Goal: Task Accomplishment & Management: Complete application form

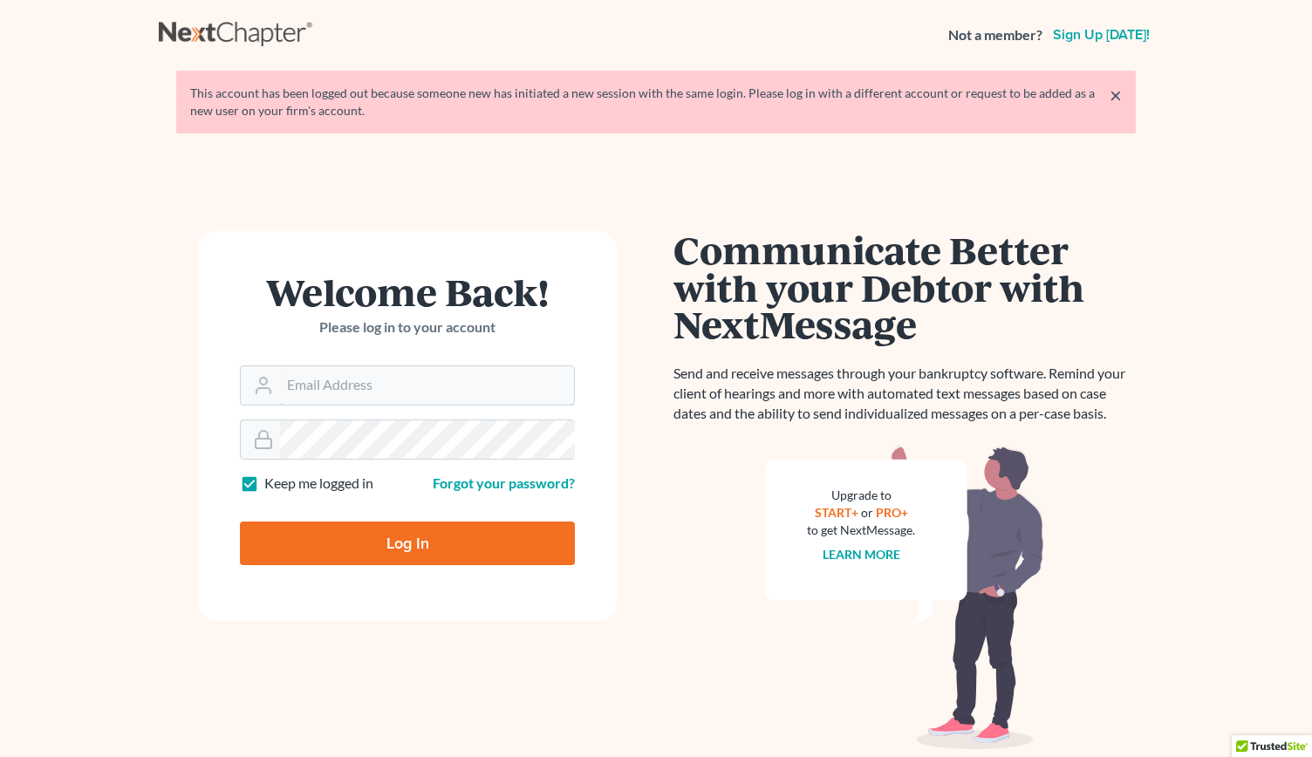
click at [301, 379] on input "Email Address" at bounding box center [427, 385] width 294 height 38
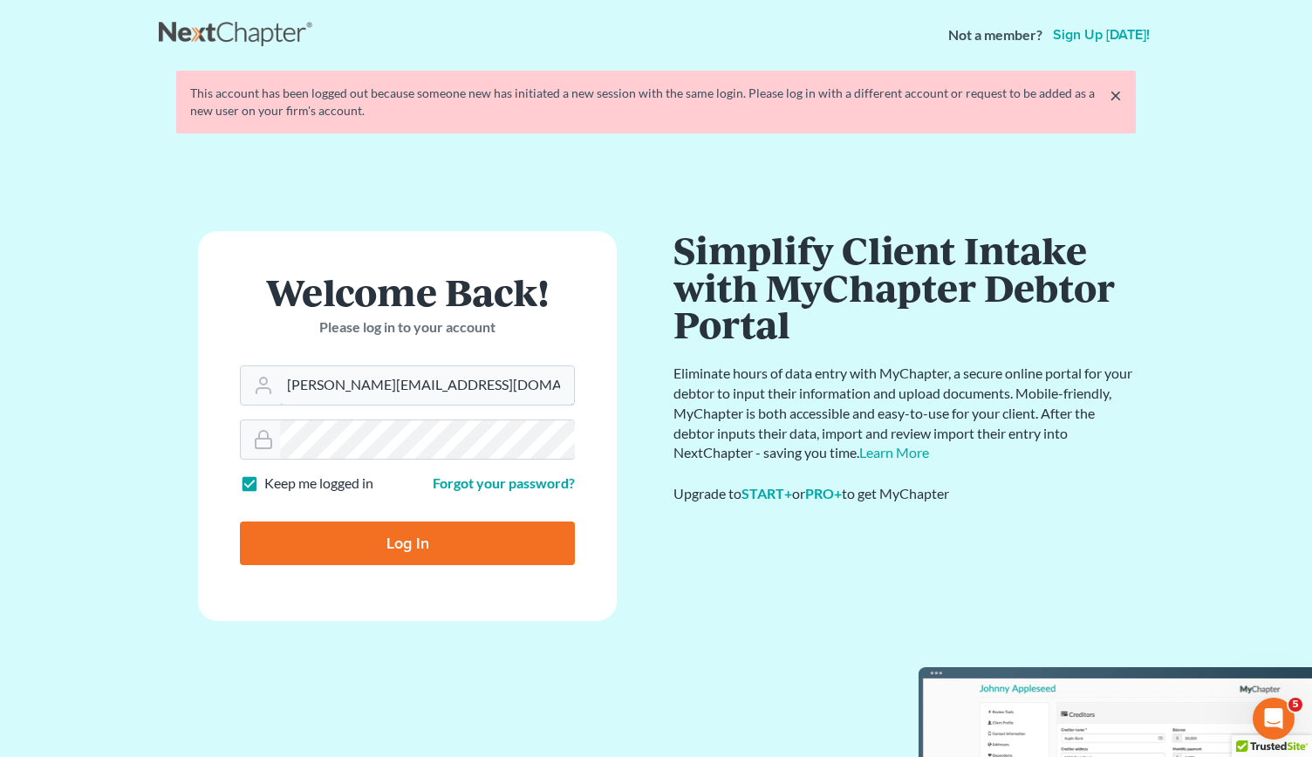
type input "[PERSON_NAME][EMAIL_ADDRESS][DOMAIN_NAME]"
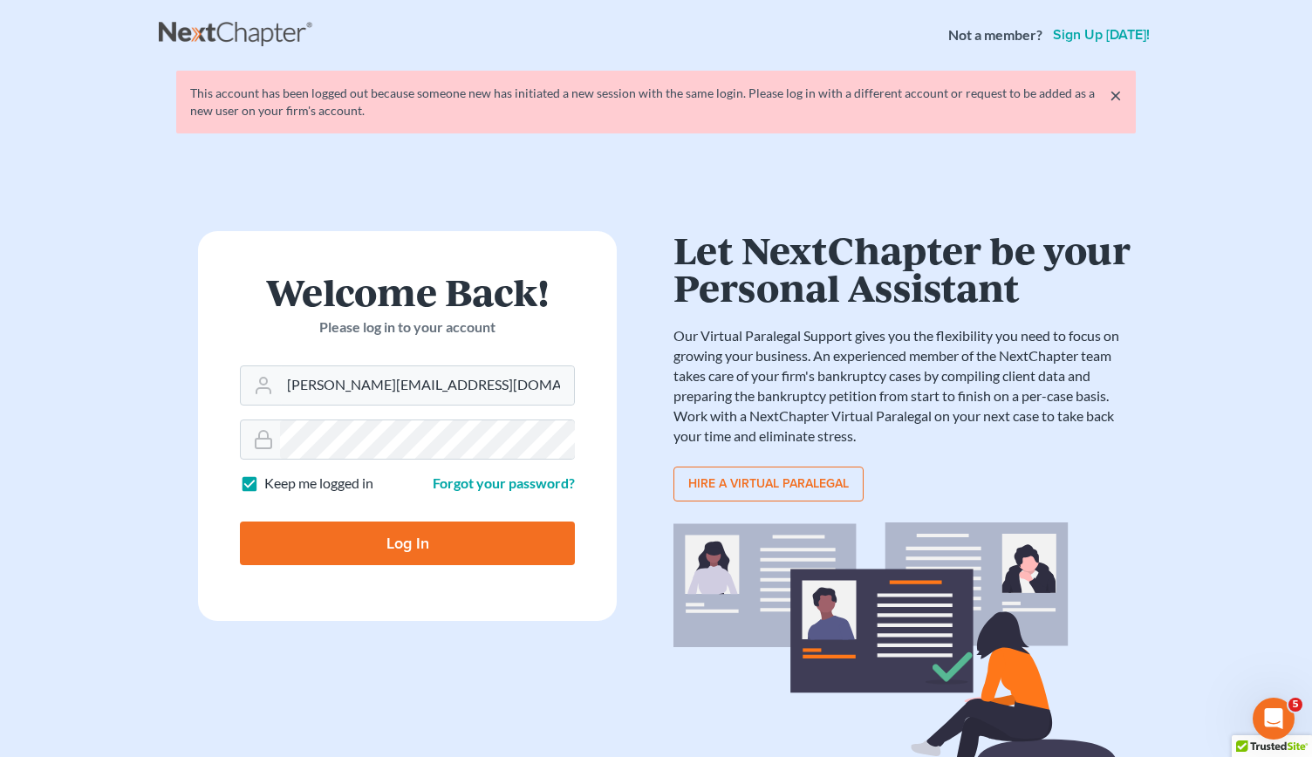
click at [317, 526] on input "Log In" at bounding box center [407, 544] width 335 height 44
type input "Thinking..."
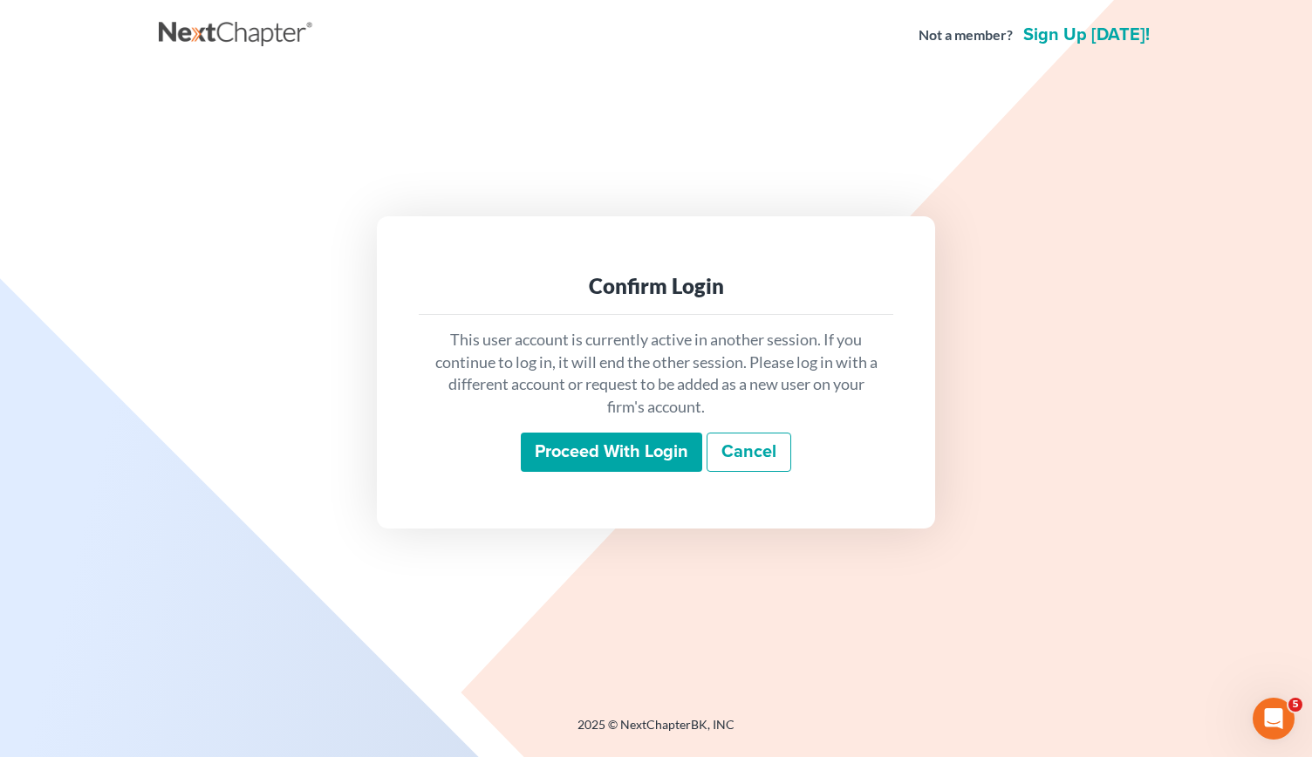
click at [622, 447] on input "Proceed with login" at bounding box center [611, 453] width 181 height 40
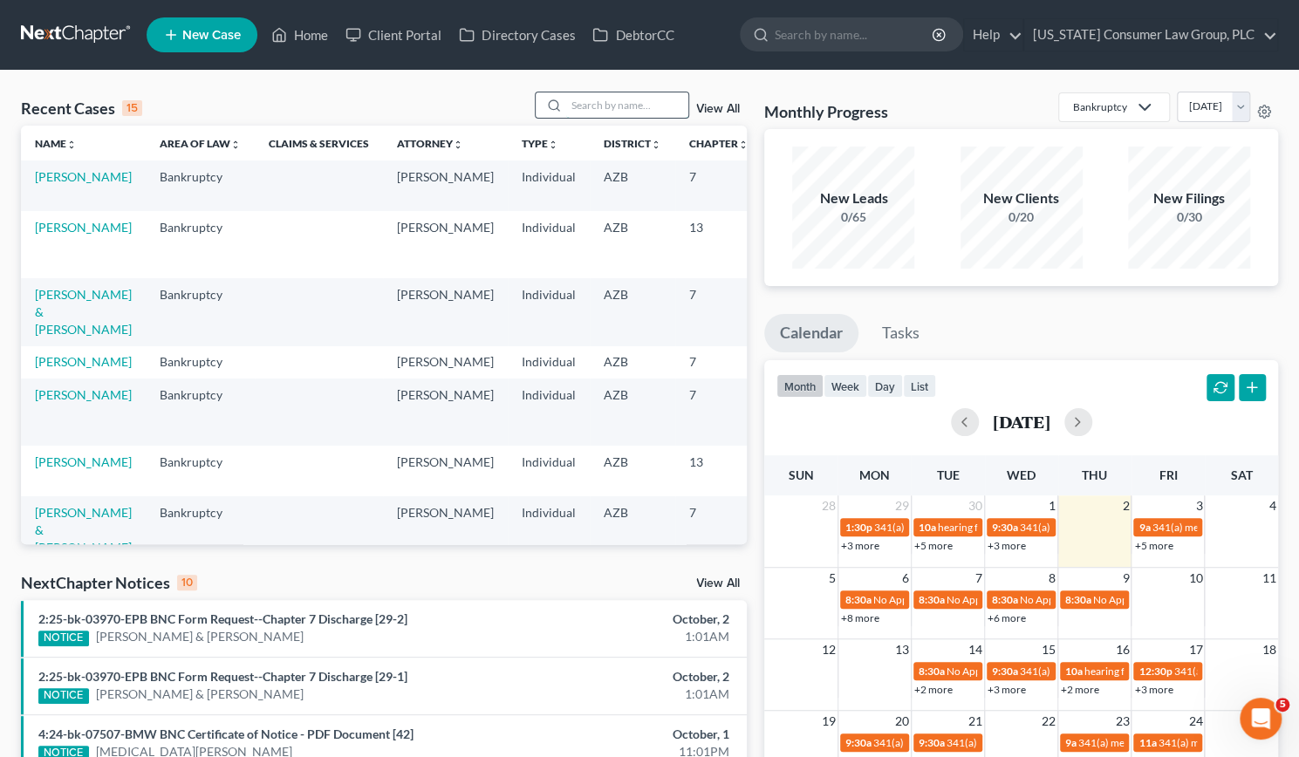
click at [606, 99] on input "search" at bounding box center [627, 104] width 122 height 25
type input "white"
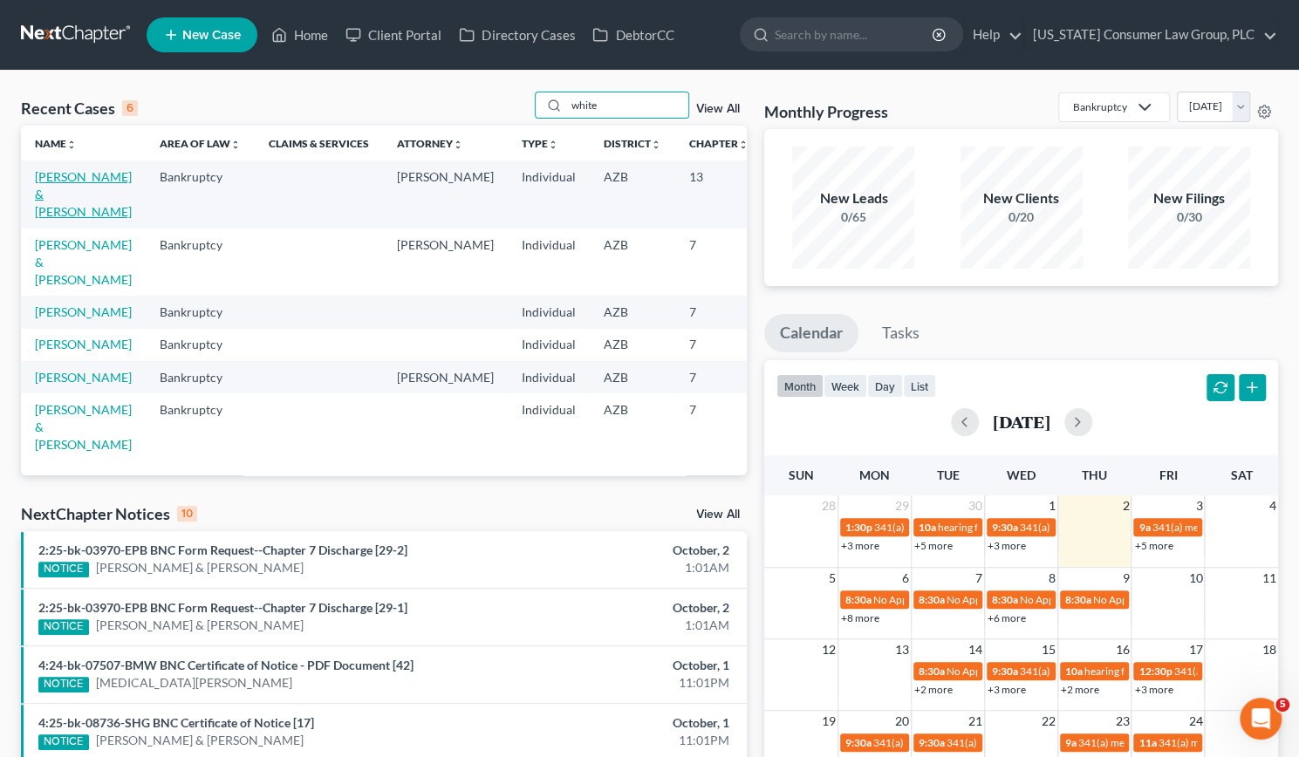
click at [53, 190] on link "White, Michelle & Steven" at bounding box center [83, 194] width 97 height 50
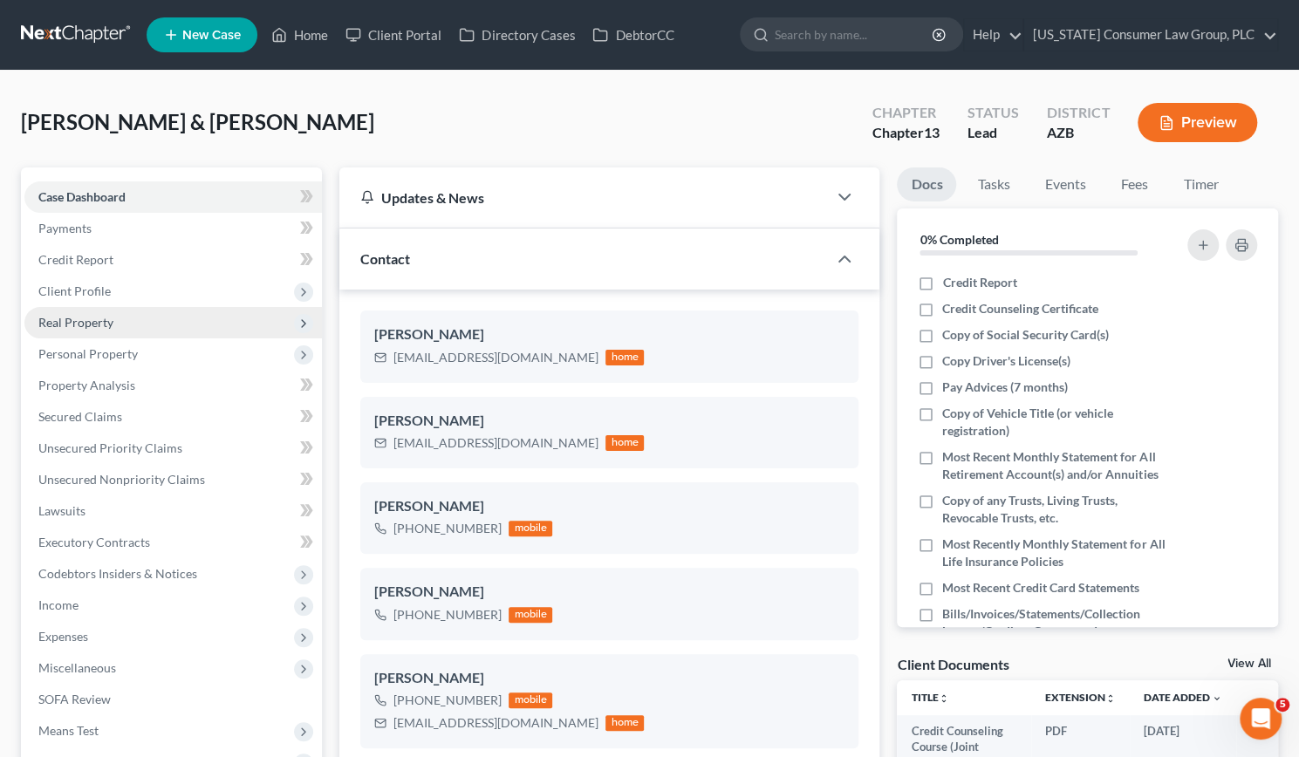
click at [87, 318] on span "Real Property" at bounding box center [75, 322] width 75 height 15
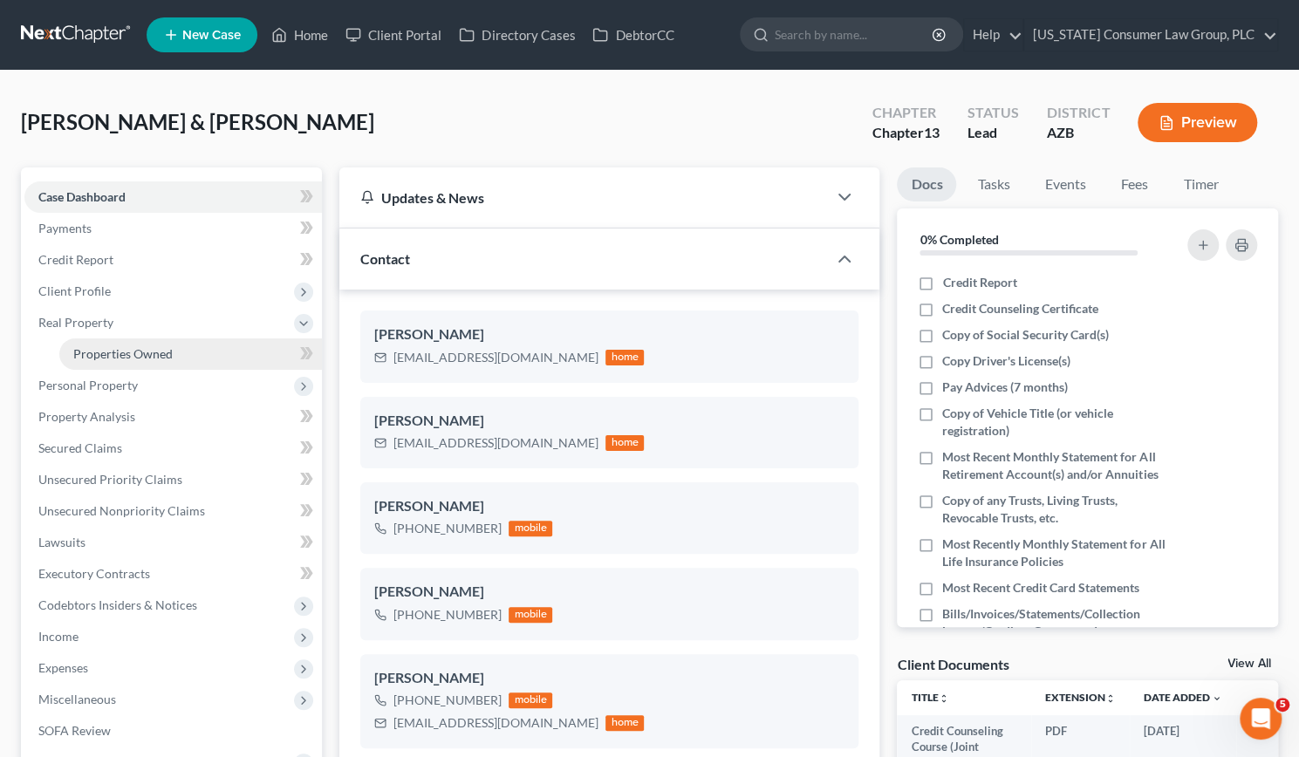
click at [96, 358] on span "Properties Owned" at bounding box center [122, 353] width 99 height 15
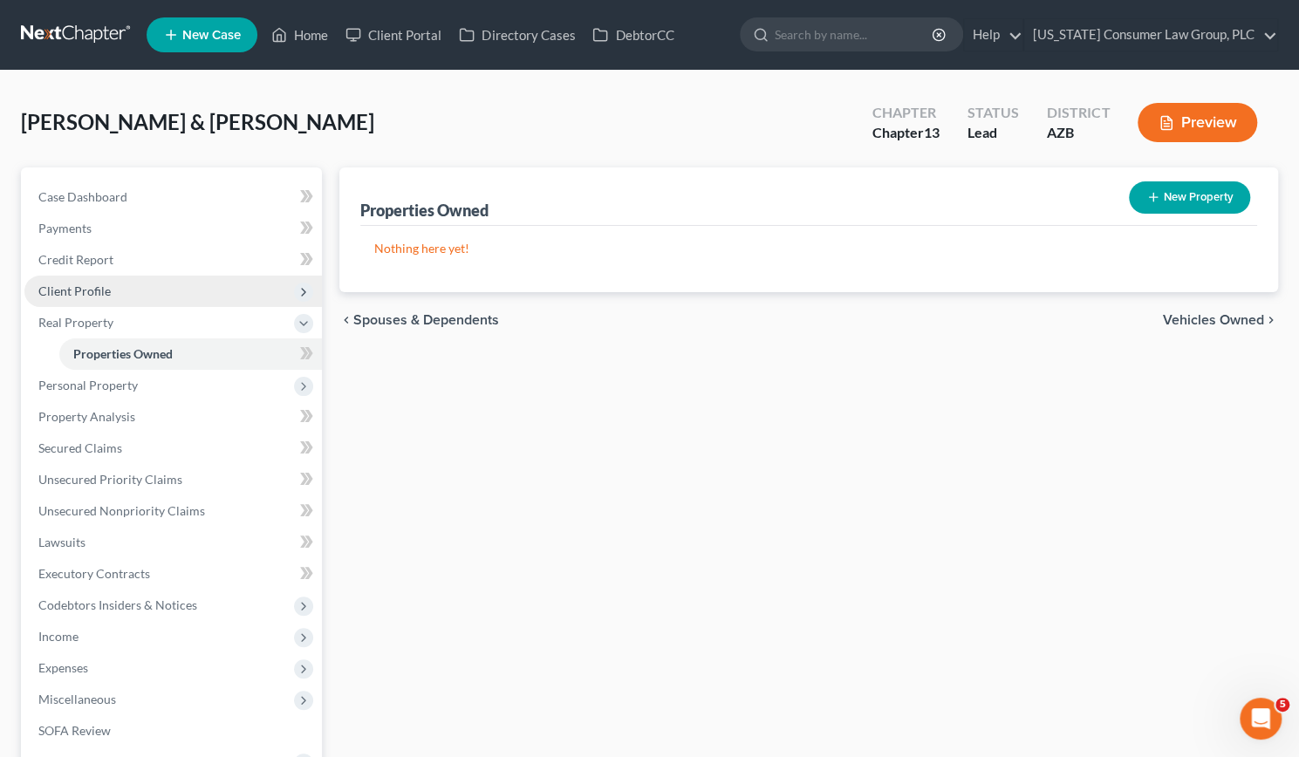
click at [82, 293] on span "Client Profile" at bounding box center [74, 290] width 72 height 15
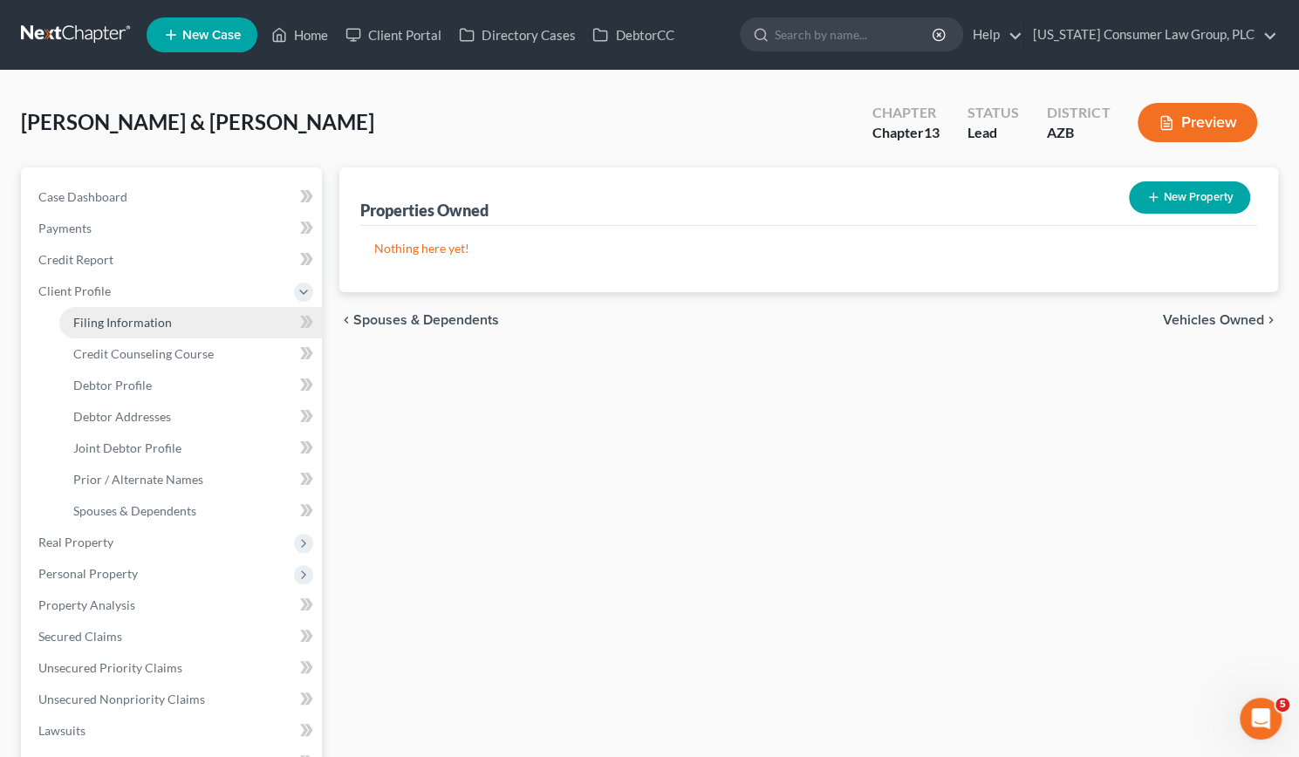
click at [96, 323] on span "Filing Information" at bounding box center [122, 322] width 99 height 15
select select "1"
select select "3"
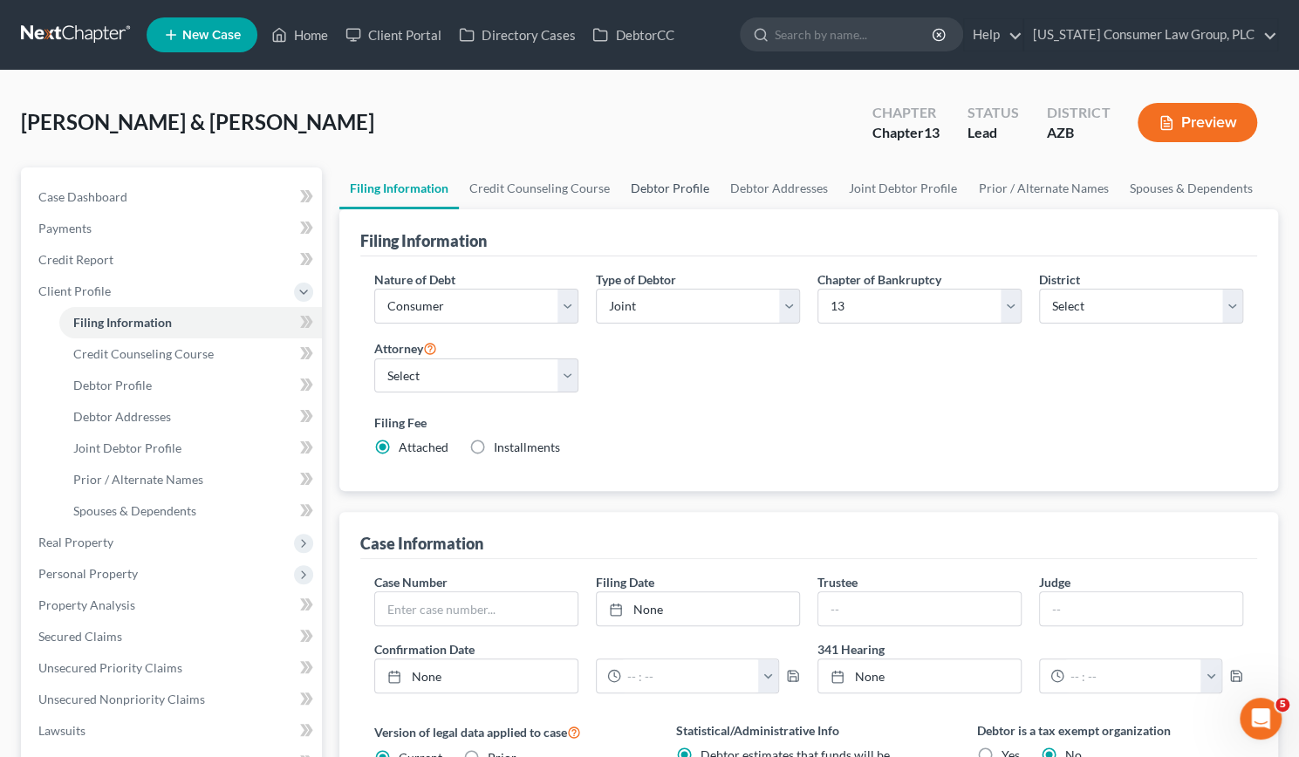
click at [650, 181] on link "Debtor Profile" at bounding box center [669, 188] width 99 height 42
select select "1"
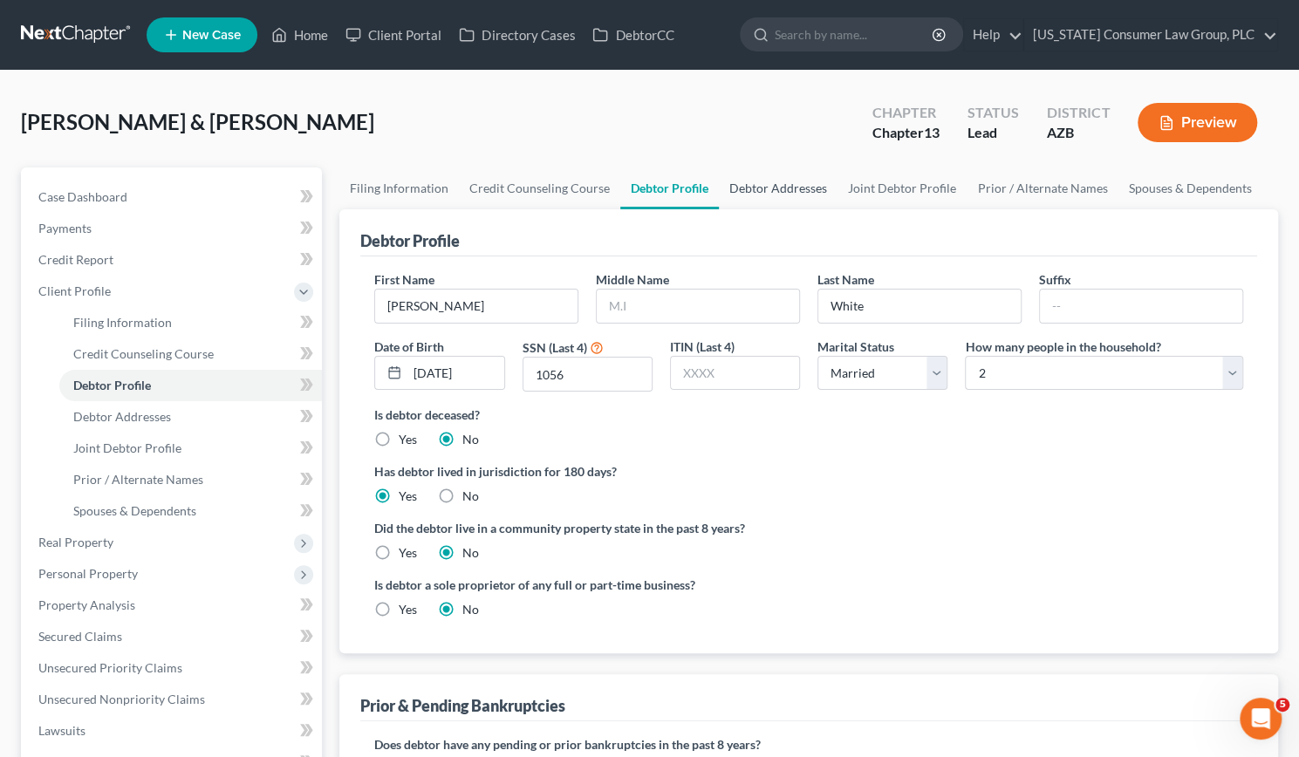
click at [761, 181] on link "Debtor Addresses" at bounding box center [778, 188] width 119 height 42
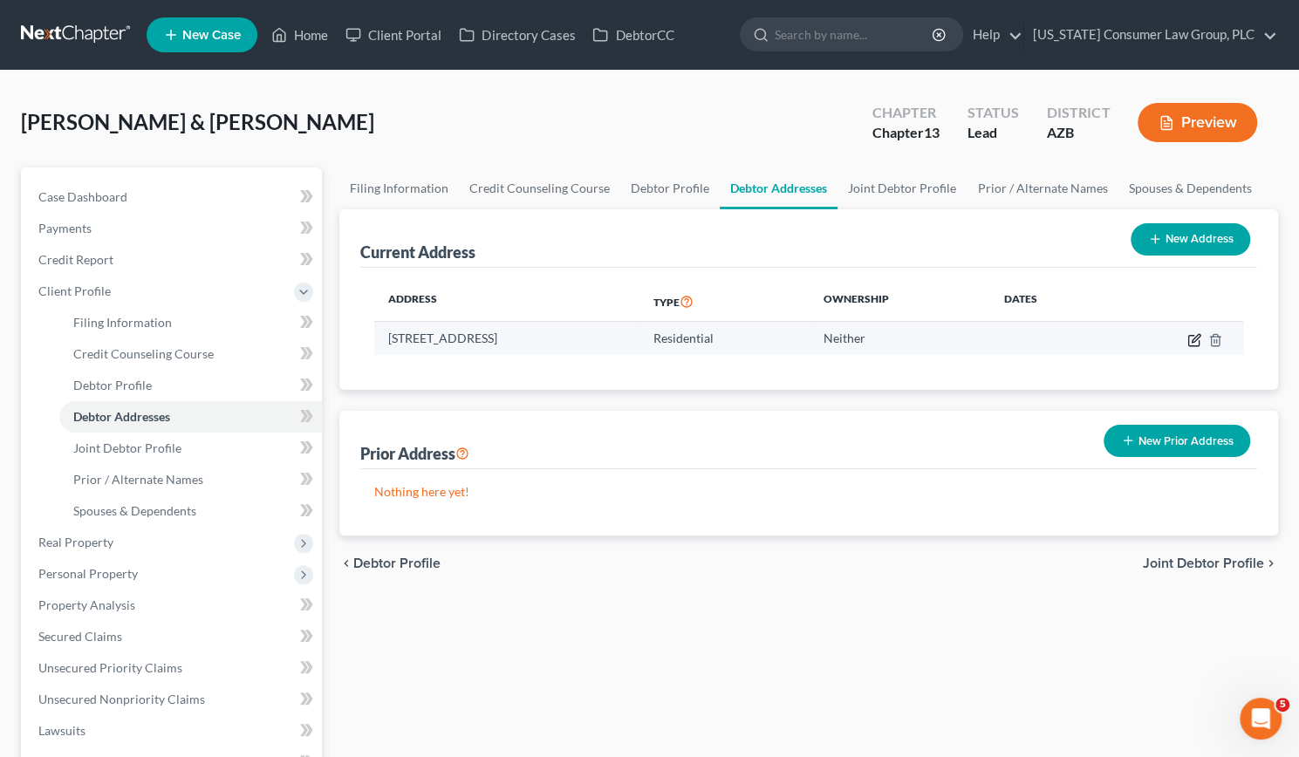
click at [1190, 339] on icon "button" at bounding box center [1194, 340] width 14 height 14
select select "3"
select select "0"
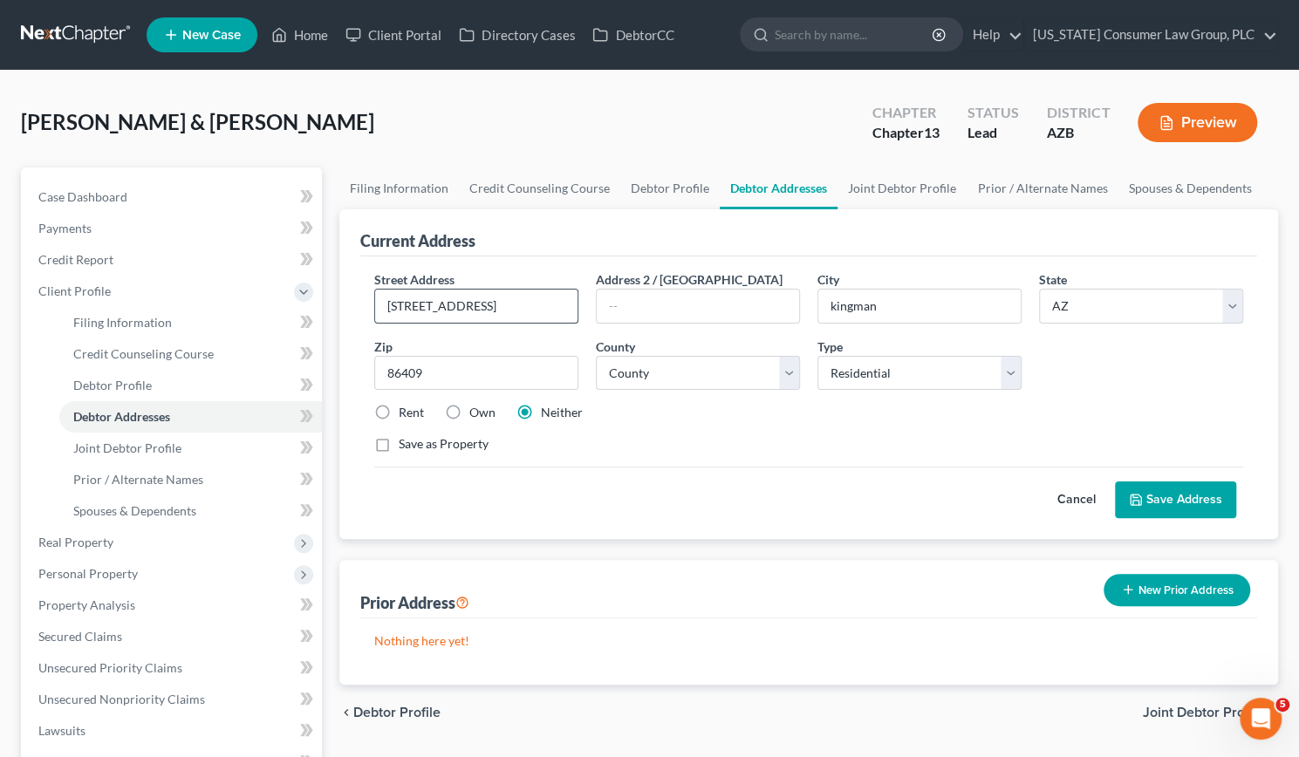
drag, startPoint x: 447, startPoint y: 307, endPoint x: 413, endPoint y: 307, distance: 33.1
click at [413, 307] on input "3535 north pearl st" at bounding box center [476, 306] width 202 height 33
drag, startPoint x: 479, startPoint y: 304, endPoint x: 431, endPoint y: 300, distance: 48.2
click at [431, 300] on input "3535 N. pearl st" at bounding box center [476, 306] width 202 height 33
type input "3535 N. Pearl St."
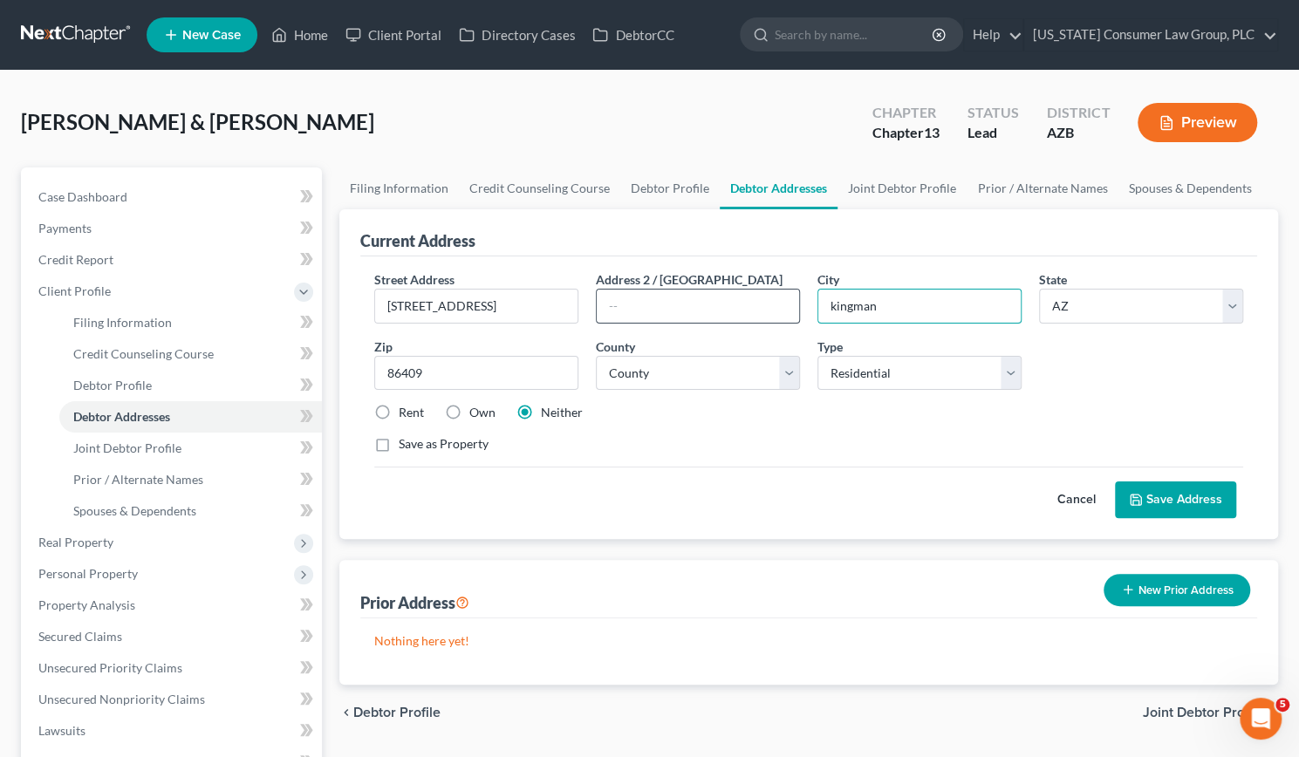
drag, startPoint x: 858, startPoint y: 306, endPoint x: 775, endPoint y: 309, distance: 83.8
click at [775, 309] on div "Street Address * 3535 N. Pearl St. Address 2 / PO Box City * kingman State * St…" at bounding box center [808, 368] width 886 height 197
type input "Kingman"
click at [1181, 492] on button "Save Address" at bounding box center [1175, 499] width 121 height 37
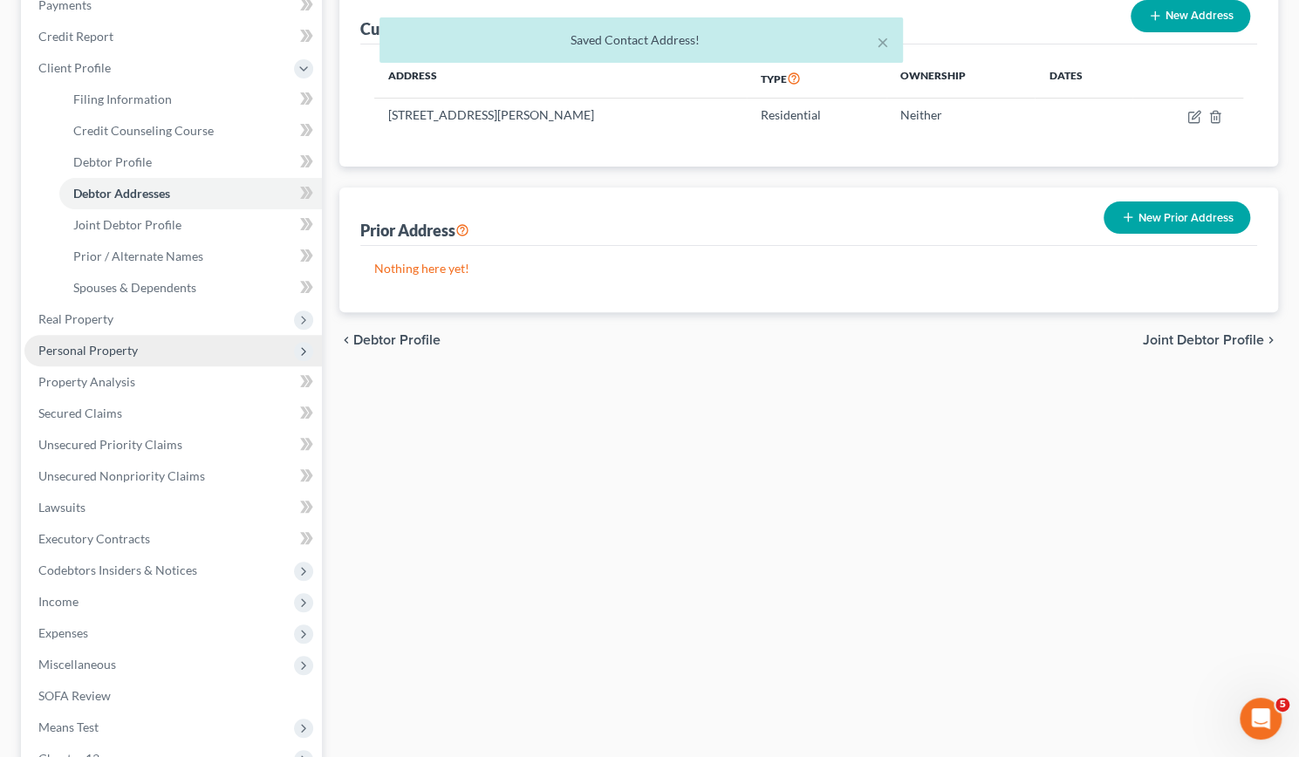
scroll to position [302, 0]
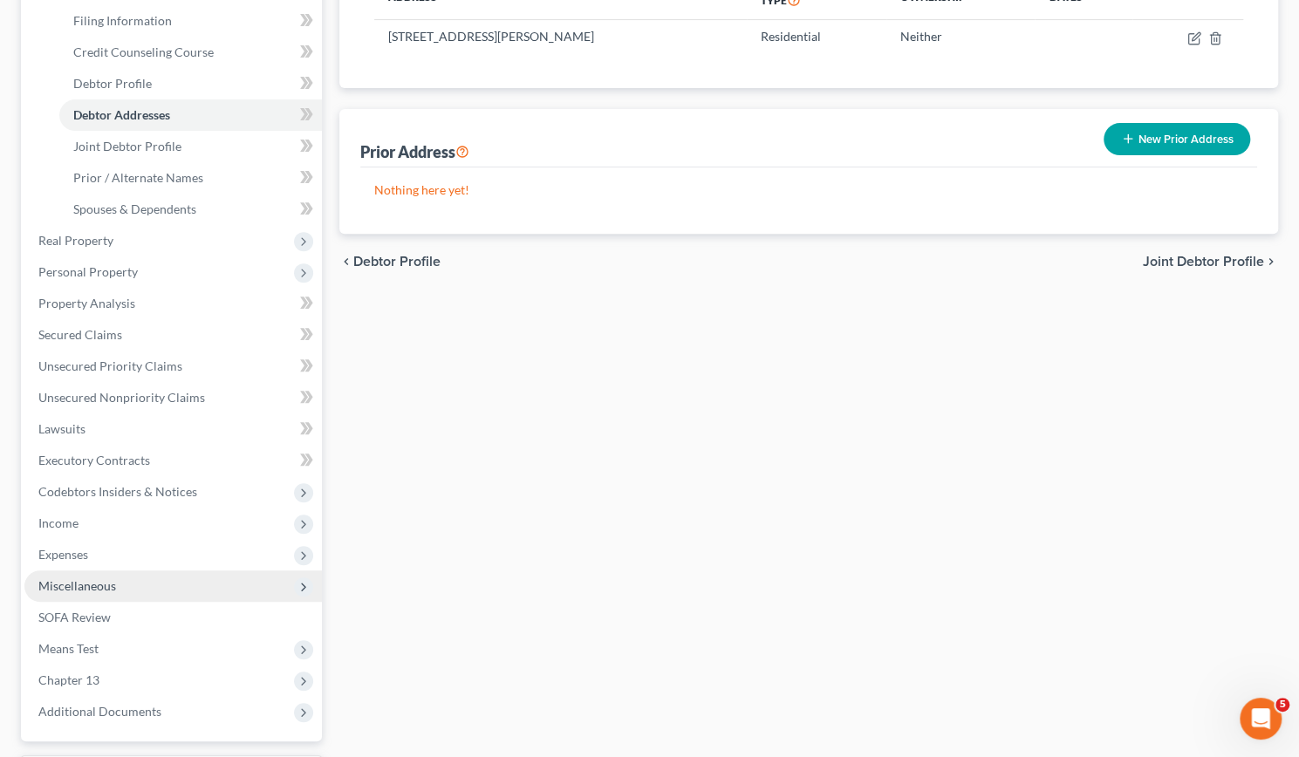
click at [78, 585] on span "Miscellaneous" at bounding box center [77, 585] width 78 height 15
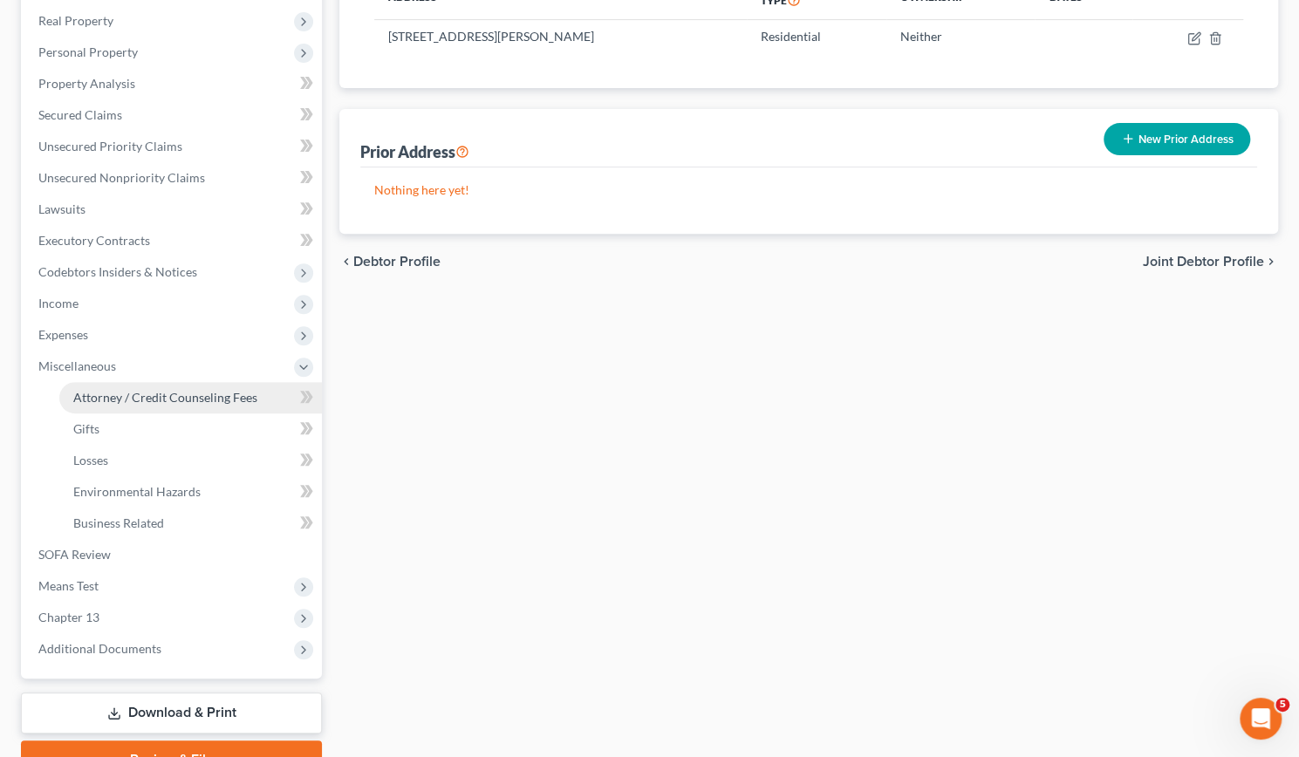
click at [115, 393] on span "Attorney / Credit Counseling Fees" at bounding box center [165, 397] width 184 height 15
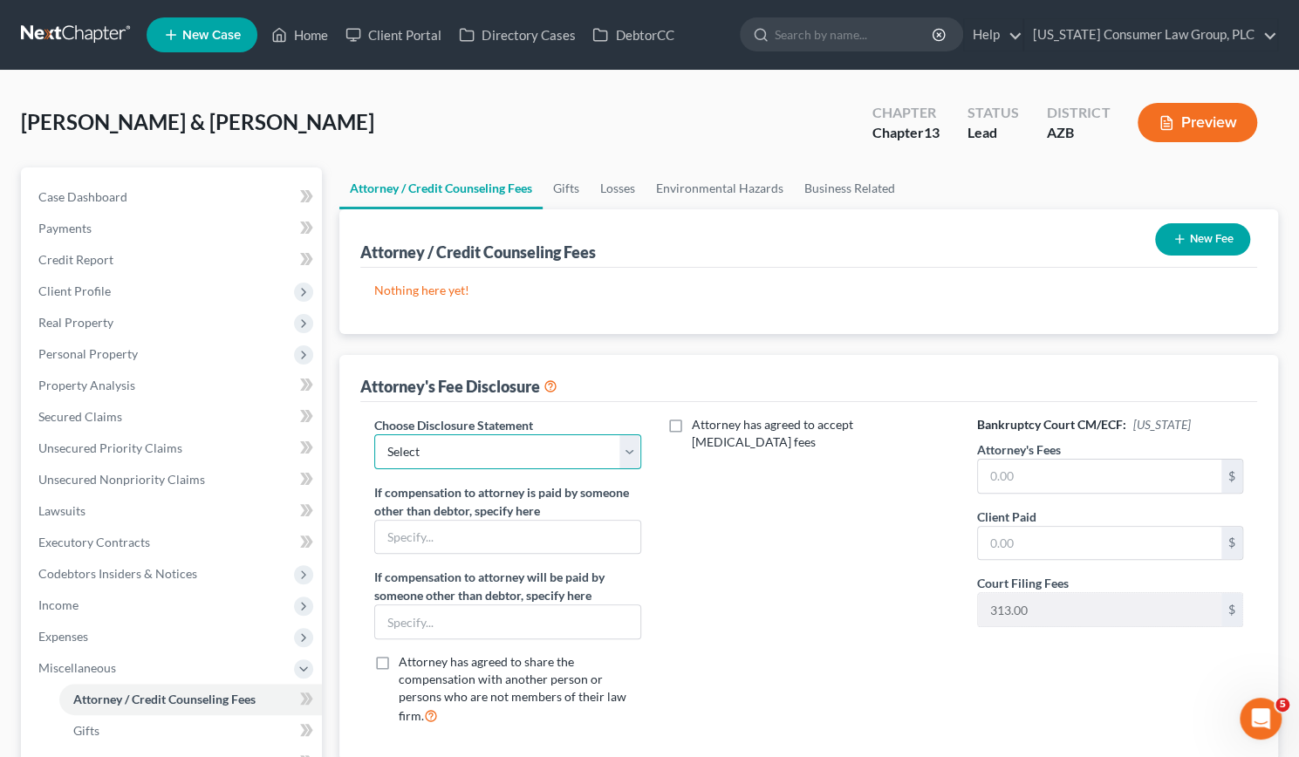
click at [628, 458] on select "Select Alpha Disclosure Brashear Viscardi Disclosure McCarty Disclosure Hout - …" at bounding box center [507, 451] width 266 height 35
select select "8"
click at [374, 434] on select "Select Alpha Disclosure Brashear Viscardi Disclosure McCarty Disclosure Hout - …" at bounding box center [507, 451] width 266 height 35
click at [1024, 484] on input "text" at bounding box center [1099, 476] width 243 height 33
type input "4,500"
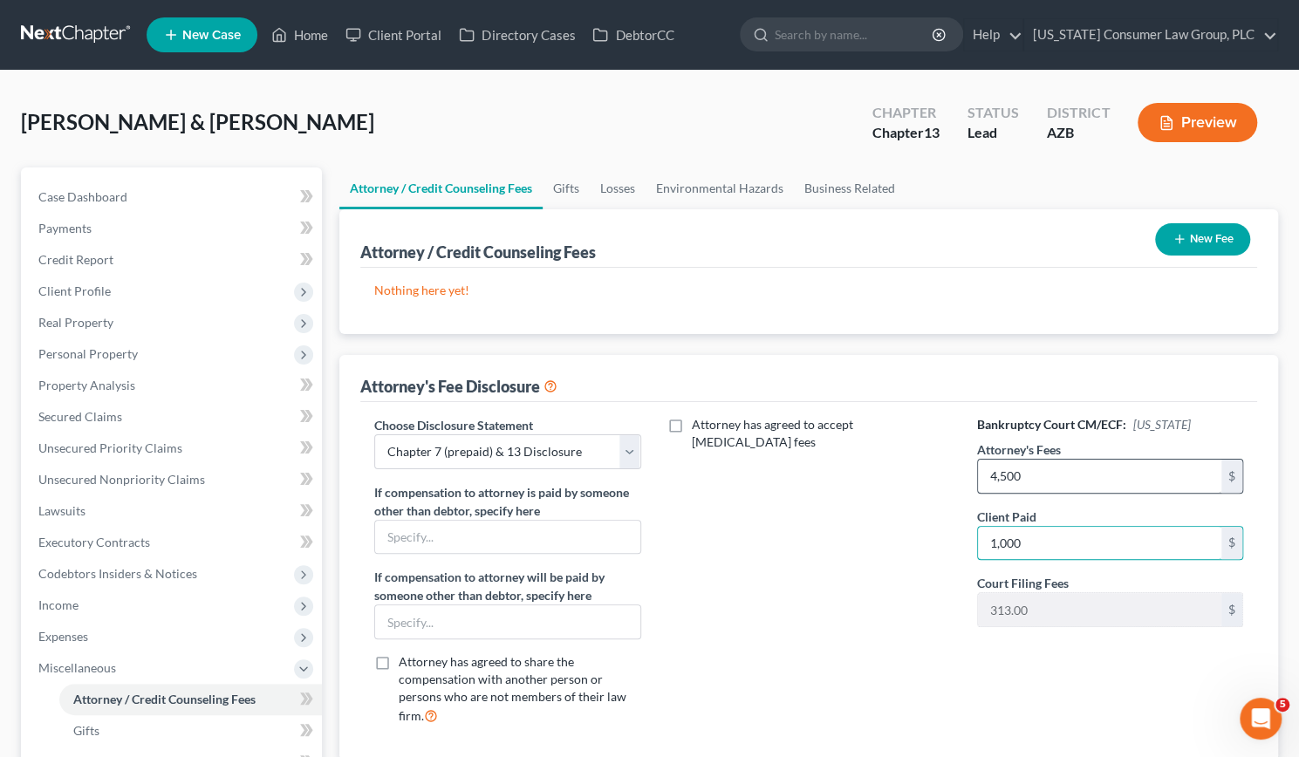
type input "1,000"
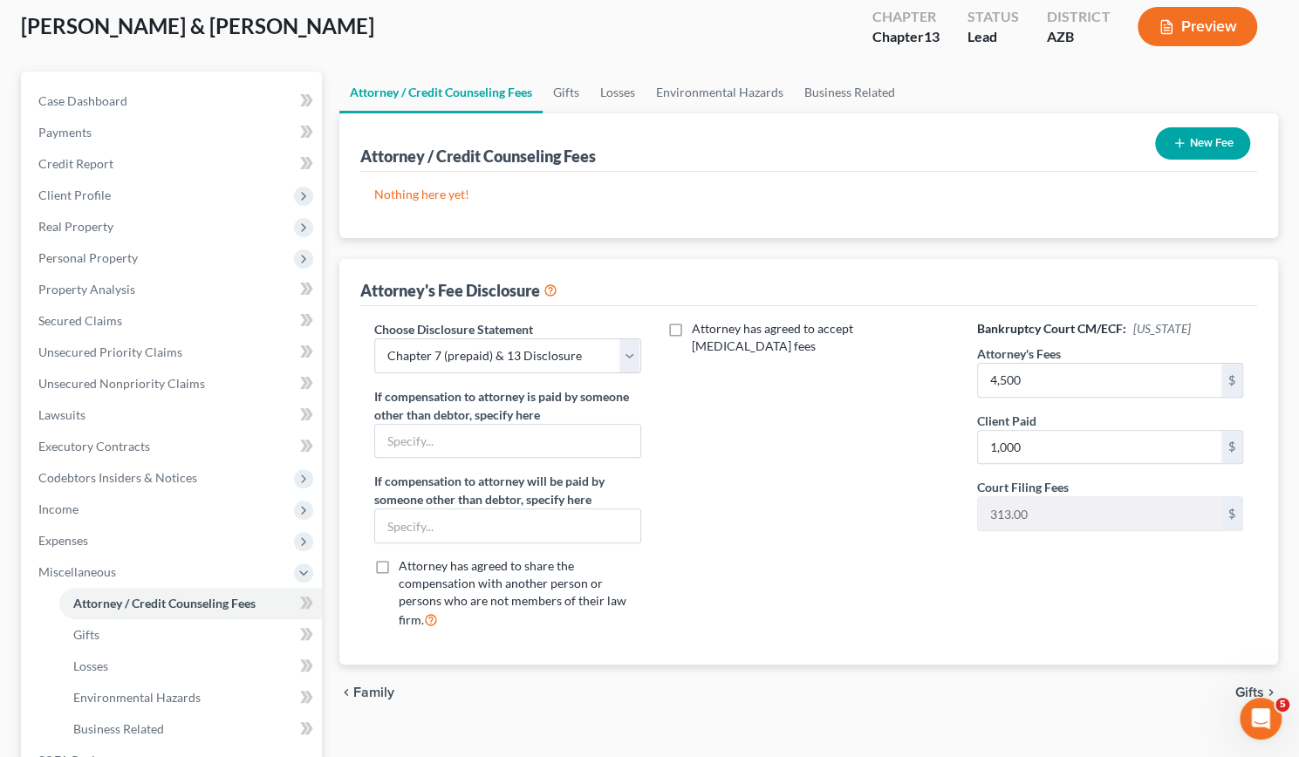
scroll to position [92, 0]
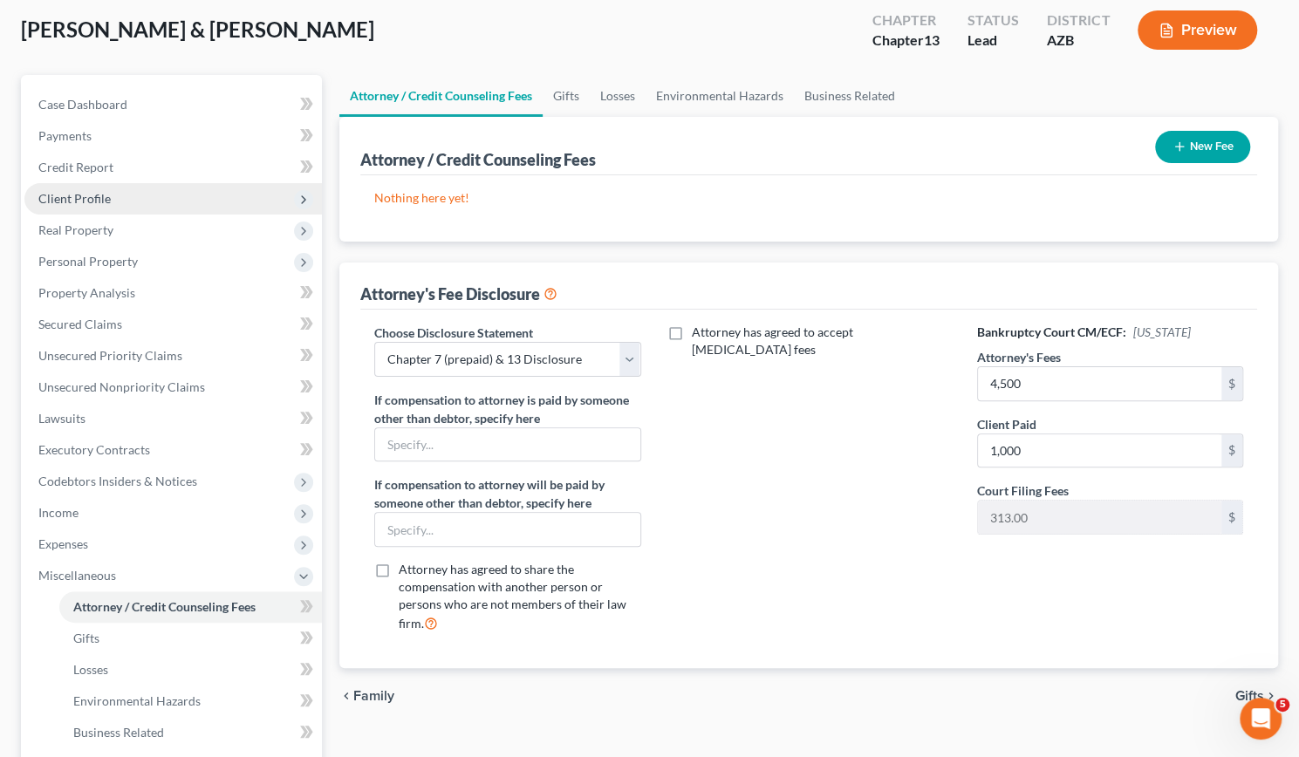
click at [99, 200] on span "Client Profile" at bounding box center [74, 198] width 72 height 15
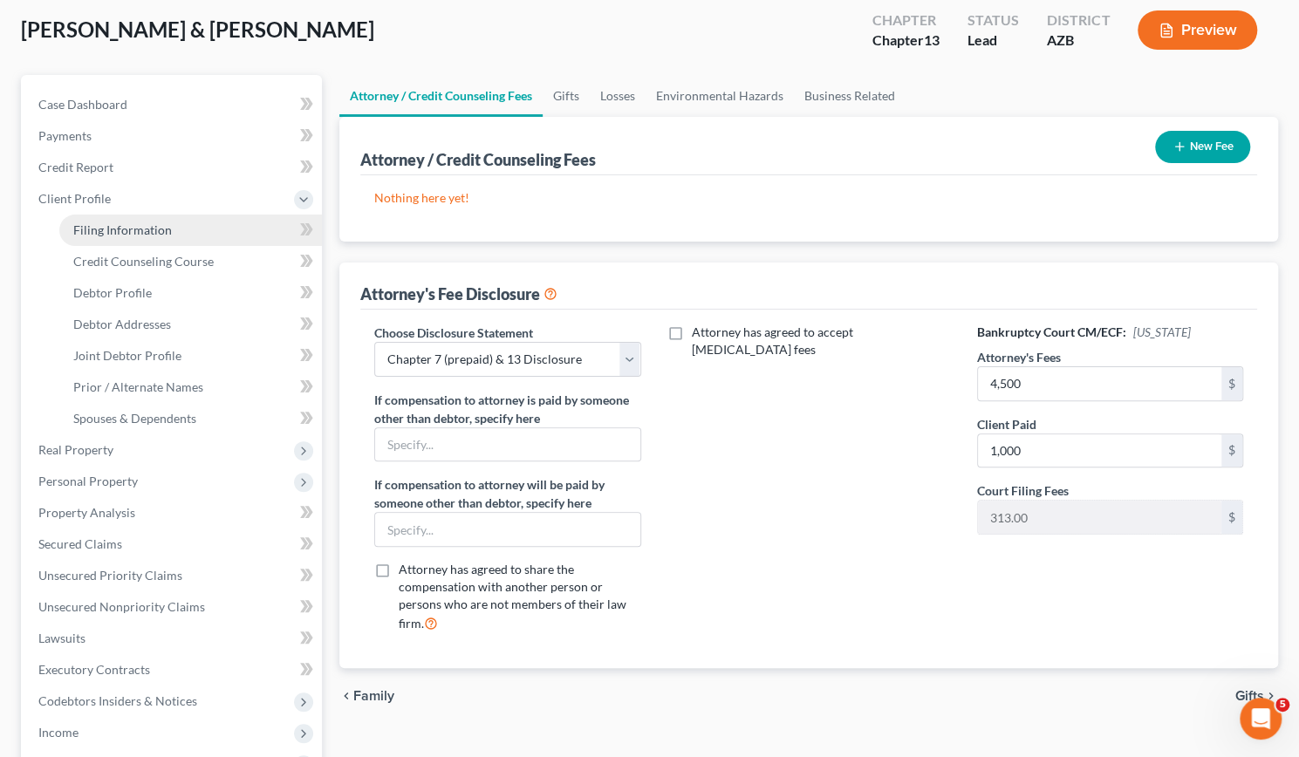
click at [119, 222] on span "Filing Information" at bounding box center [122, 229] width 99 height 15
select select "1"
select select "3"
select select "4"
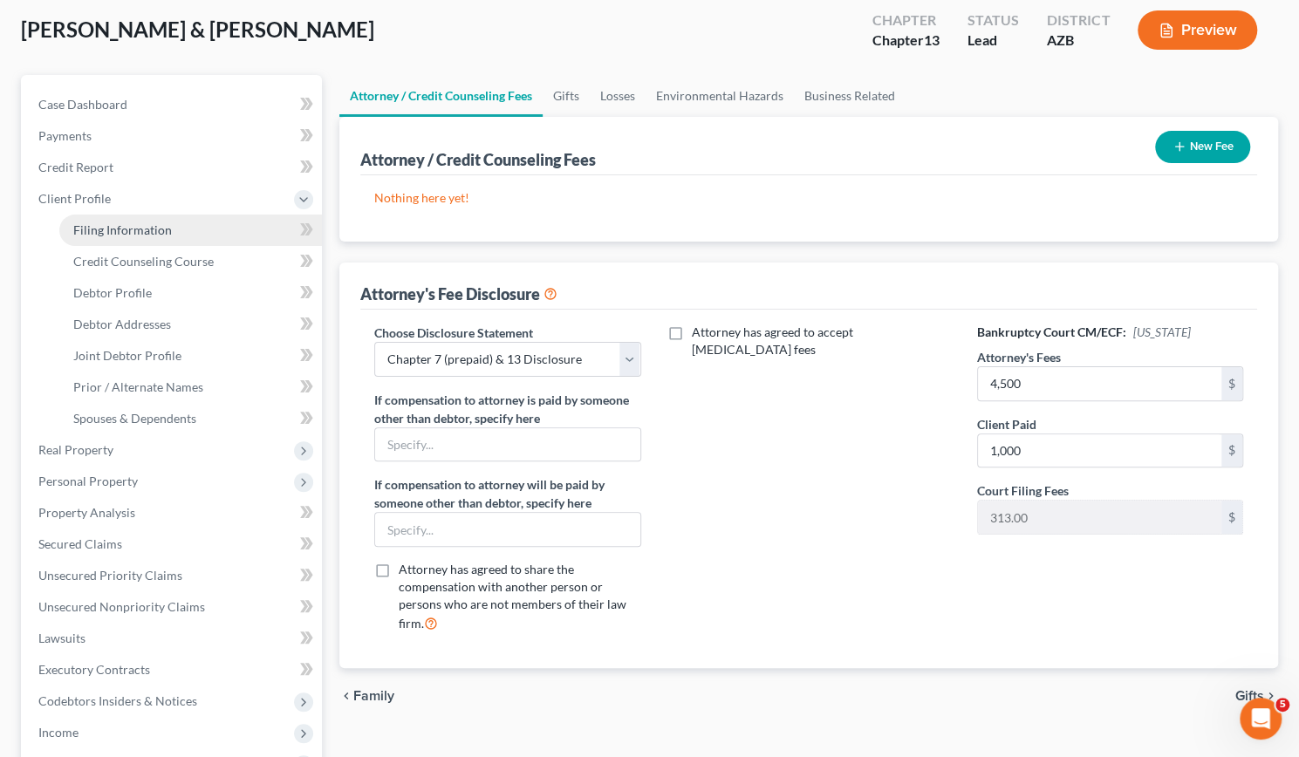
select select "0"
select select "3"
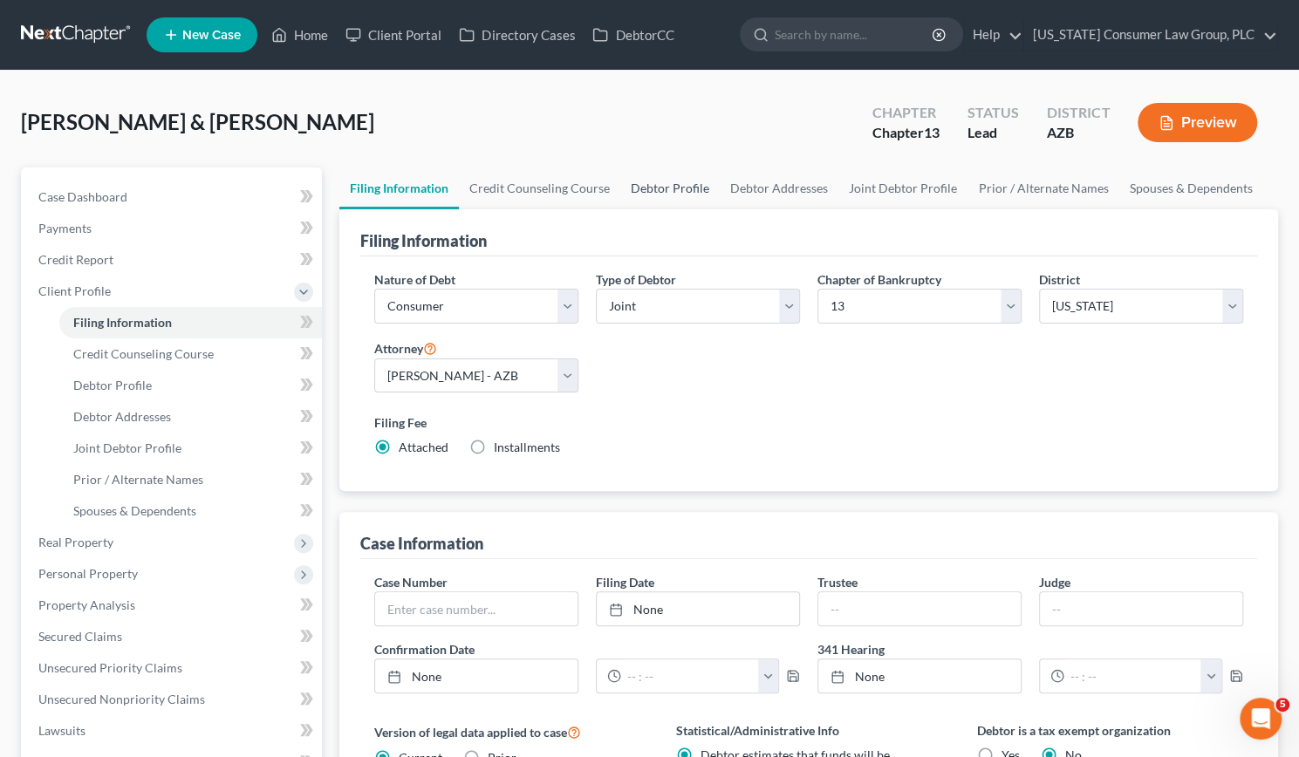
click at [673, 184] on link "Debtor Profile" at bounding box center [669, 188] width 99 height 42
select select "1"
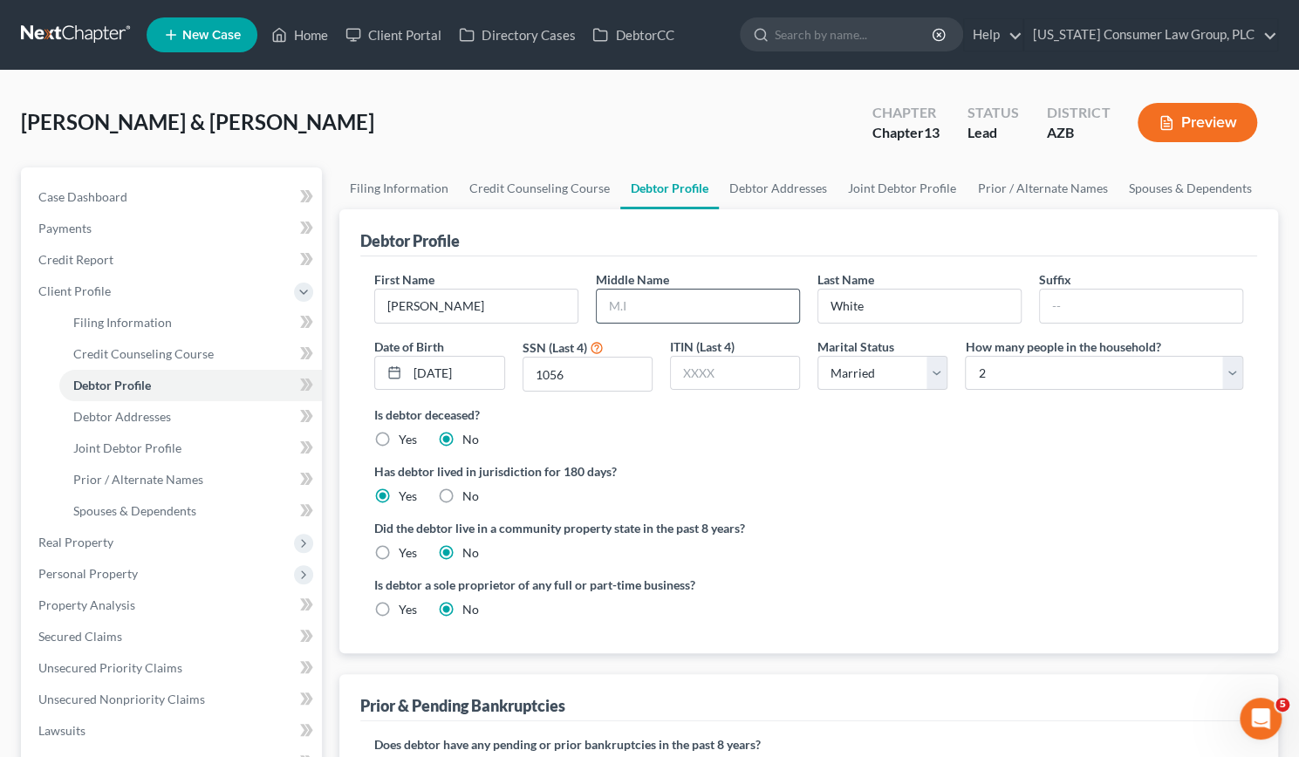
click at [674, 304] on input "text" at bounding box center [698, 306] width 202 height 33
type input "D."
click at [884, 181] on link "Joint Debtor Profile" at bounding box center [901, 188] width 129 height 42
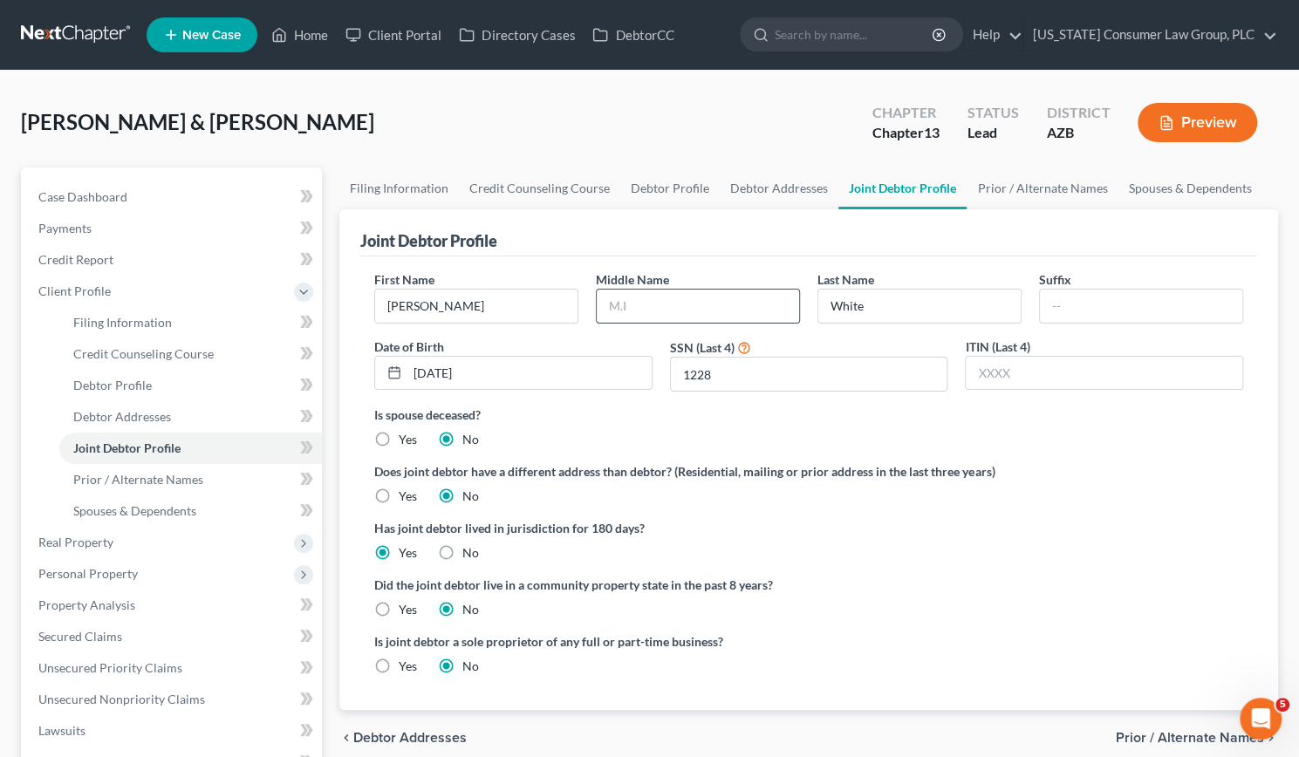
click at [636, 300] on input "text" at bounding box center [698, 306] width 202 height 33
type input "R."
click at [105, 269] on link "Credit Report" at bounding box center [172, 259] width 297 height 31
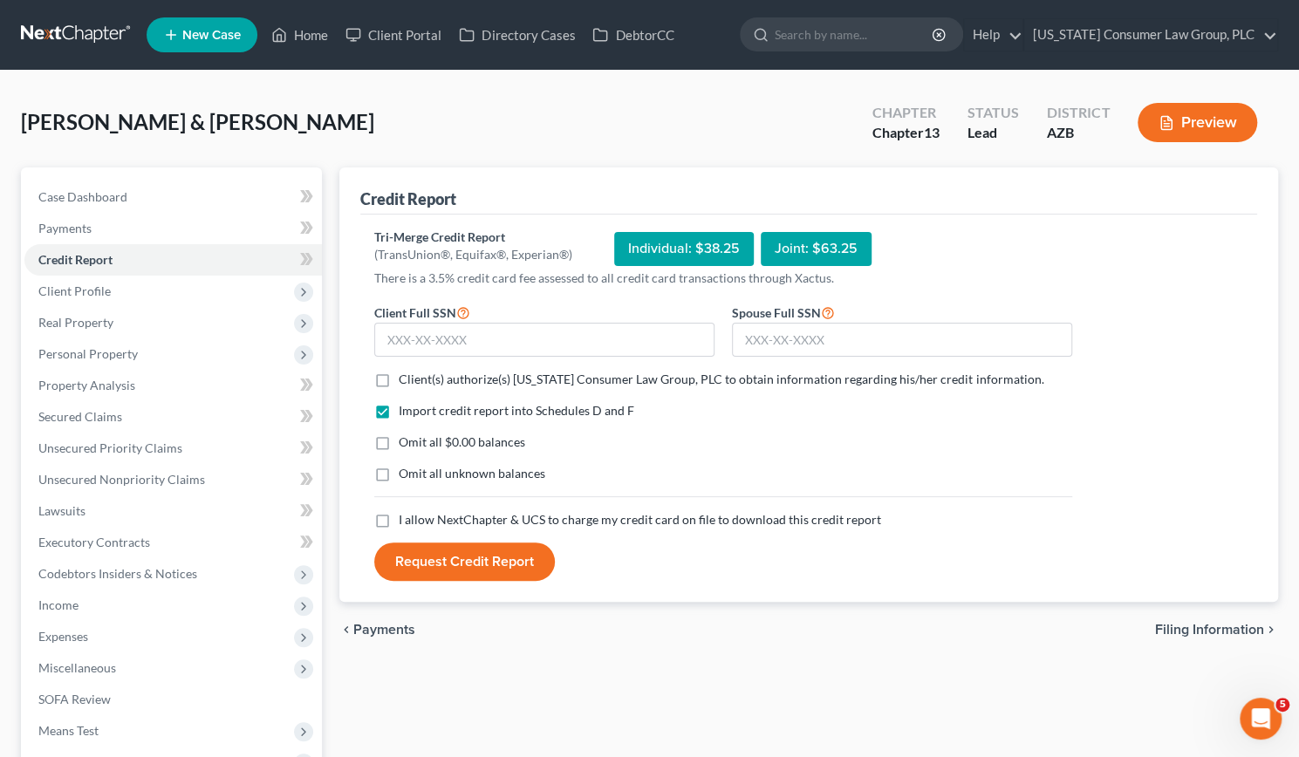
click at [399, 515] on label "I allow NextChapter & UCS to charge my credit card on file to download this cre…" at bounding box center [640, 519] width 482 height 17
click at [406, 515] on input "I allow NextChapter & UCS to charge my credit card on file to download this cre…" at bounding box center [411, 516] width 11 height 11
checkbox input "true"
click at [399, 377] on label "Client(s) authorize(s) Arizona Consumer Law Group, PLC to obtain information re…" at bounding box center [721, 379] width 645 height 17
click at [406, 377] on input "Client(s) authorize(s) Arizona Consumer Law Group, PLC to obtain information re…" at bounding box center [411, 376] width 11 height 11
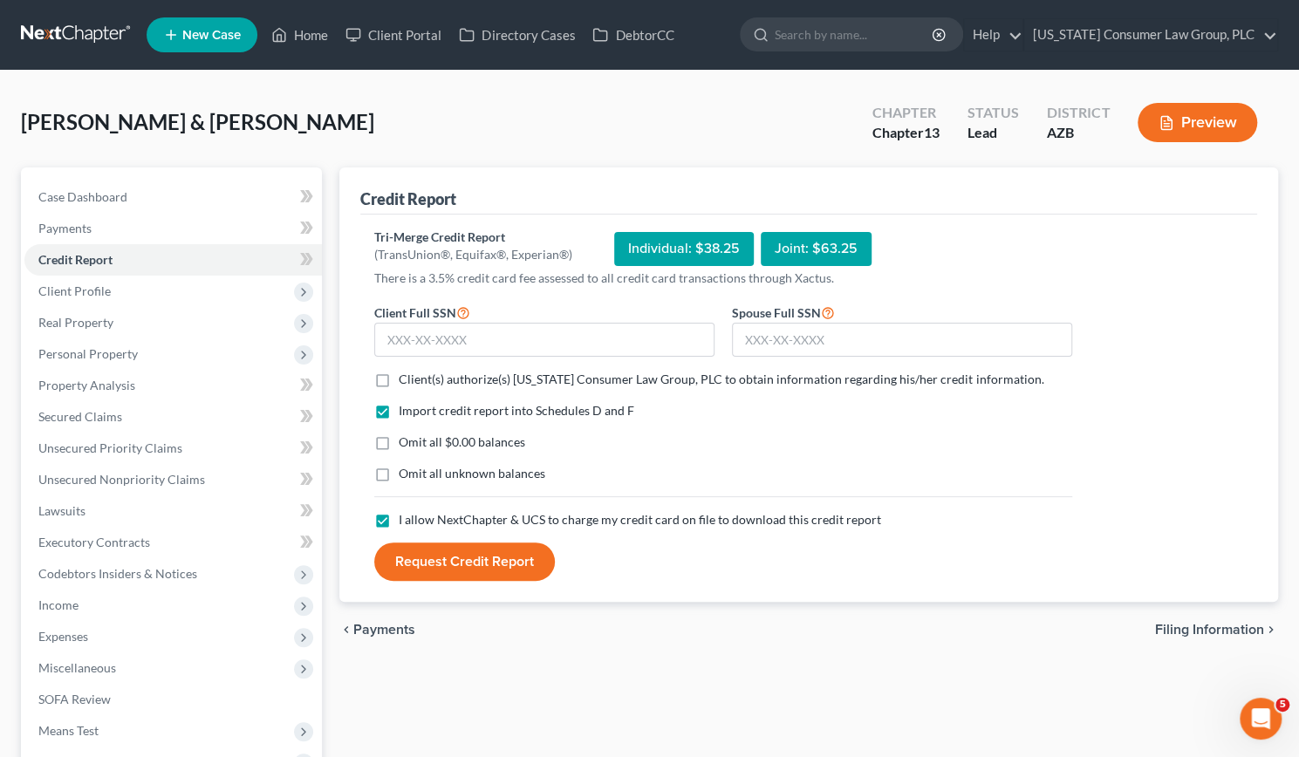
checkbox input "true"
click at [421, 332] on input "text" at bounding box center [544, 340] width 340 height 35
type input "329-66-1056"
click at [771, 353] on input "text" at bounding box center [902, 340] width 340 height 35
type input "505-08-1228"
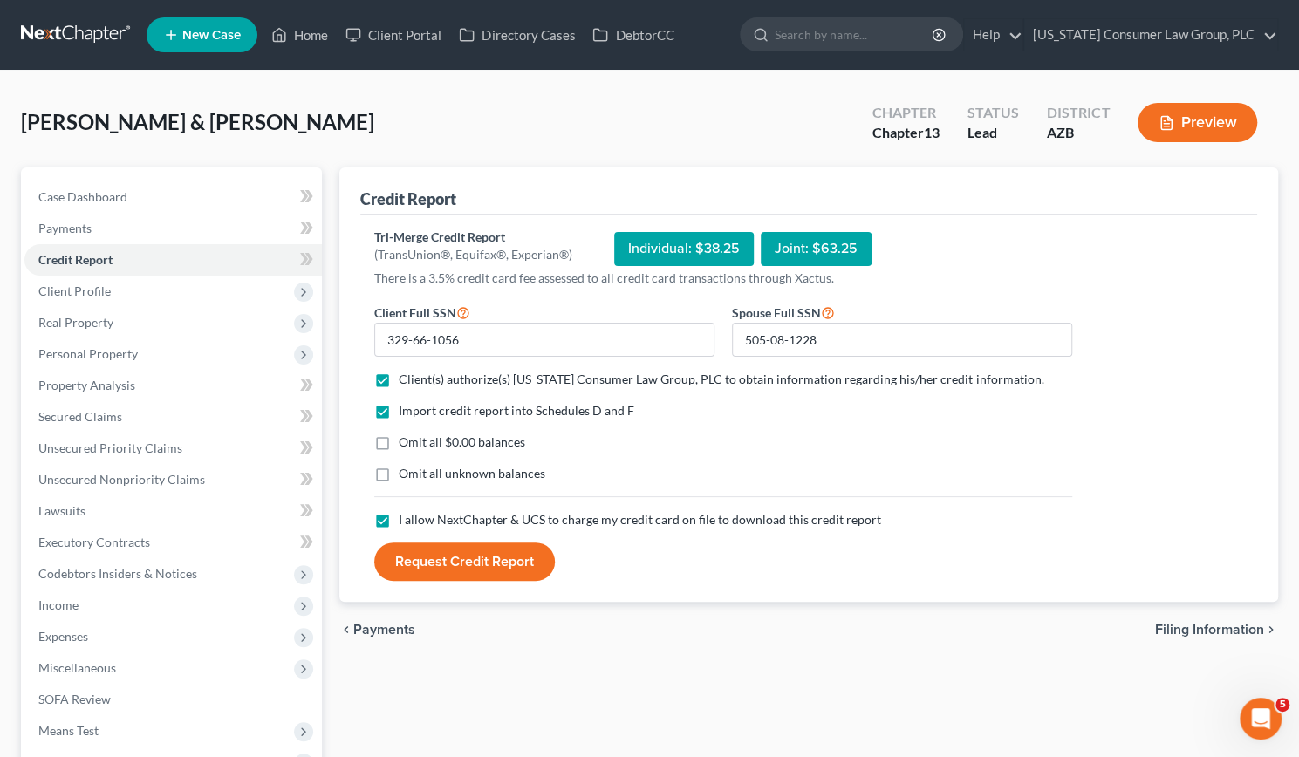
click at [806, 415] on div "Import credit report into Schedules D and F" at bounding box center [723, 410] width 698 height 17
click at [447, 570] on button "Request Credit Report" at bounding box center [464, 562] width 181 height 38
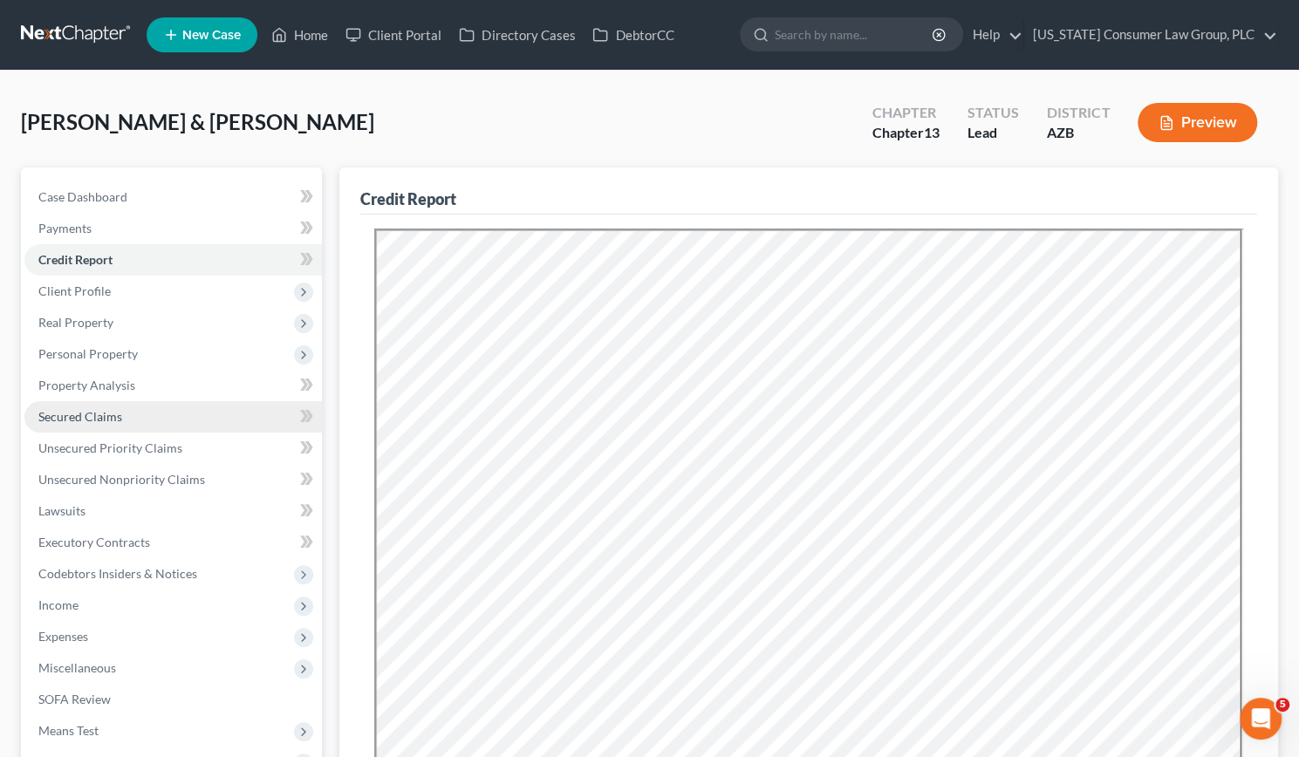
click at [95, 413] on span "Secured Claims" at bounding box center [80, 416] width 84 height 15
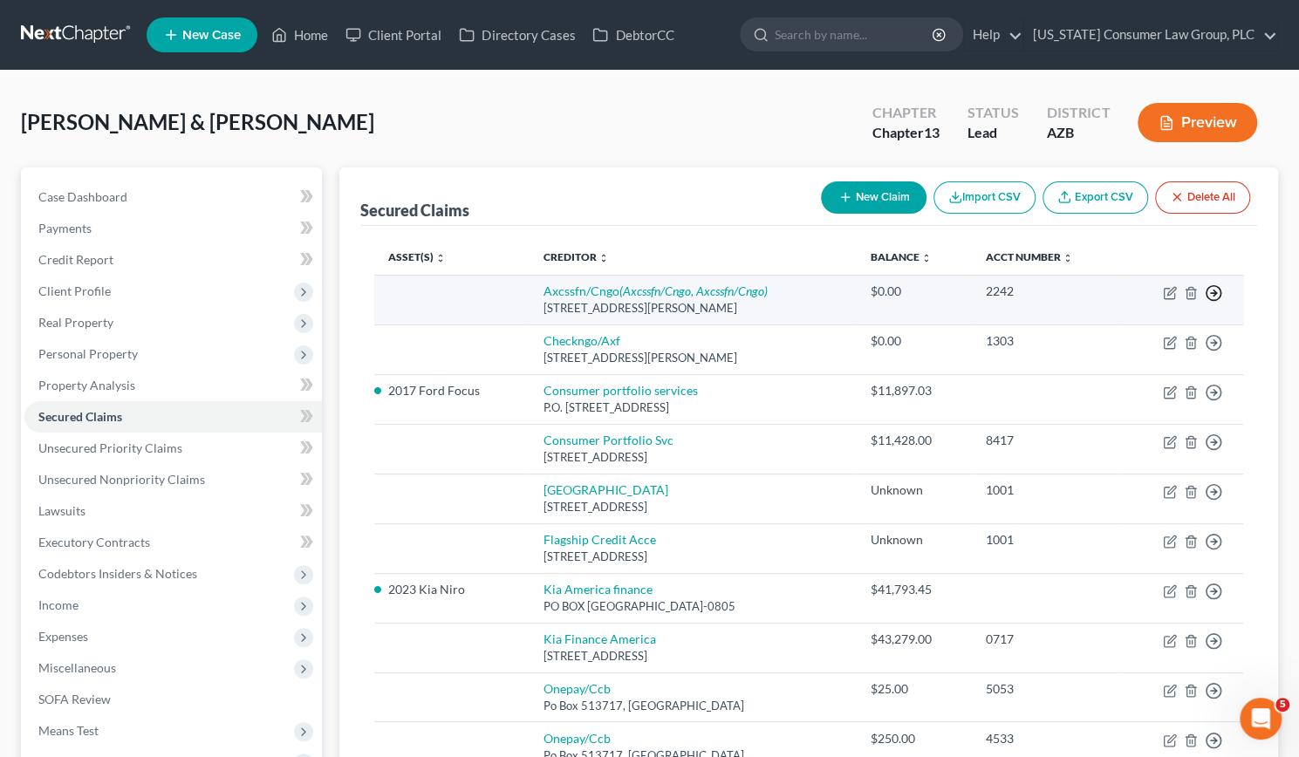
click at [1214, 290] on icon "button" at bounding box center [1213, 292] width 17 height 17
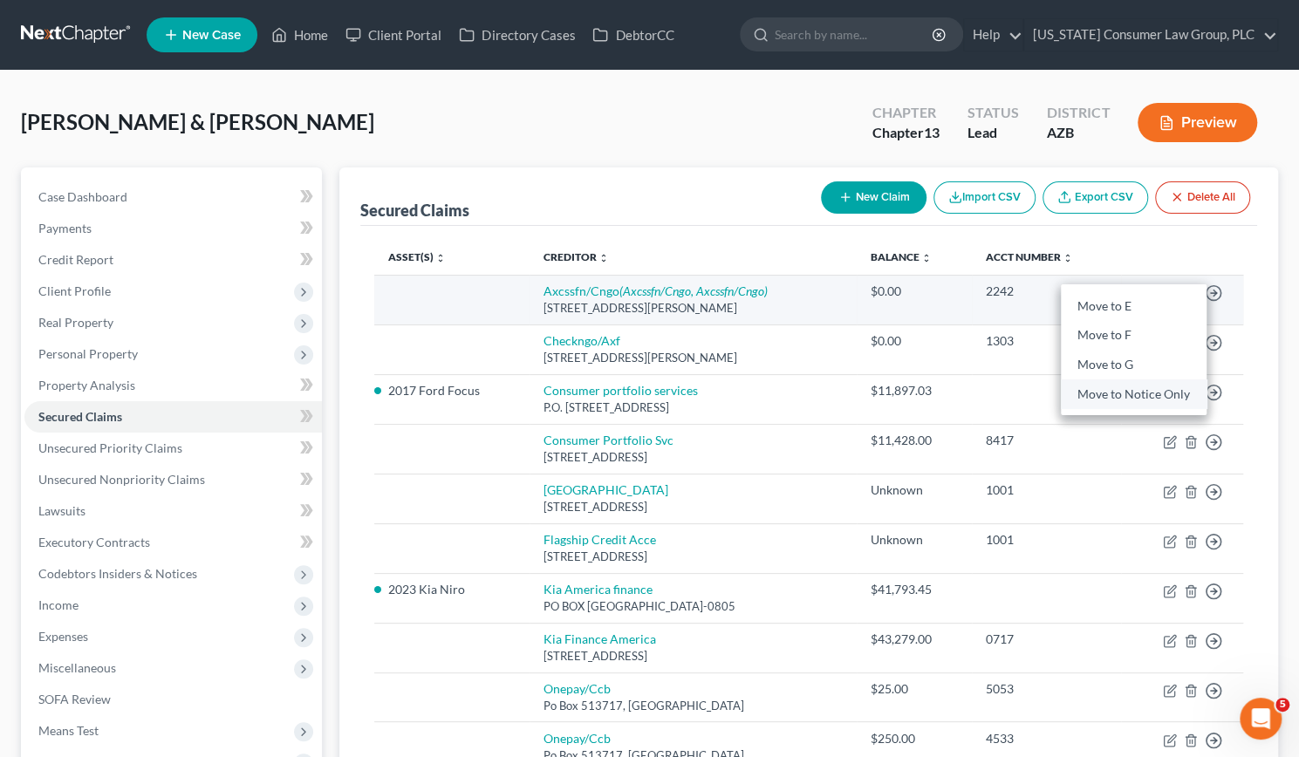
click at [1168, 393] on link "Move to Notice Only" at bounding box center [1134, 394] width 146 height 30
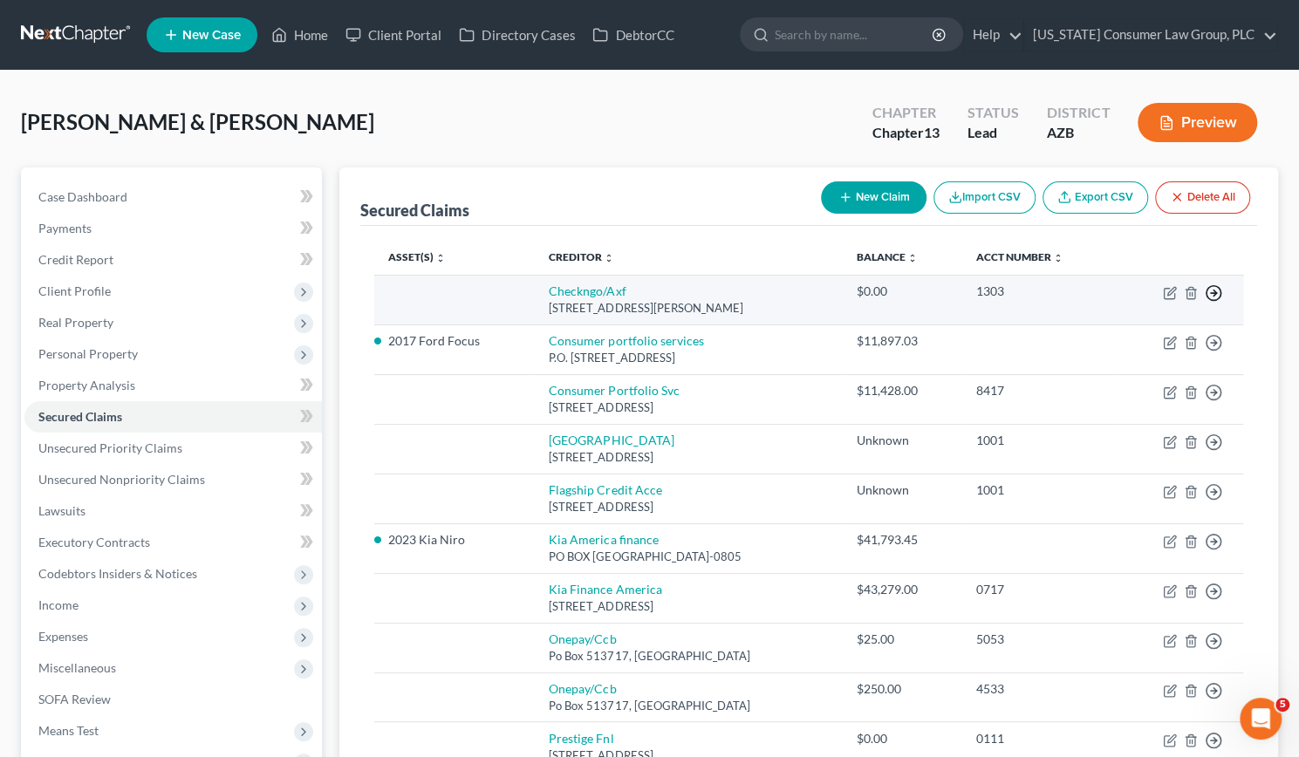
click at [1207, 294] on icon "button" at bounding box center [1213, 292] width 17 height 17
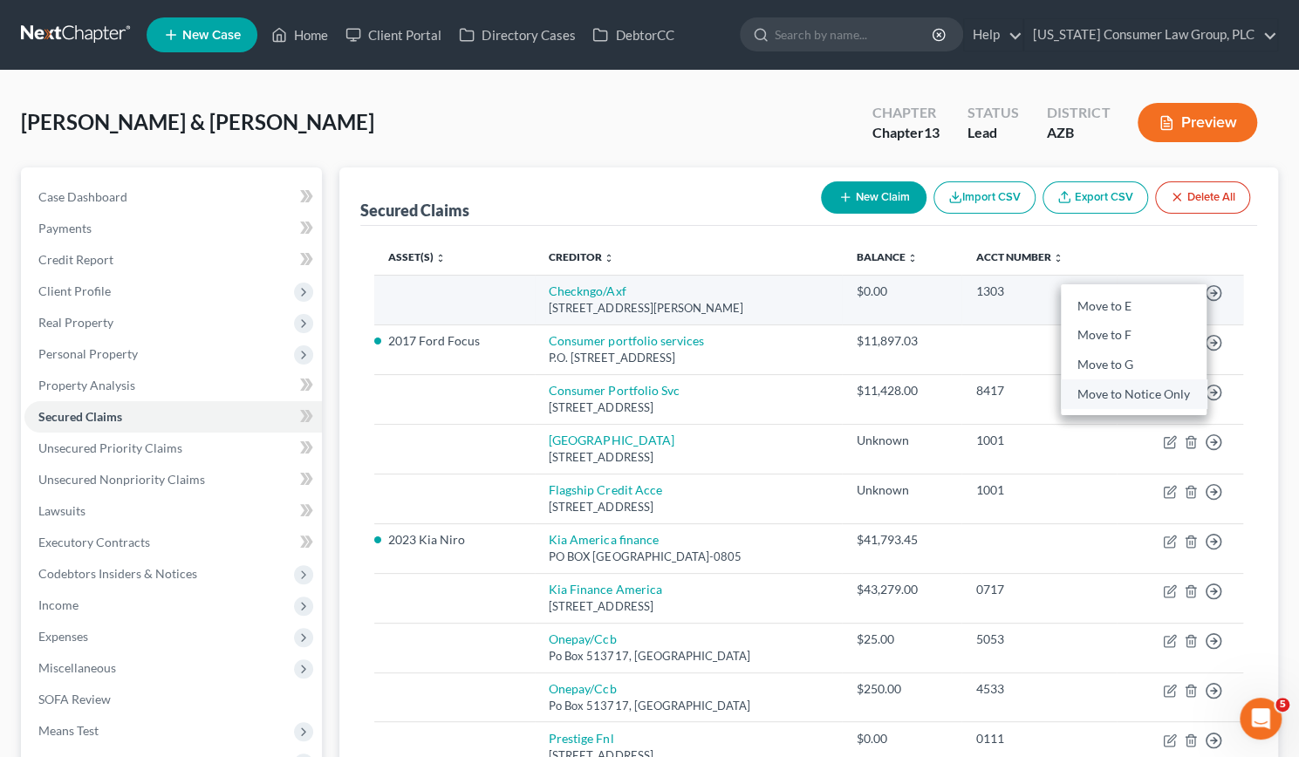
click at [1141, 394] on link "Move to Notice Only" at bounding box center [1134, 394] width 146 height 30
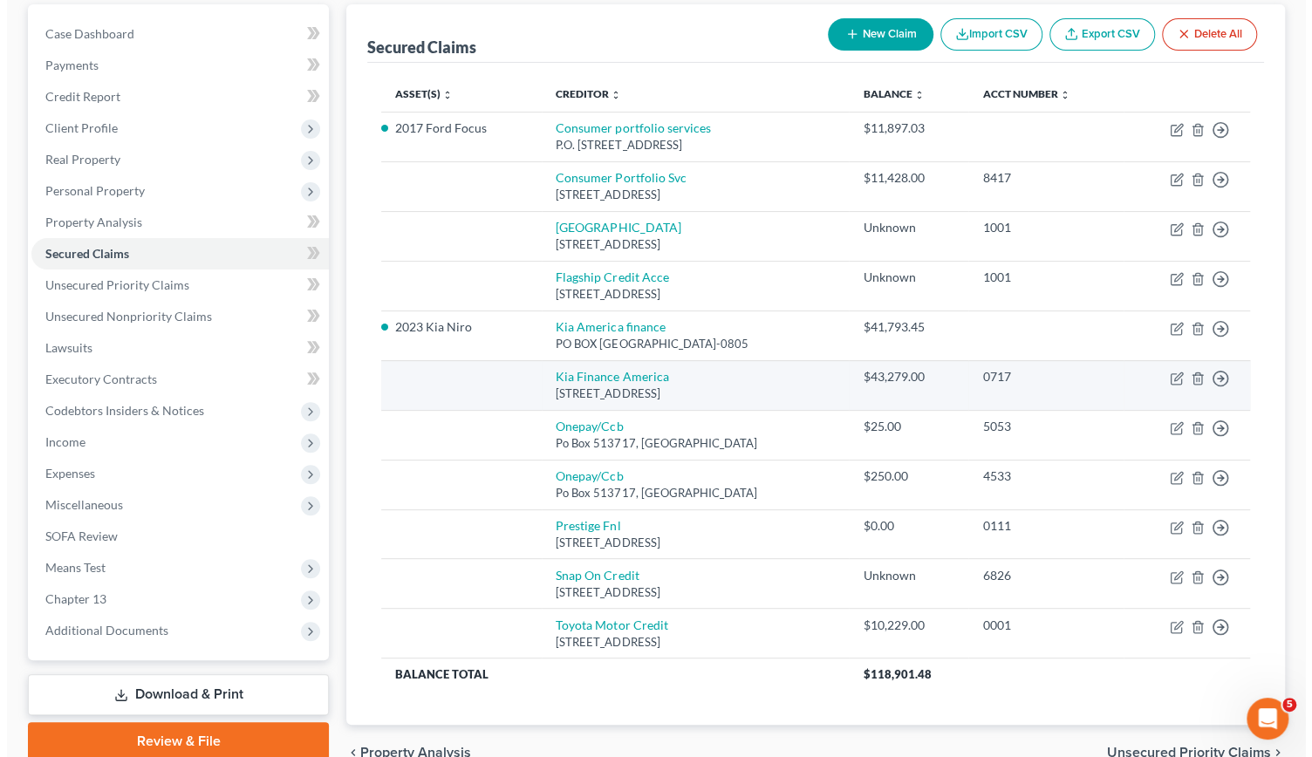
scroll to position [165, 0]
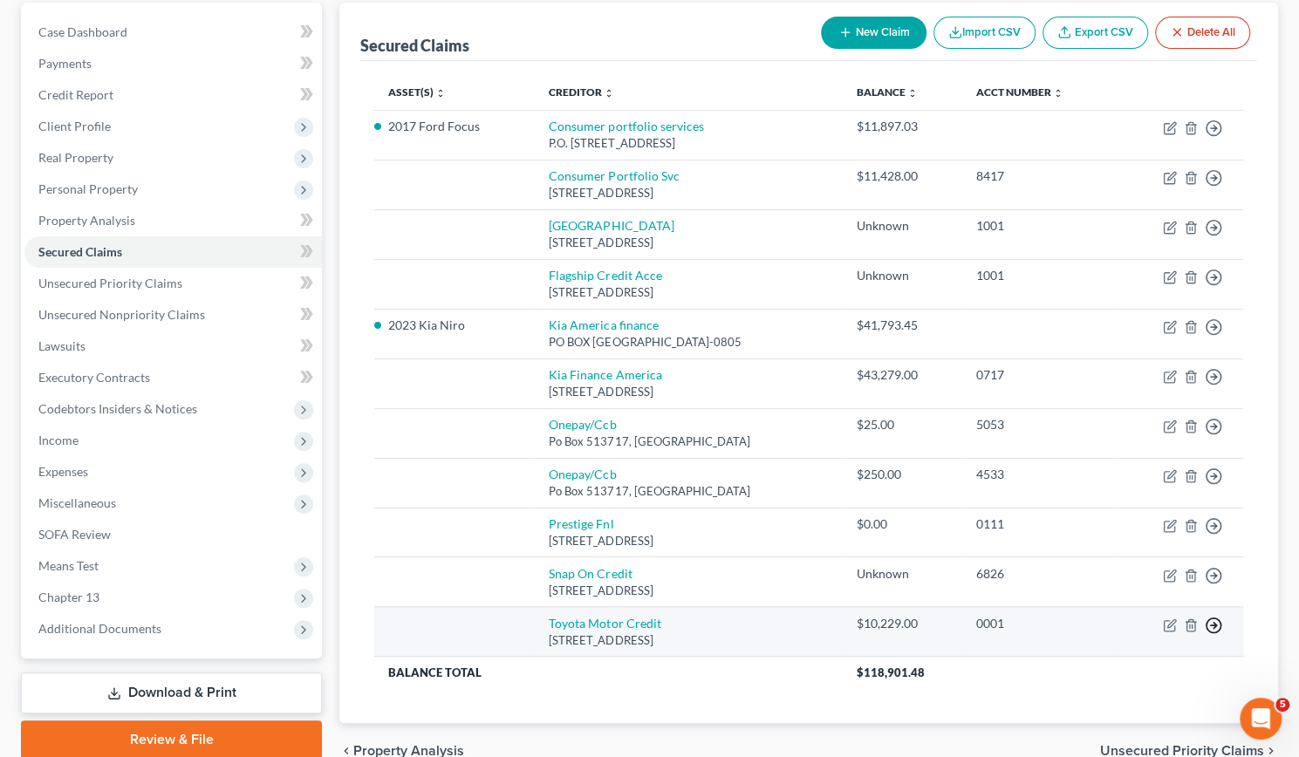
click at [1208, 620] on icon "button" at bounding box center [1213, 625] width 17 height 17
click at [1136, 660] on link "Move to F" at bounding box center [1134, 668] width 146 height 30
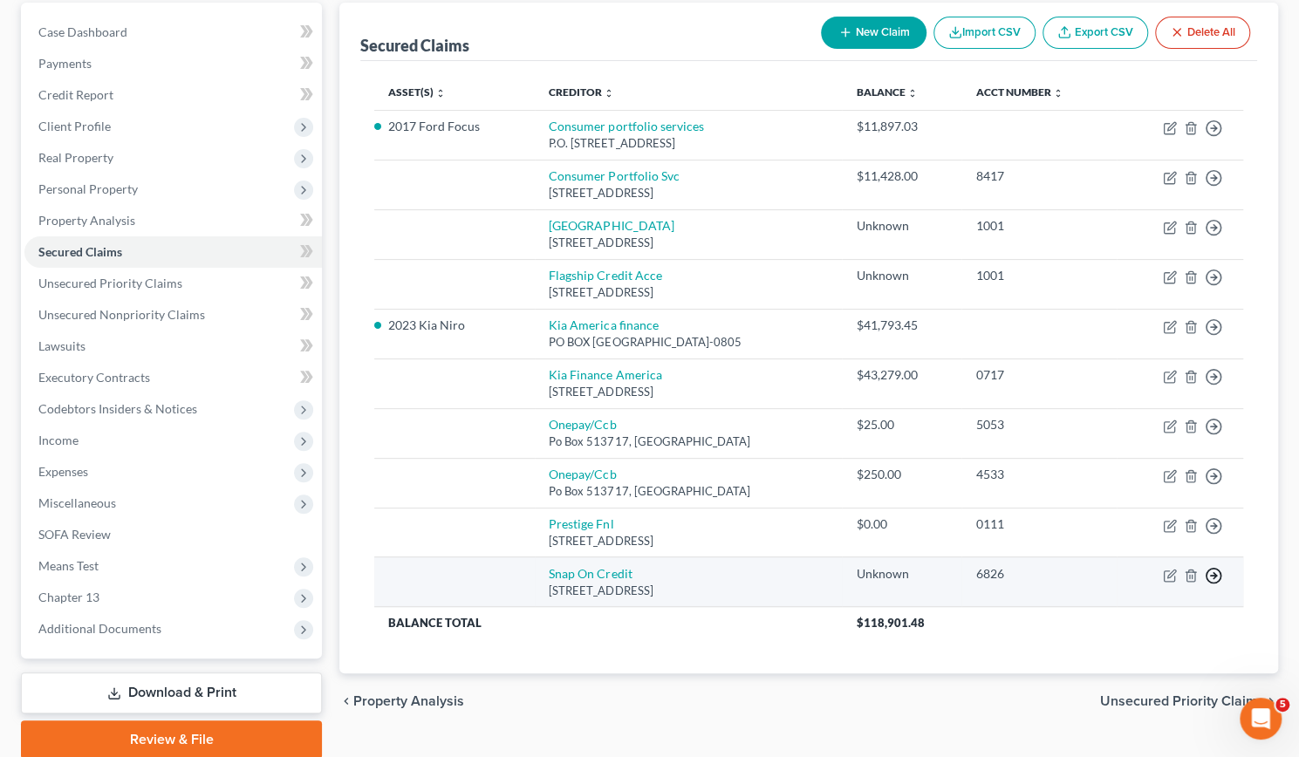
click at [1216, 567] on icon "button" at bounding box center [1213, 575] width 17 height 17
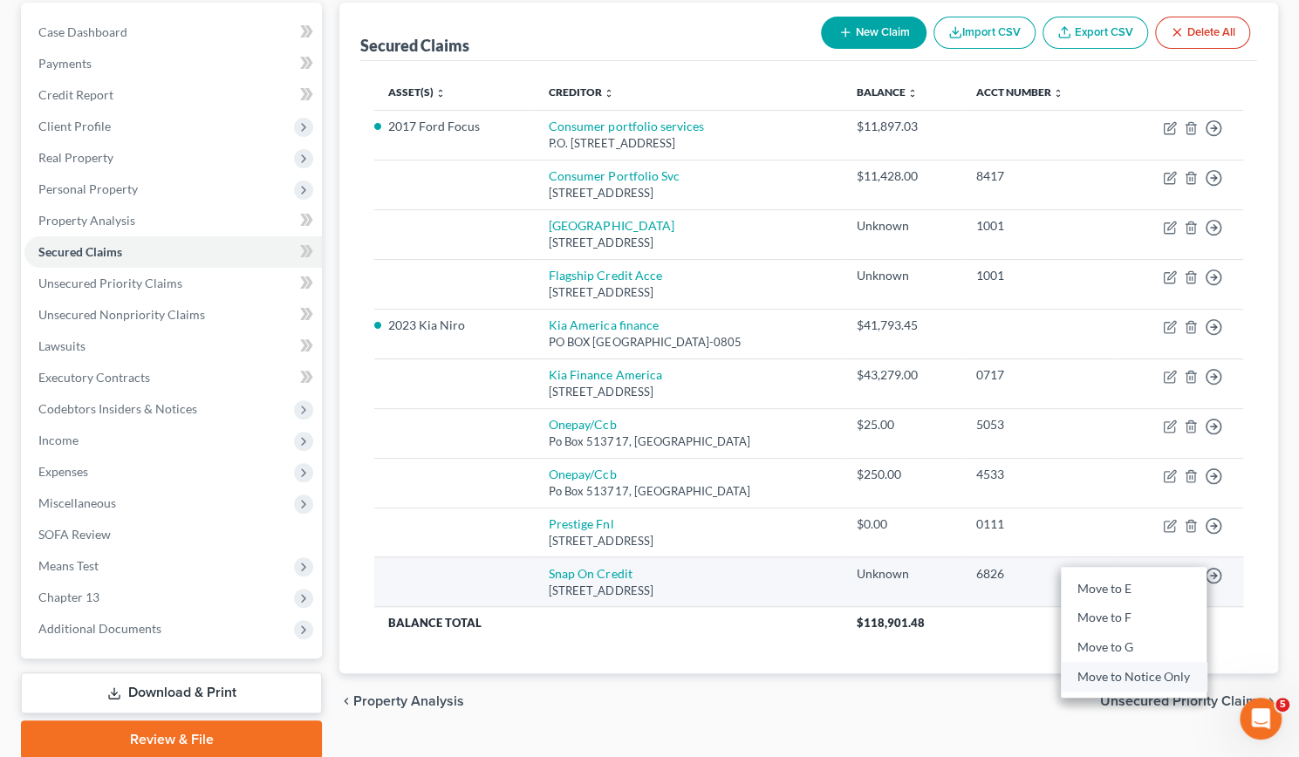
click at [1144, 675] on link "Move to Notice Only" at bounding box center [1134, 677] width 146 height 30
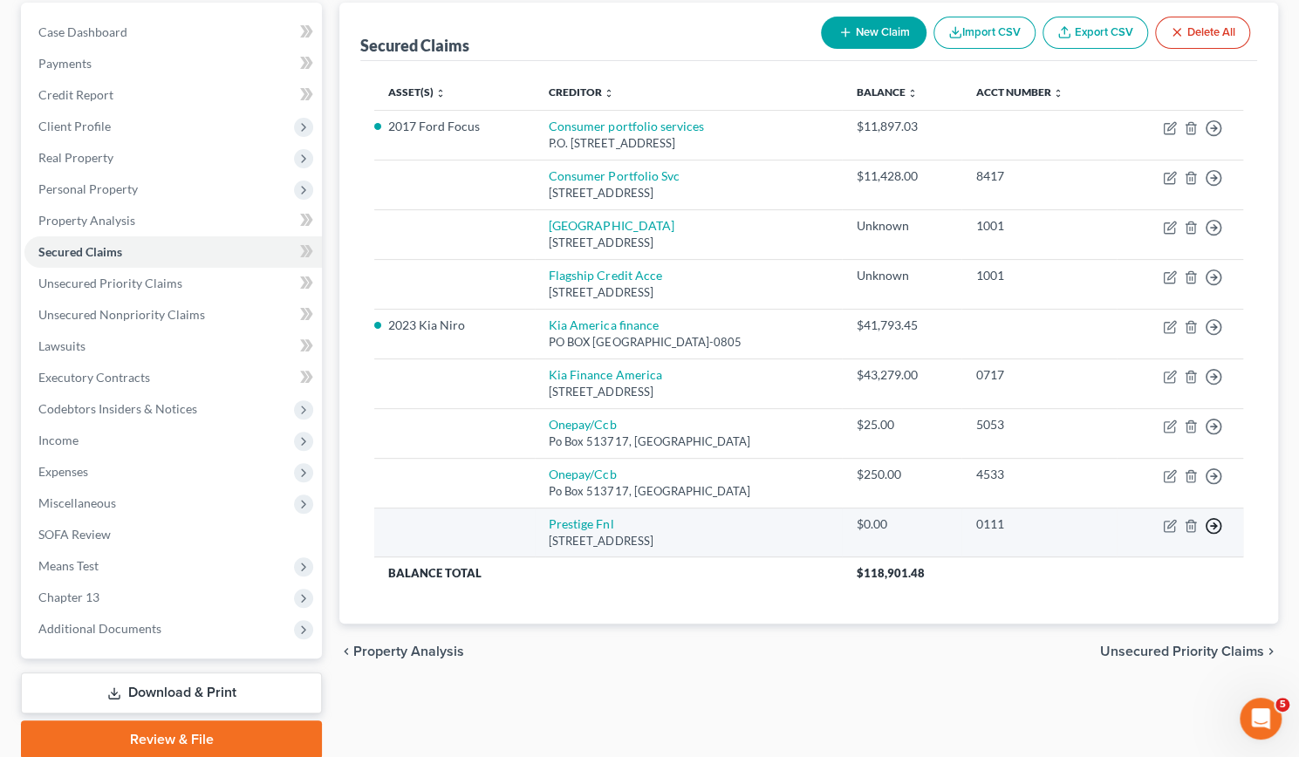
click at [1212, 522] on icon "button" at bounding box center [1213, 525] width 17 height 17
click at [1165, 622] on link "Move to Notice Only" at bounding box center [1134, 627] width 146 height 30
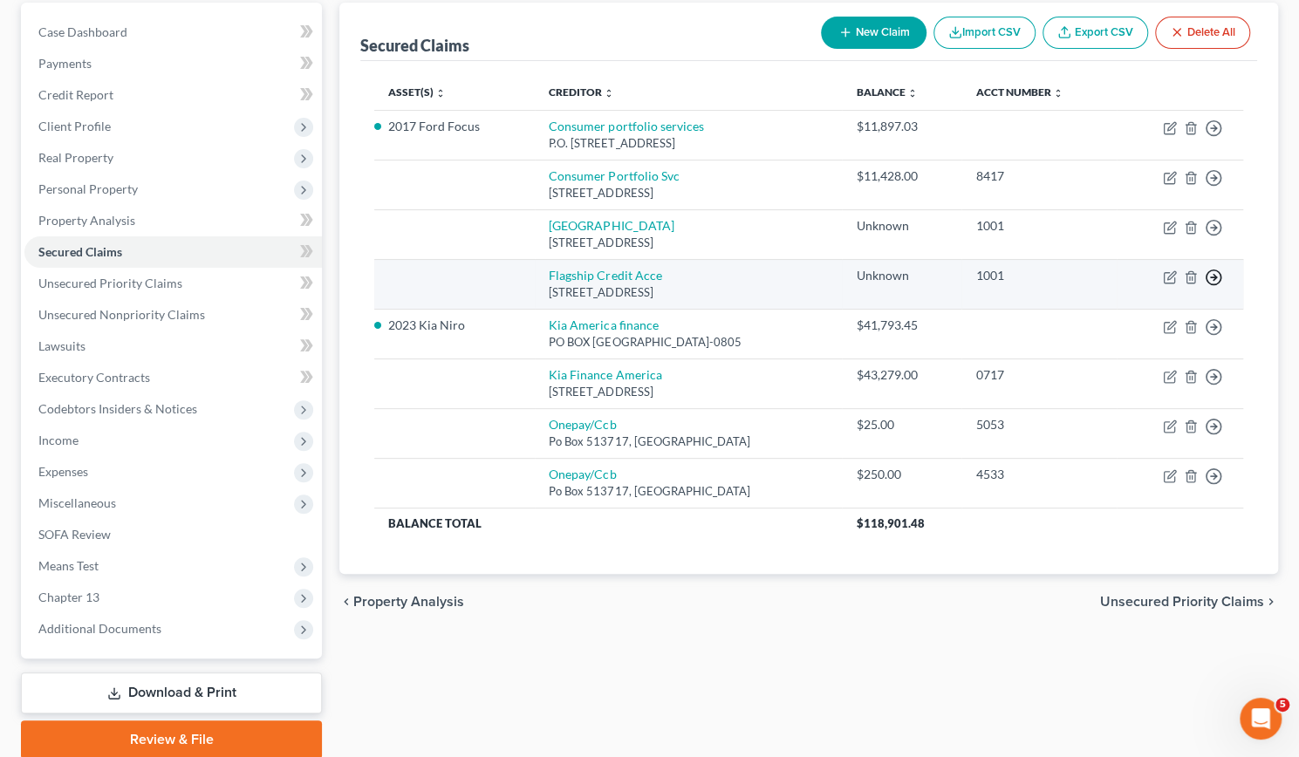
click at [1212, 274] on icon "button" at bounding box center [1213, 277] width 17 height 17
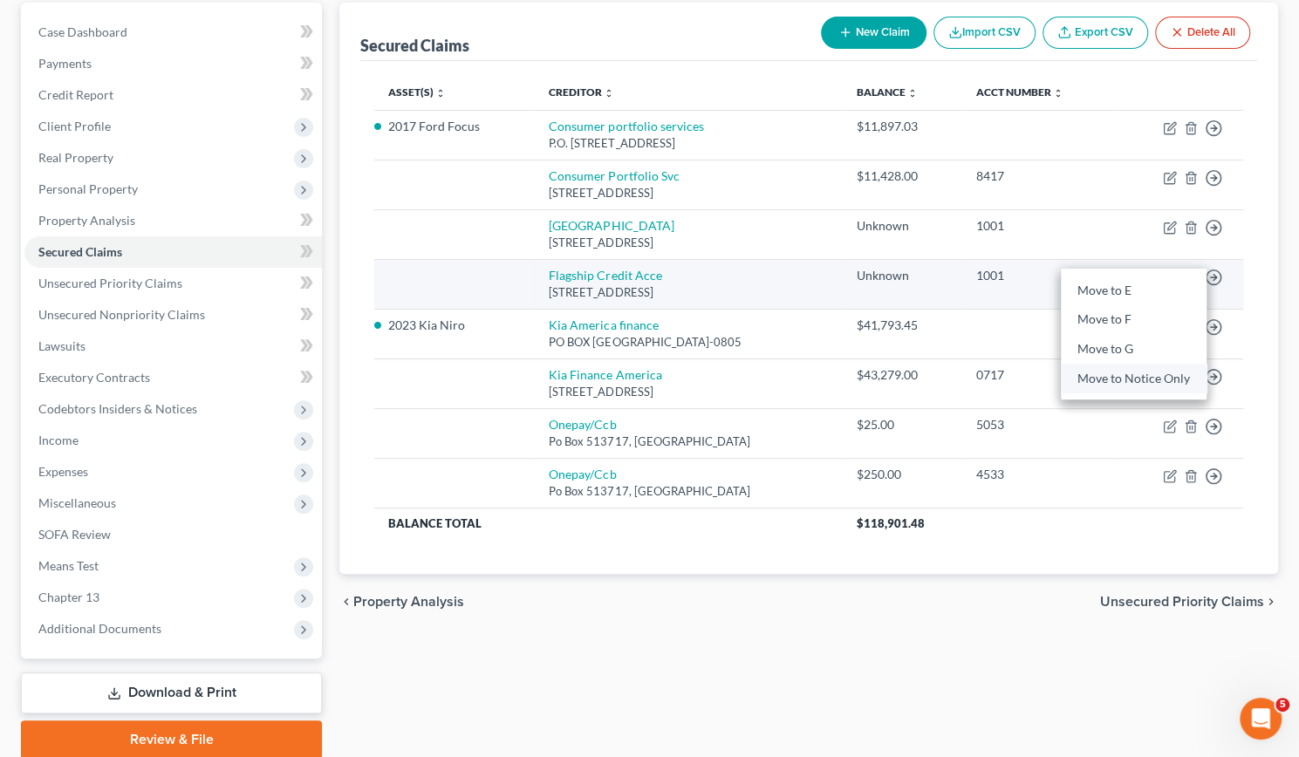
click at [1159, 379] on link "Move to Notice Only" at bounding box center [1134, 379] width 146 height 30
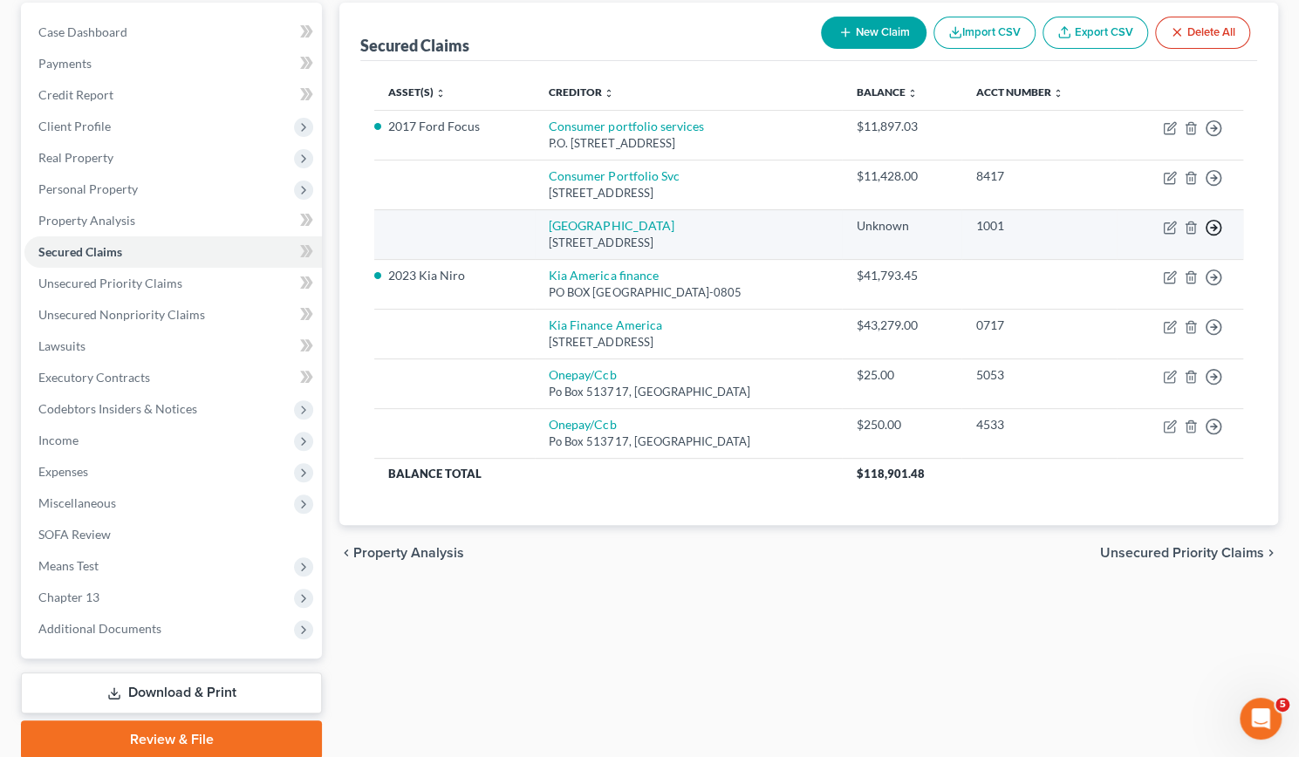
click at [1215, 228] on line "button" at bounding box center [1214, 228] width 6 height 0
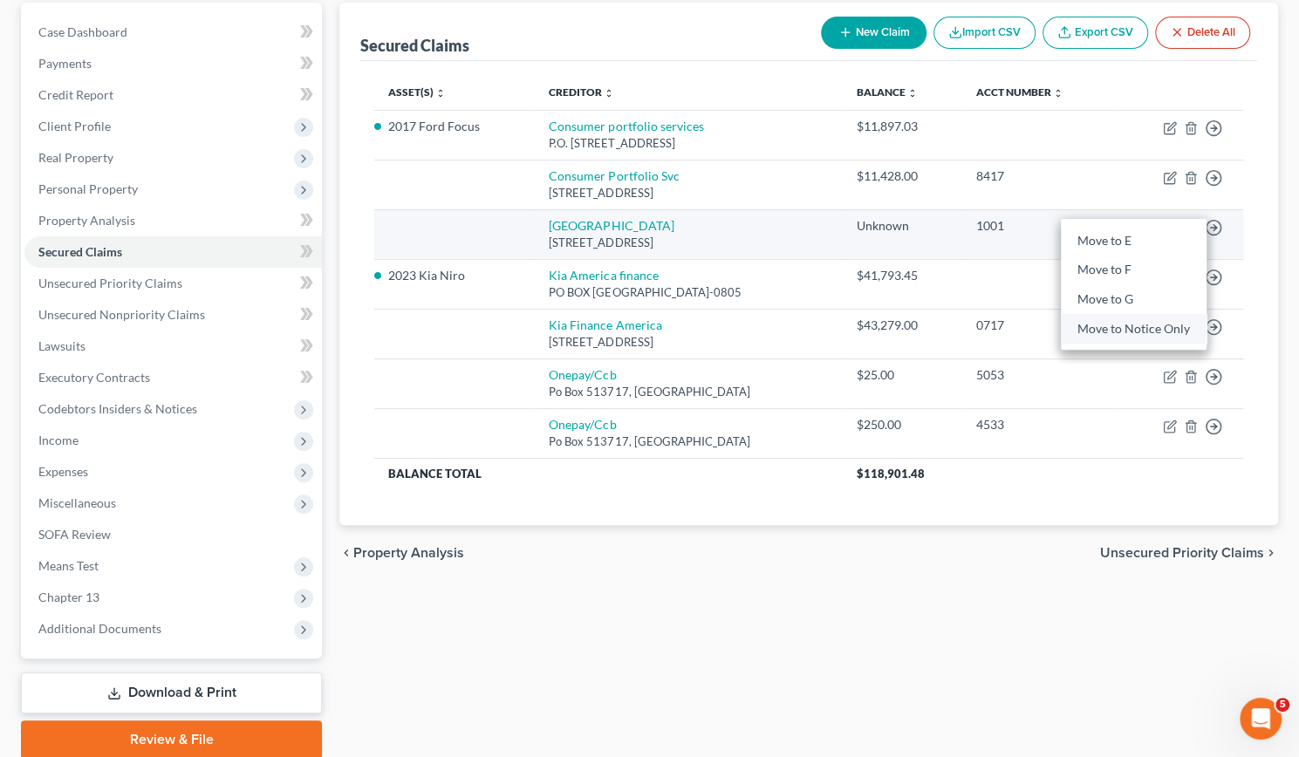
click at [1165, 322] on link "Move to Notice Only" at bounding box center [1134, 329] width 146 height 30
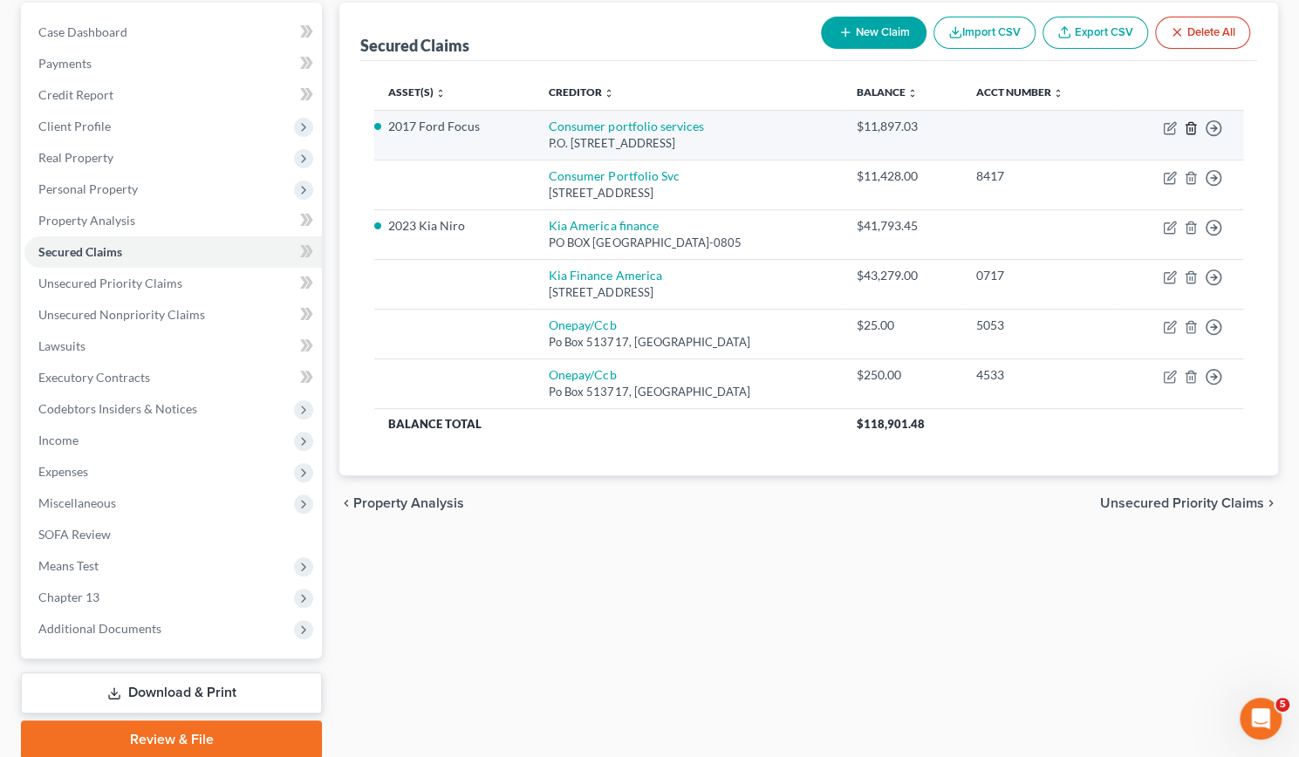
click at [1193, 121] on icon "button" at bounding box center [1191, 128] width 14 height 14
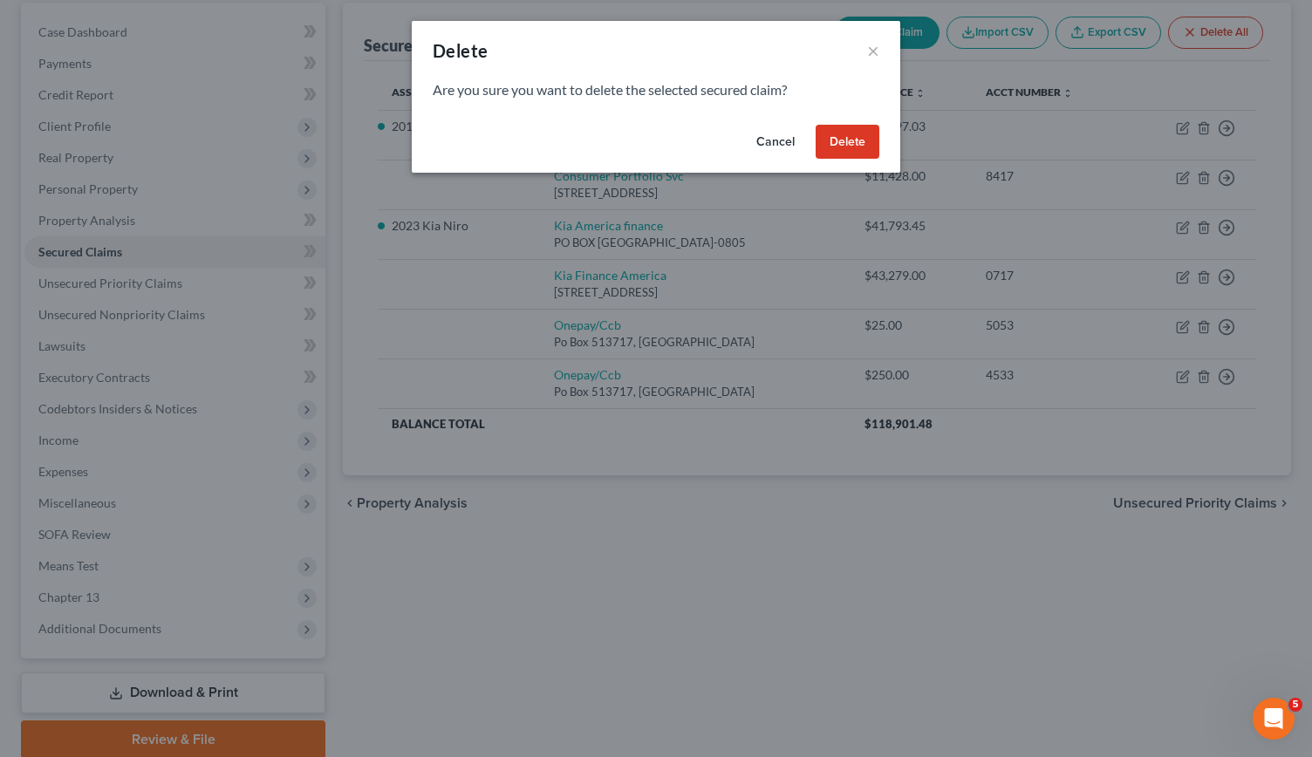
click at [841, 138] on button "Delete" at bounding box center [848, 142] width 64 height 35
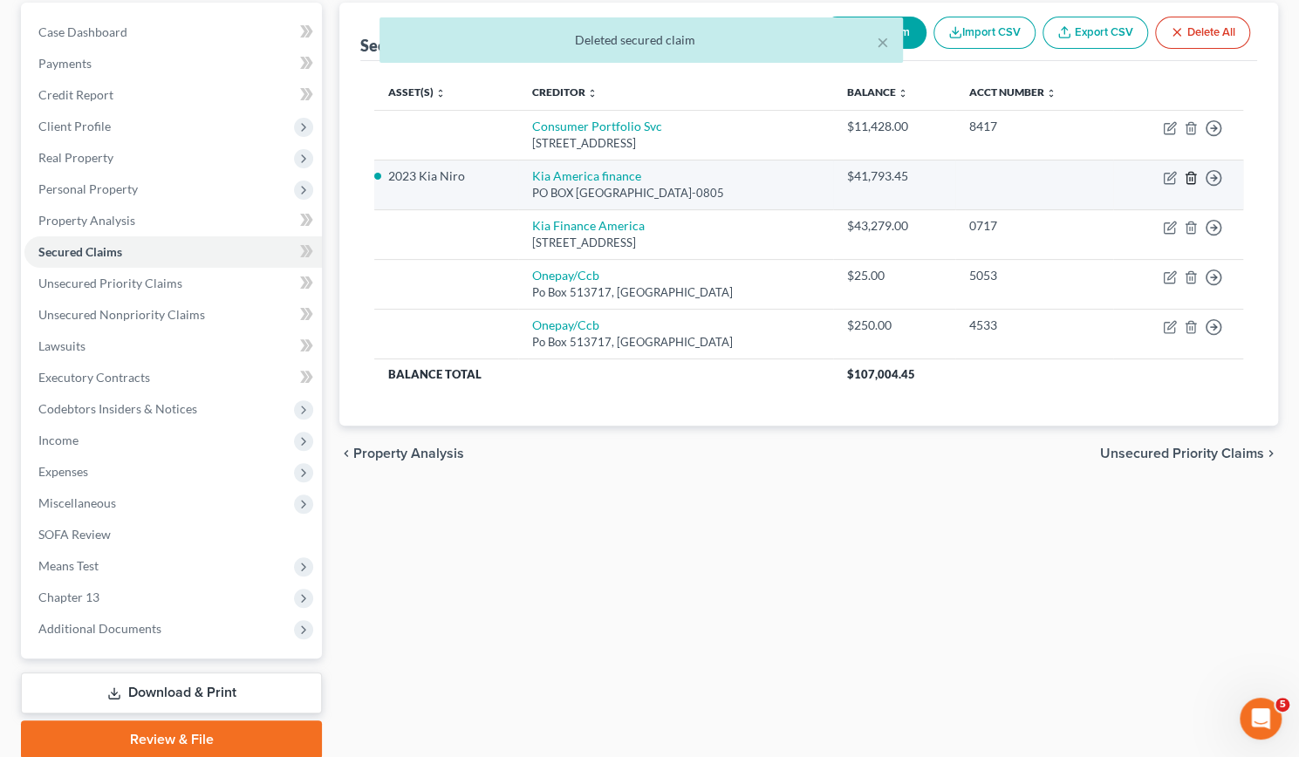
click at [1189, 174] on icon "button" at bounding box center [1191, 178] width 14 height 14
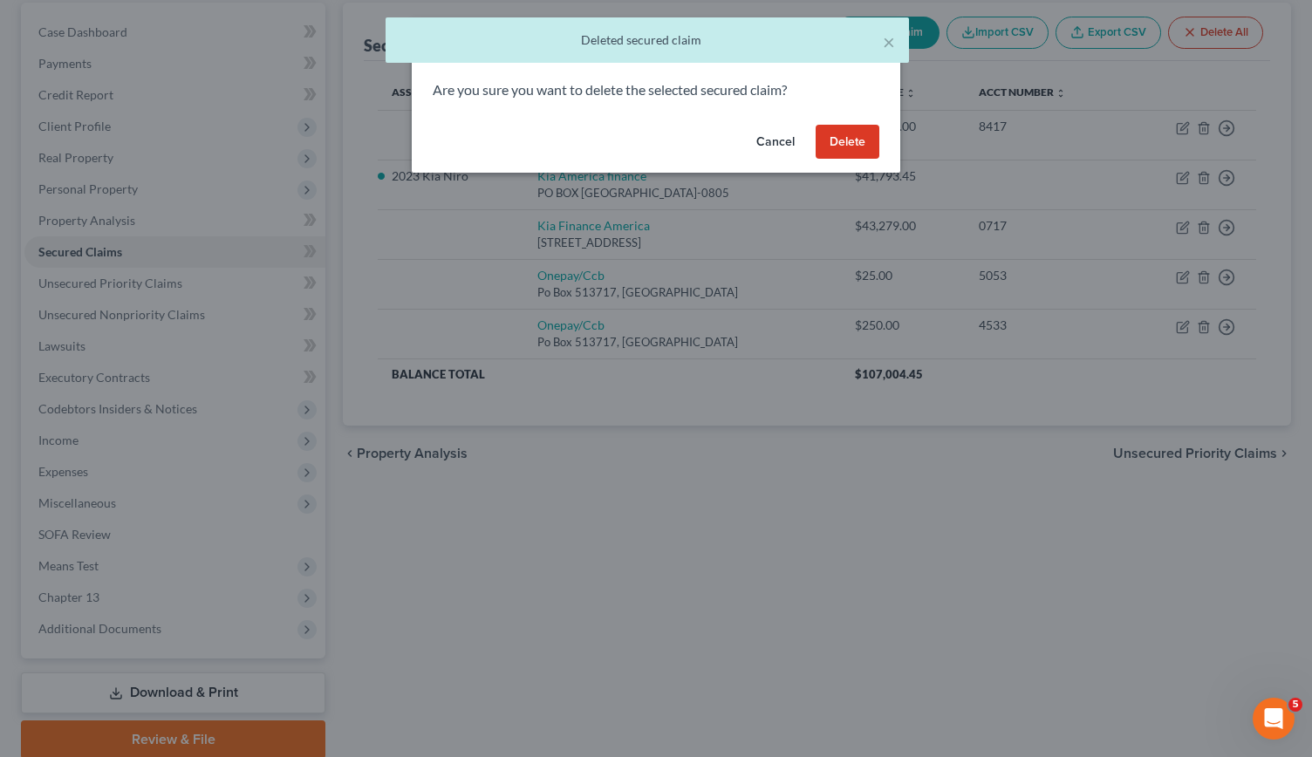
click at [848, 139] on button "Delete" at bounding box center [848, 142] width 64 height 35
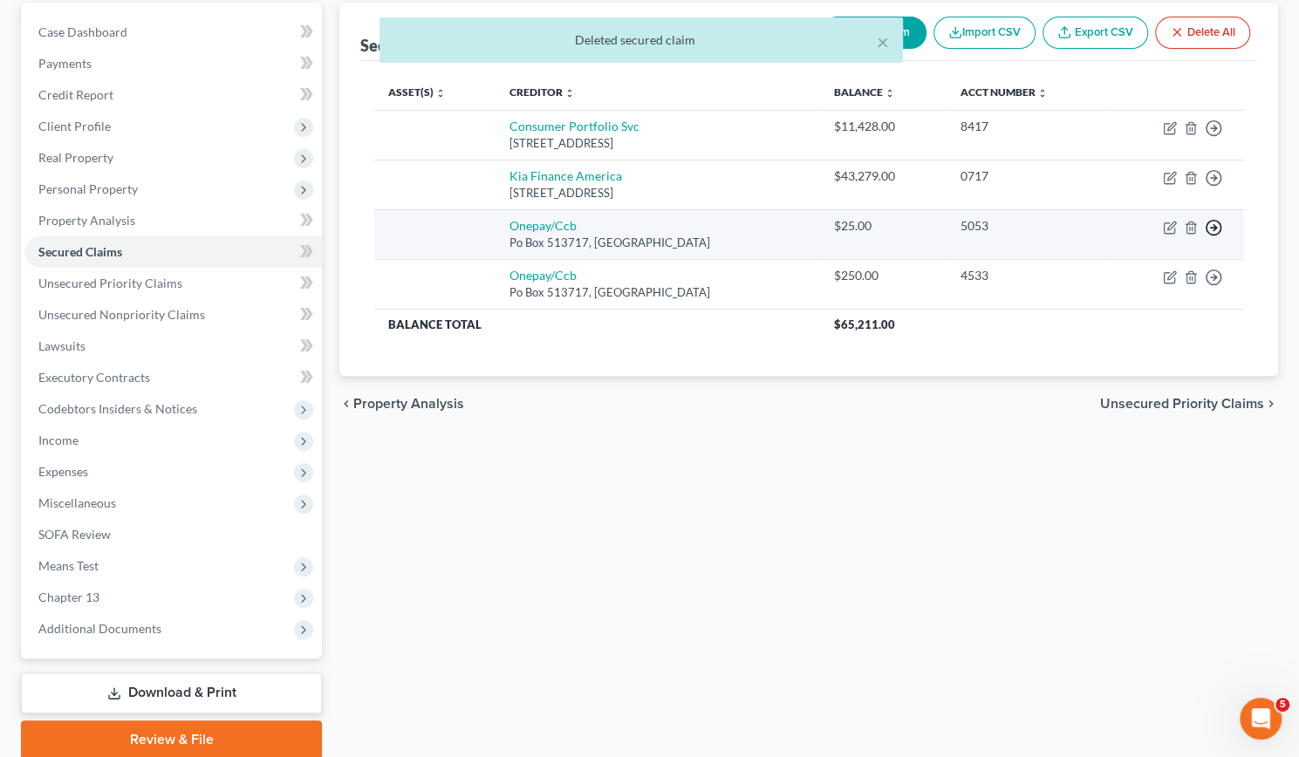
click at [1214, 225] on polyline "button" at bounding box center [1214, 228] width 3 height 6
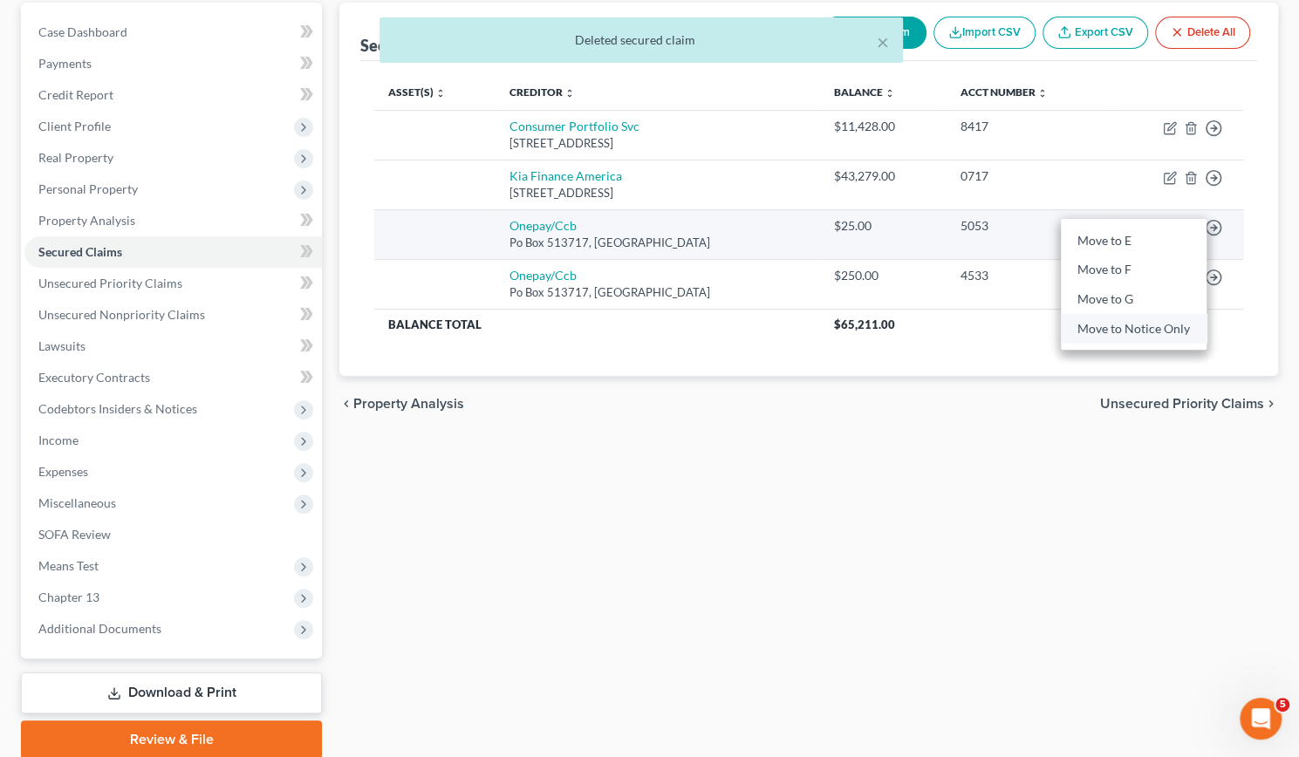
click at [1164, 324] on link "Move to Notice Only" at bounding box center [1134, 329] width 146 height 30
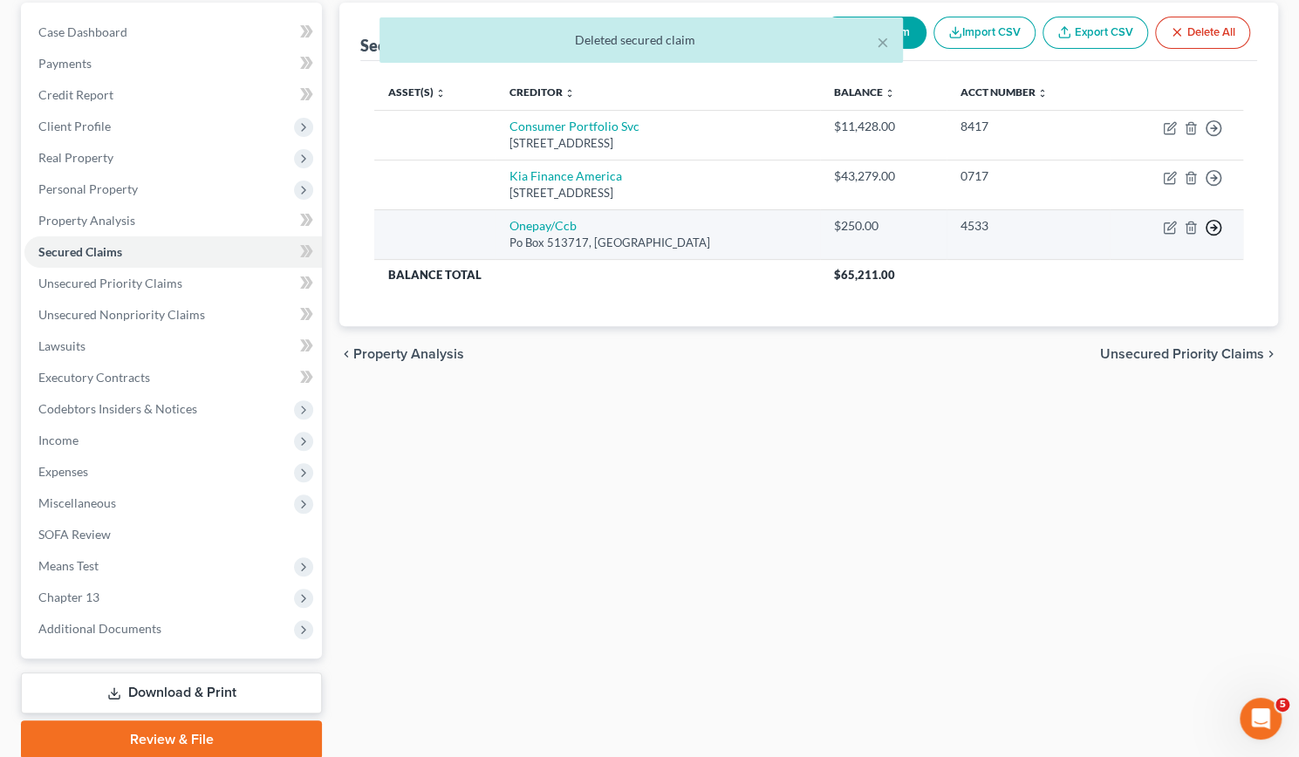
click at [1212, 228] on line "button" at bounding box center [1214, 228] width 6 height 0
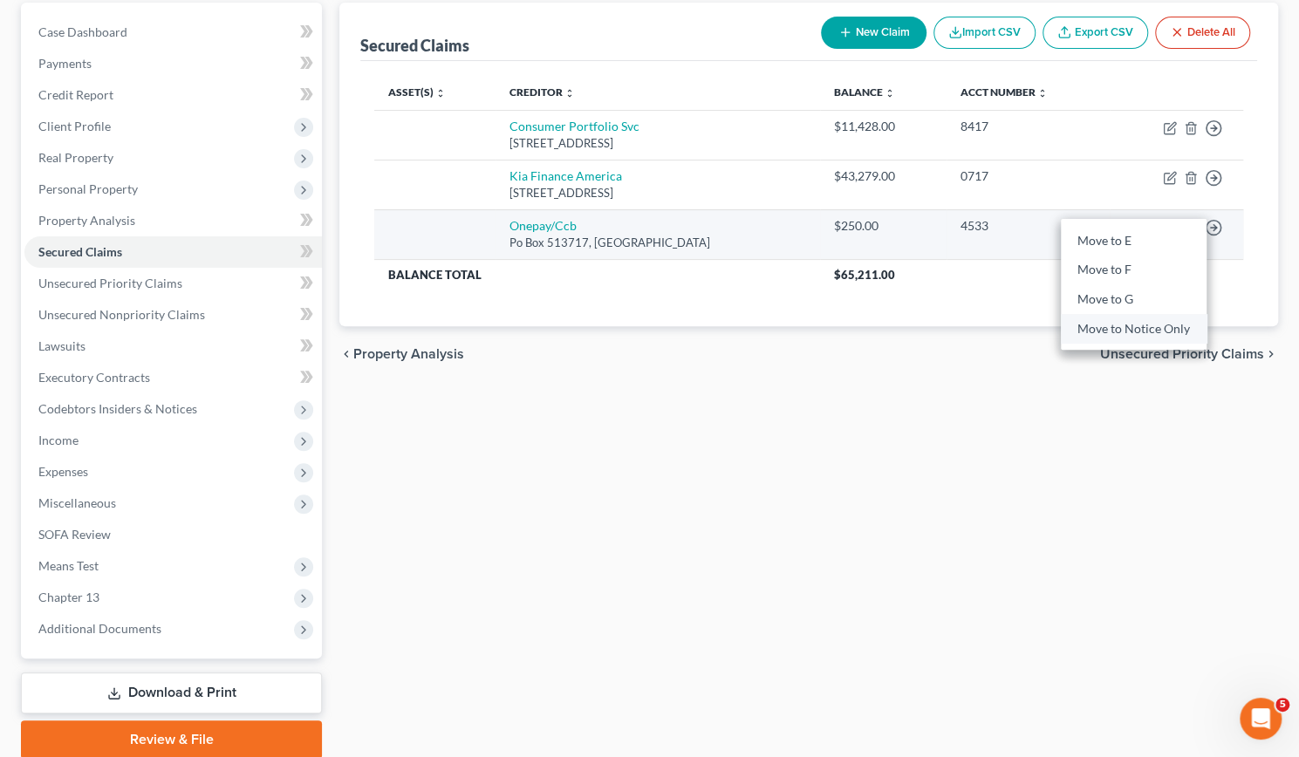
click at [1172, 329] on link "Move to Notice Only" at bounding box center [1134, 329] width 146 height 30
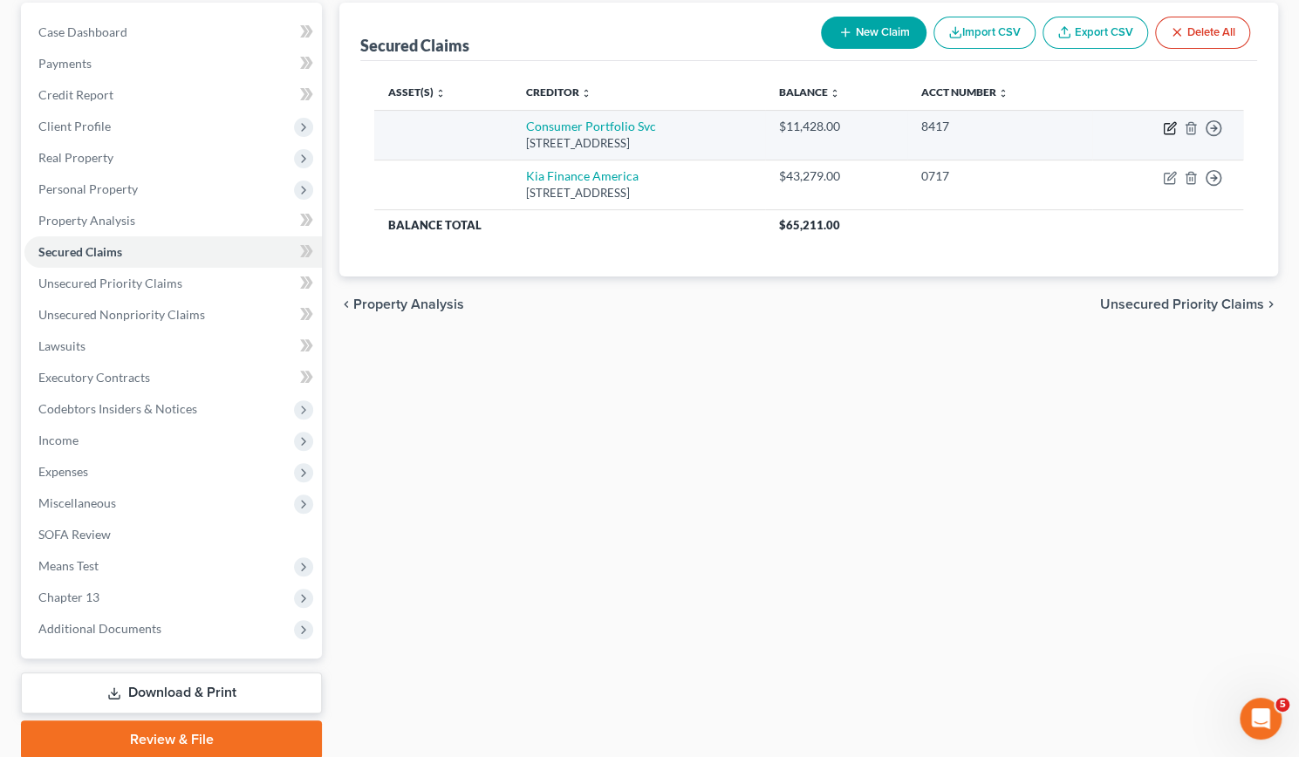
click at [1163, 127] on icon "button" at bounding box center [1170, 128] width 14 height 14
select select "4"
select select "2"
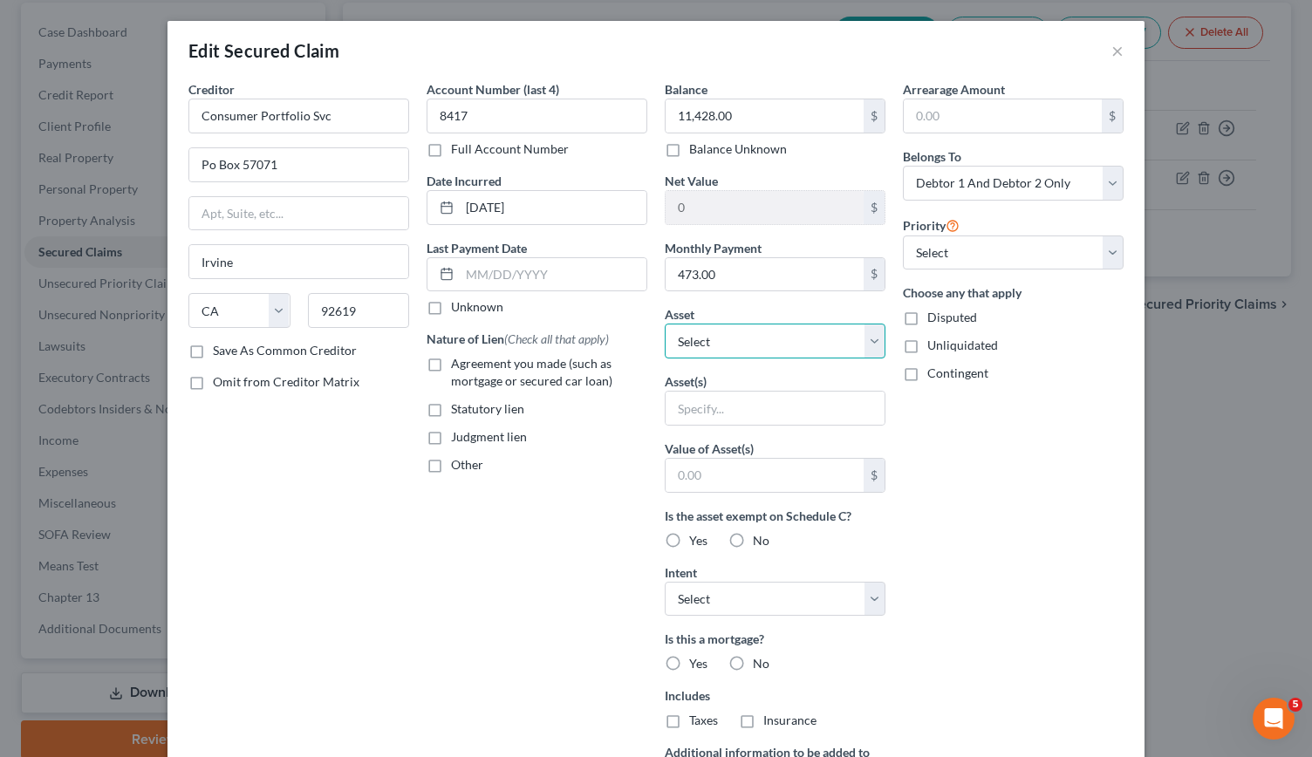
click at [876, 329] on select "Select Other Multiple Assets 2017 Ford Focus - $18711.0 2023 Kia Niro - $15006.…" at bounding box center [775, 341] width 221 height 35
select select "2"
click at [665, 324] on select "Select Other Multiple Assets 2017 Ford Focus - $18711.0 2023 Kia Niro - $15006.…" at bounding box center [775, 341] width 221 height 35
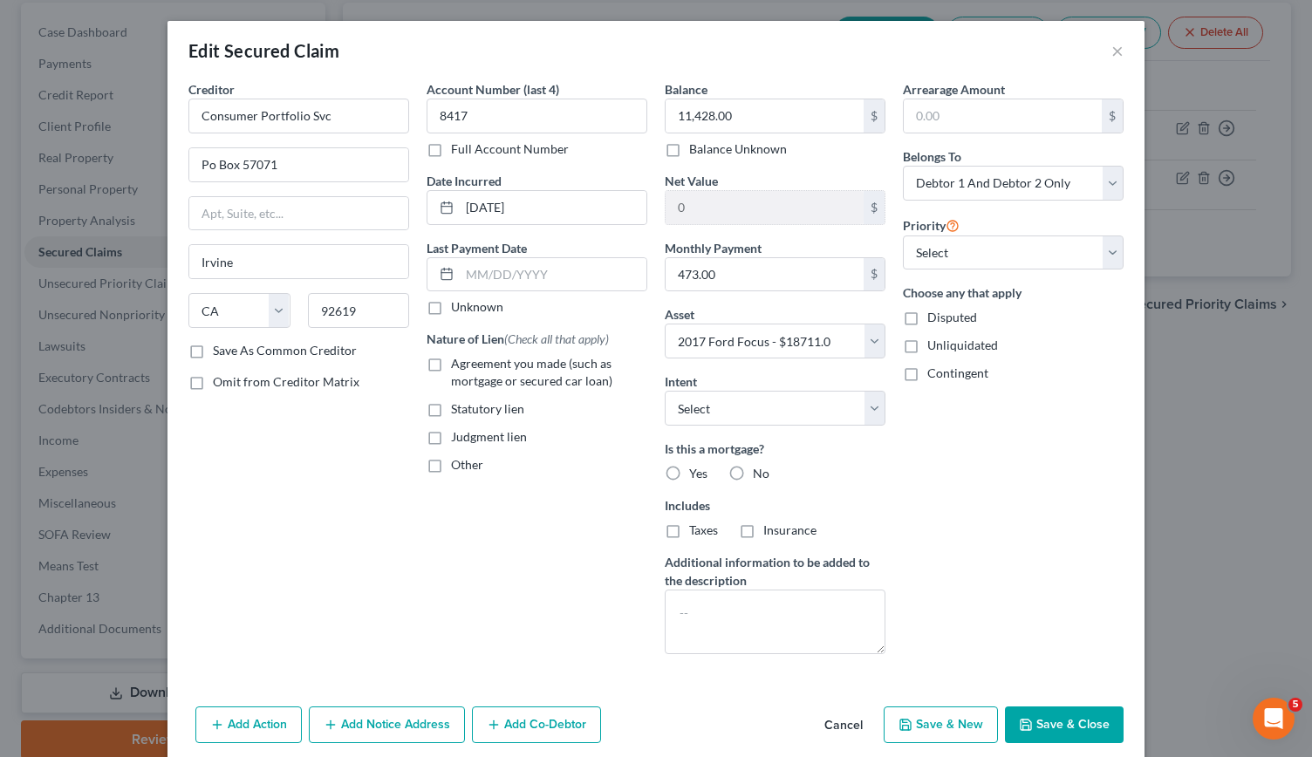
click at [753, 466] on label "No" at bounding box center [761, 473] width 17 height 17
click at [760, 466] on input "No" at bounding box center [765, 470] width 11 height 11
radio input "true"
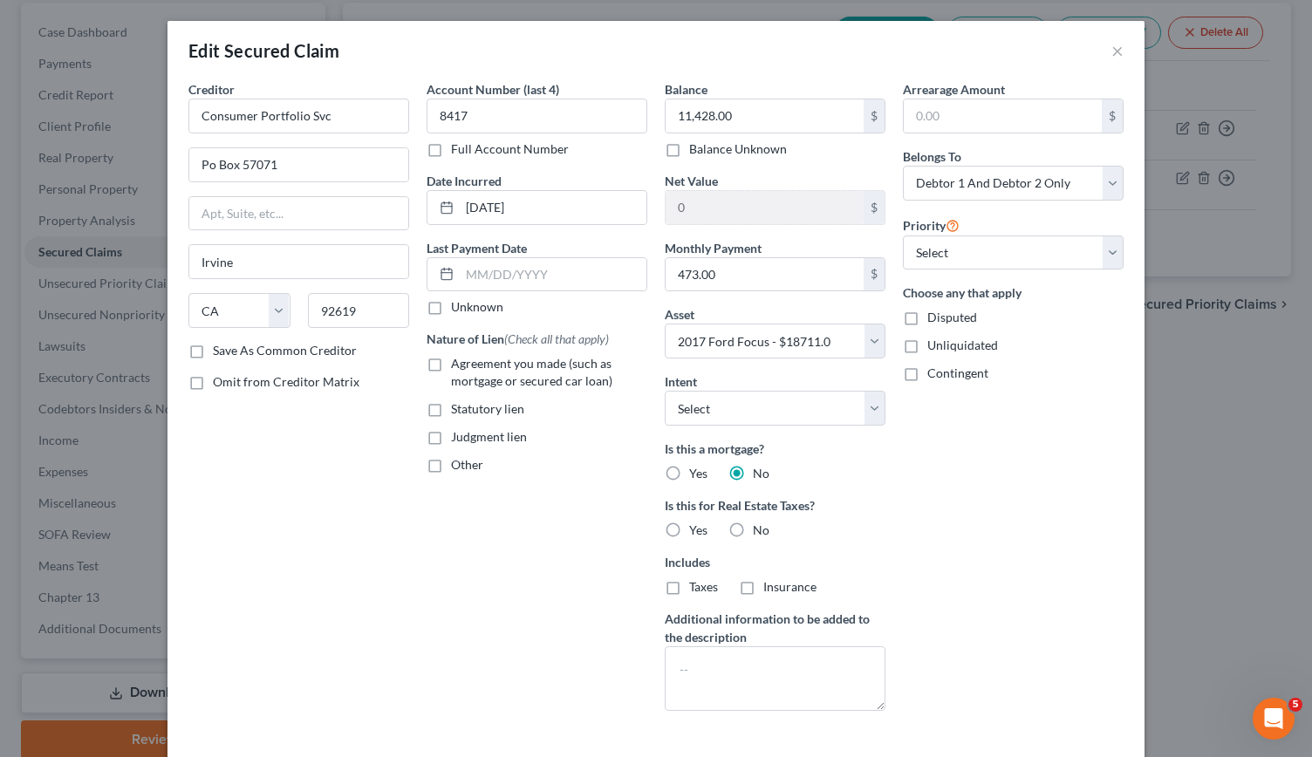
scroll to position [124, 0]
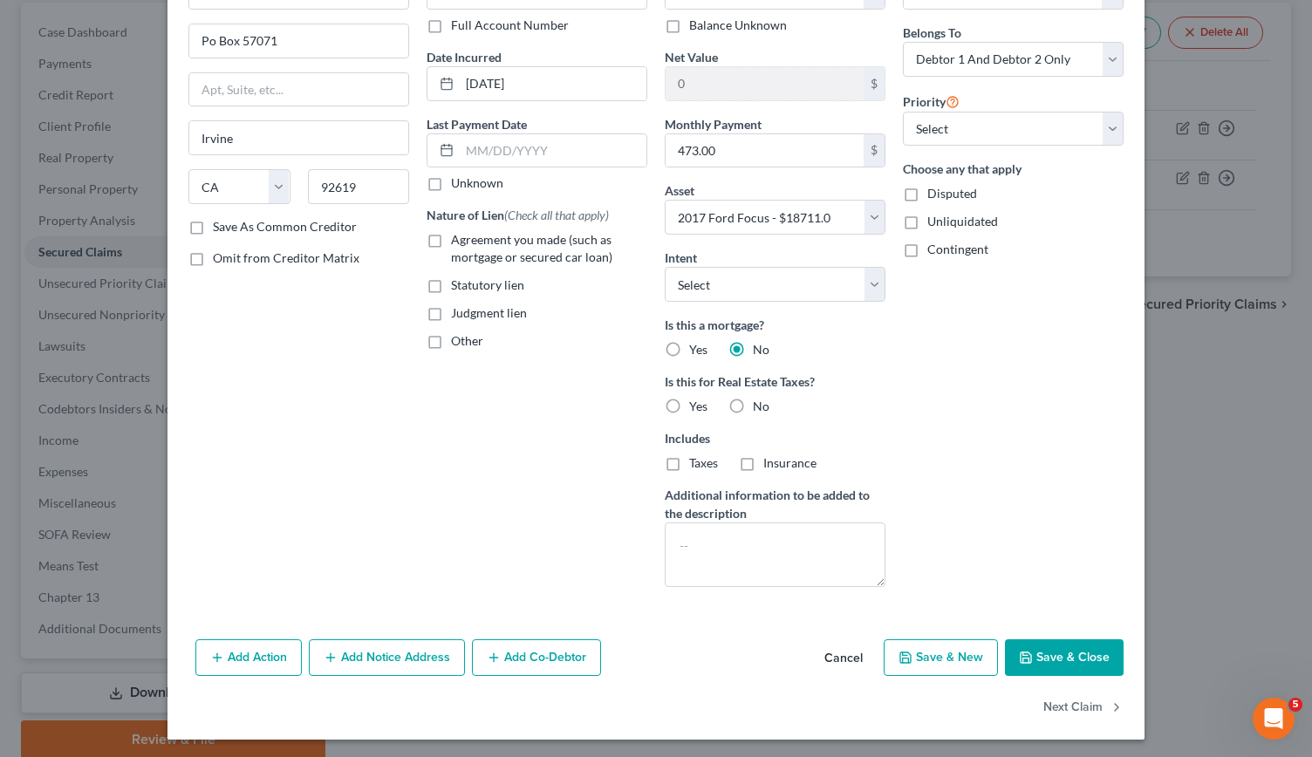
click at [451, 232] on label "Agreement you made (such as mortgage or secured car loan)" at bounding box center [549, 248] width 196 height 35
click at [458, 232] on input "Agreement you made (such as mortgage or secured car loan)" at bounding box center [463, 236] width 11 height 11
checkbox input "true"
click at [1040, 652] on button "Save & Close" at bounding box center [1064, 657] width 119 height 37
select select
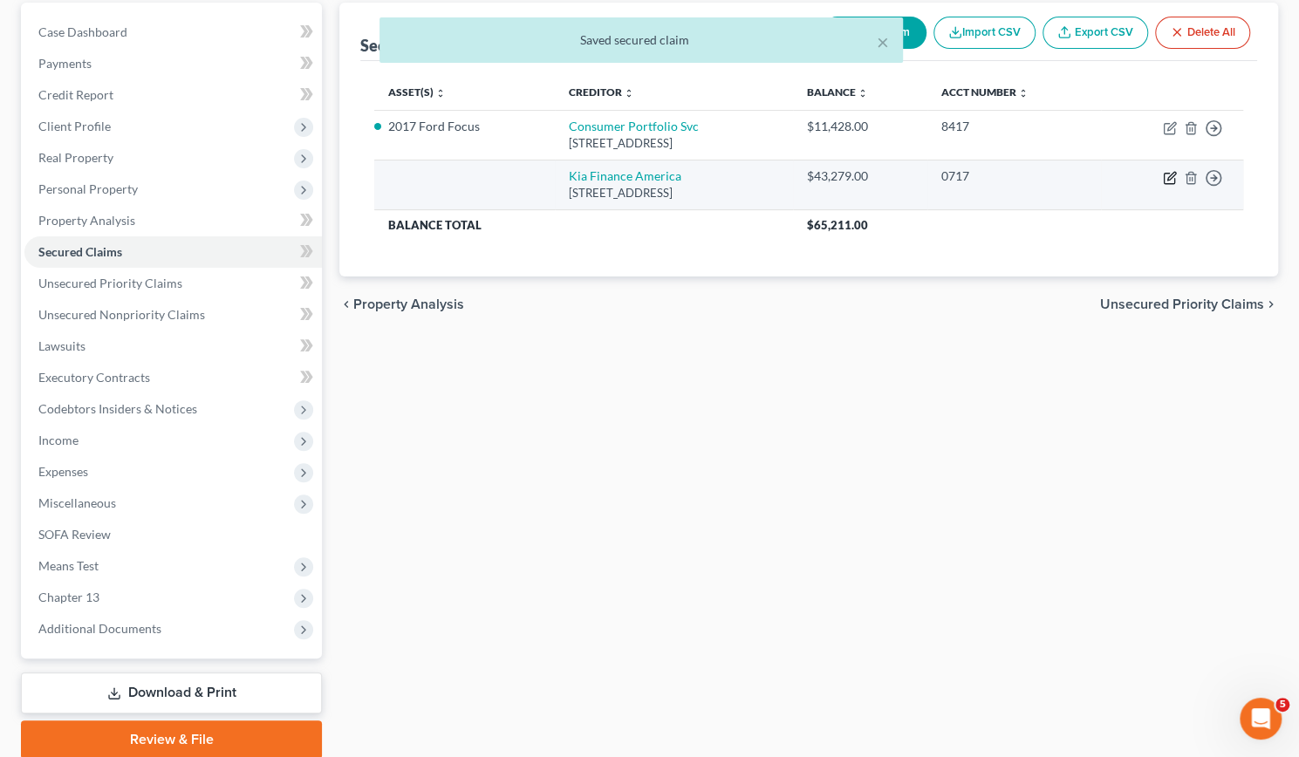
click at [1165, 174] on icon "button" at bounding box center [1170, 178] width 14 height 14
select select "4"
select select "2"
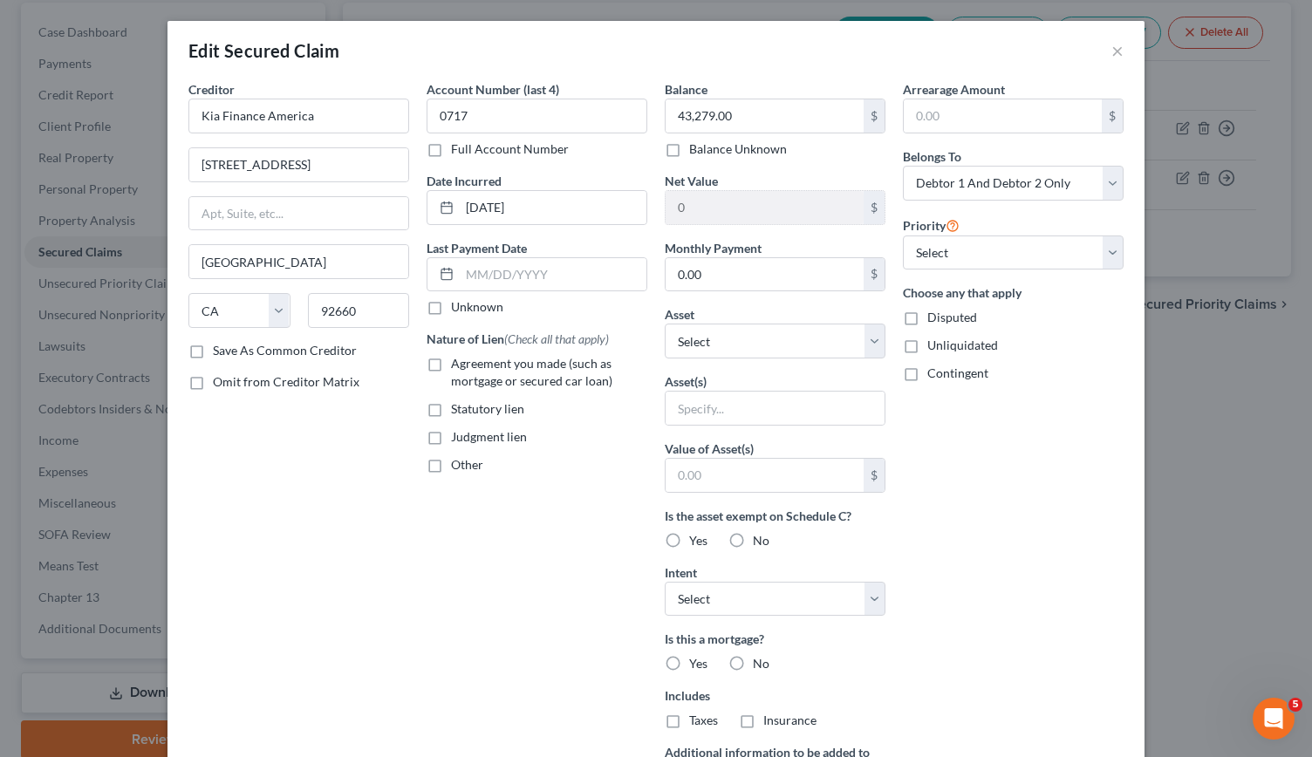
click at [451, 358] on label "Agreement you made (such as mortgage or secured car loan)" at bounding box center [549, 372] width 196 height 35
click at [458, 358] on input "Agreement you made (such as mortgage or secured car loan)" at bounding box center [463, 360] width 11 height 11
checkbox input "true"
click at [869, 338] on select "Select Other Multiple Assets 2017 Ford Focus - $18711.0 2023 Kia Niro - $15006.…" at bounding box center [775, 341] width 221 height 35
select select "3"
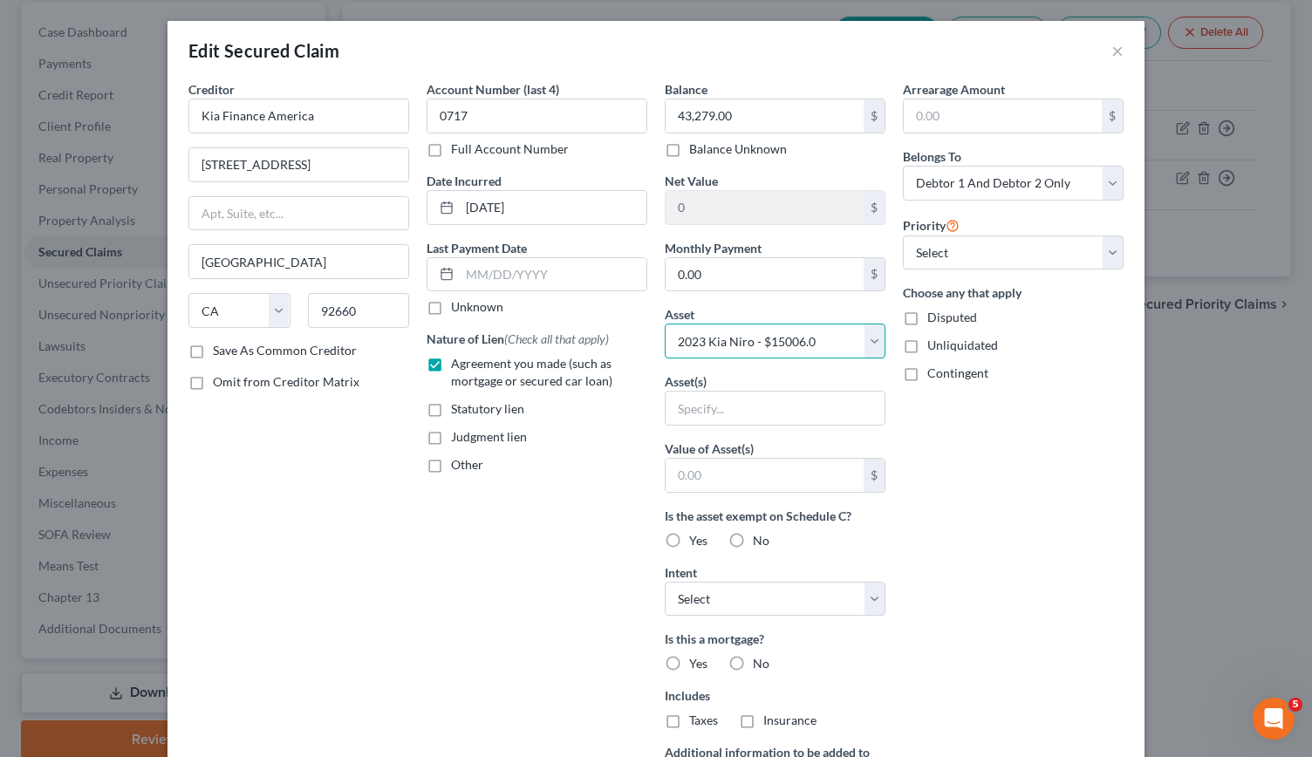
click at [665, 324] on select "Select Other Multiple Assets 2017 Ford Focus - $18711.0 2023 Kia Niro - $15006.…" at bounding box center [775, 341] width 221 height 35
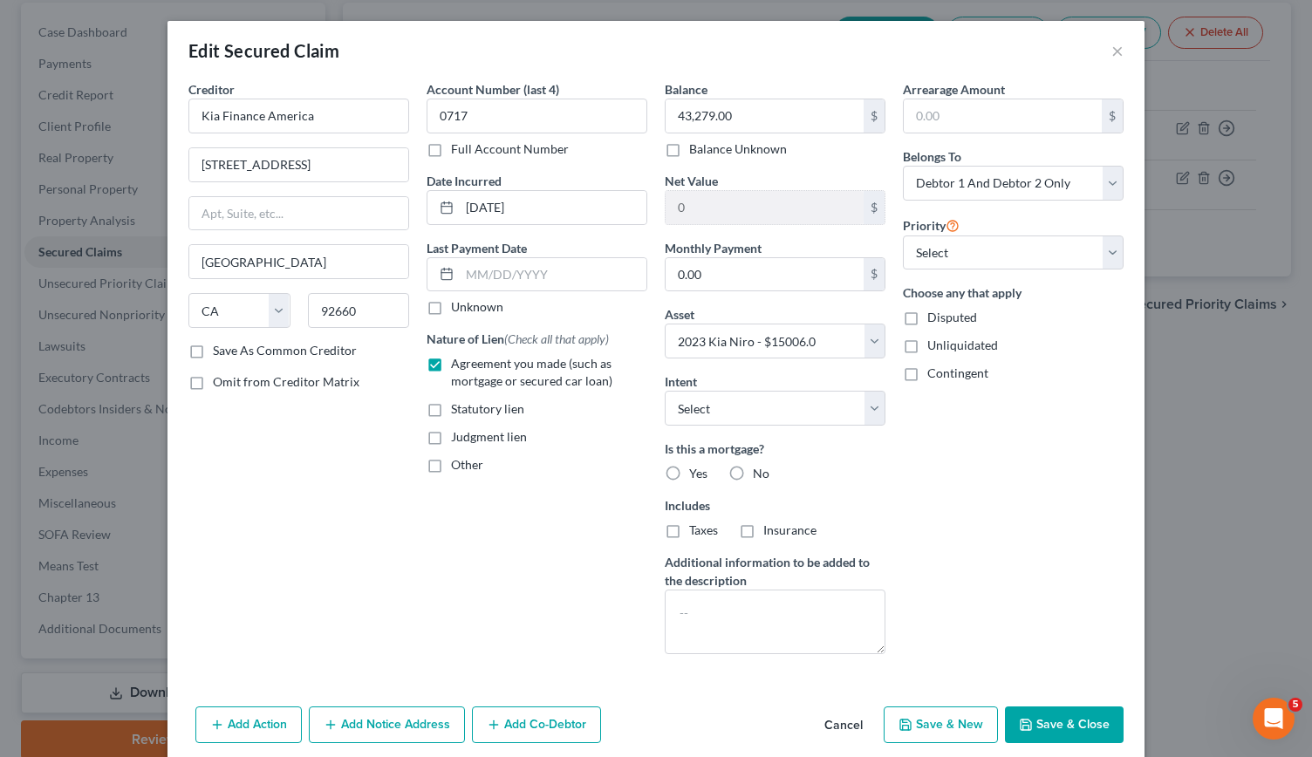
click at [753, 471] on label "No" at bounding box center [761, 473] width 17 height 17
click at [760, 471] on input "No" at bounding box center [765, 470] width 11 height 11
radio input "true"
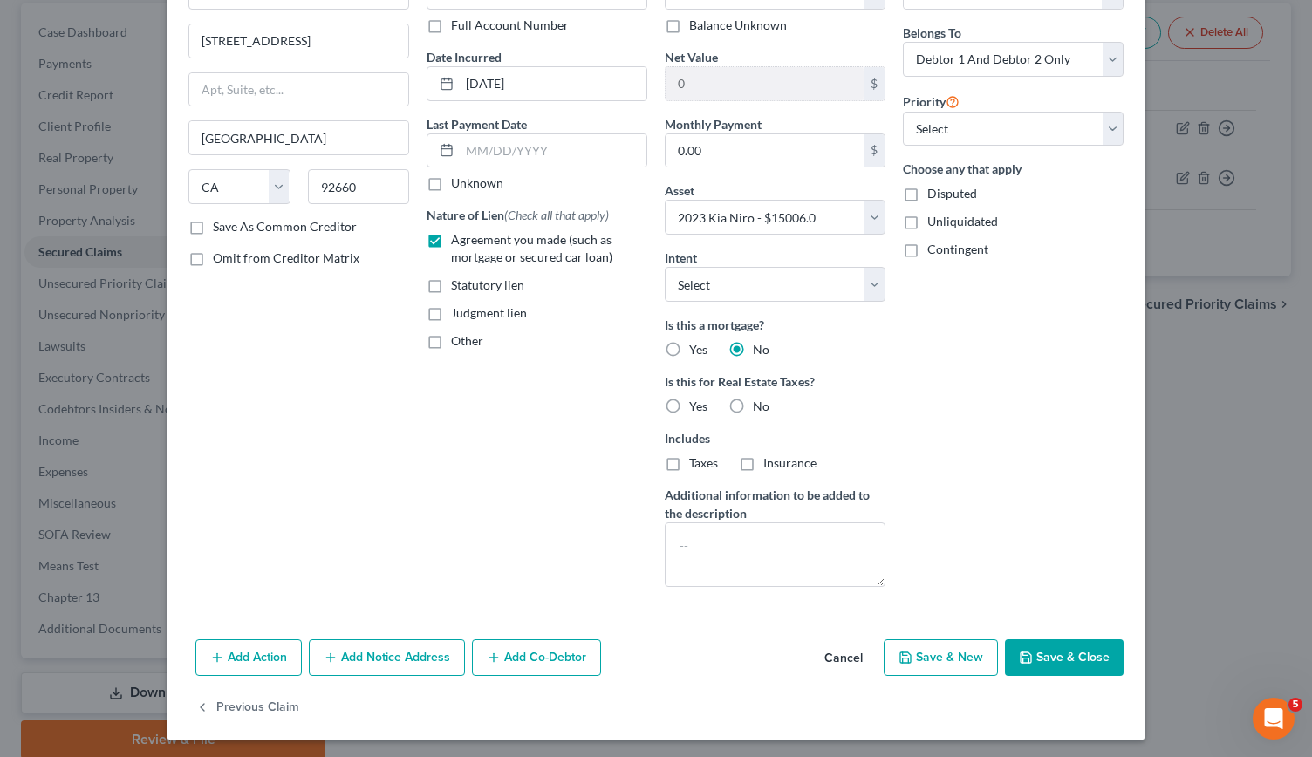
click at [1035, 652] on button "Save & Close" at bounding box center [1064, 657] width 119 height 37
select select
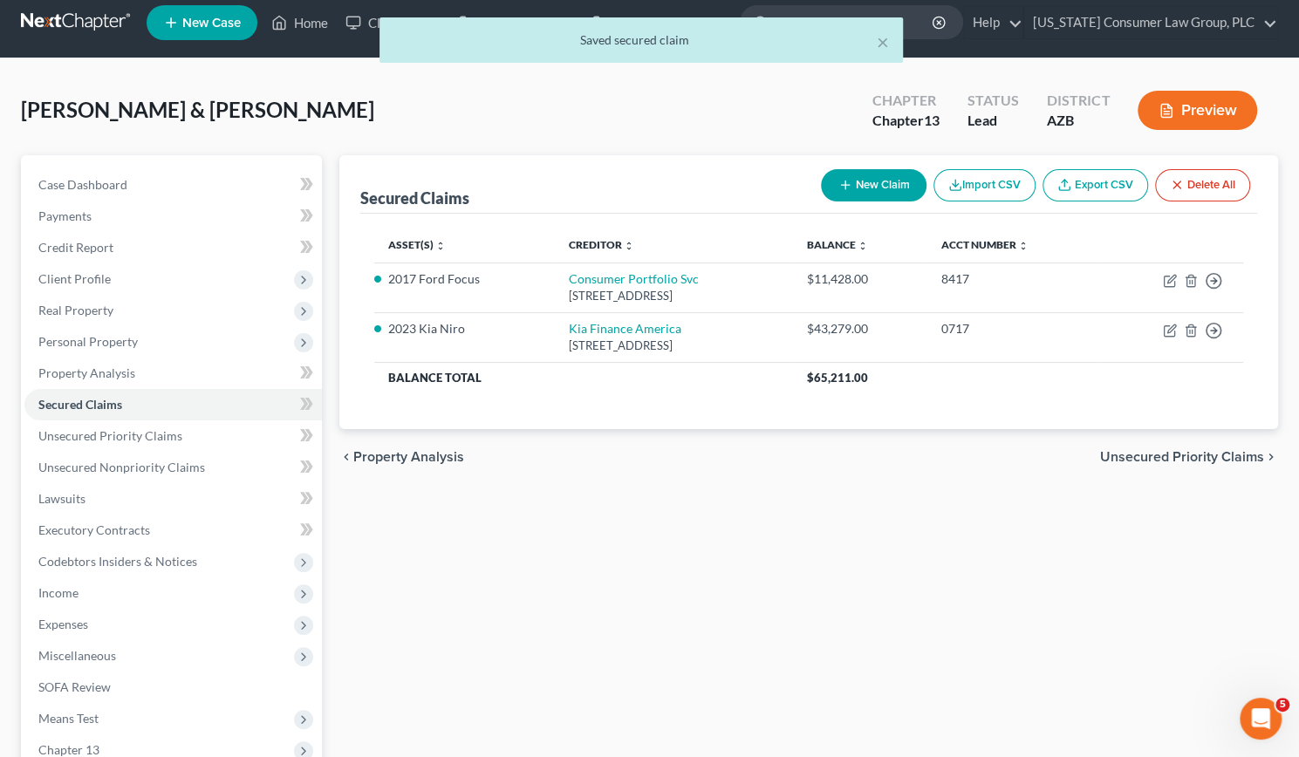
scroll to position [0, 0]
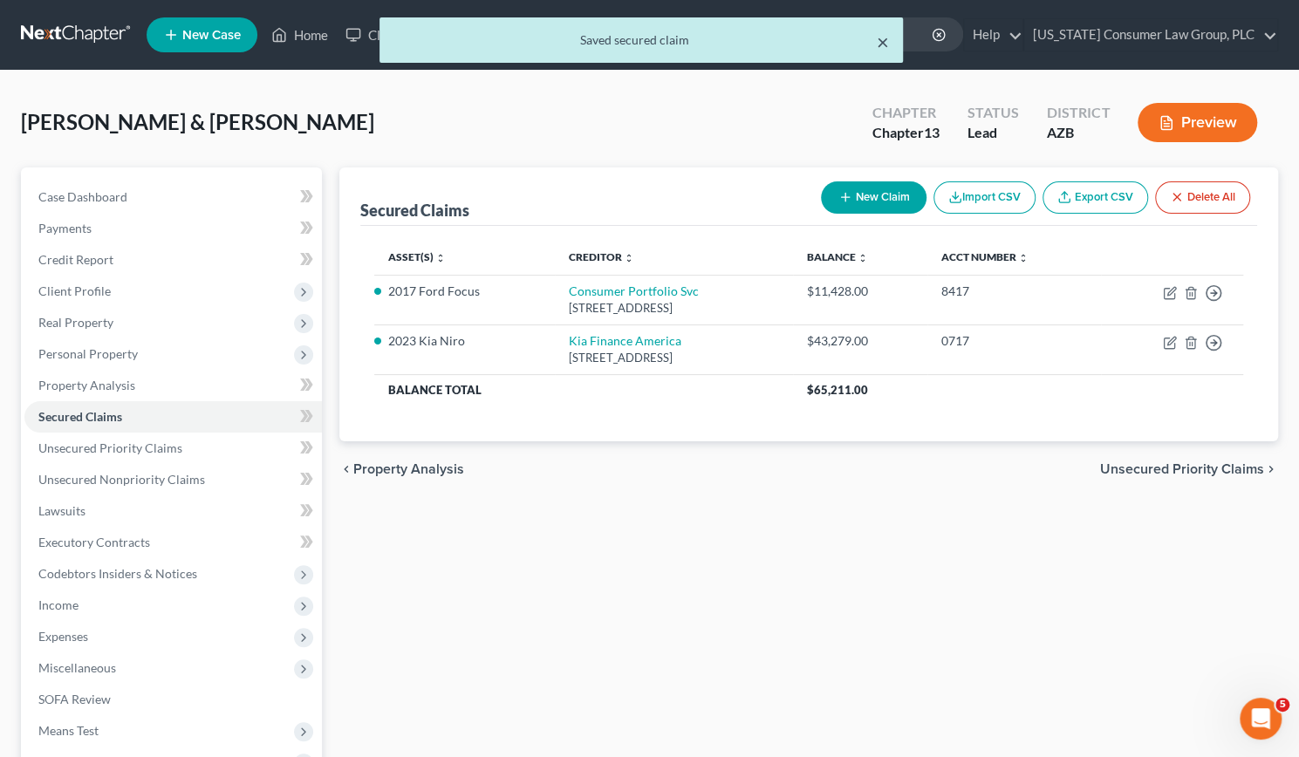
click at [886, 43] on button "×" at bounding box center [883, 41] width 12 height 21
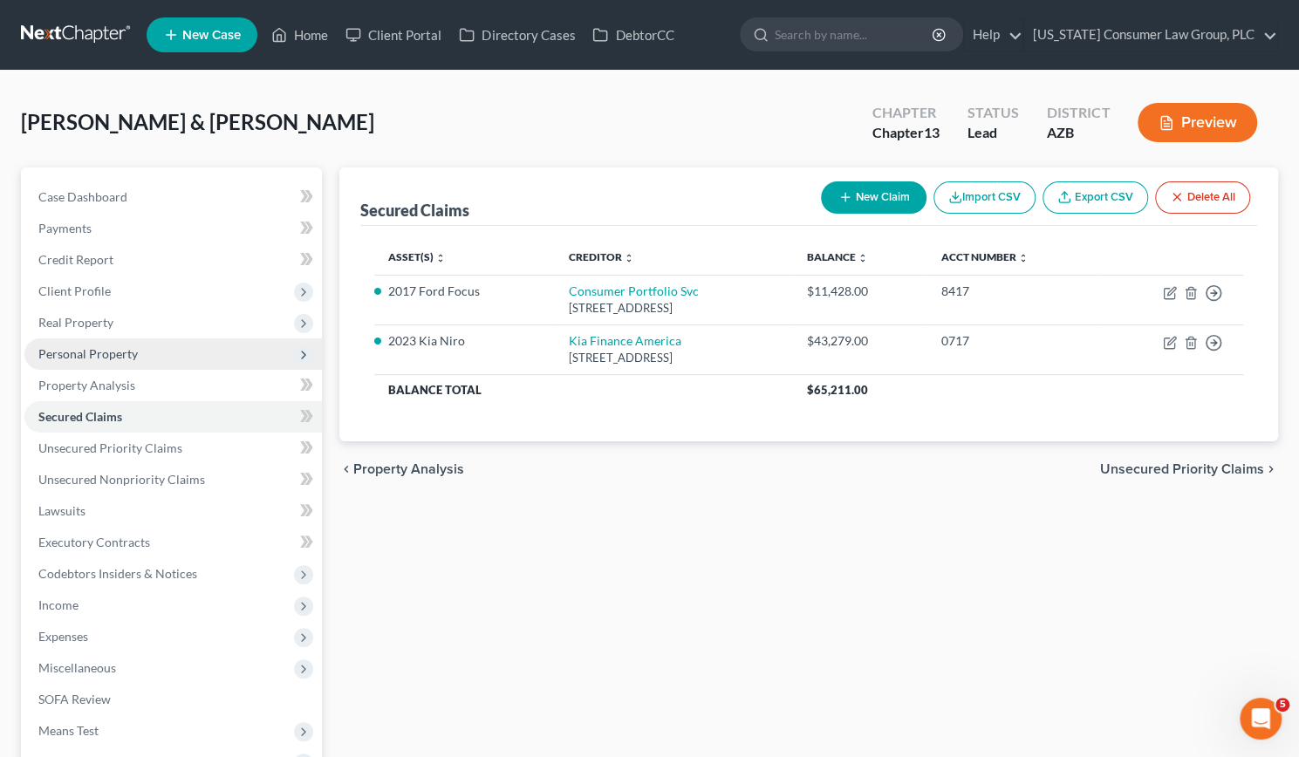
click at [98, 348] on span "Personal Property" at bounding box center [87, 353] width 99 height 15
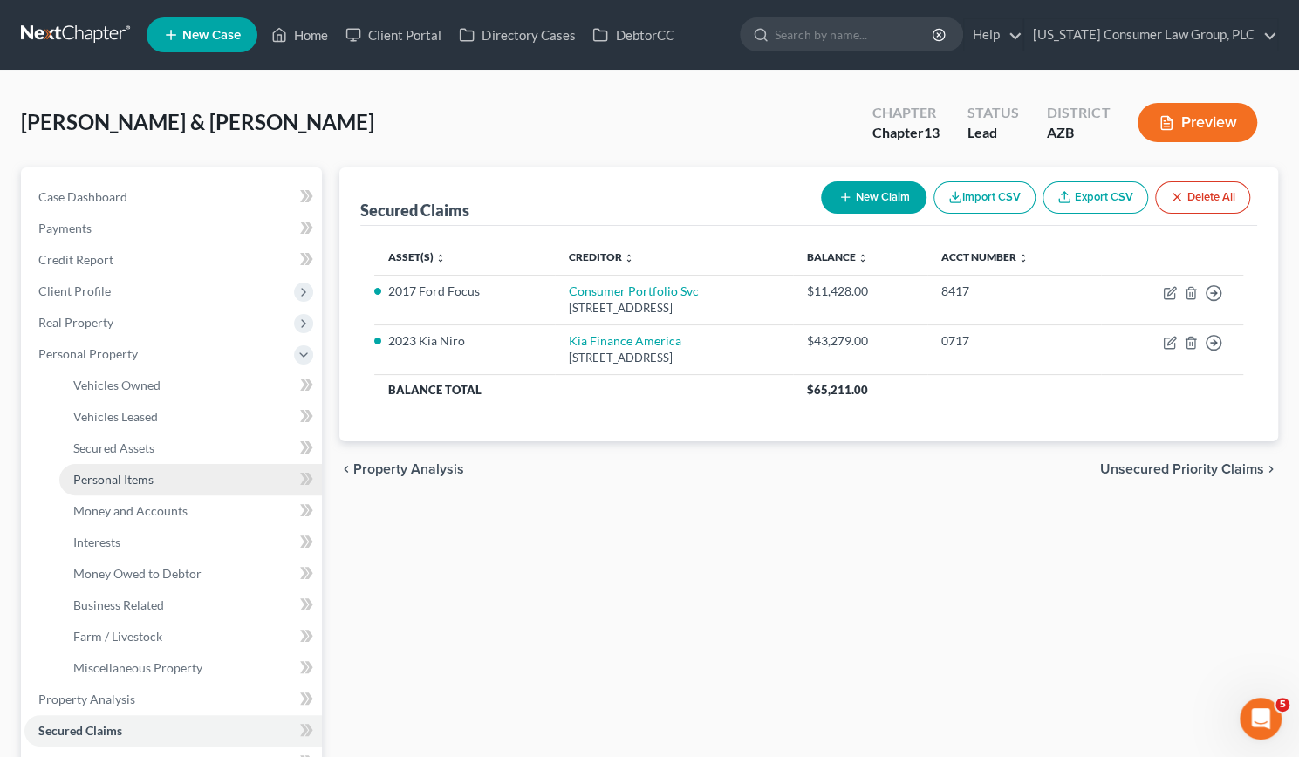
click at [112, 475] on span "Personal Items" at bounding box center [113, 479] width 80 height 15
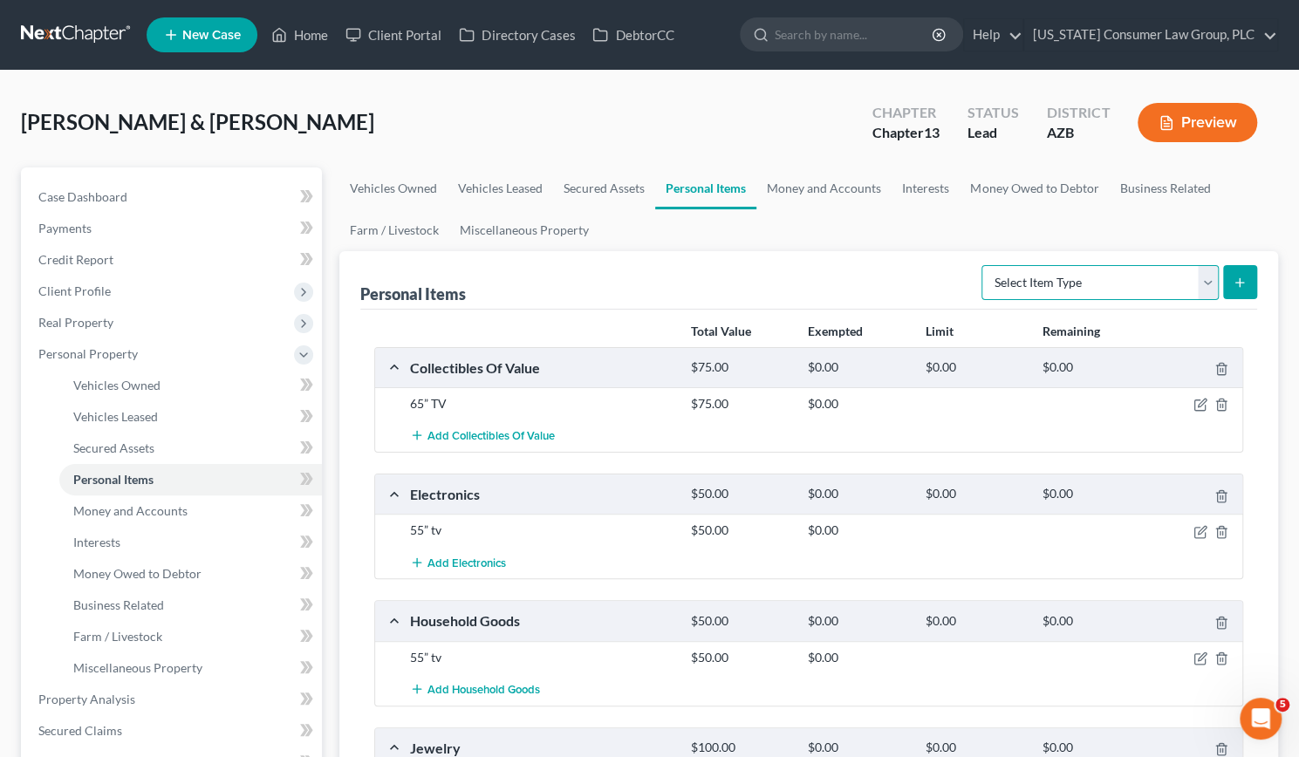
click at [1211, 278] on select "Select Item Type Clothing (A/B: 11) Collectibles Of Value (A/B: 8) Electronics …" at bounding box center [1099, 282] width 237 height 35
select select "household_goods"
click at [984, 265] on select "Select Item Type Clothing (A/B: 11) Collectibles Of Value (A/B: 8) Electronics …" at bounding box center [1099, 282] width 237 height 35
click at [1237, 276] on icon "submit" at bounding box center [1239, 283] width 14 height 14
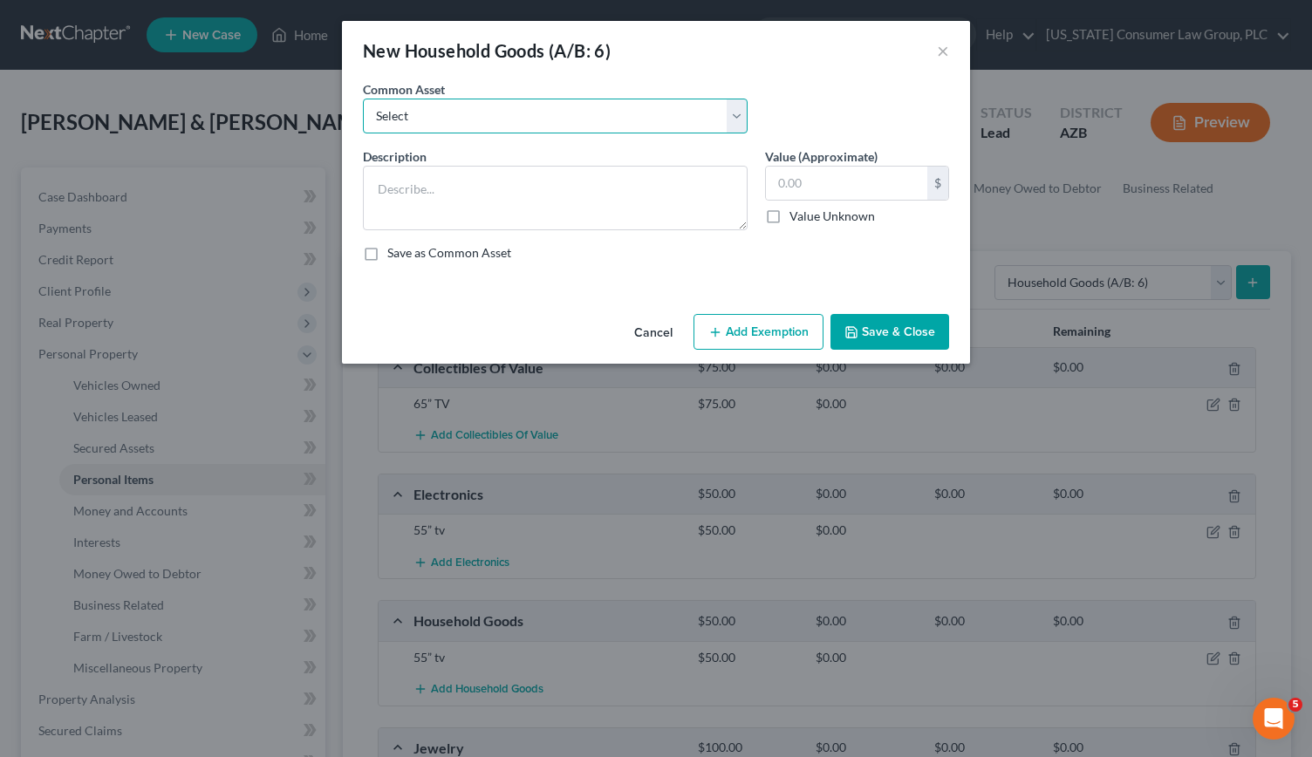
click at [734, 111] on select "Select Furniture, linens, kitchen supplies, miscellaneous household goods" at bounding box center [555, 116] width 385 height 35
select select "0"
click at [363, 99] on select "Select Furniture, linens, kitchen supplies, miscellaneous household goods" at bounding box center [555, 116] width 385 height 35
type textarea "Furniture, linens, kitchen supplies, miscellaneous household goods"
type input "1,000.00"
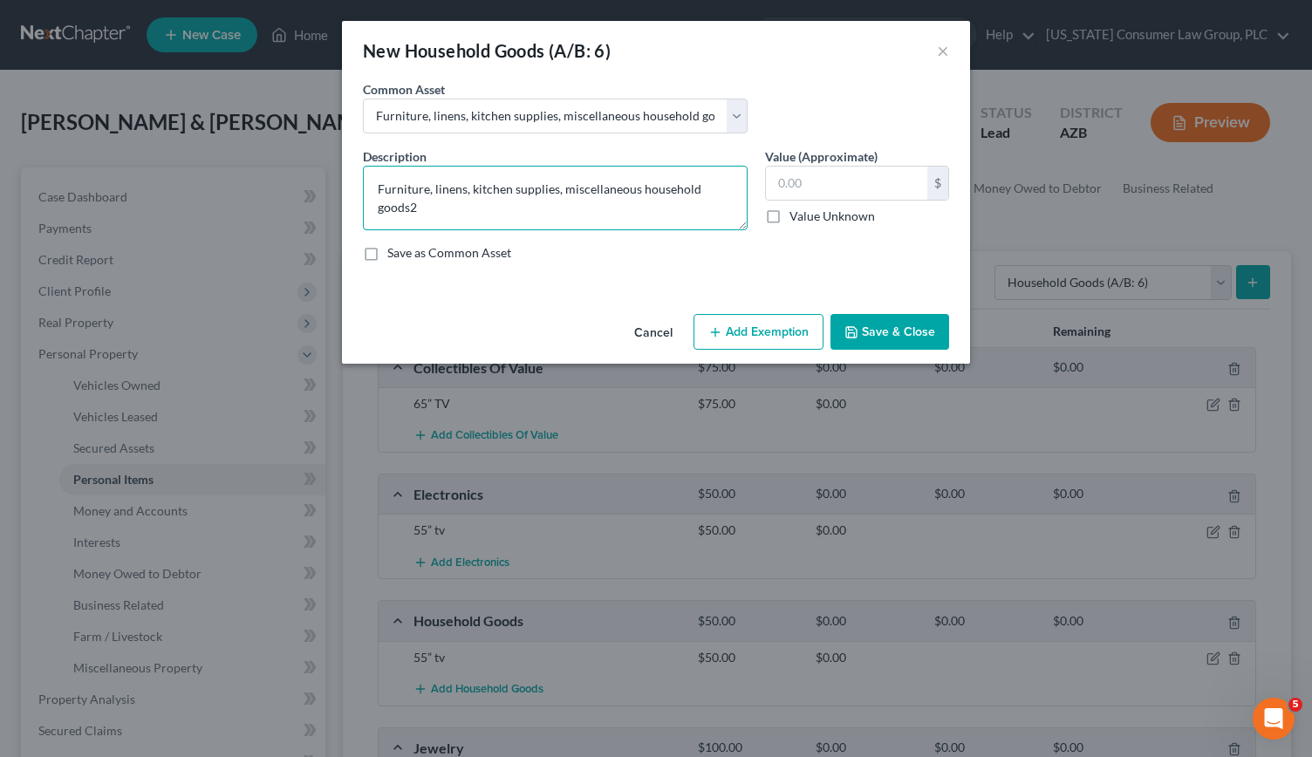
type textarea "Furniture, linens, kitchen supplies, miscellaneous household goods"
click at [823, 179] on input "text" at bounding box center [846, 183] width 161 height 33
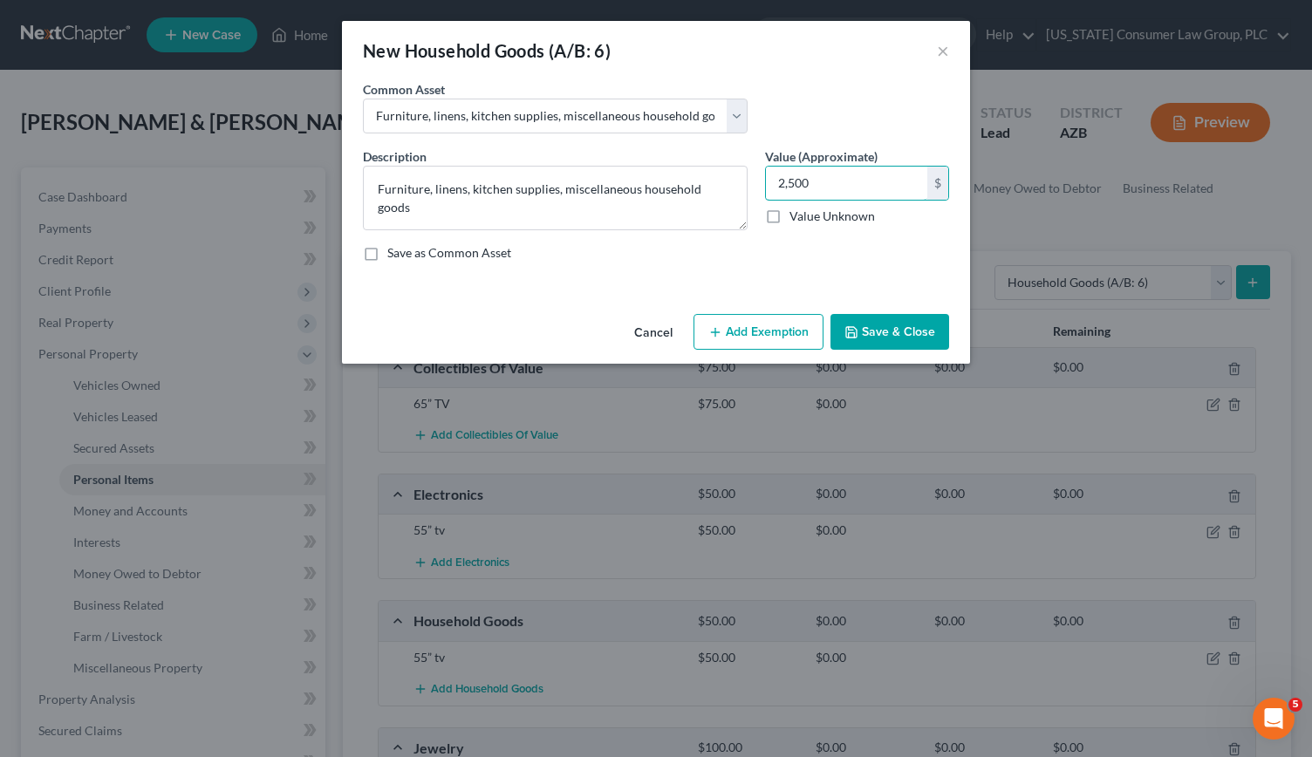
type input "2,500"
click at [779, 329] on button "Add Exemption" at bounding box center [758, 332] width 130 height 37
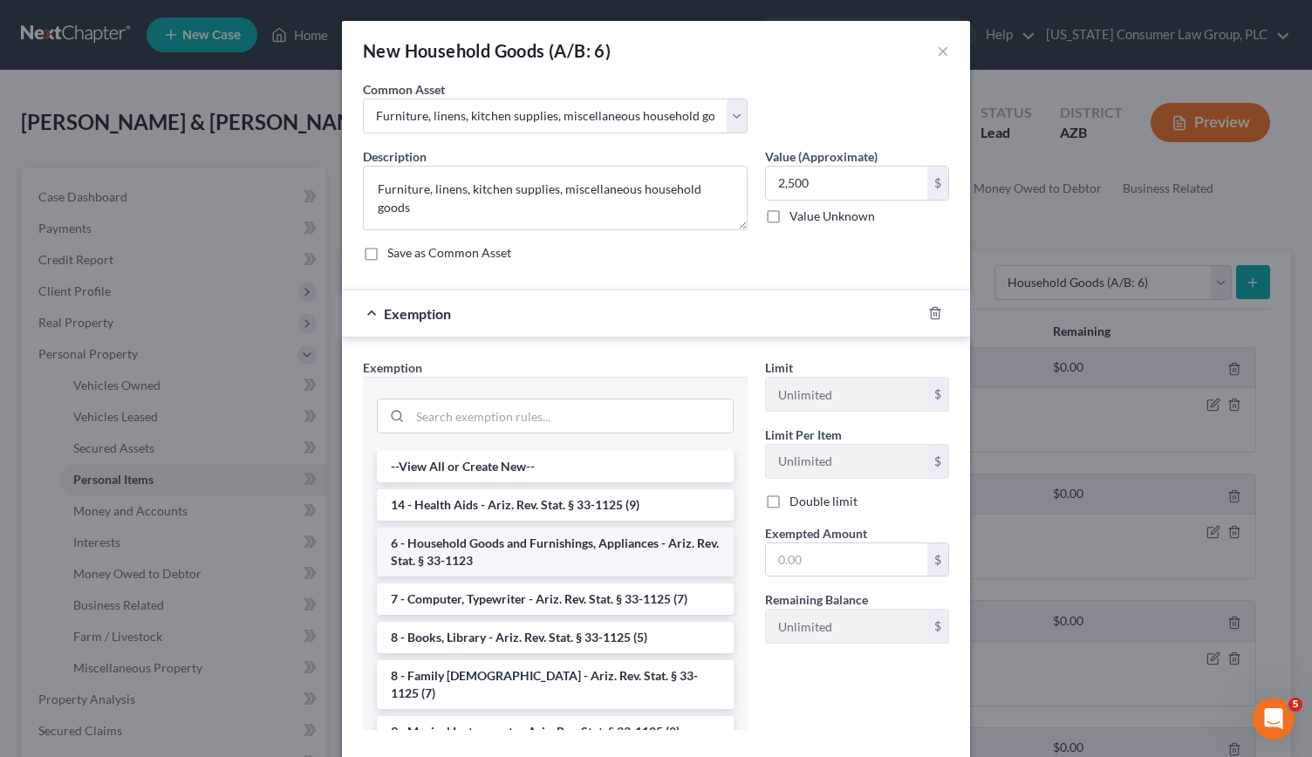
click at [540, 543] on li "6 - Household Goods and Furnishings, Appliances - Ariz. Rev. Stat. § 33-1123" at bounding box center [555, 552] width 357 height 49
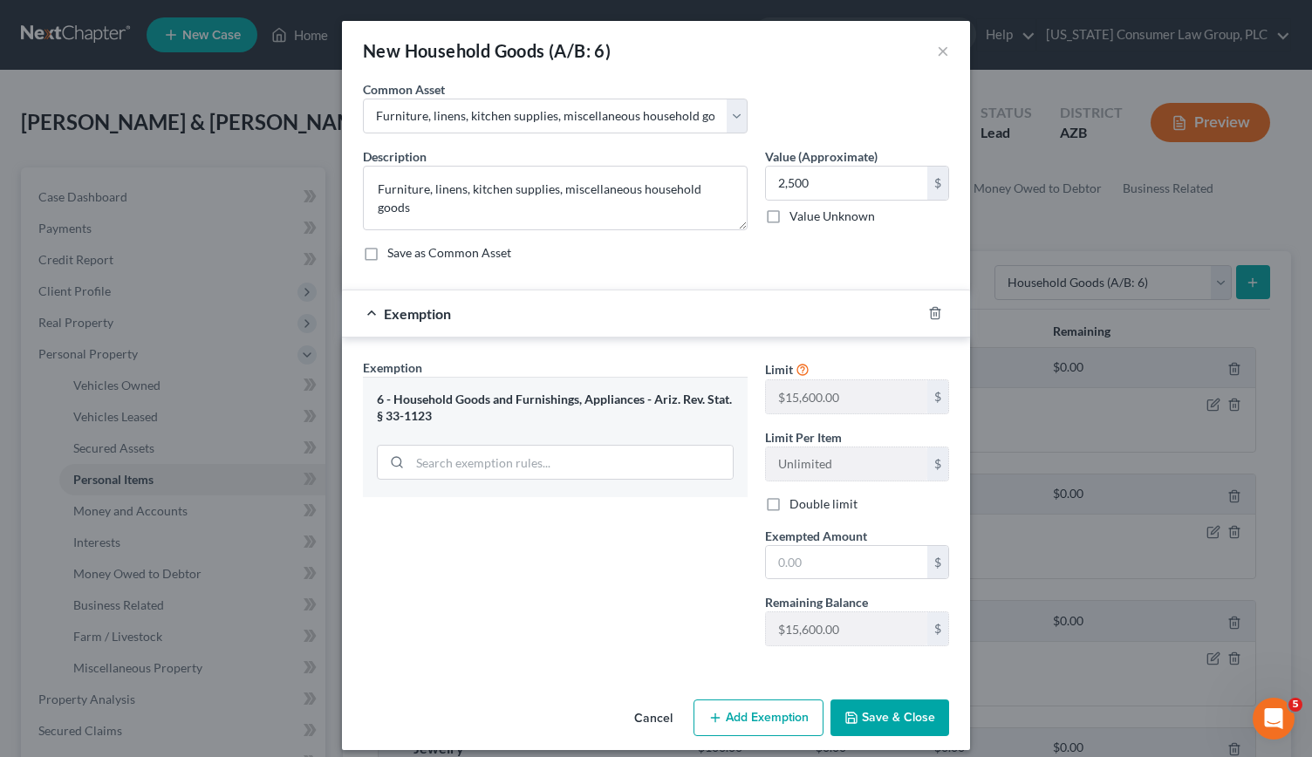
click at [874, 711] on button "Save & Close" at bounding box center [889, 718] width 119 height 37
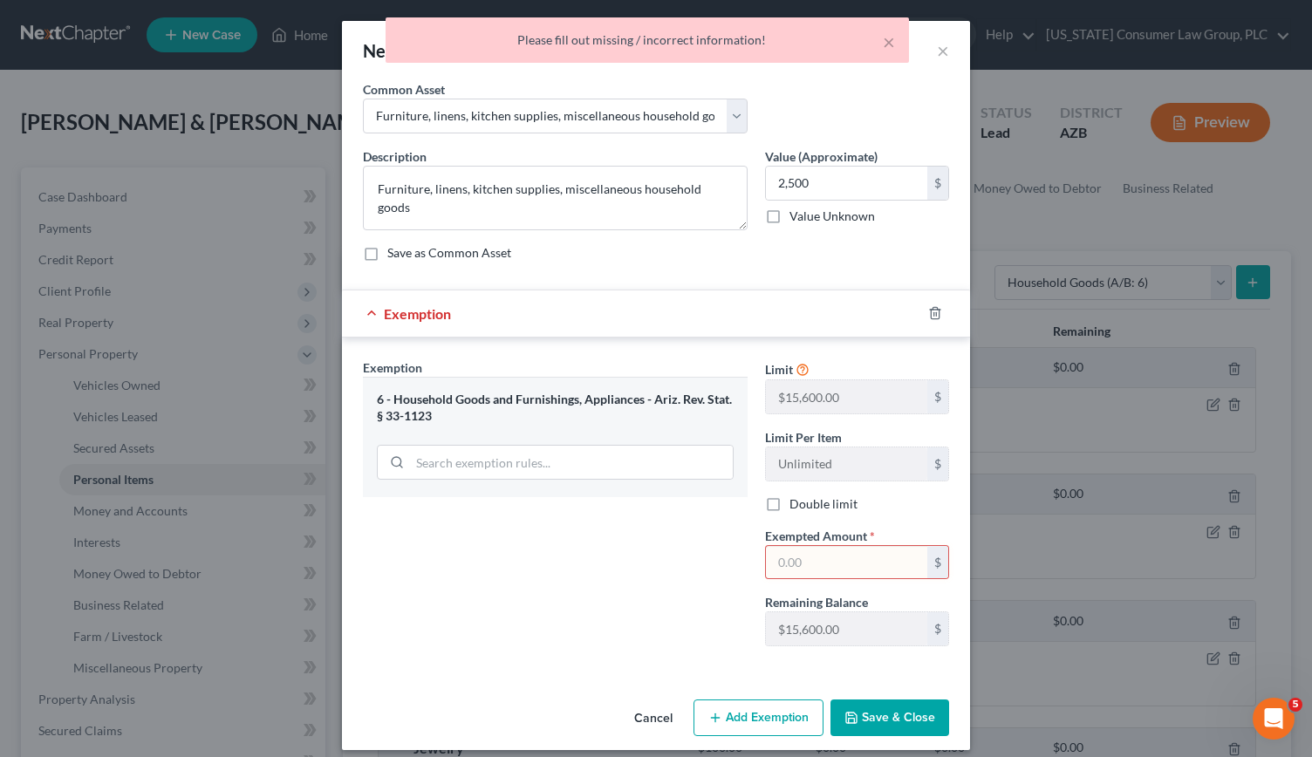
click at [802, 557] on input "text" at bounding box center [846, 562] width 161 height 33
type input "2,500"
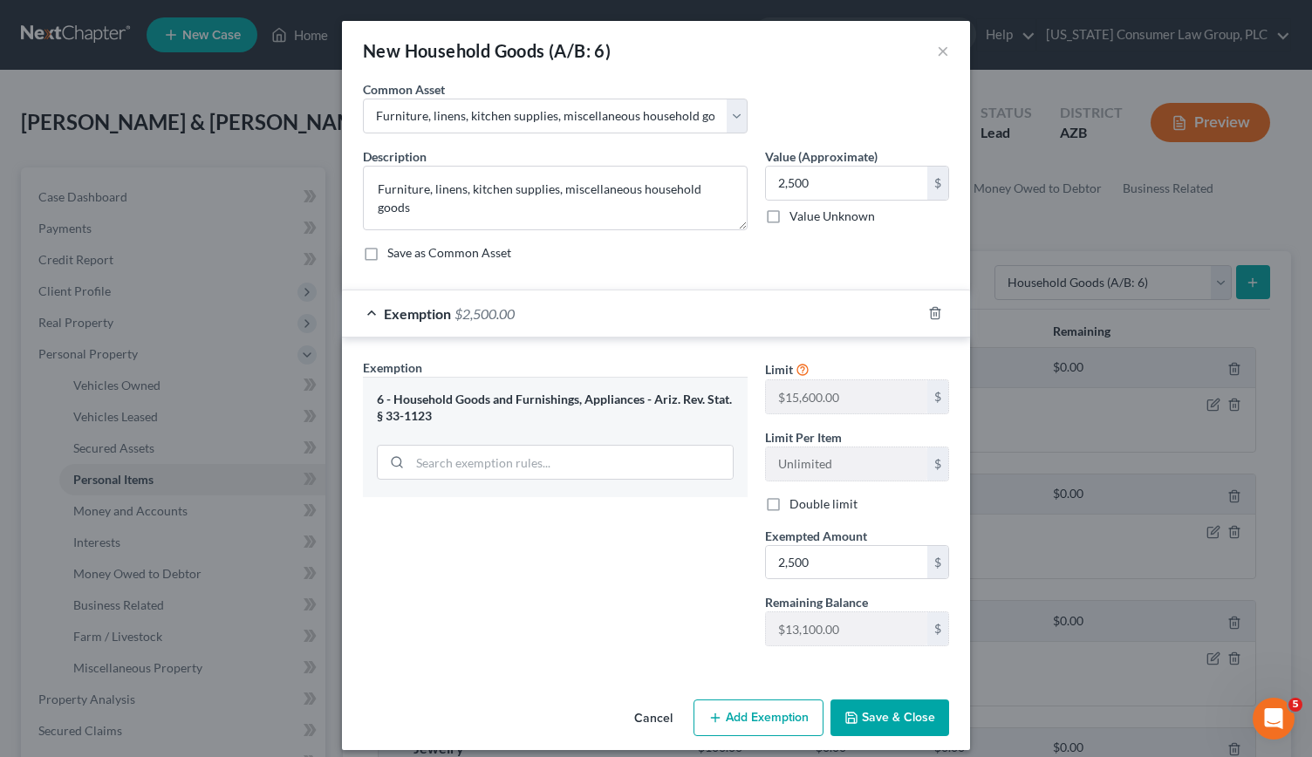
click at [886, 713] on button "Save & Close" at bounding box center [889, 718] width 119 height 37
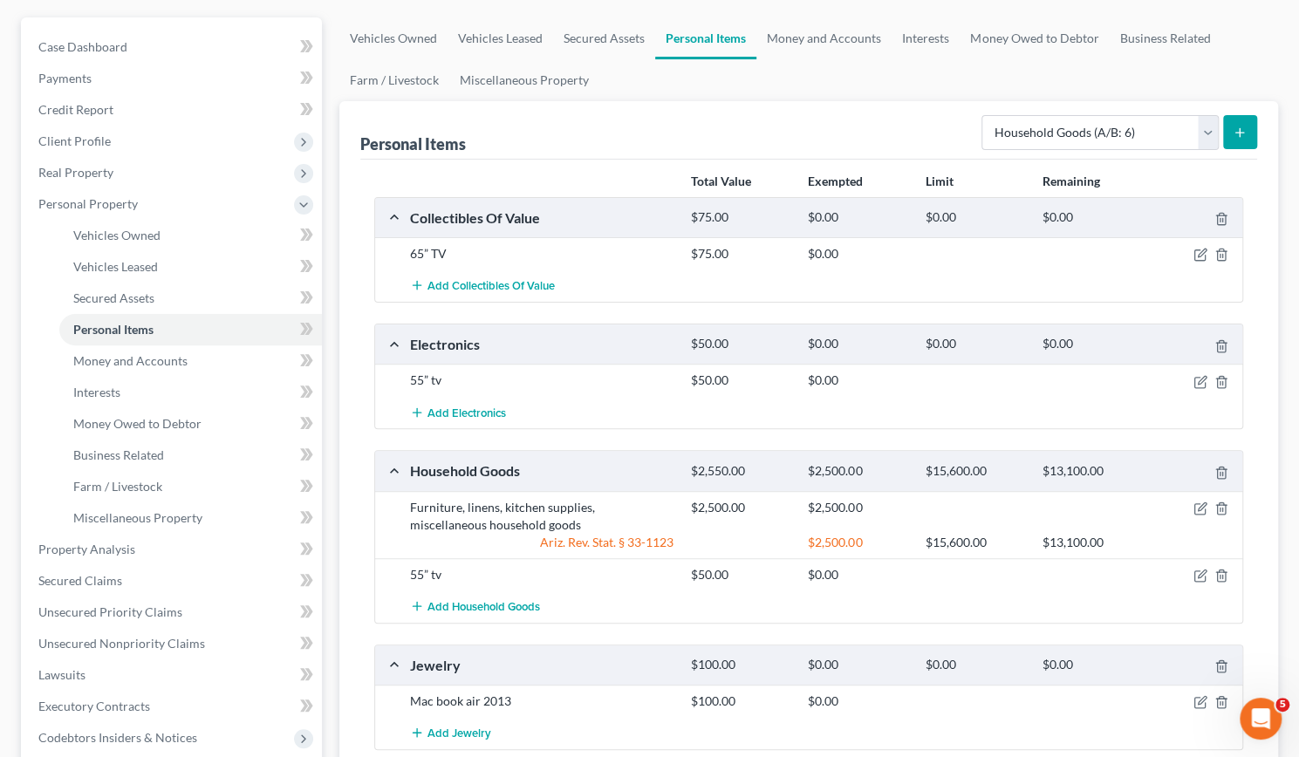
scroll to position [151, 0]
click at [1201, 252] on icon "button" at bounding box center [1202, 253] width 8 height 8
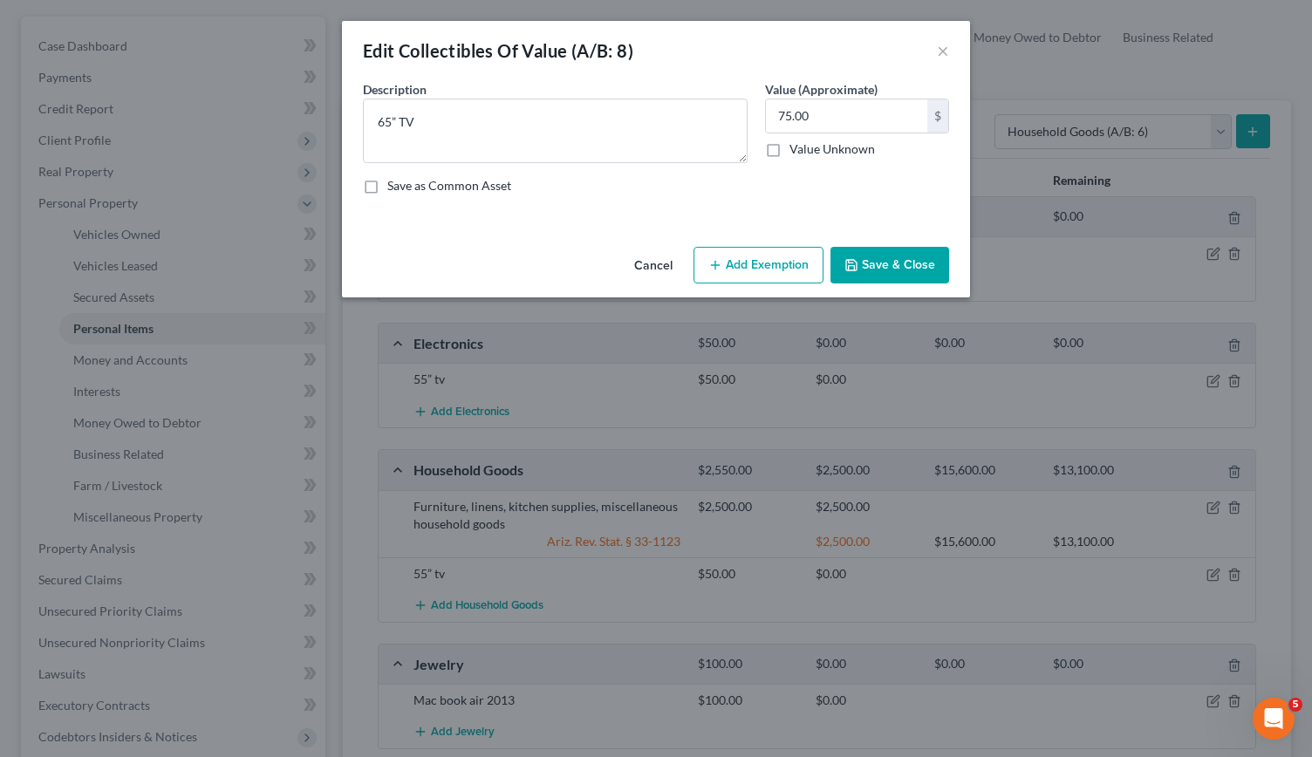
click at [934, 50] on div "Edit Collectibles Of Value (A/B: 8) ×" at bounding box center [656, 50] width 628 height 59
click at [939, 50] on button "×" at bounding box center [943, 50] width 12 height 21
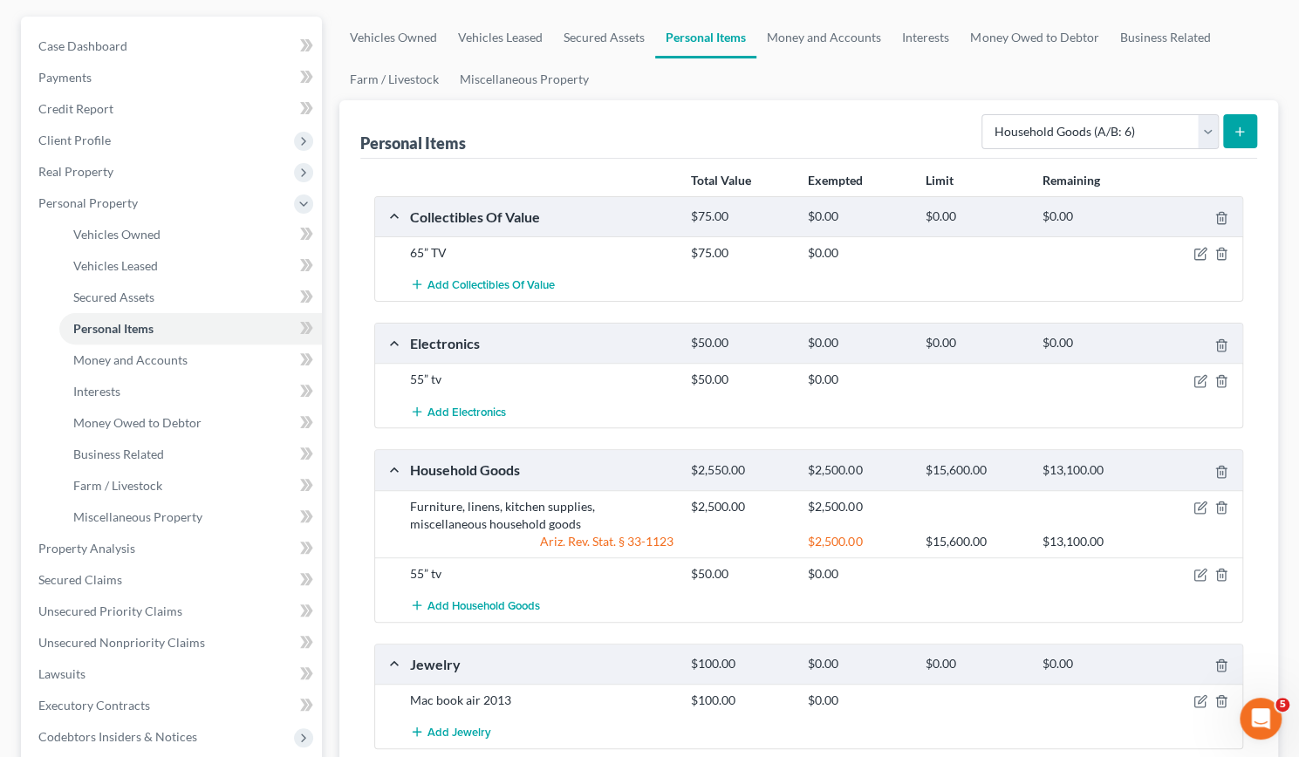
click at [398, 210] on div "Collectibles Of Value $75.00 $0.00 $0.00 $0.00" at bounding box center [805, 216] width 860 height 39
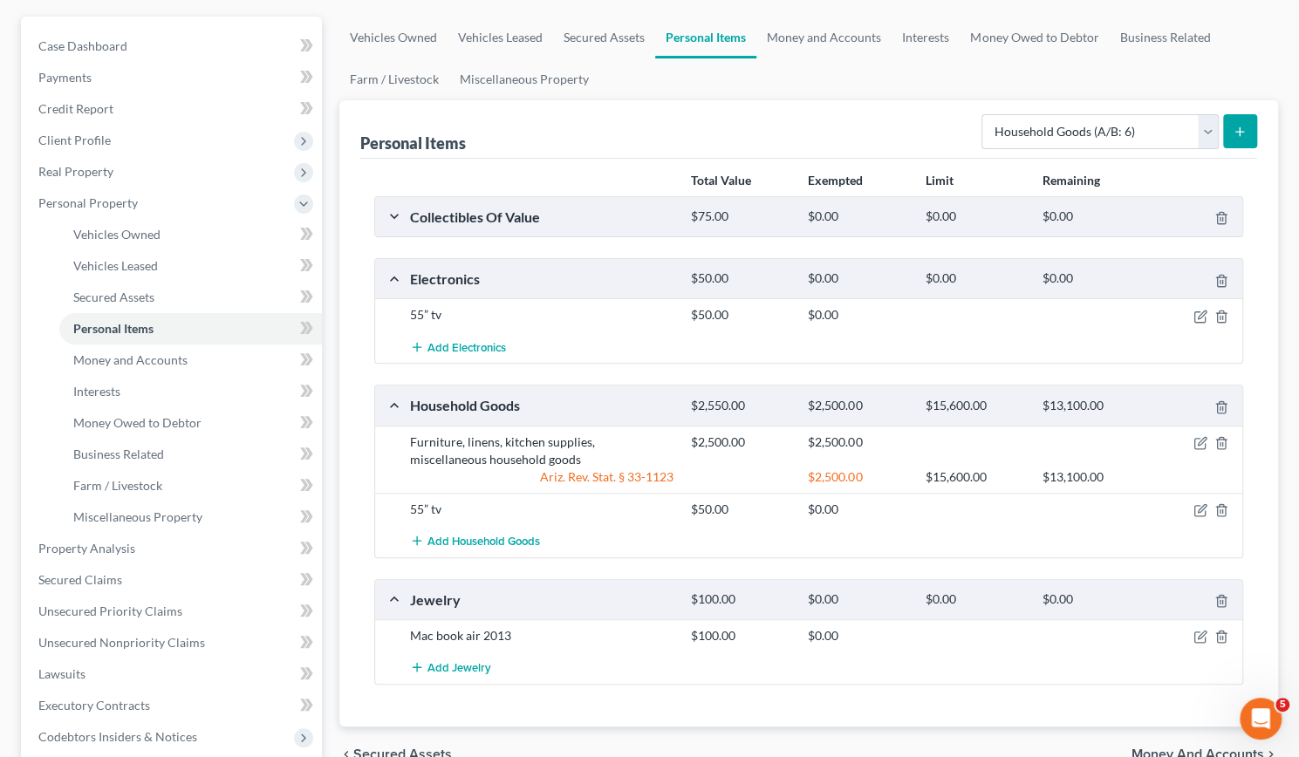
click at [398, 210] on div "Collectibles Of Value $75.00 $0.00 $0.00 $0.00" at bounding box center [805, 216] width 860 height 39
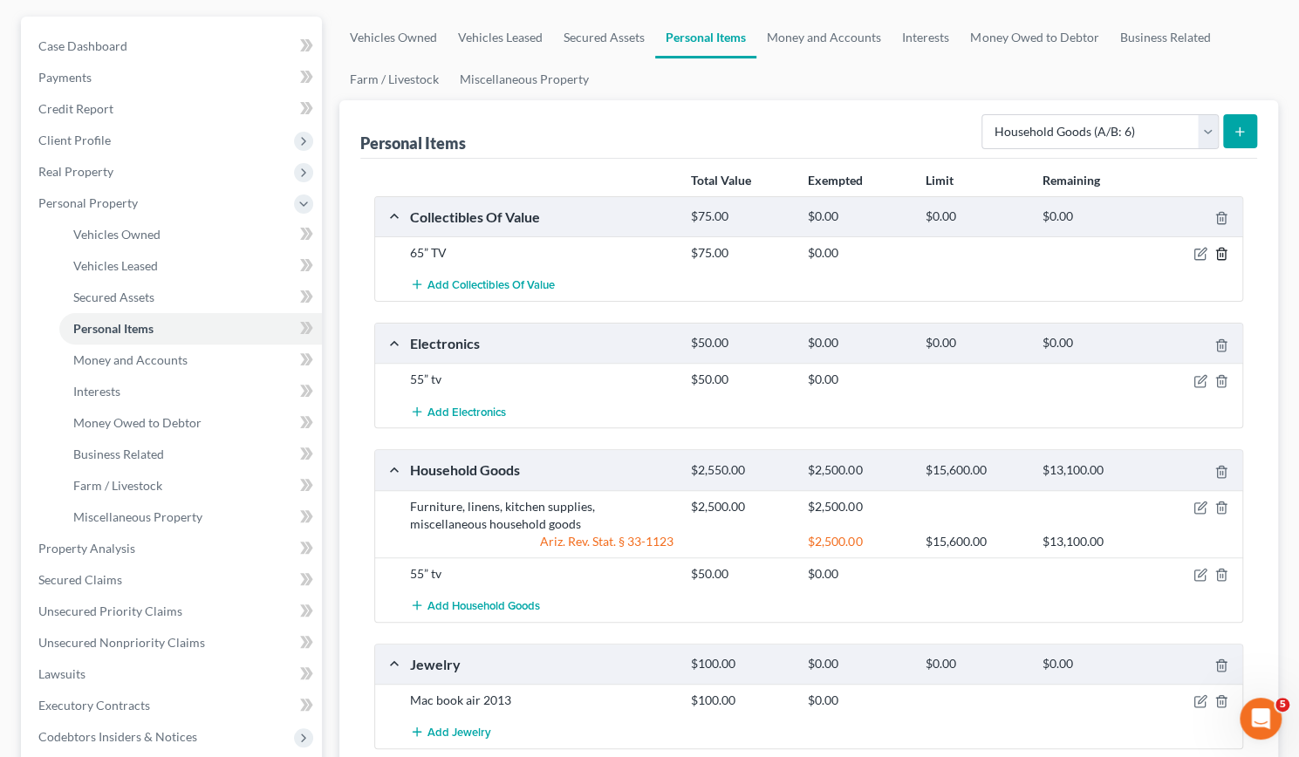
click at [1220, 254] on line "button" at bounding box center [1220, 255] width 0 height 3
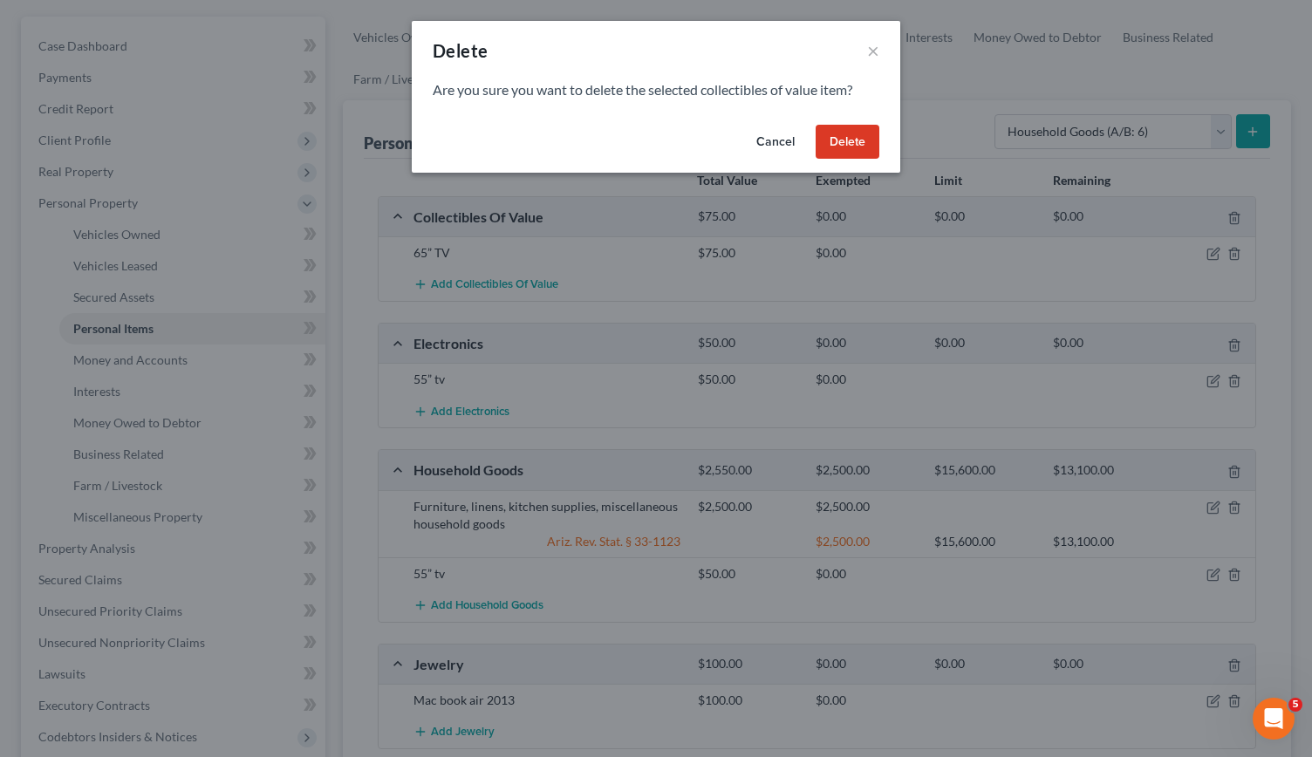
click at [838, 145] on button "Delete" at bounding box center [848, 142] width 64 height 35
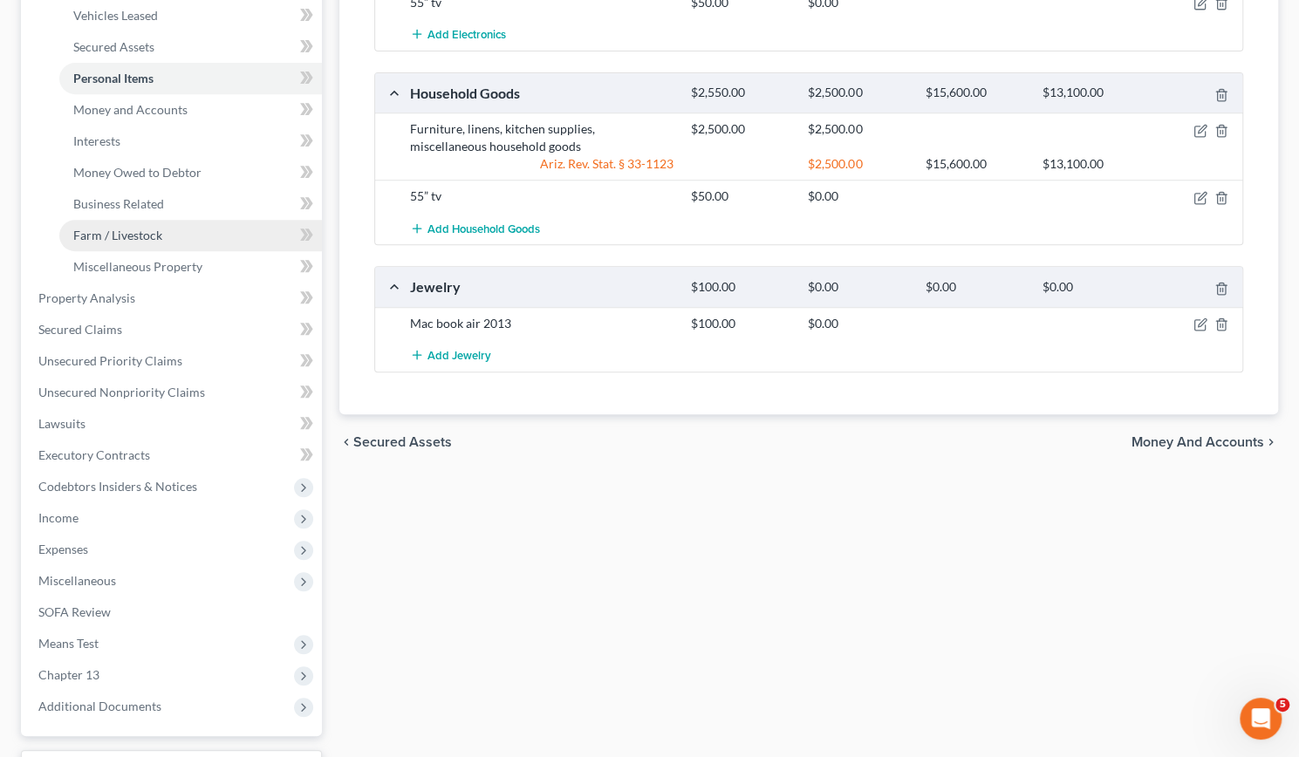
scroll to position [416, 0]
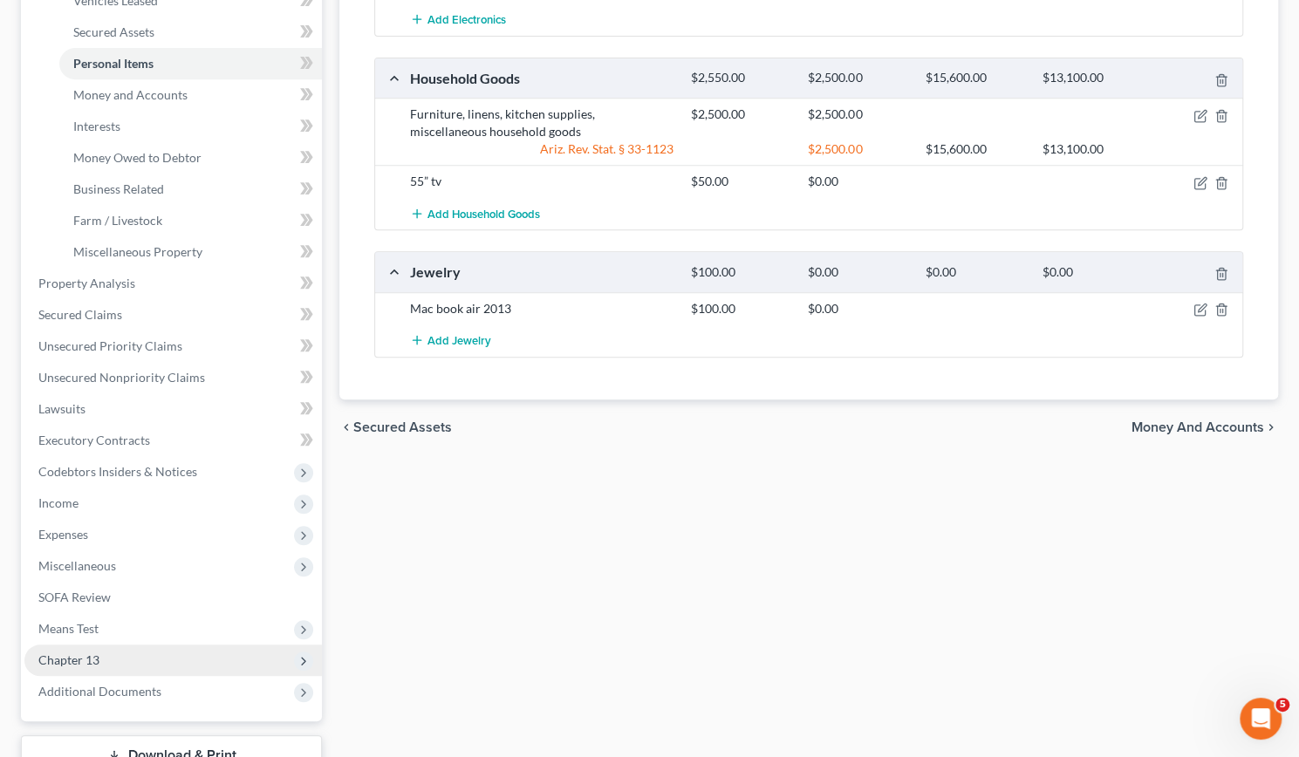
click at [77, 660] on span "Chapter 13" at bounding box center [68, 659] width 61 height 15
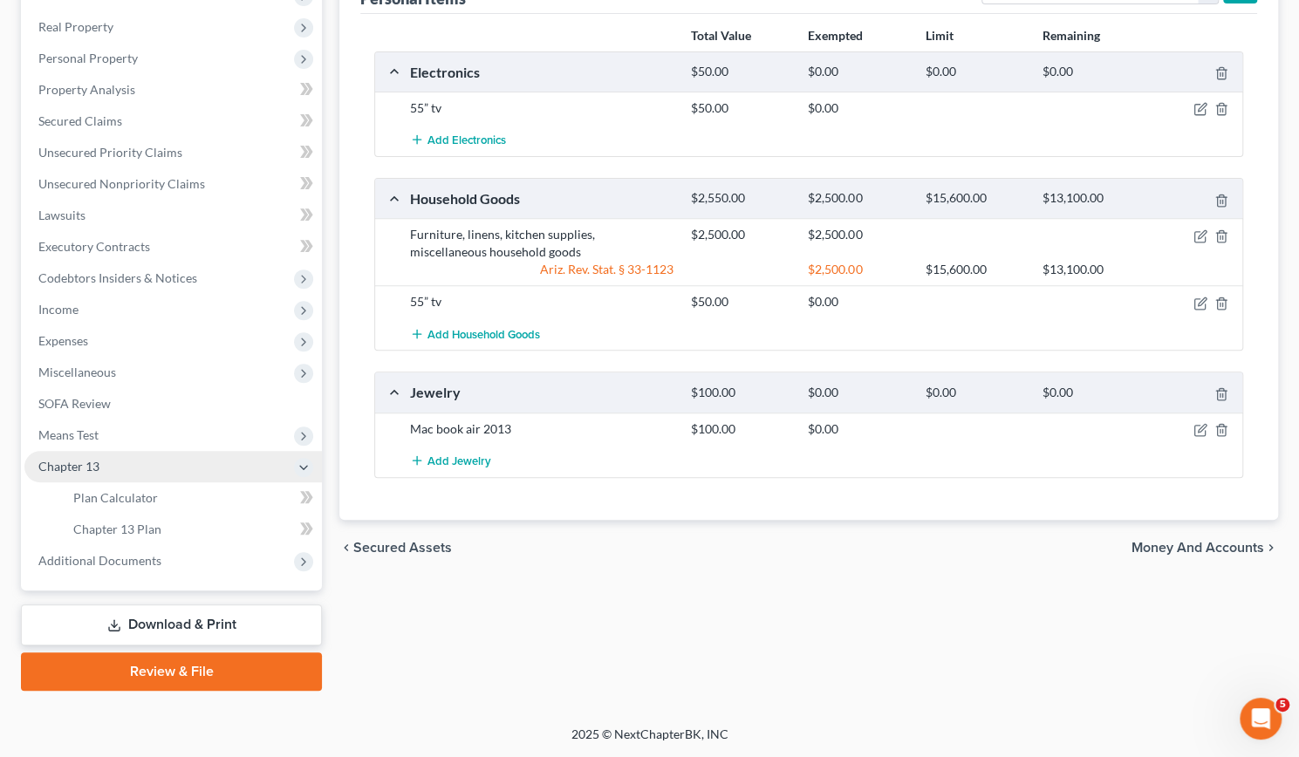
scroll to position [293, 0]
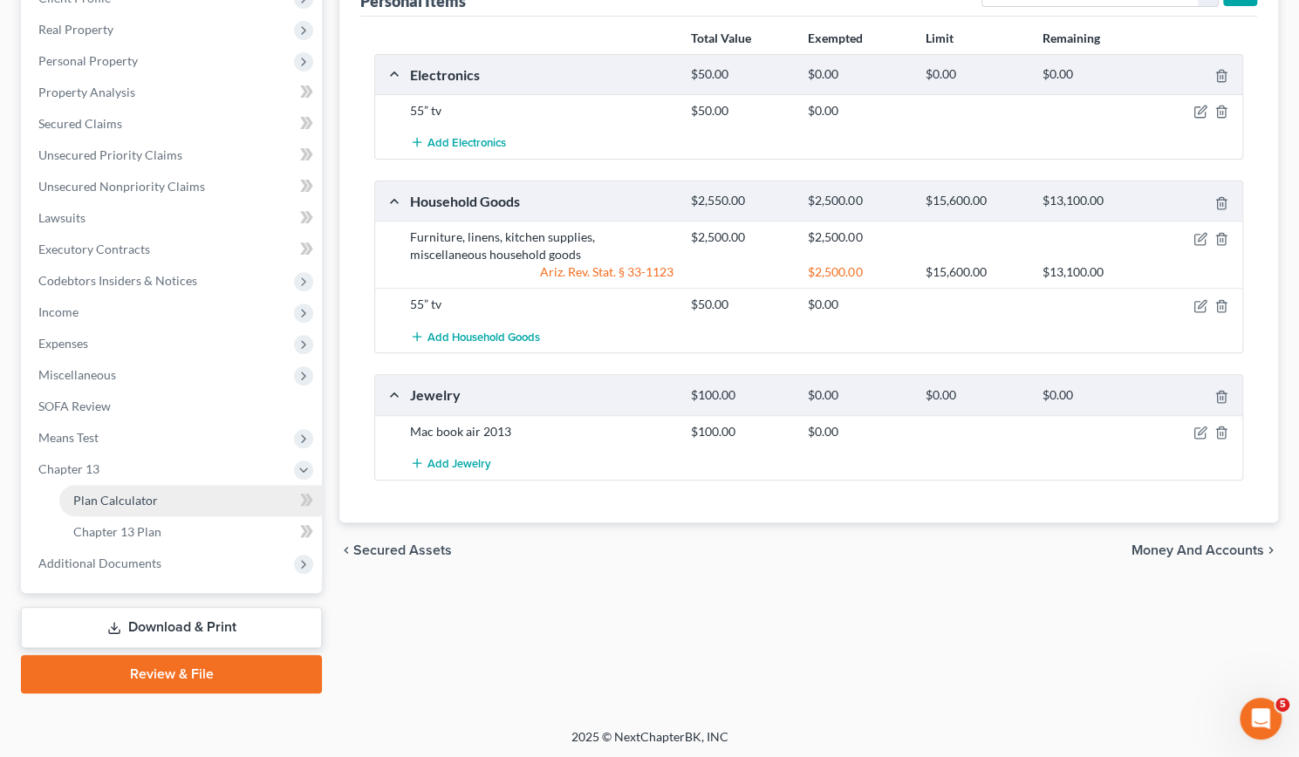
click at [129, 499] on span "Plan Calculator" at bounding box center [115, 500] width 85 height 15
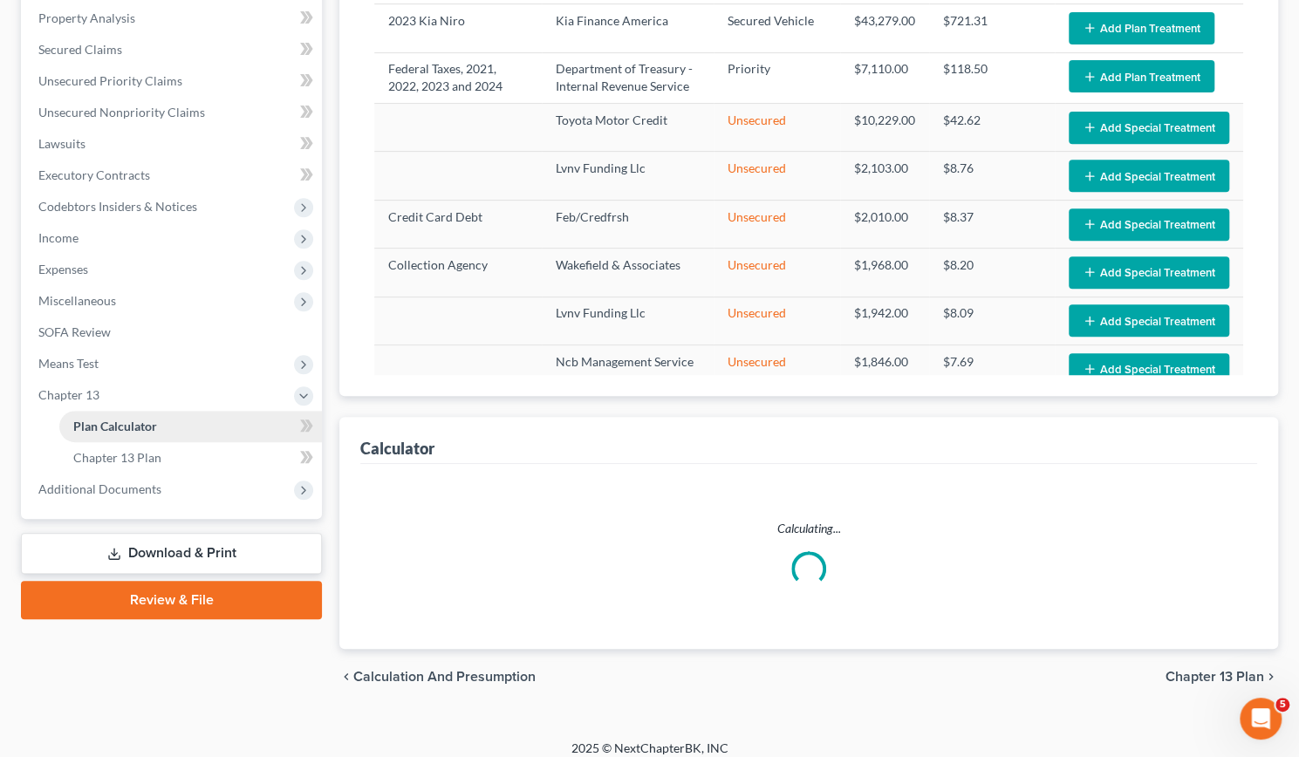
select select "59"
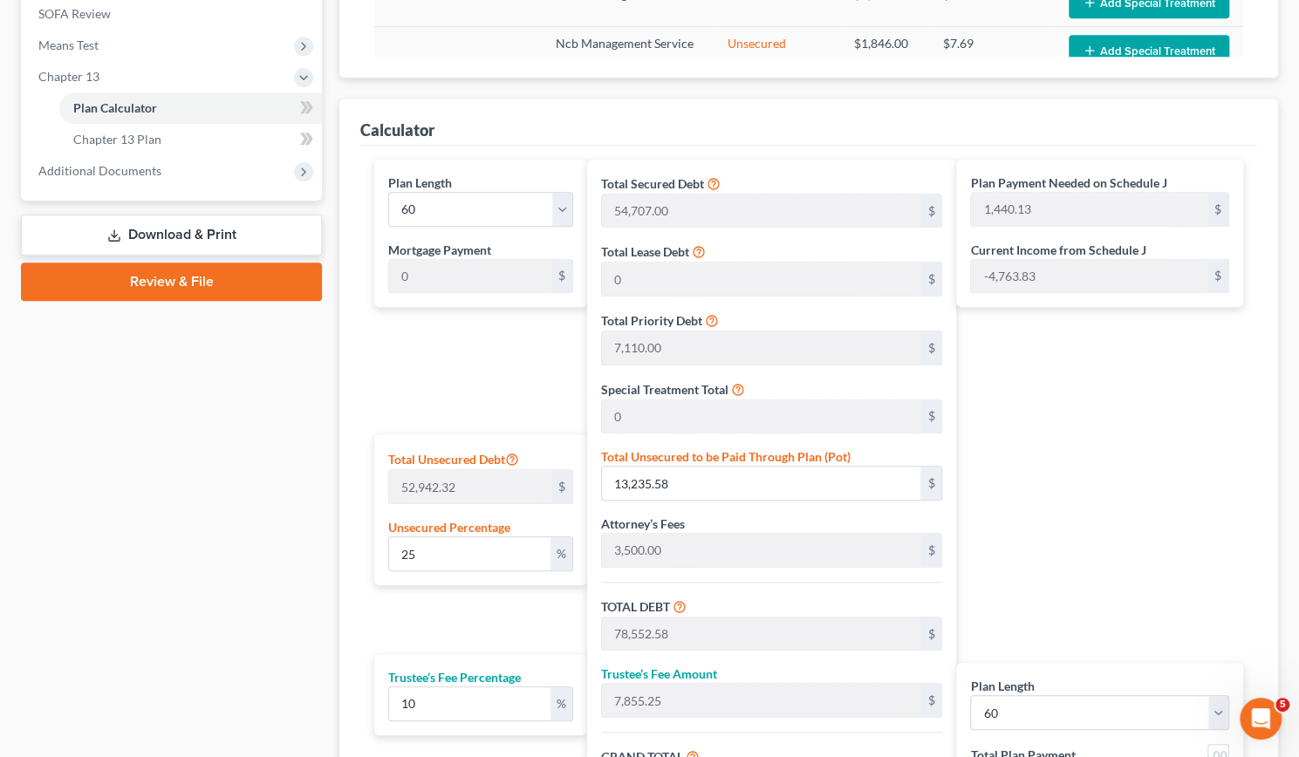
scroll to position [685, 0]
click at [595, 214] on div "Total Secured Debt 54,707.00 $ Total Lease Debt 0 $ Total Priority Debt 7,110.0…" at bounding box center [771, 514] width 369 height 708
click at [596, 347] on div "Total Secured Debt 54,707.00 $ Total Lease Debt 0 $ Total Priority Debt 7,110.0…" at bounding box center [771, 514] width 369 height 708
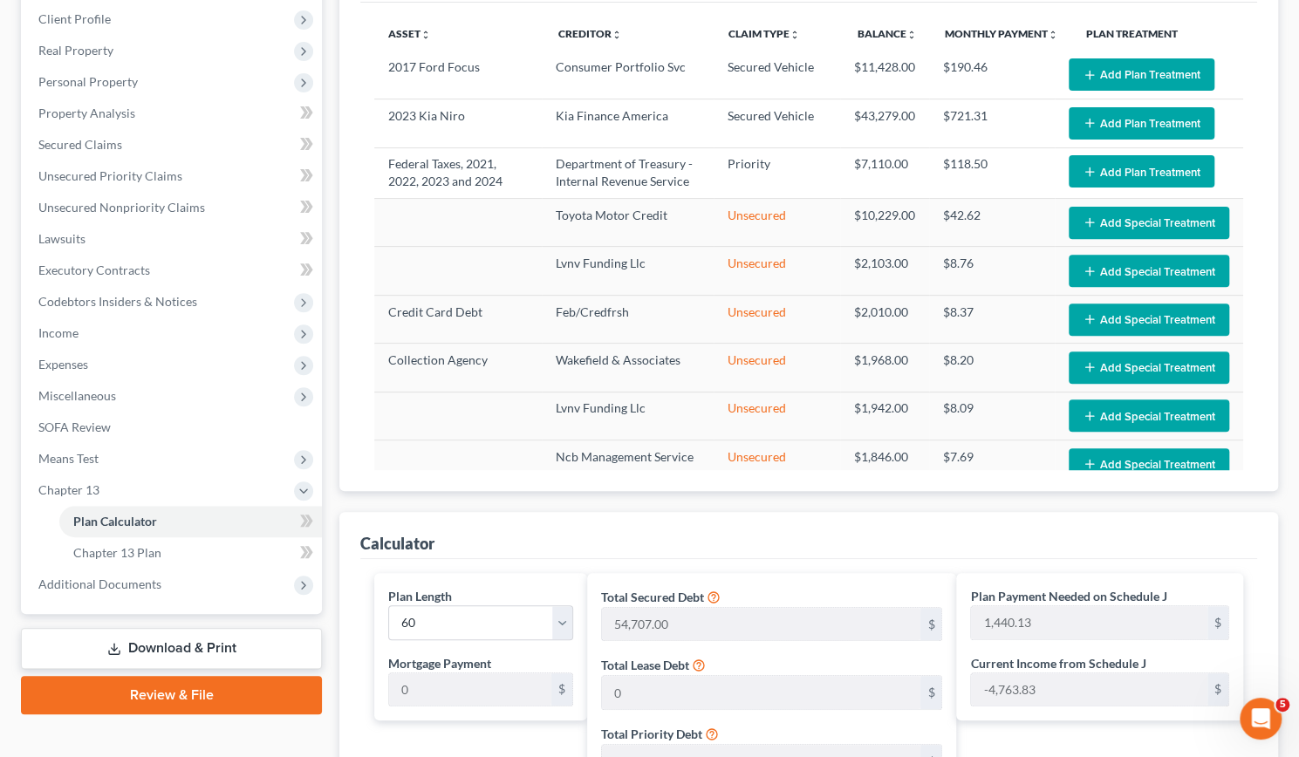
scroll to position [271, 0]
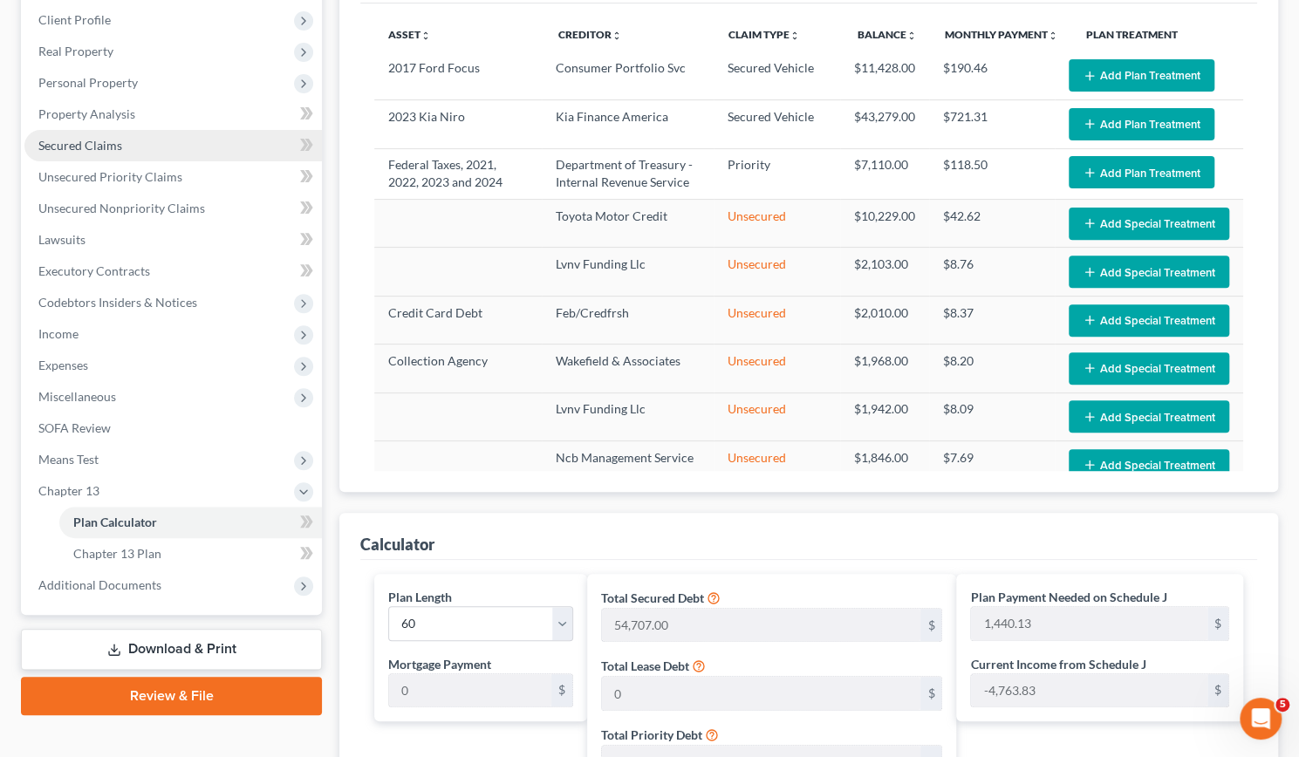
click at [92, 145] on span "Secured Claims" at bounding box center [80, 145] width 84 height 15
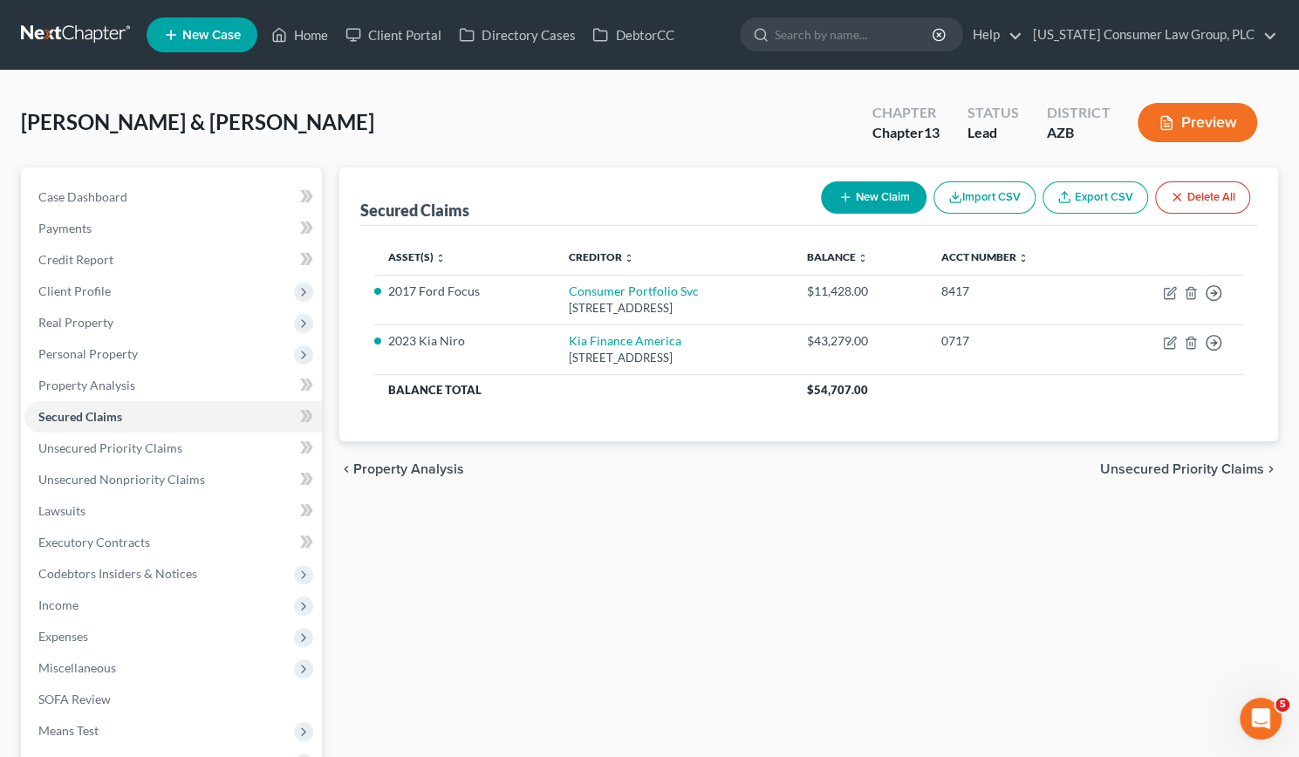
click at [898, 195] on button "New Claim" at bounding box center [874, 197] width 106 height 32
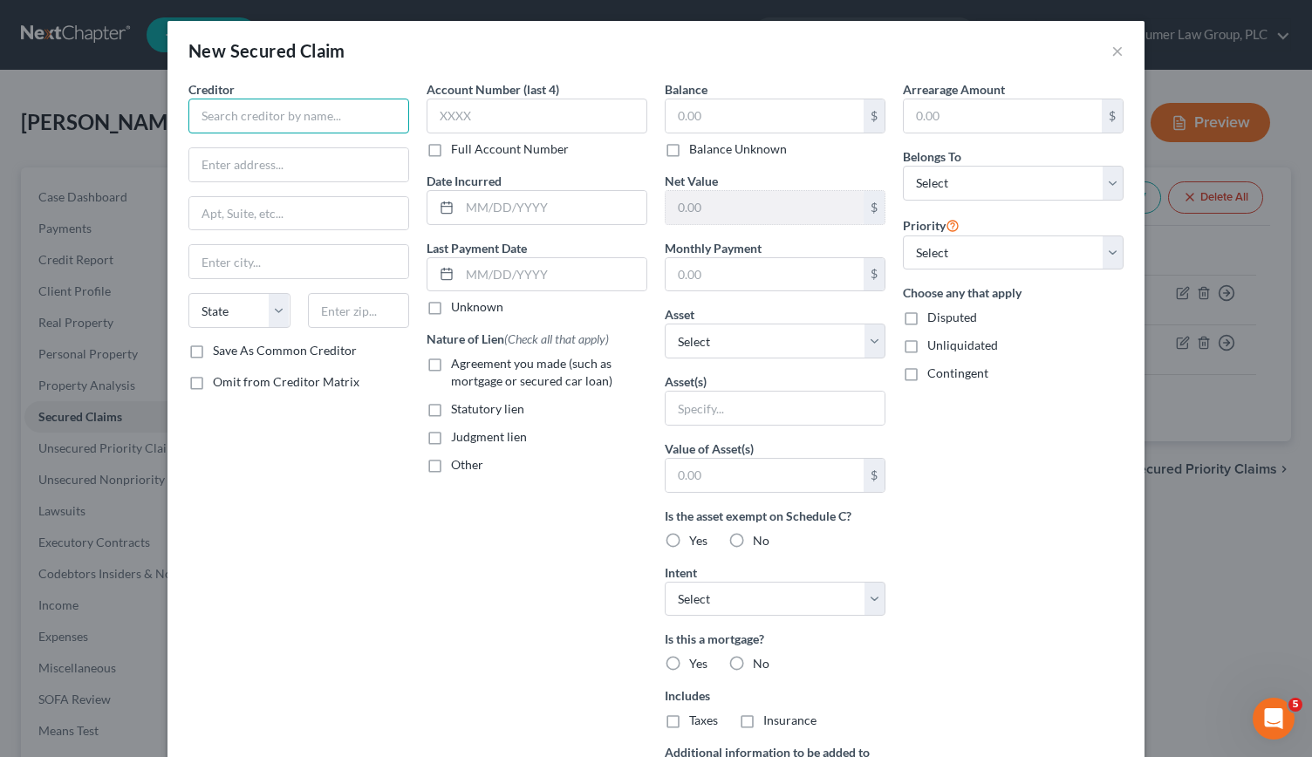
click at [276, 115] on input "text" at bounding box center [298, 116] width 221 height 35
type input "USA Pawn"
click at [216, 162] on input "text" at bounding box center [298, 164] width 219 height 33
type input "2500 Bee Cave Rd #1 Suite 200"
click at [354, 299] on input "text" at bounding box center [359, 310] width 102 height 35
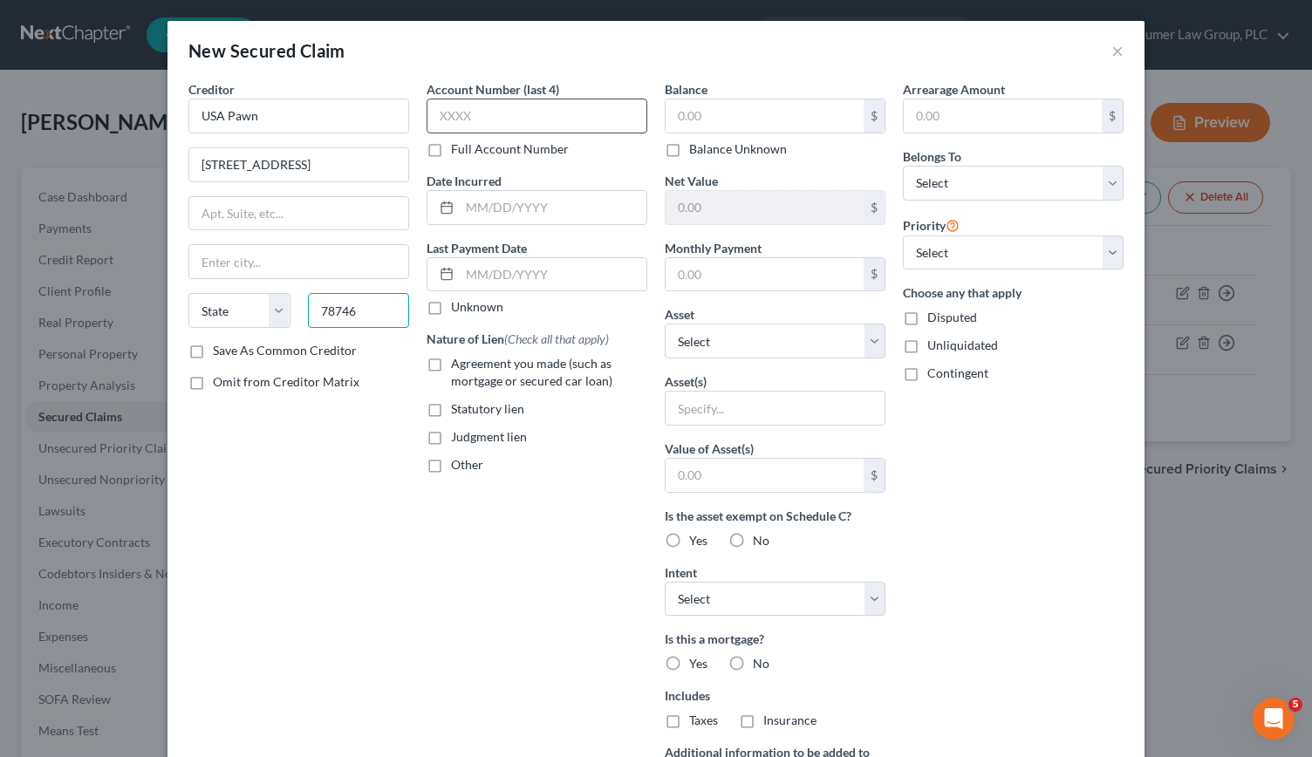
type input "78746"
click at [466, 118] on input "text" at bounding box center [537, 116] width 221 height 35
type input "Austin"
select select "45"
type input "3640"
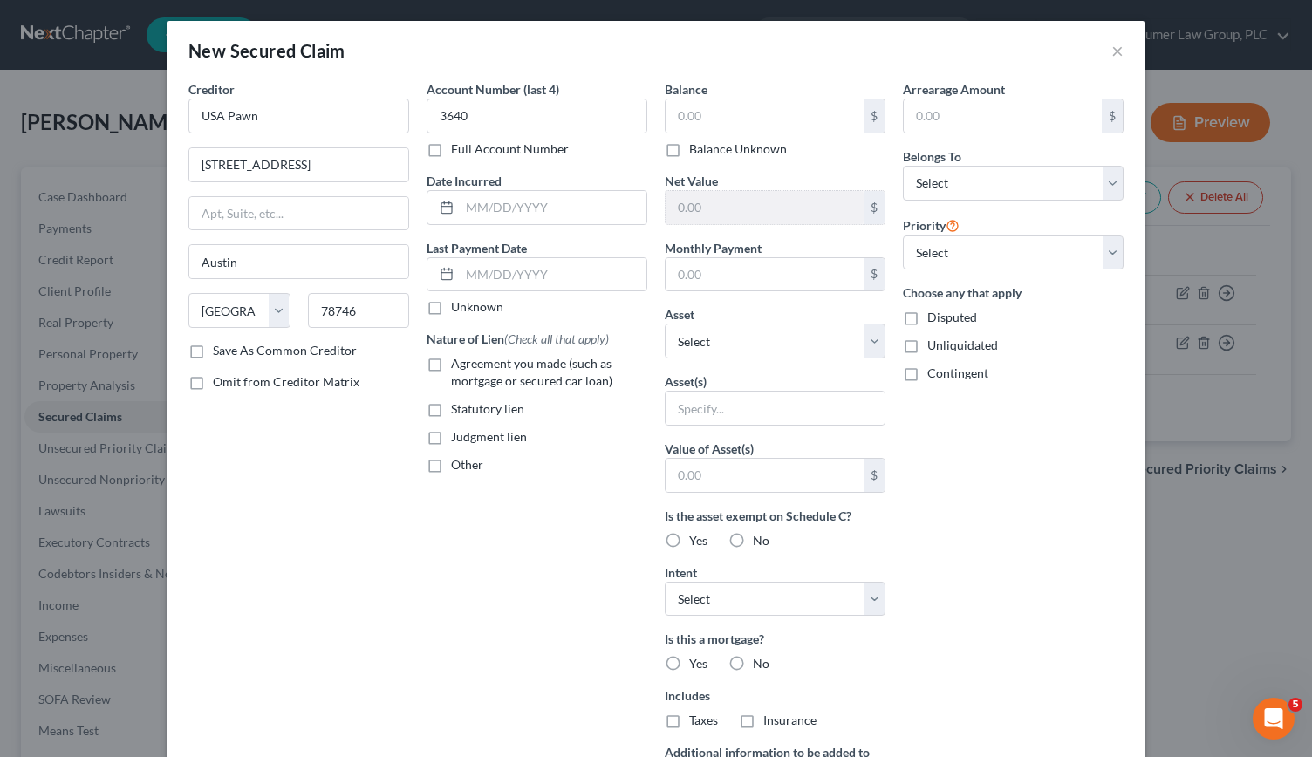
click at [451, 360] on label "Agreement you made (such as mortgage or secured car loan)" at bounding box center [549, 372] width 196 height 35
click at [458, 360] on input "Agreement you made (such as mortgage or secured car loan)" at bounding box center [463, 360] width 11 height 11
checkbox input "true"
click at [712, 113] on input "text" at bounding box center [765, 115] width 198 height 33
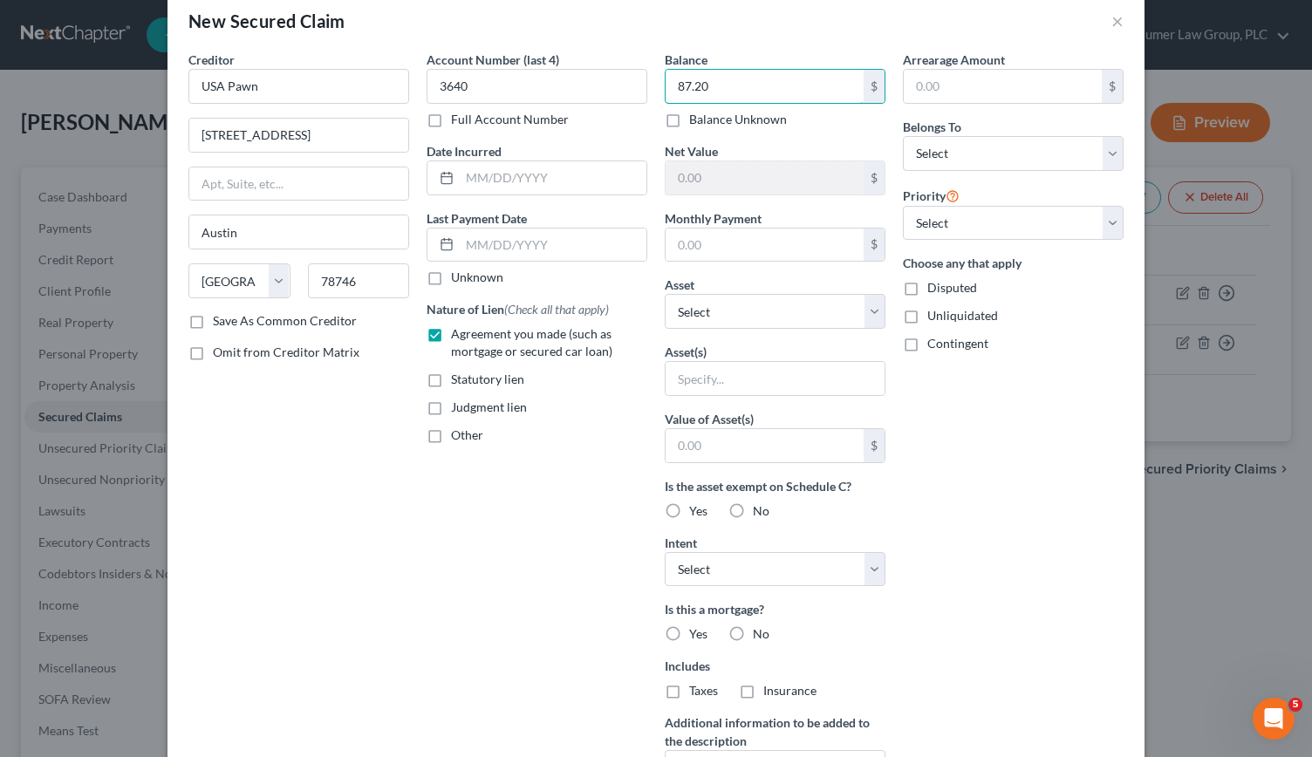
scroll to position [206, 0]
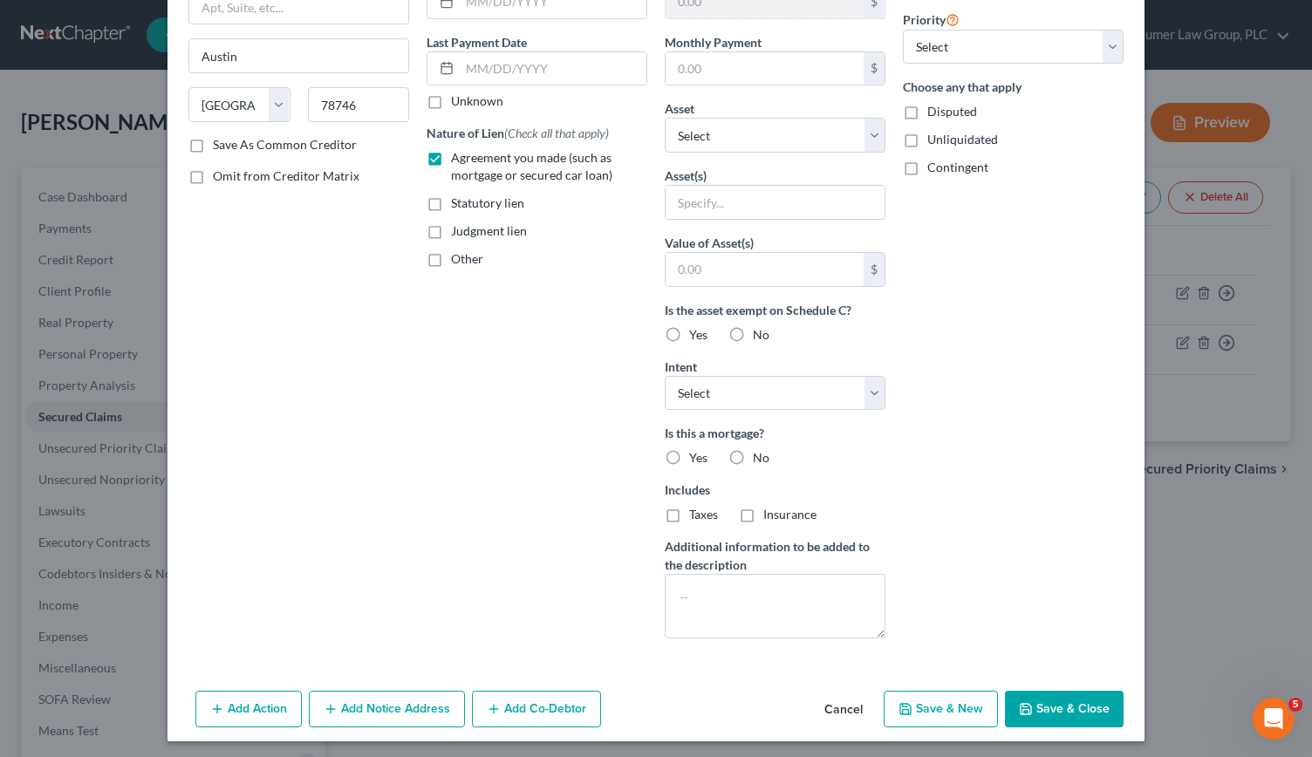
type input "87.20"
click at [1048, 702] on button "Save & Close" at bounding box center [1064, 709] width 119 height 37
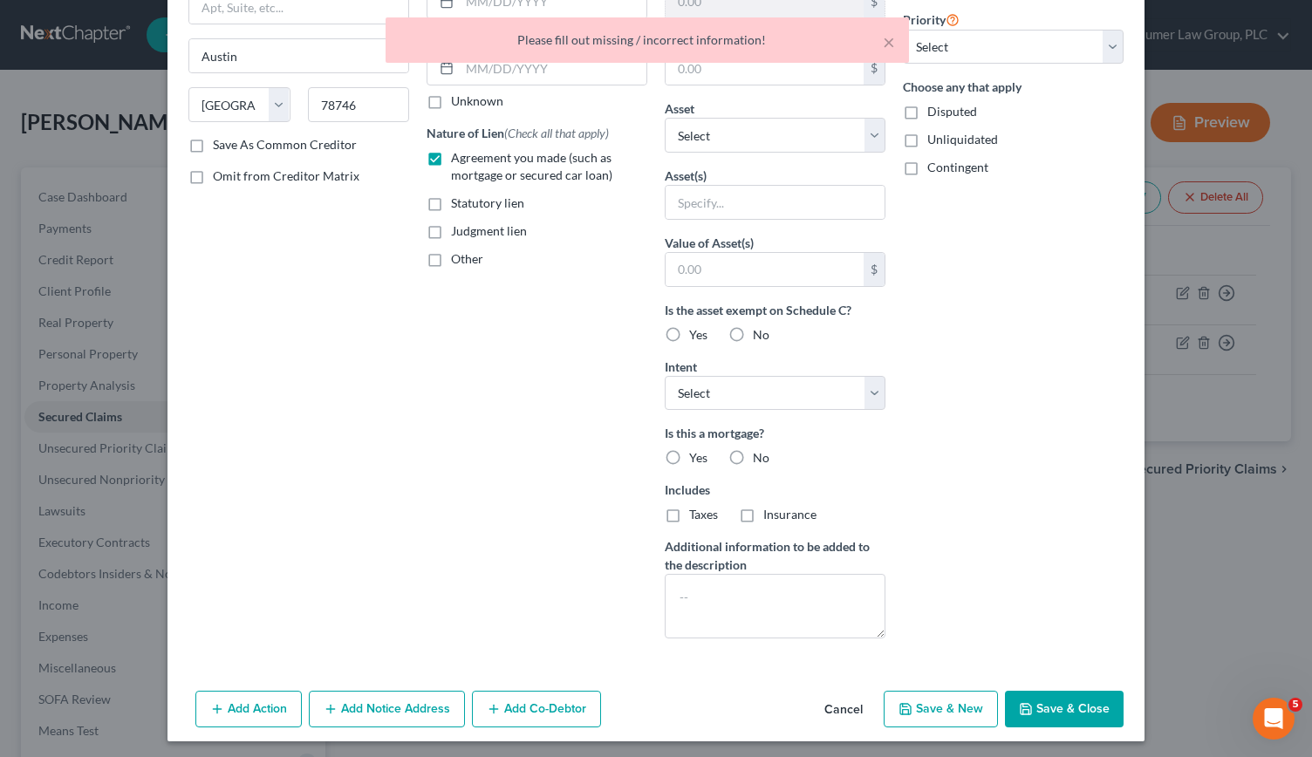
scroll to position [0, 0]
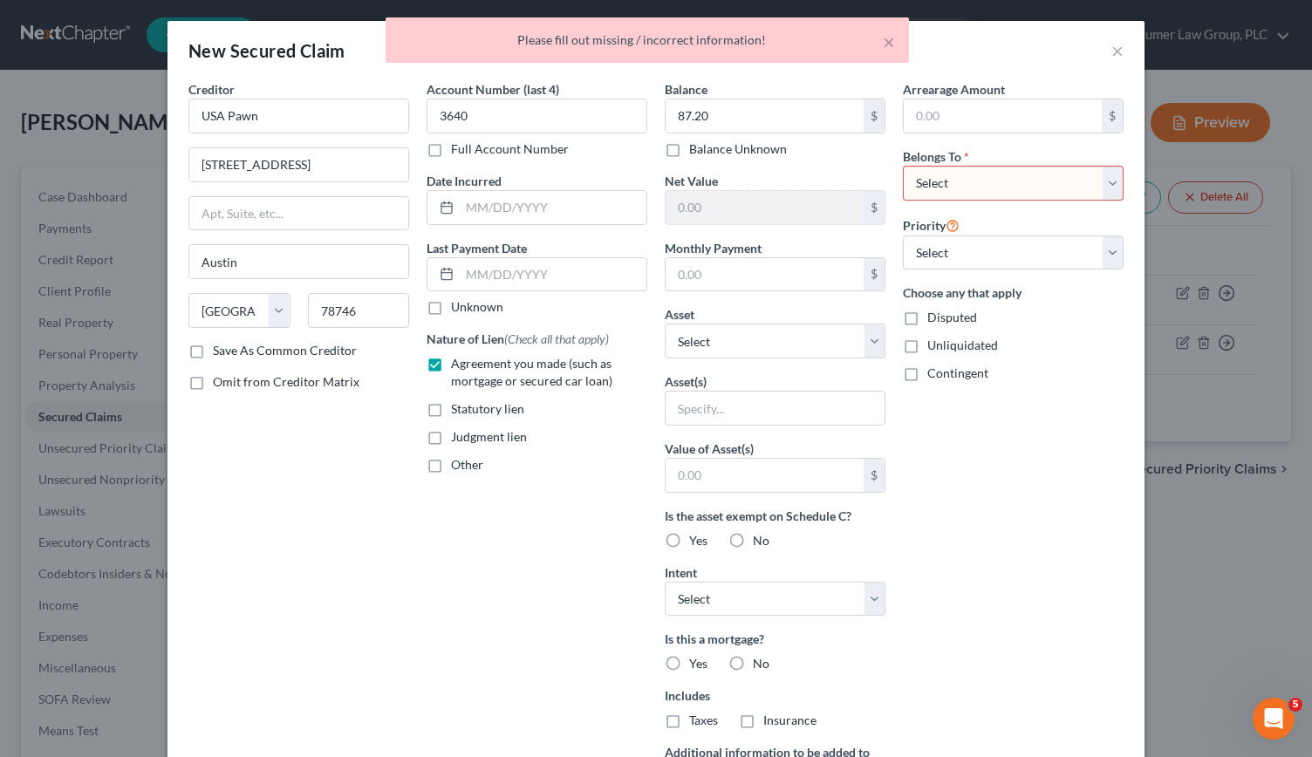
click at [1109, 174] on select "Select Debtor 1 Only Debtor 2 Only Debtor 1 And Debtor 2 Only At Least One Of T…" at bounding box center [1013, 183] width 221 height 35
select select "2"
click at [903, 166] on select "Select Debtor 1 Only Debtor 2 Only Debtor 1 And Debtor 2 Only At Least One Of T…" at bounding box center [1013, 183] width 221 height 35
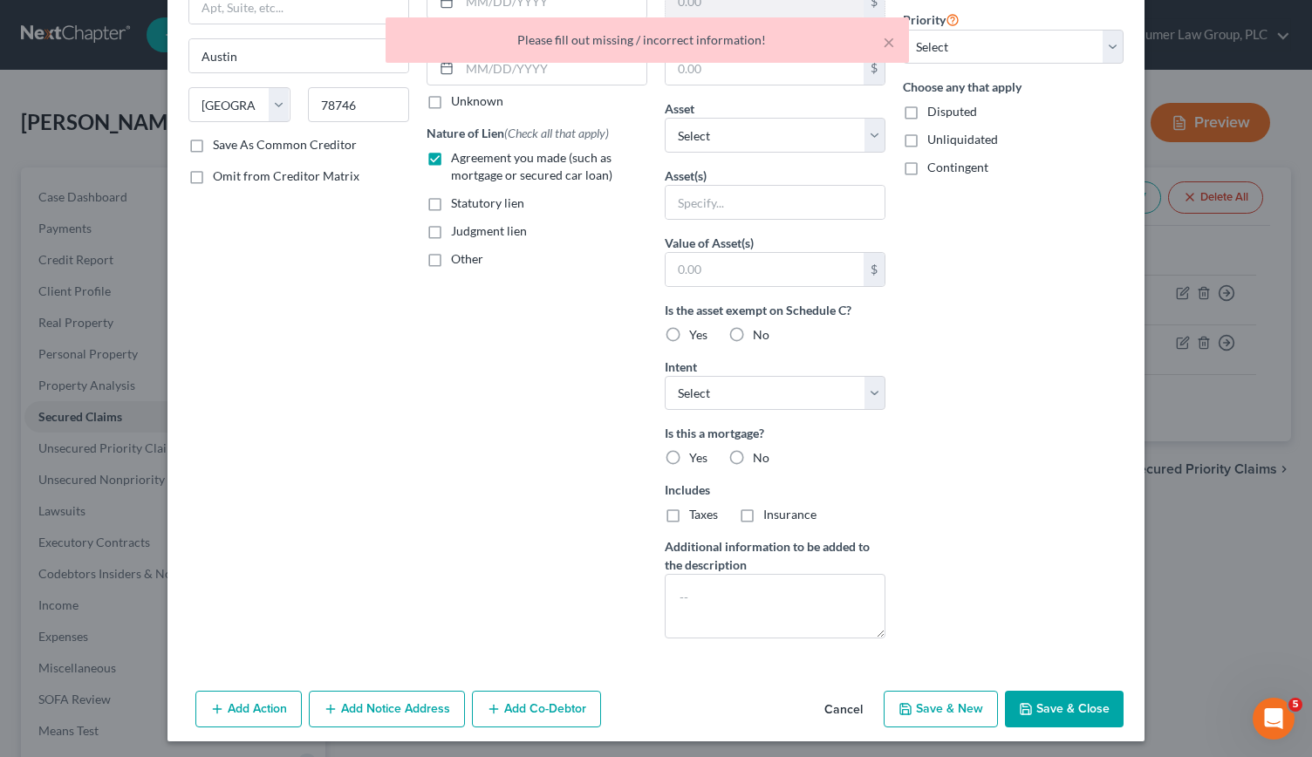
click at [1038, 696] on button "Save & Close" at bounding box center [1064, 709] width 119 height 37
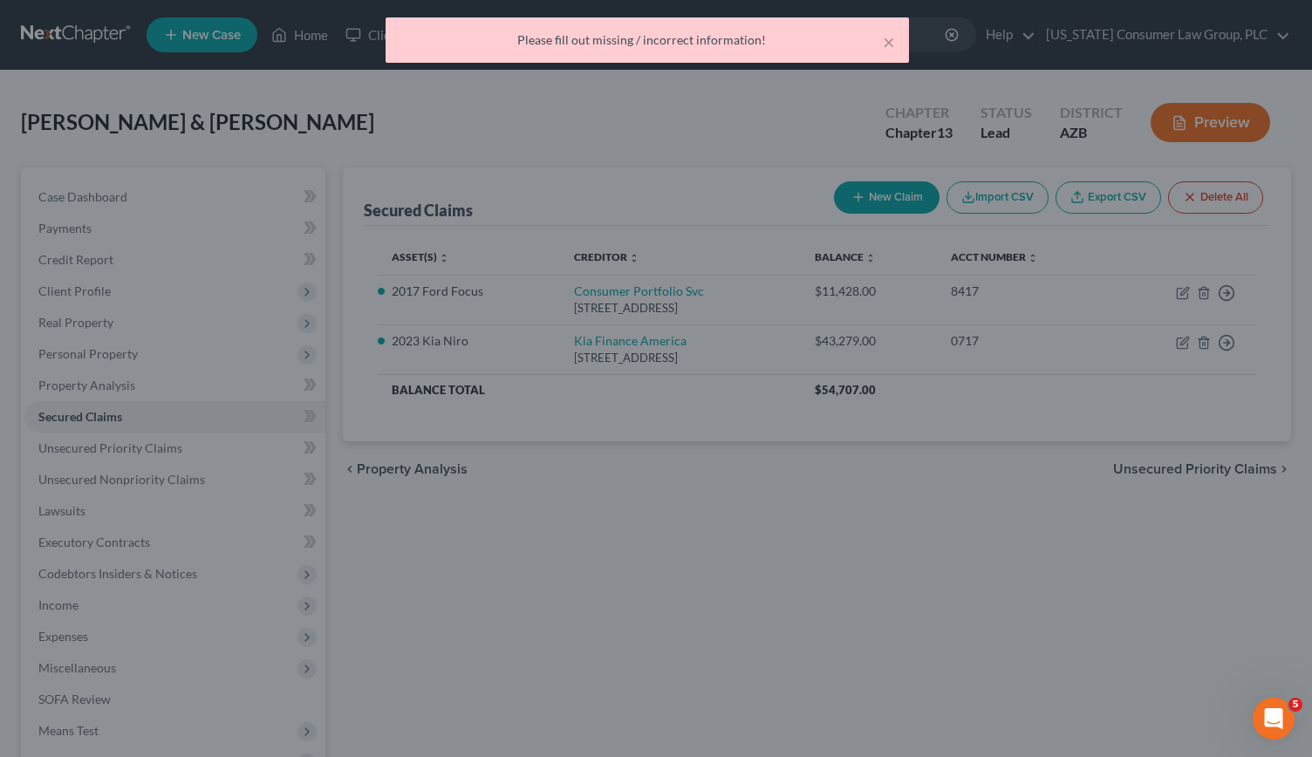
scroll to position [17, 0]
type input "0"
type input "0.00"
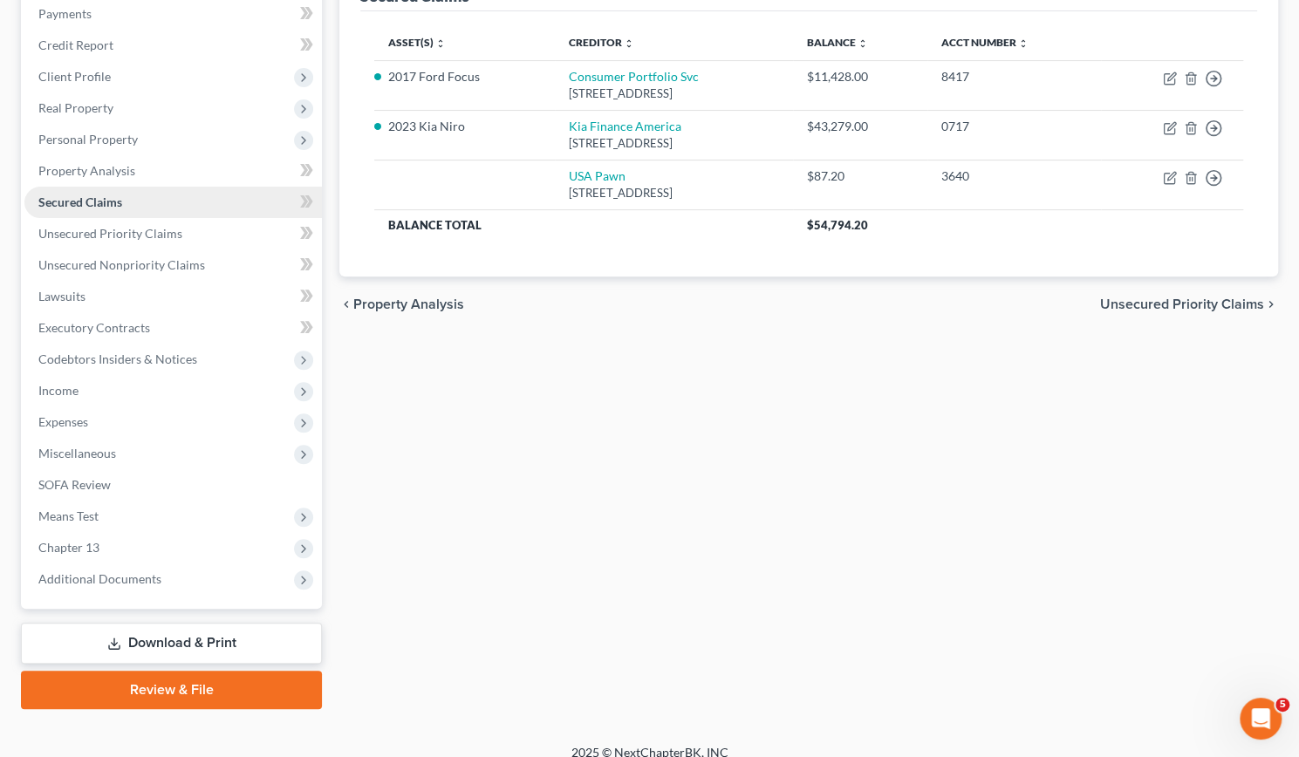
scroll to position [230, 0]
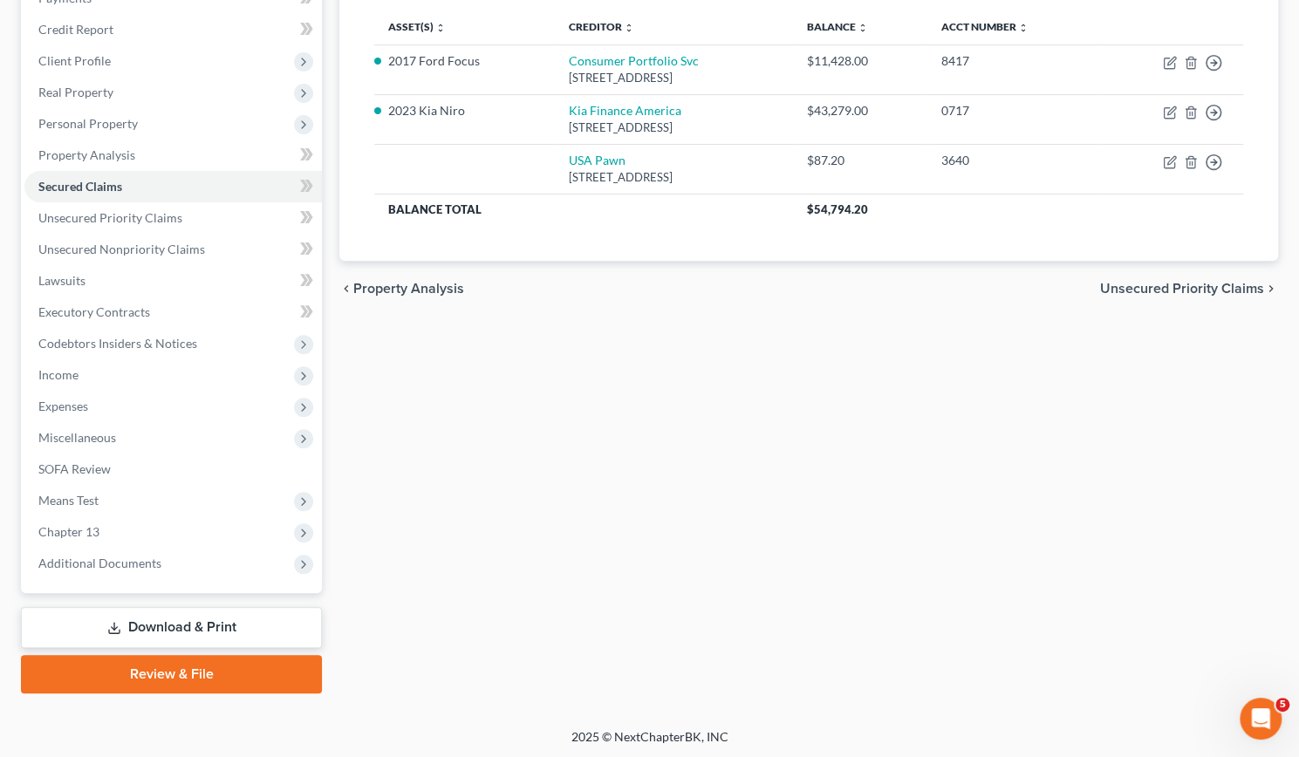
click at [189, 622] on link "Download & Print" at bounding box center [171, 627] width 301 height 41
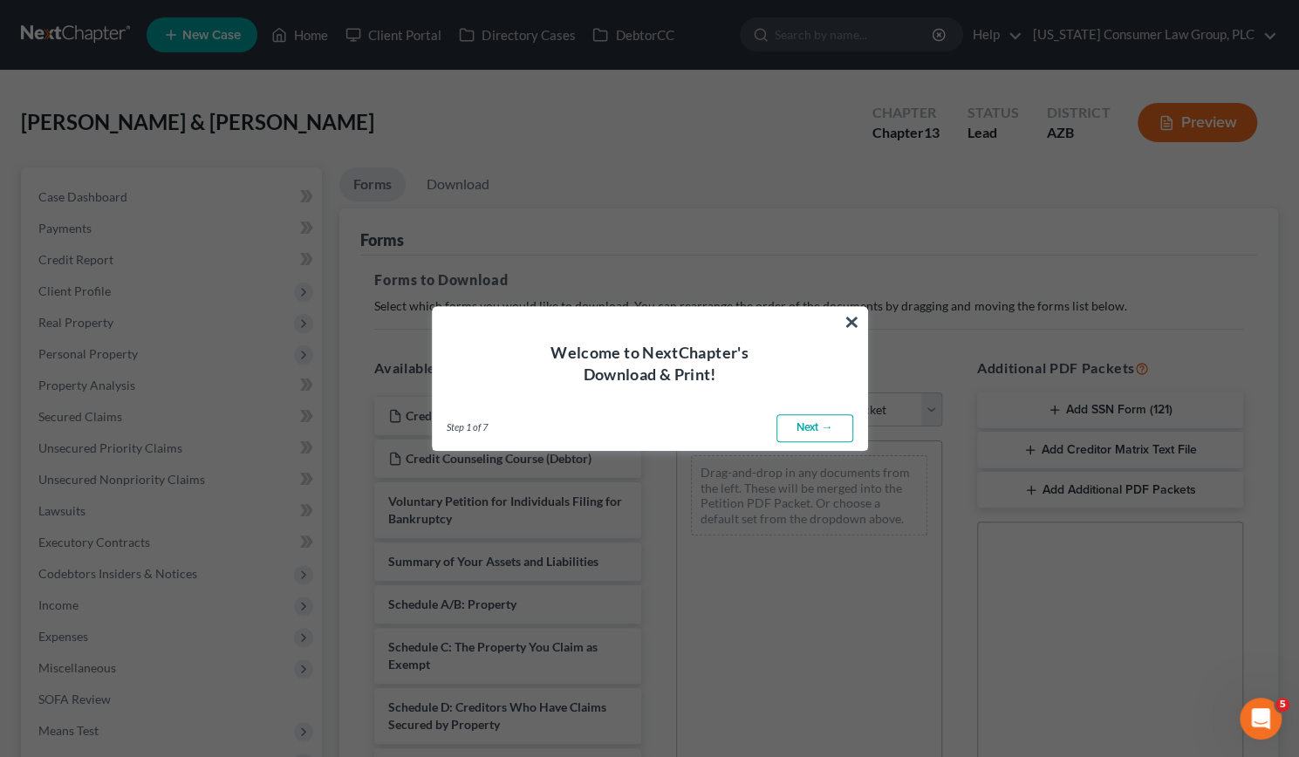
click at [773, 427] on div "Step 1 of 7 ← Previous Next → Done" at bounding box center [650, 428] width 434 height 44
click at [807, 423] on link "Next →" at bounding box center [814, 428] width 77 height 28
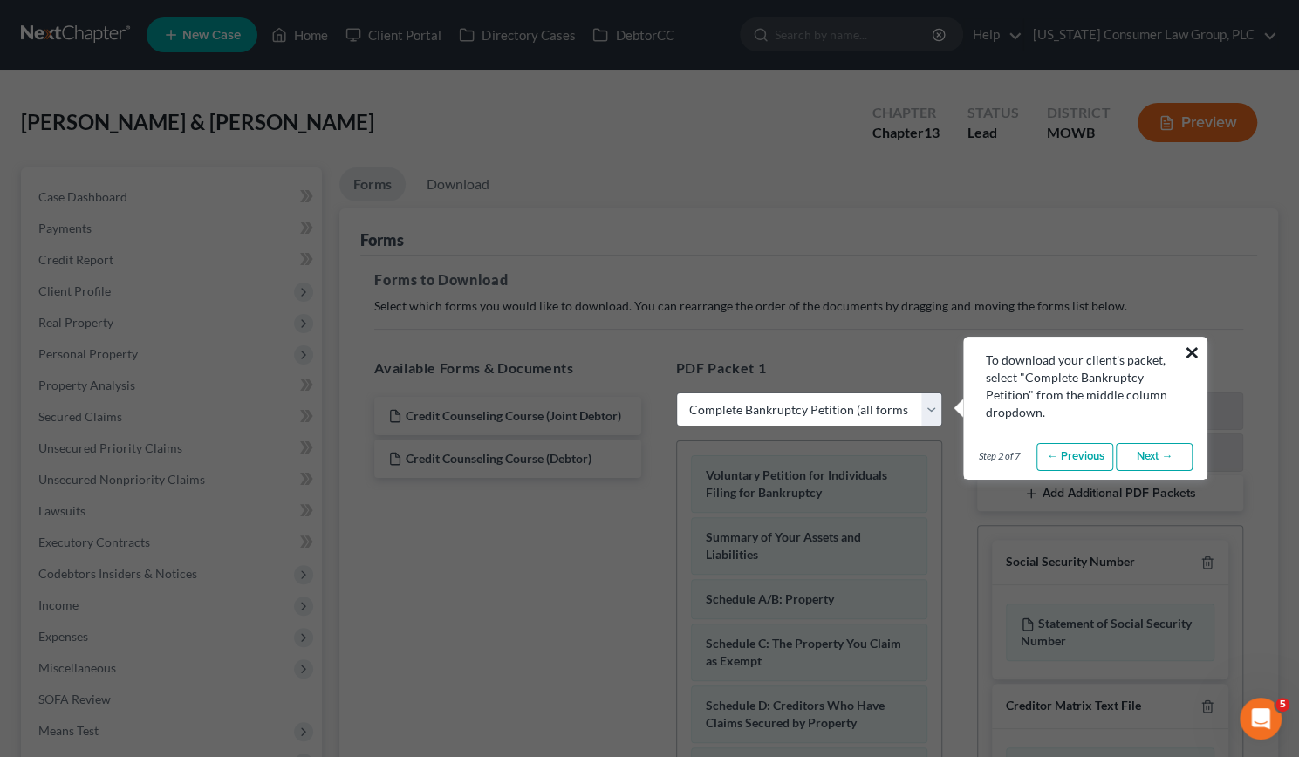
click at [1188, 351] on button "×" at bounding box center [1191, 352] width 17 height 28
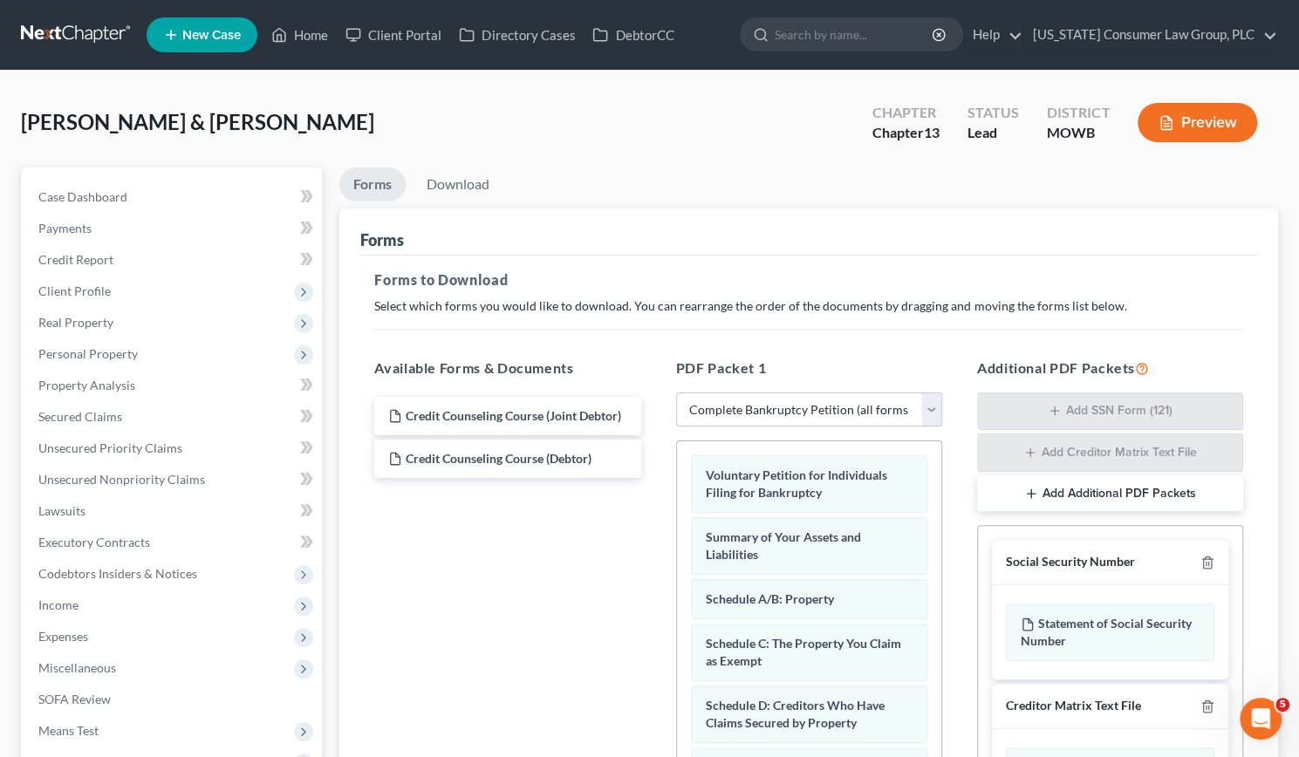
scroll to position [38, 0]
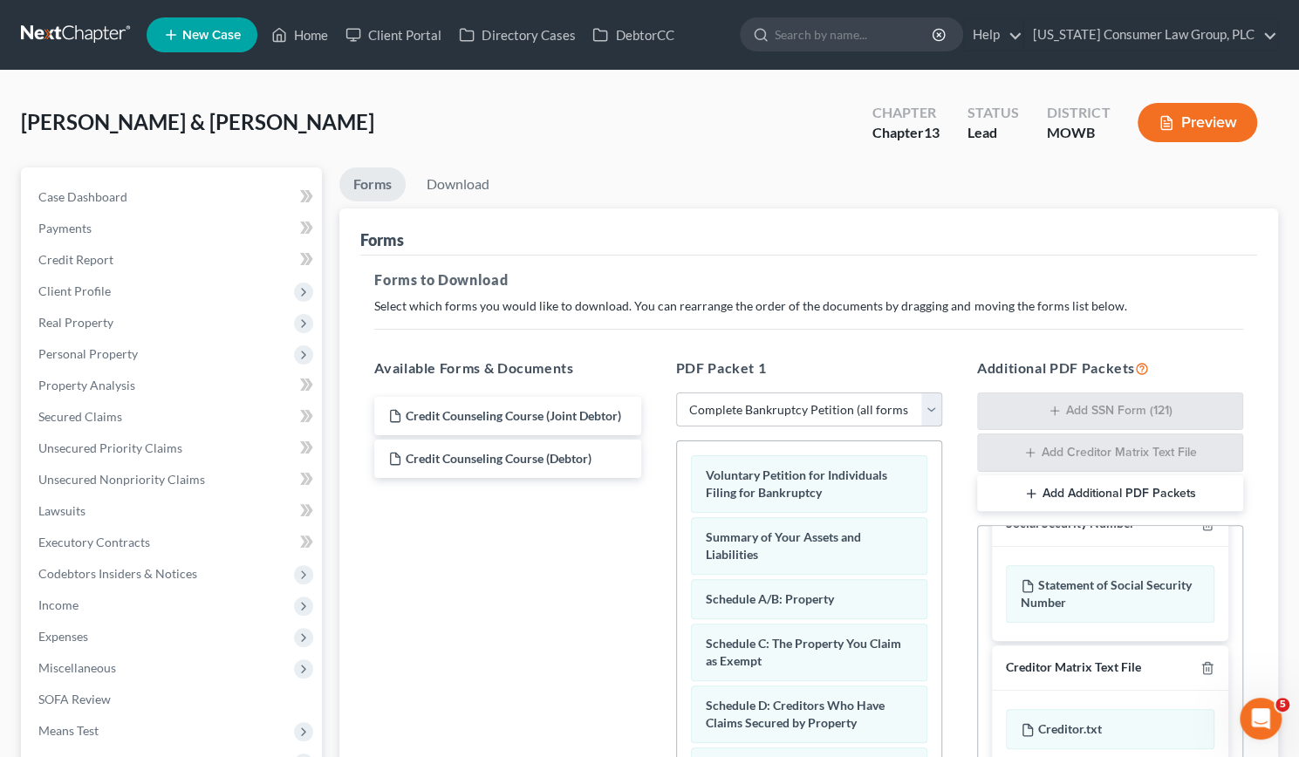
click at [933, 402] on select "Choose Default Petition PDF Packet Complete Bankruptcy Petition (all forms and …" at bounding box center [809, 410] width 266 height 35
select select "1"
click at [676, 393] on select "Choose Default Petition PDF Packet Complete Bankruptcy Petition (all forms and …" at bounding box center [809, 410] width 266 height 35
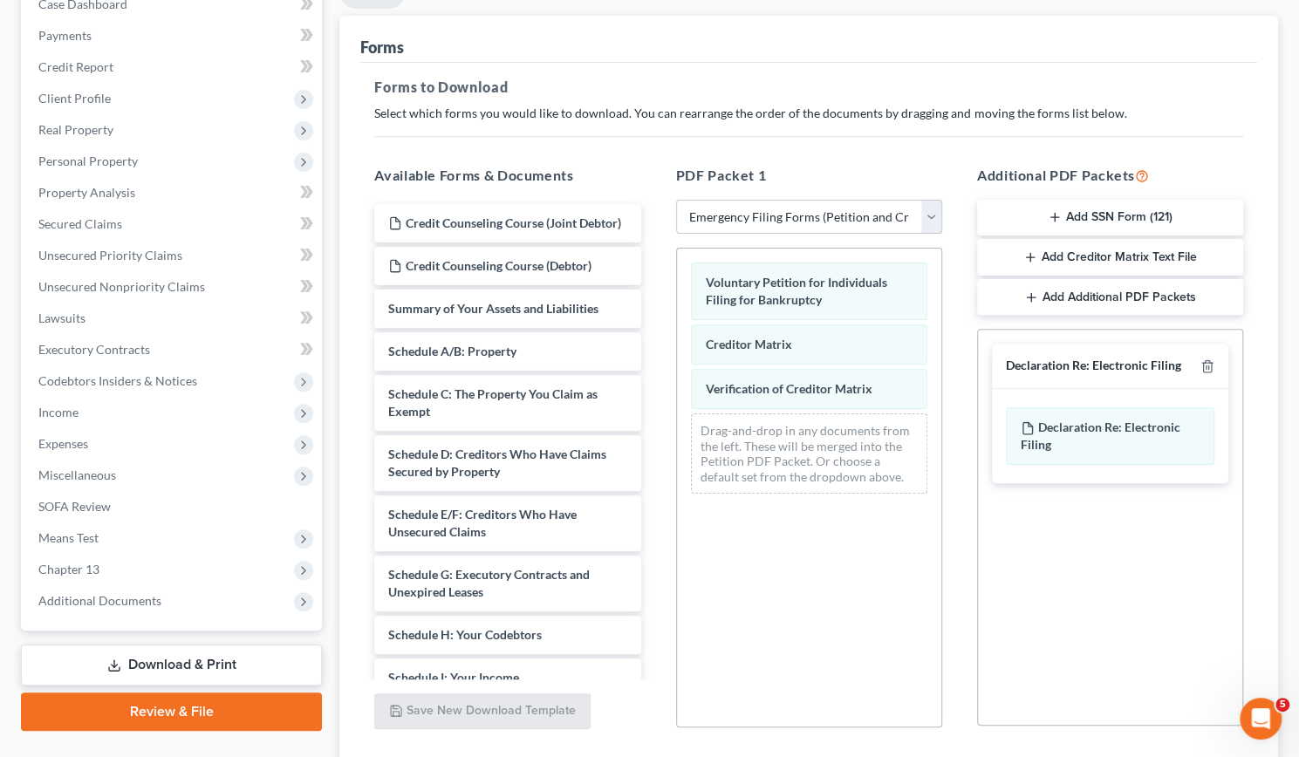
scroll to position [318, 0]
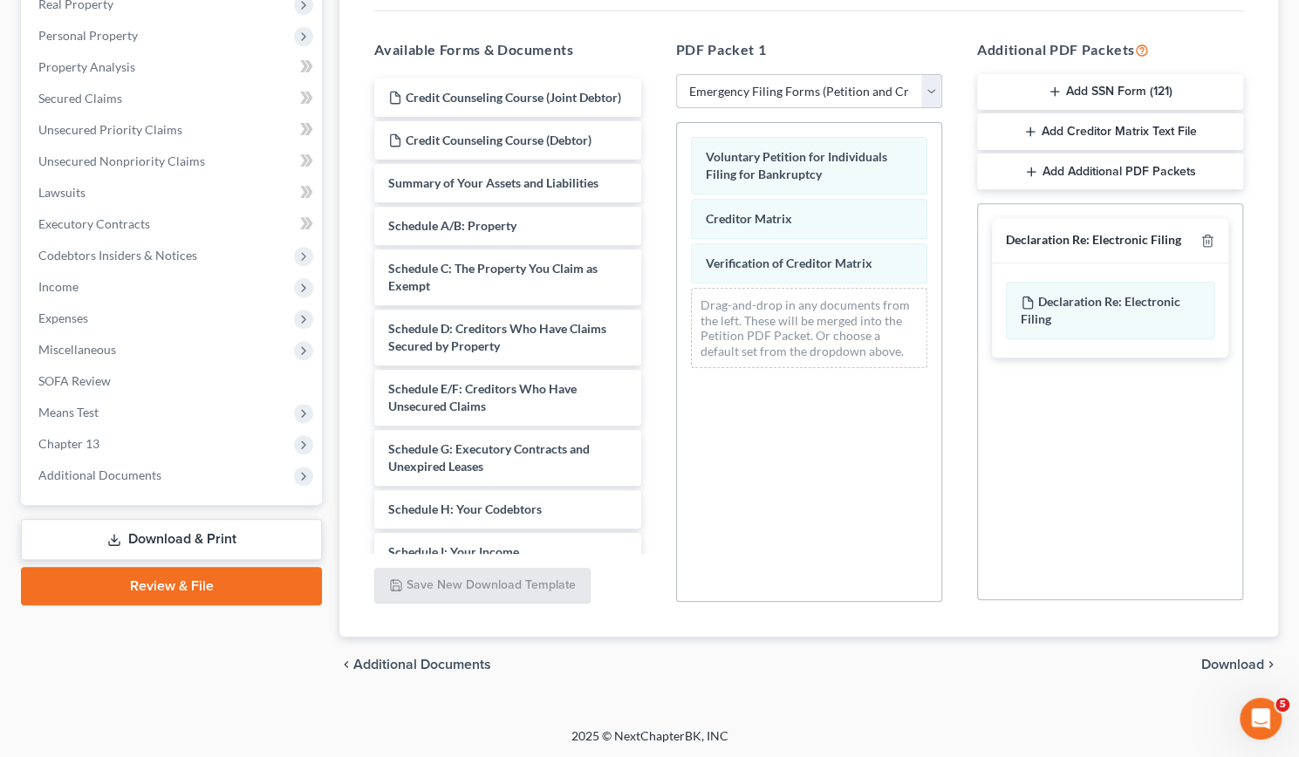
click at [1219, 659] on span "Download" at bounding box center [1232, 665] width 63 height 14
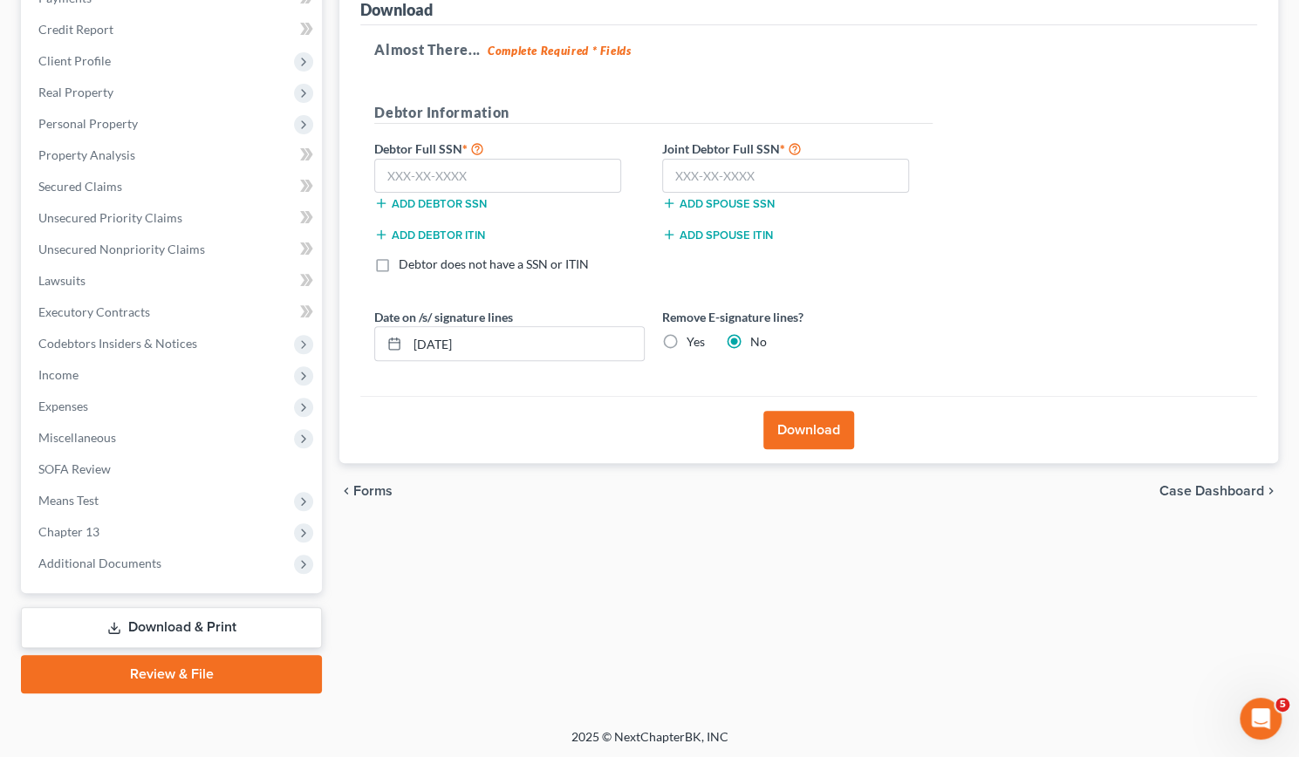
click at [686, 339] on label "Yes" at bounding box center [695, 341] width 18 height 17
click at [693, 339] on input "Yes" at bounding box center [698, 338] width 11 height 11
radio input "true"
radio input "false"
click at [822, 420] on button "Download" at bounding box center [808, 430] width 91 height 38
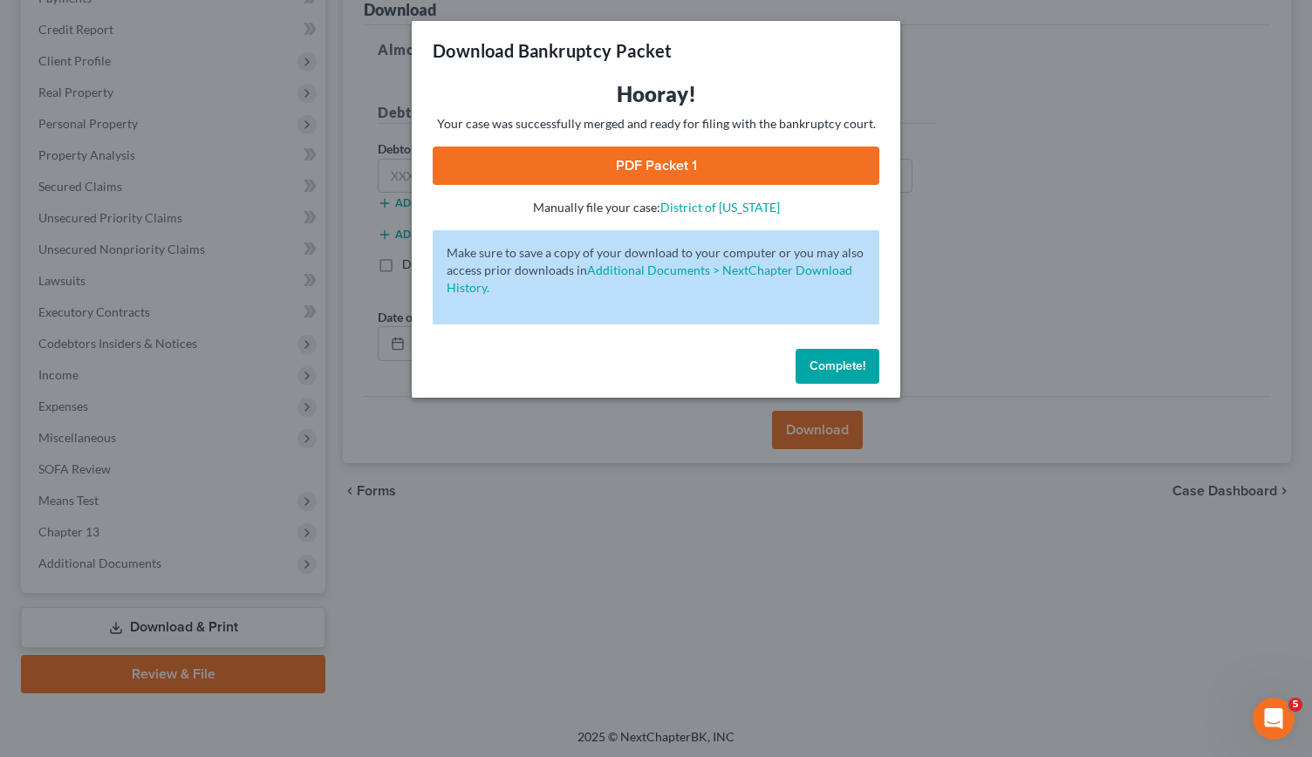
click at [647, 163] on link "PDF Packet 1" at bounding box center [656, 166] width 447 height 38
click at [741, 485] on div "Download Bankruptcy Packet Hooray! Your case was successfully merged and ready …" at bounding box center [656, 378] width 1312 height 757
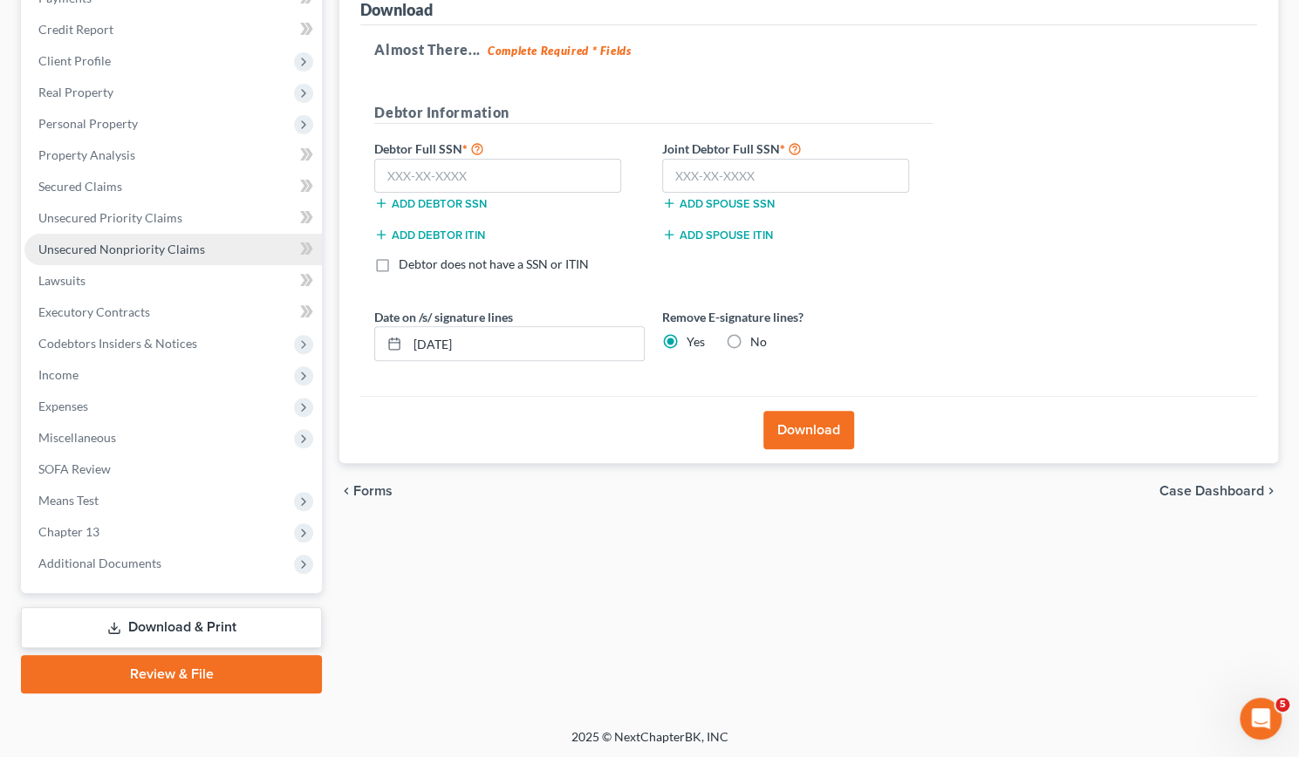
click at [84, 243] on span "Unsecured Nonpriority Claims" at bounding box center [121, 249] width 167 height 15
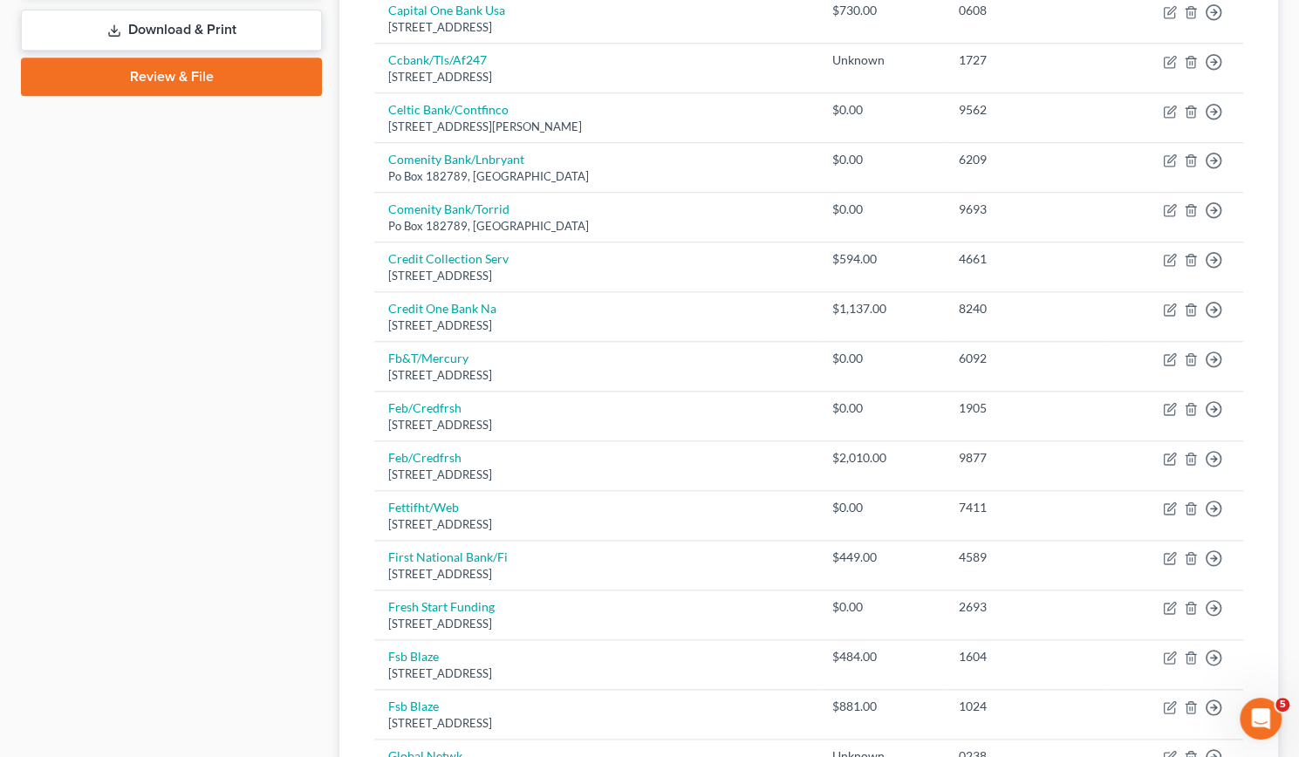
scroll to position [1247, 0]
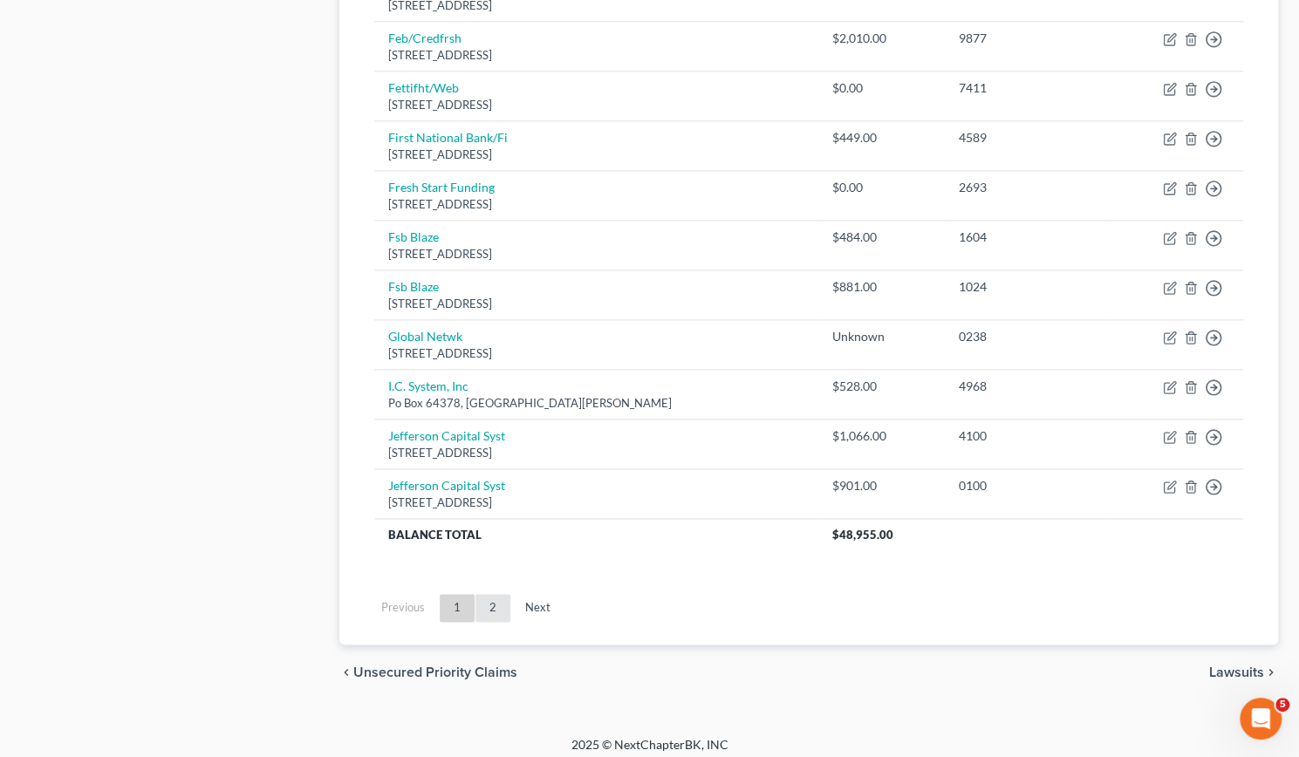
click at [499, 599] on link "2" at bounding box center [492, 608] width 35 height 28
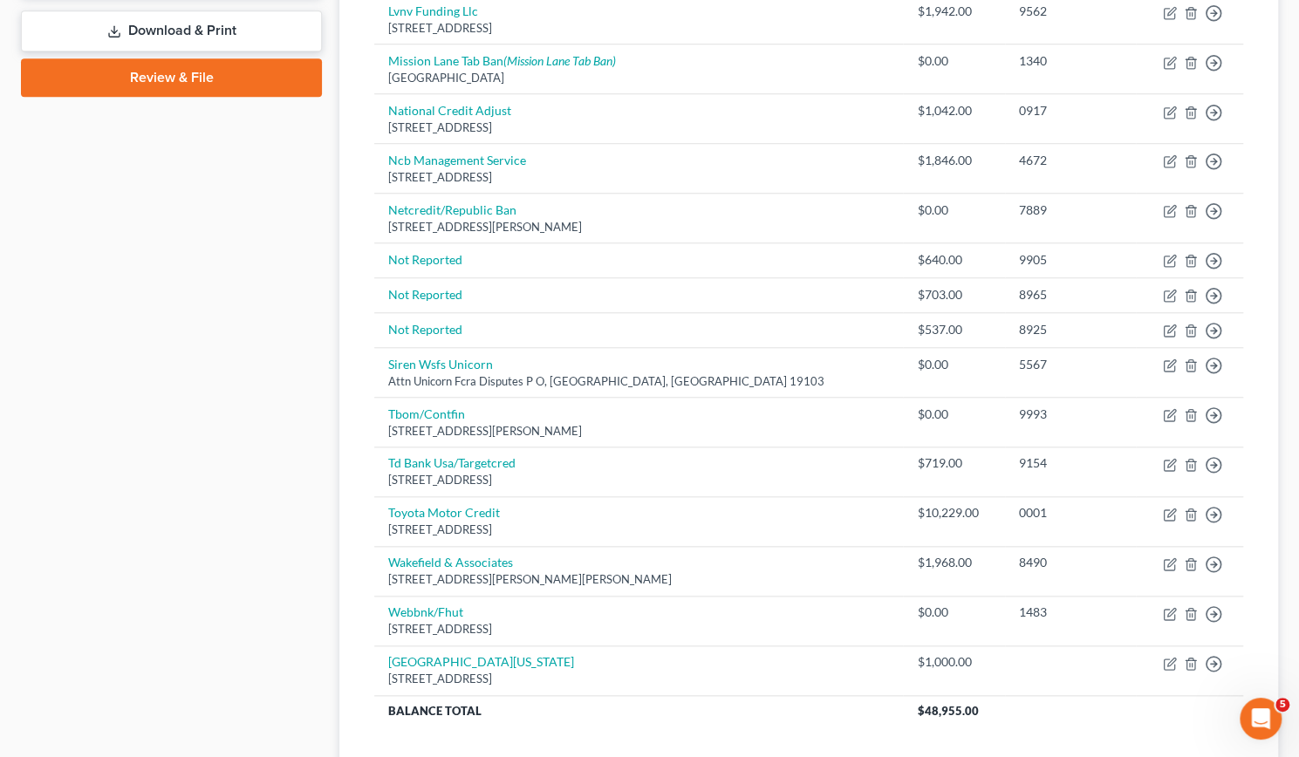
scroll to position [825, 0]
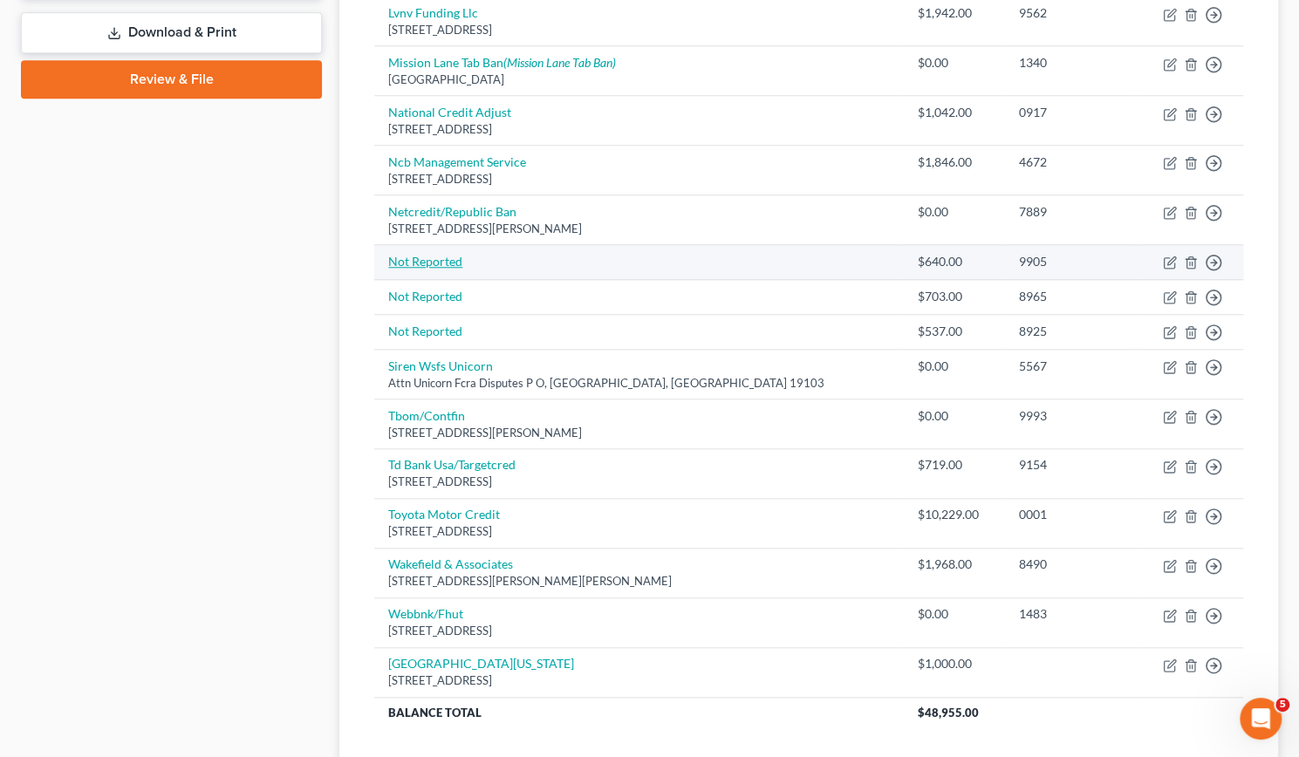
click at [443, 256] on link "Not Reported" at bounding box center [425, 261] width 74 height 15
select select "9"
select select "0"
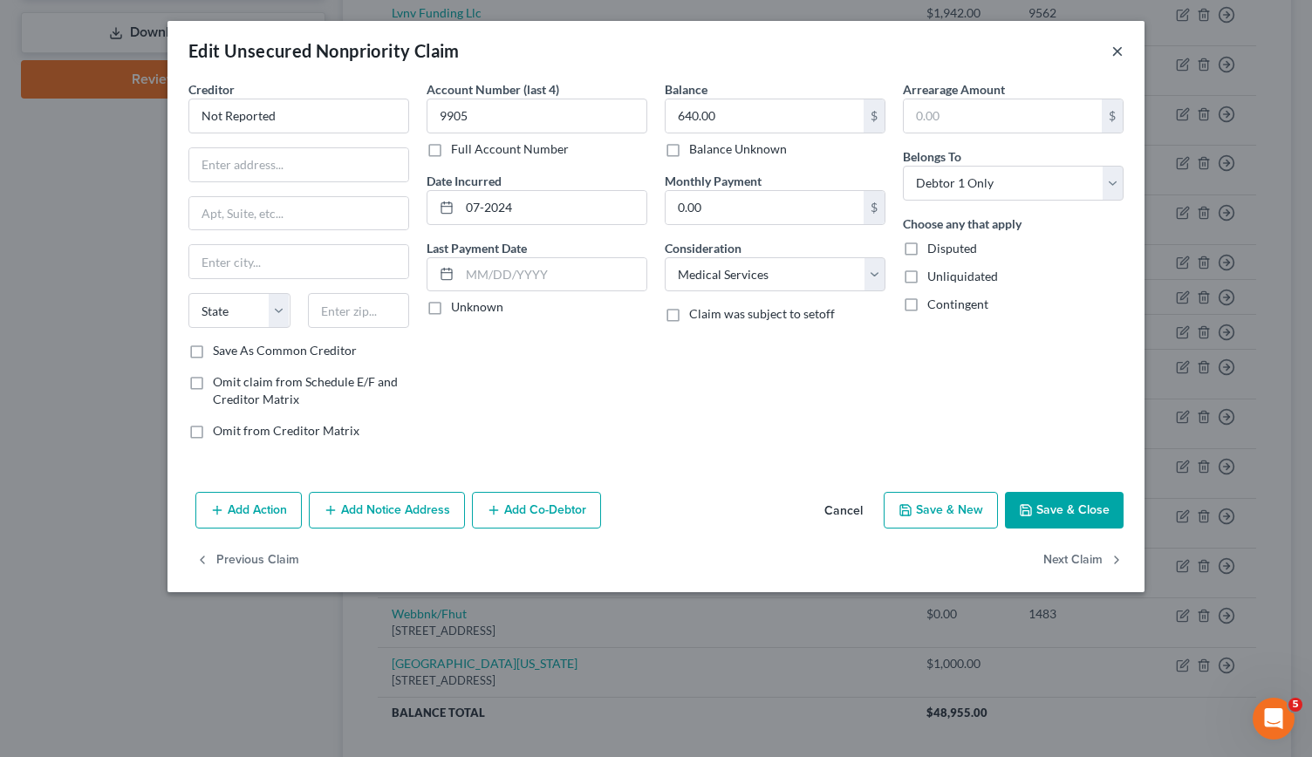
click at [1111, 51] on button "×" at bounding box center [1117, 50] width 12 height 21
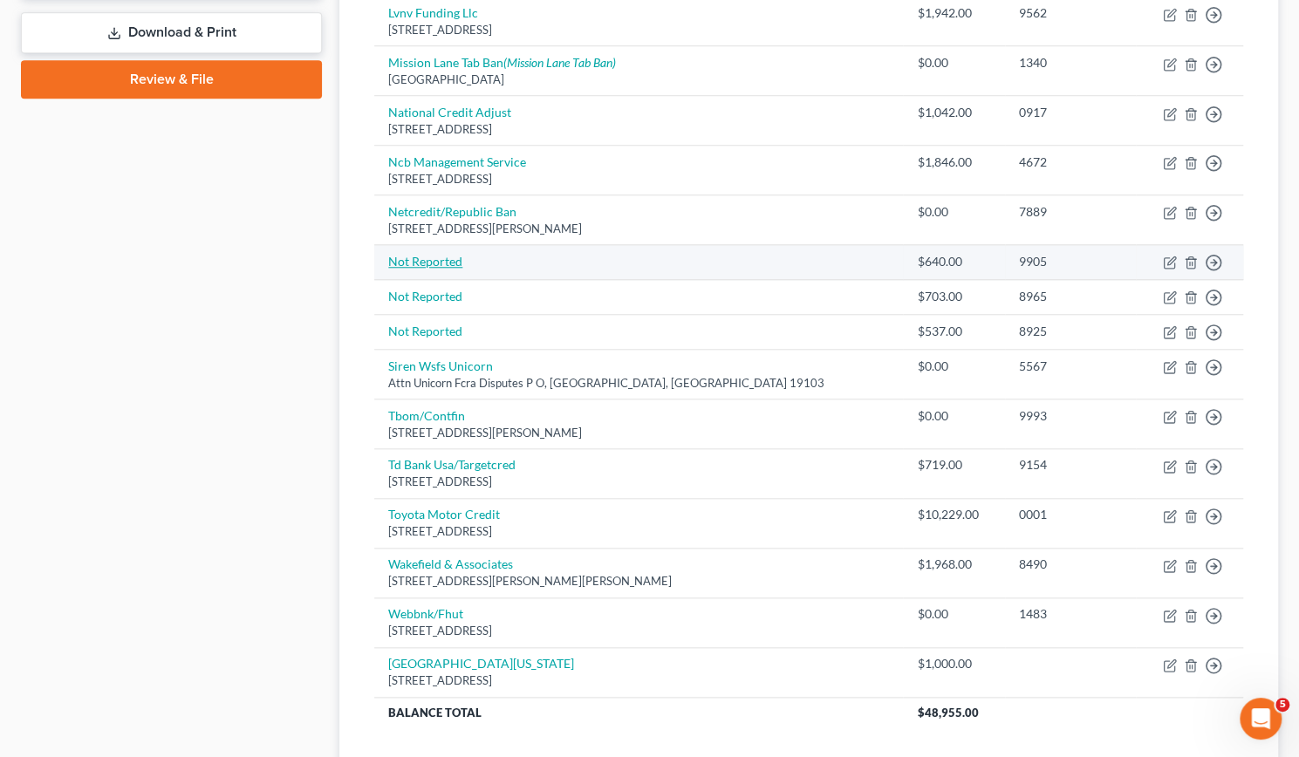
click at [419, 254] on link "Not Reported" at bounding box center [425, 261] width 74 height 15
select select "9"
select select "0"
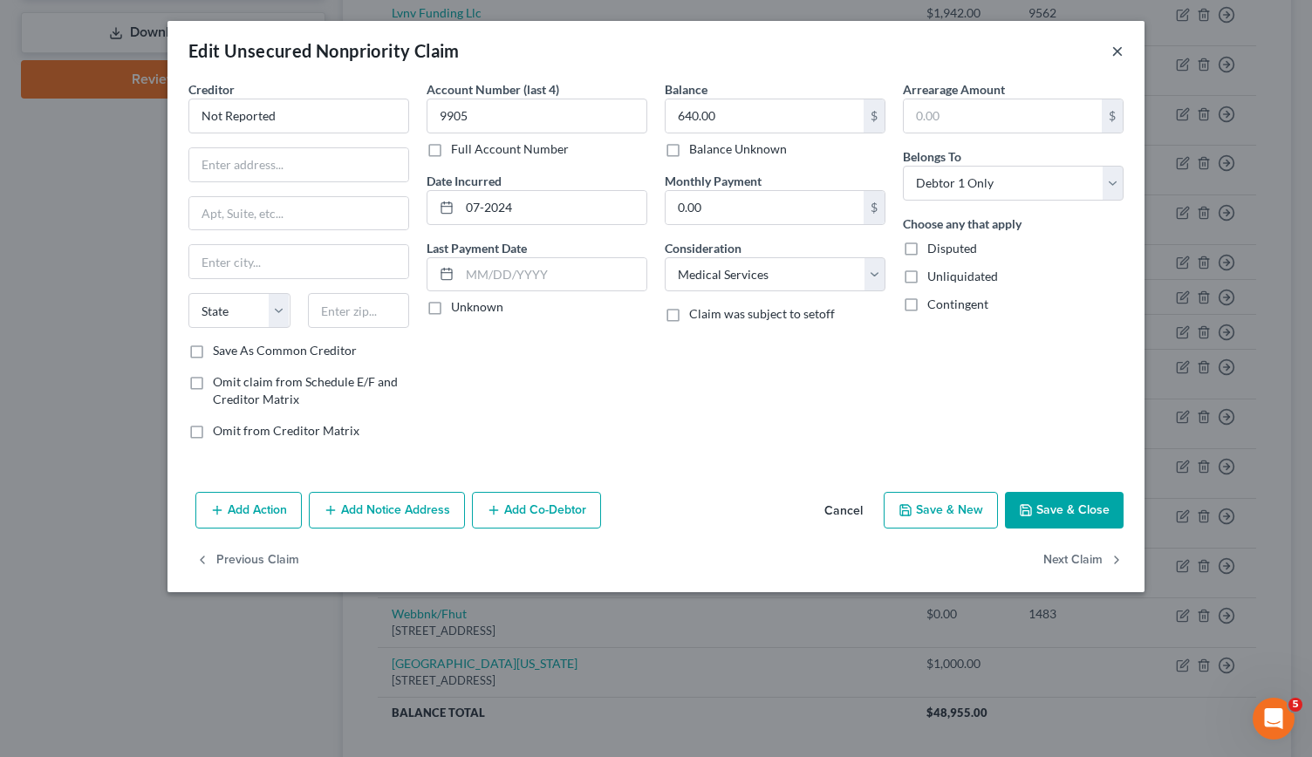
click at [1118, 48] on button "×" at bounding box center [1117, 50] width 12 height 21
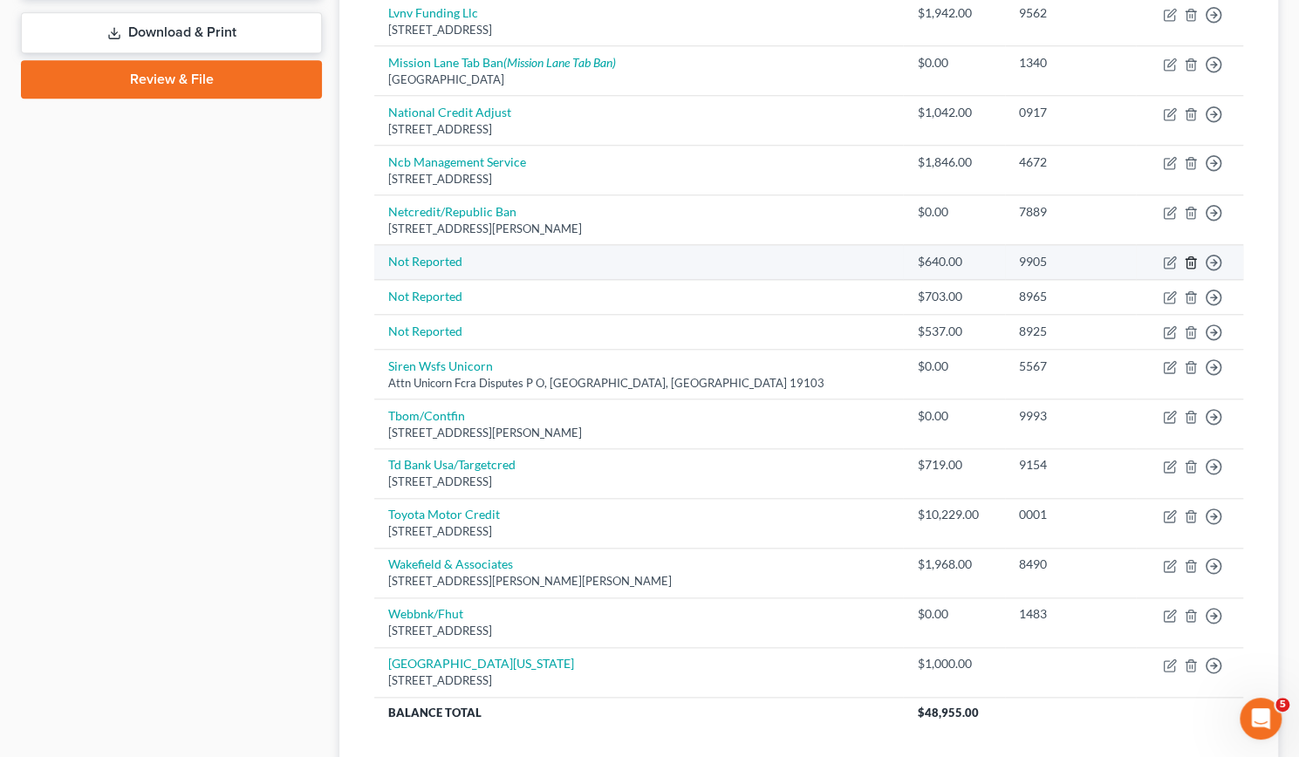
click at [1191, 263] on line "button" at bounding box center [1191, 264] width 0 height 3
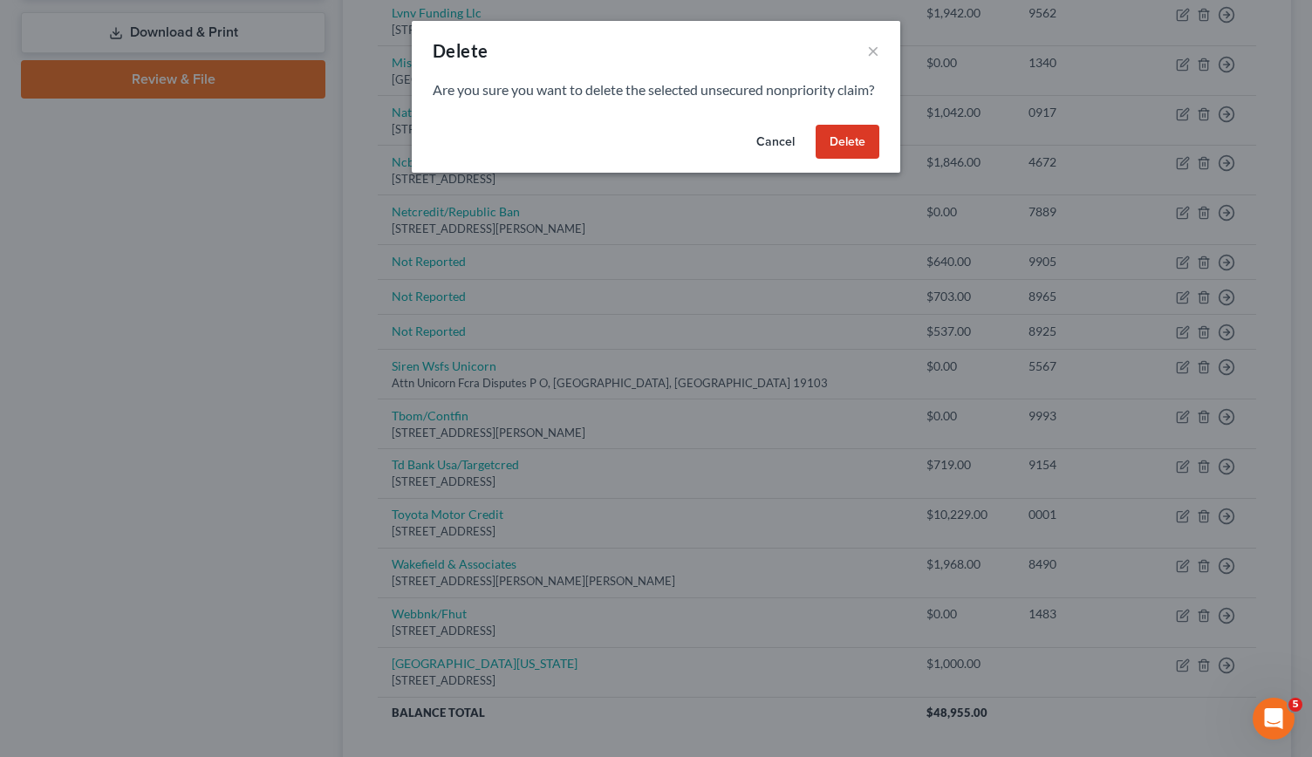
click at [848, 156] on button "Delete" at bounding box center [848, 142] width 64 height 35
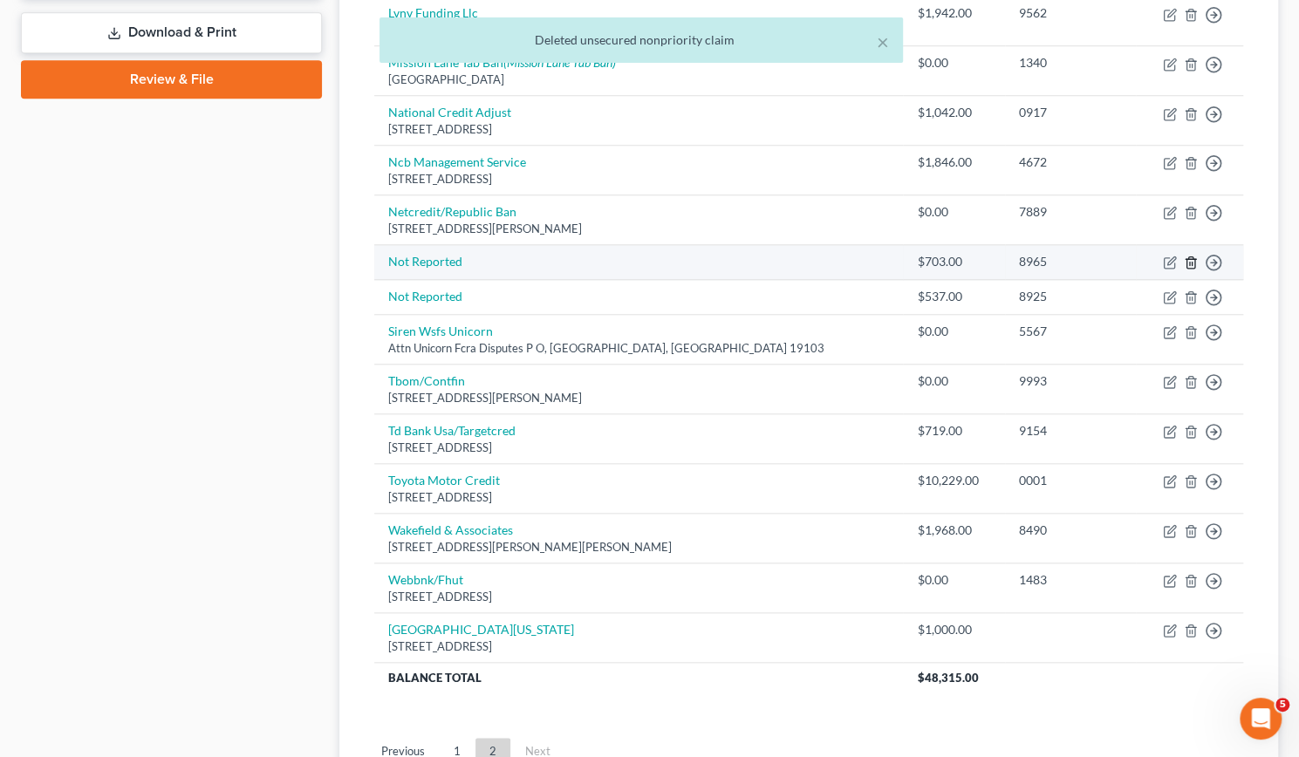
click at [1188, 259] on polyline "button" at bounding box center [1190, 259] width 10 height 0
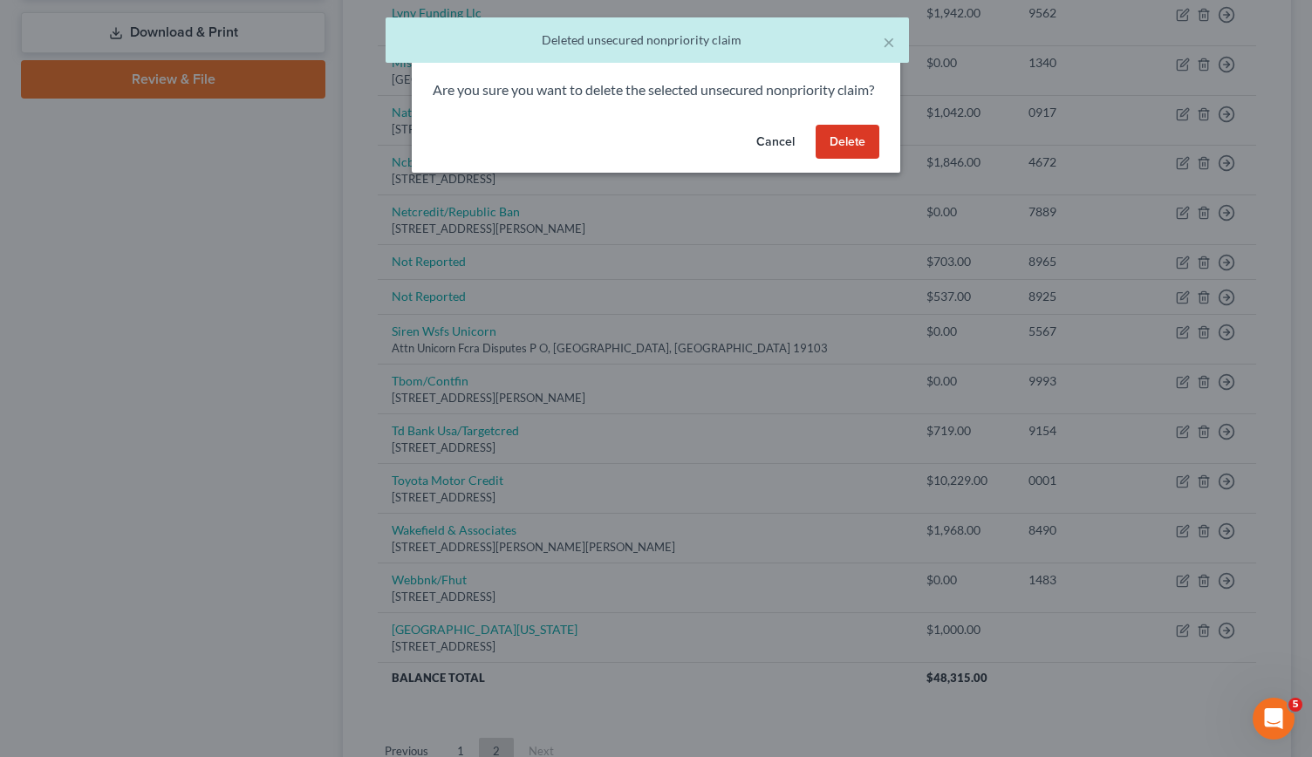
click at [861, 154] on button "Delete" at bounding box center [848, 142] width 64 height 35
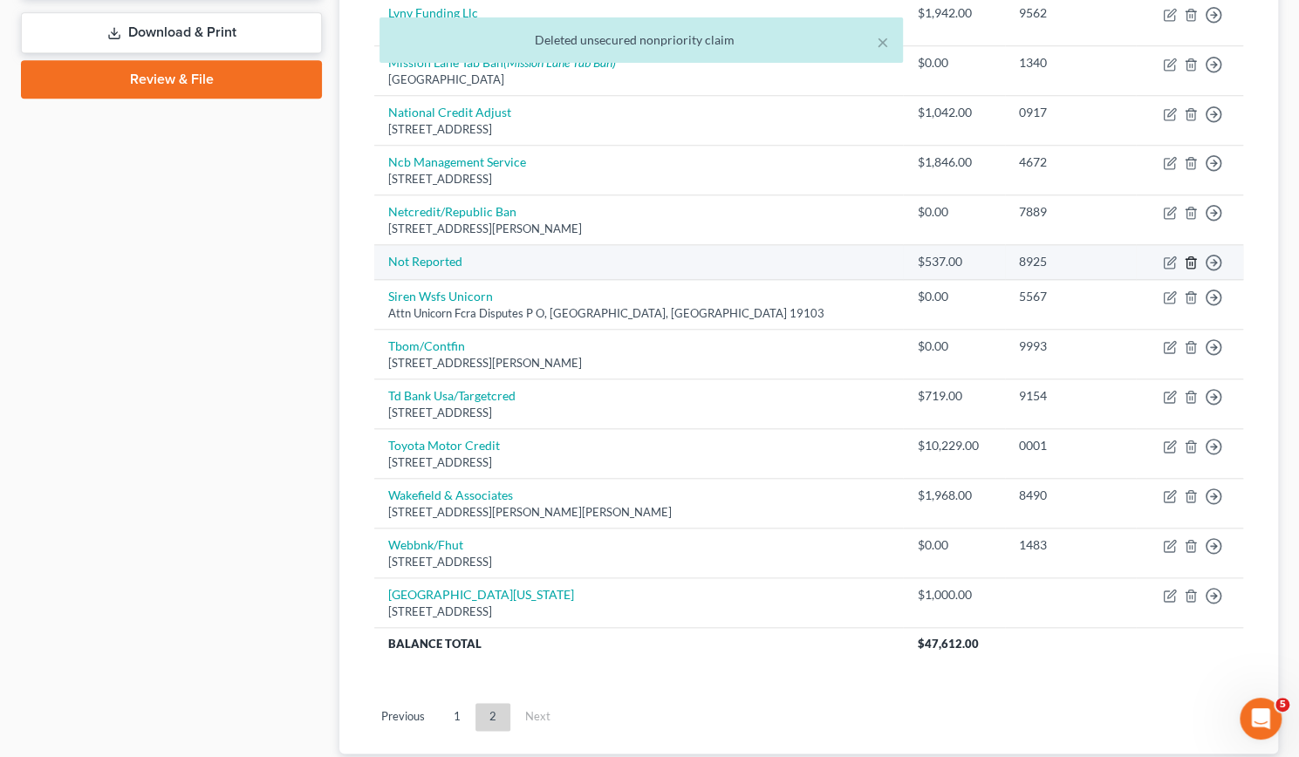
click at [1186, 257] on icon "button" at bounding box center [1190, 262] width 8 height 11
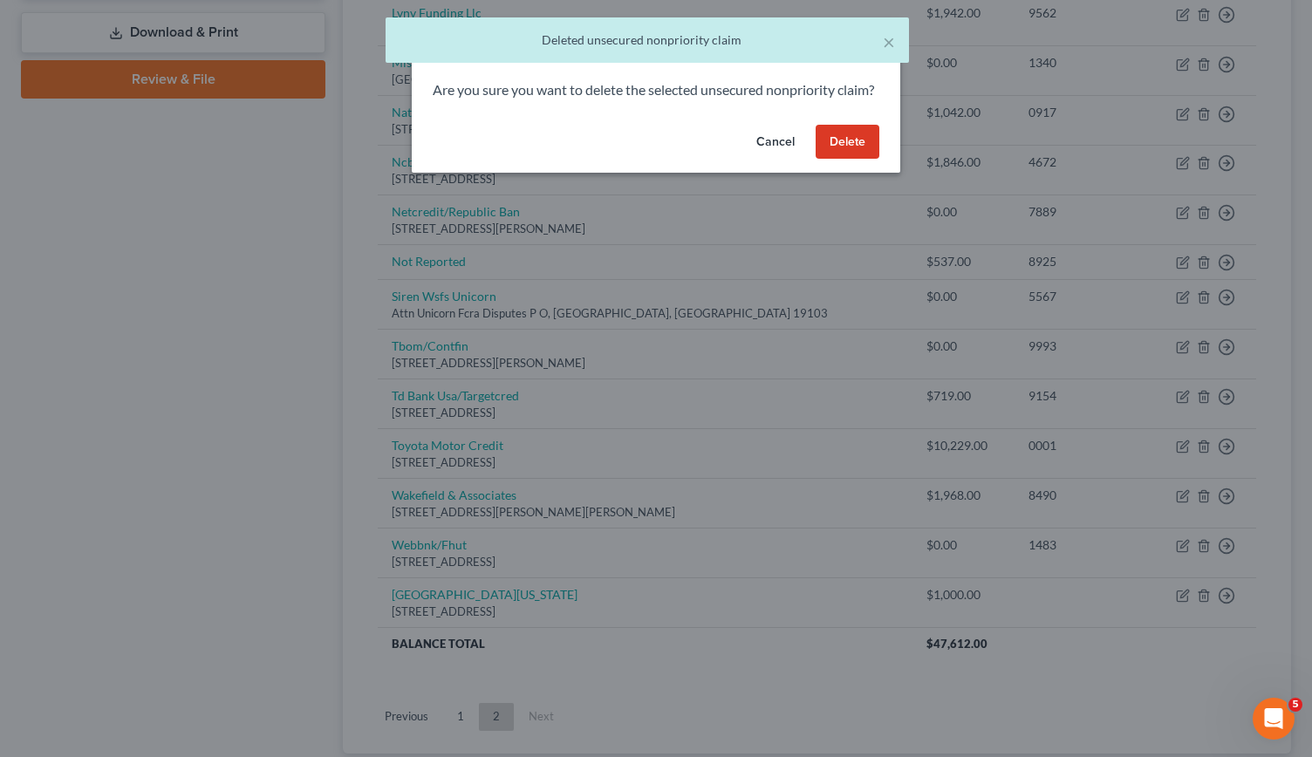
click at [845, 160] on button "Delete" at bounding box center [848, 142] width 64 height 35
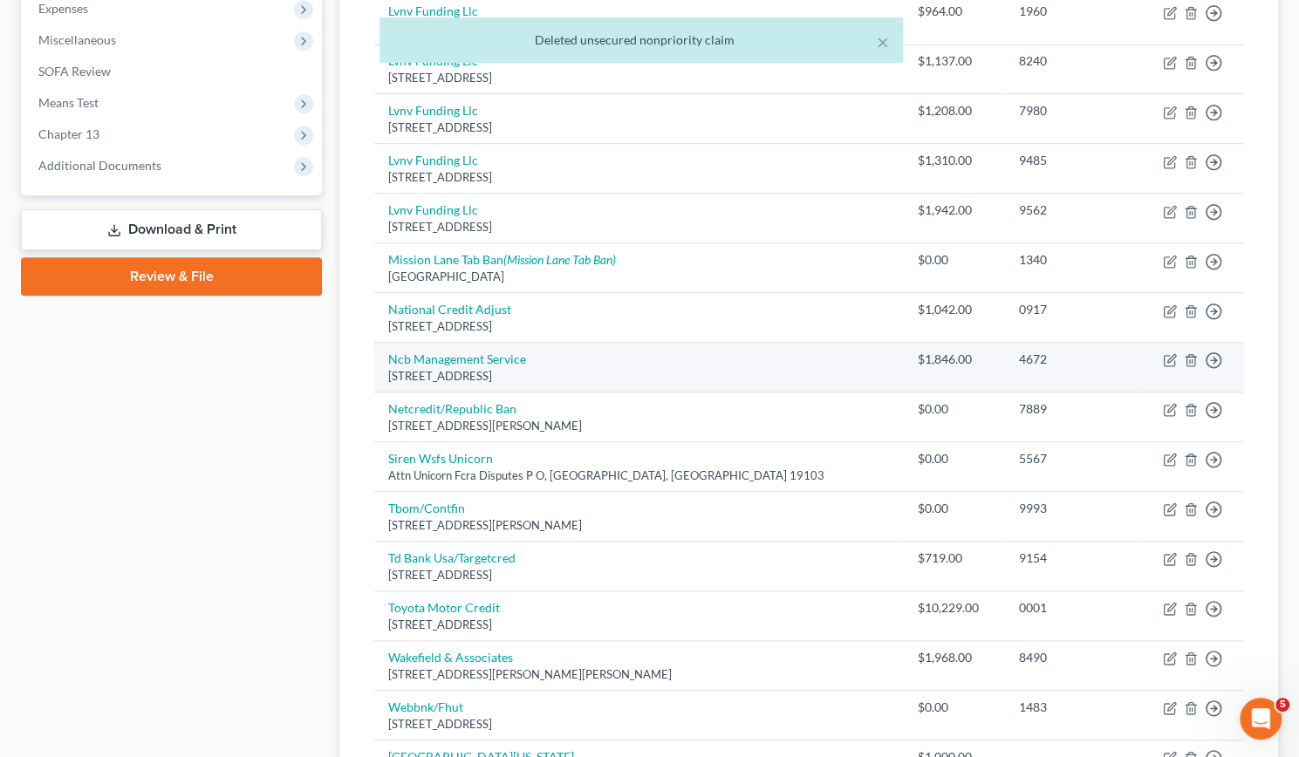
scroll to position [901, 0]
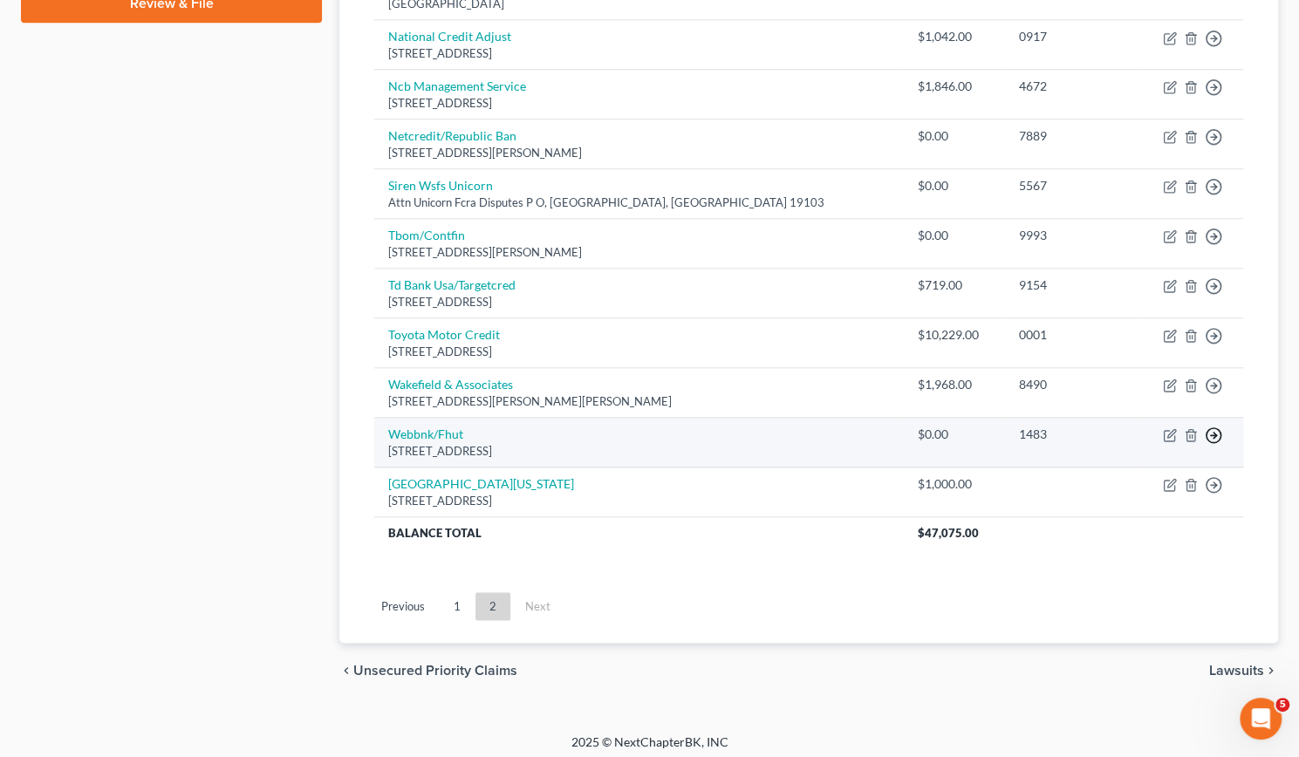
click at [1217, 428] on icon "button" at bounding box center [1213, 435] width 17 height 17
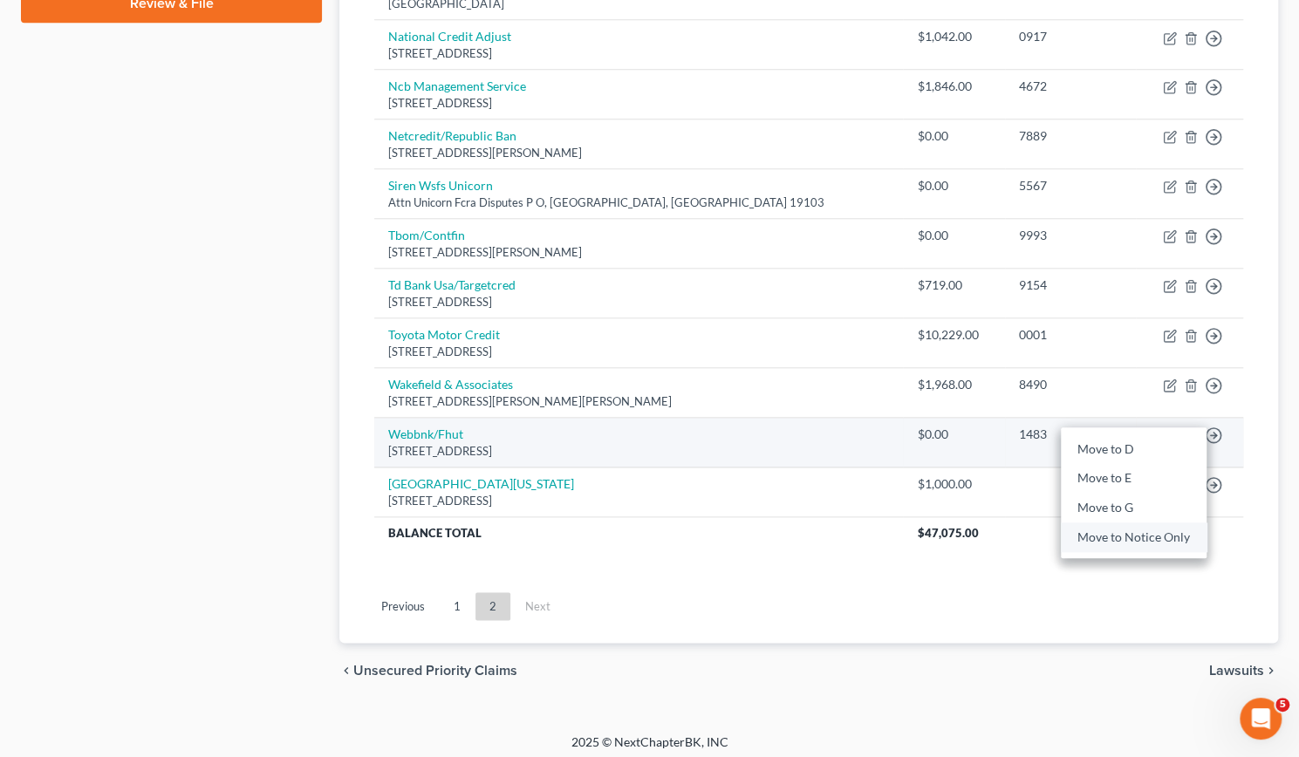
click at [1111, 530] on link "Move to Notice Only" at bounding box center [1134, 537] width 146 height 30
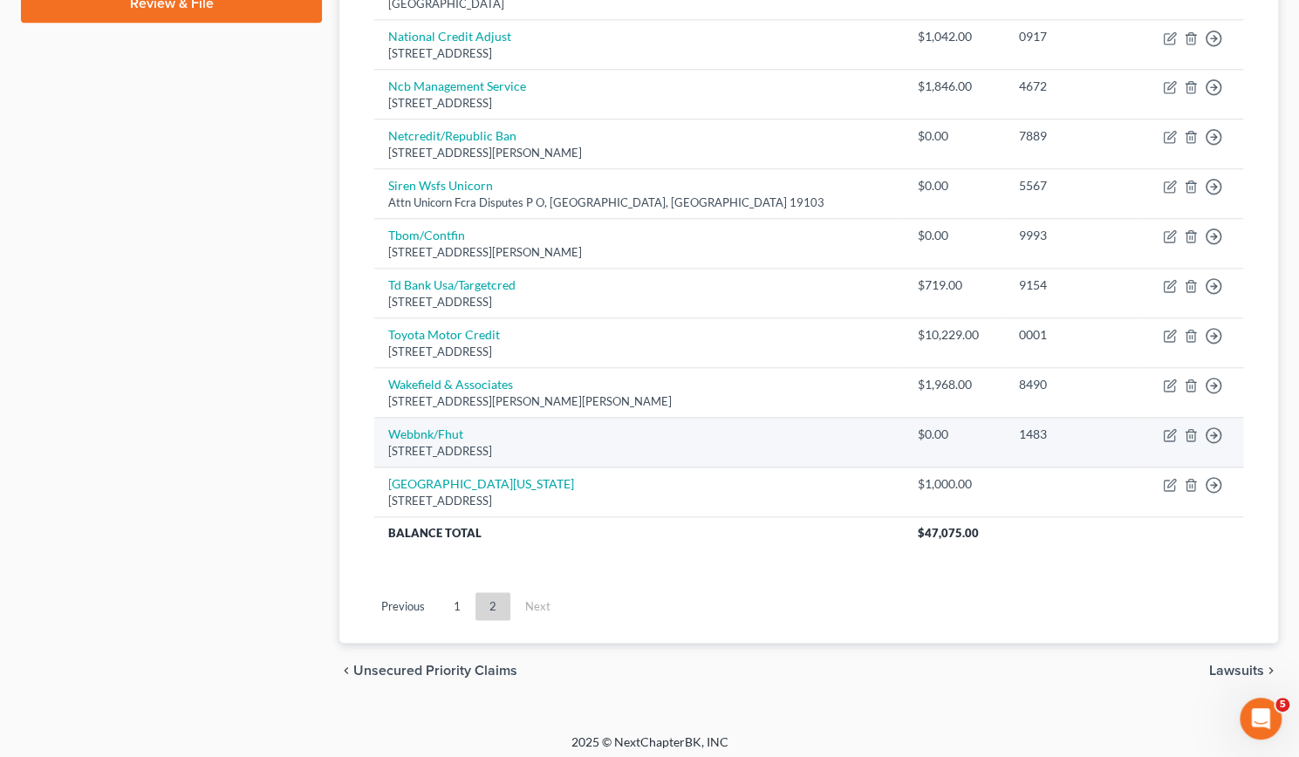
scroll to position [851, 0]
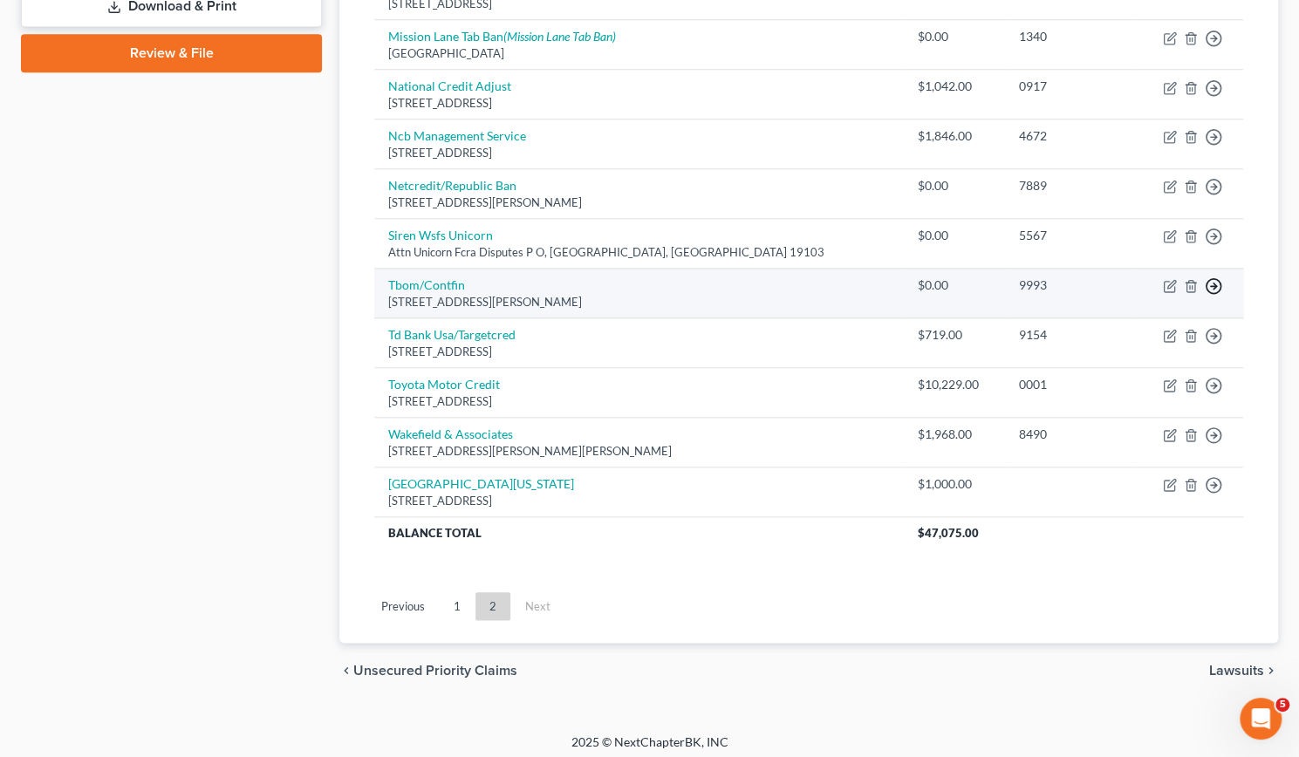
click at [1215, 277] on icon "button" at bounding box center [1213, 285] width 17 height 17
click at [1139, 380] on link "Move to Notice Only" at bounding box center [1134, 388] width 146 height 30
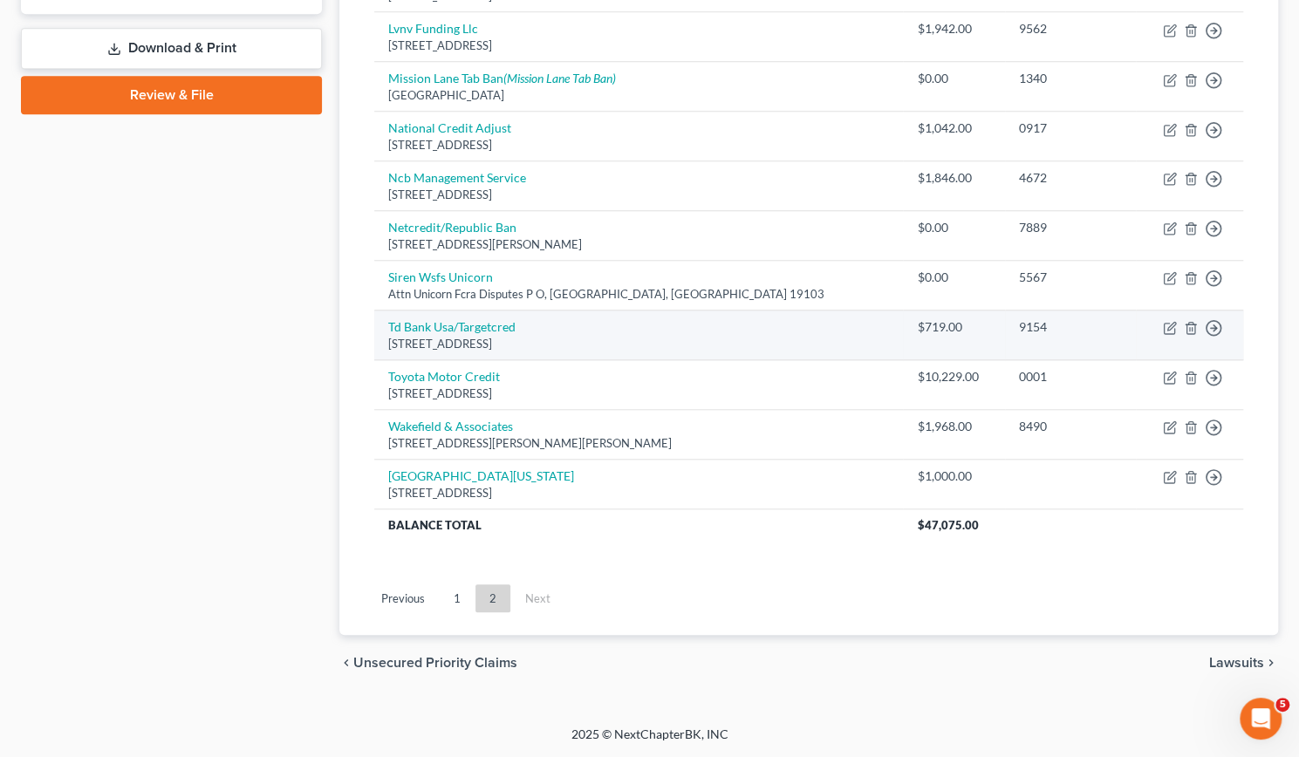
scroll to position [802, 0]
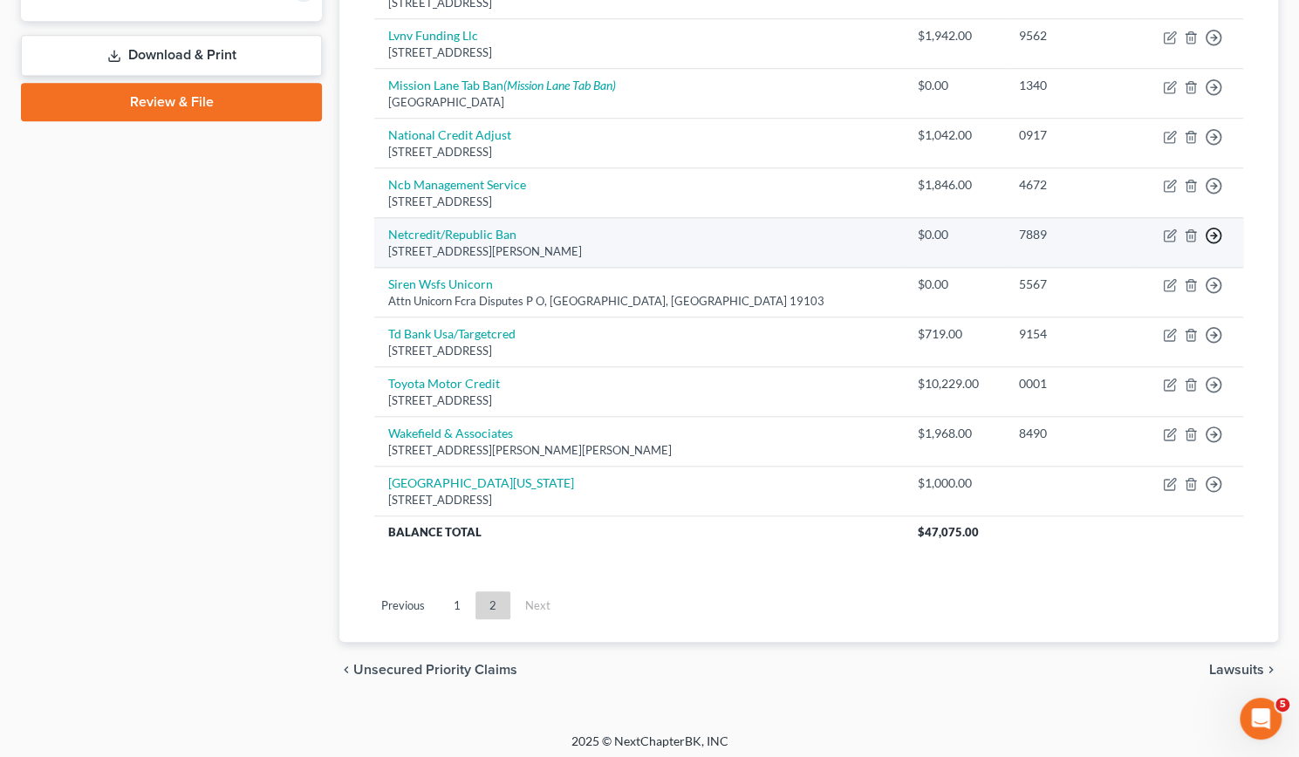
click at [1221, 231] on icon "button" at bounding box center [1213, 235] width 17 height 17
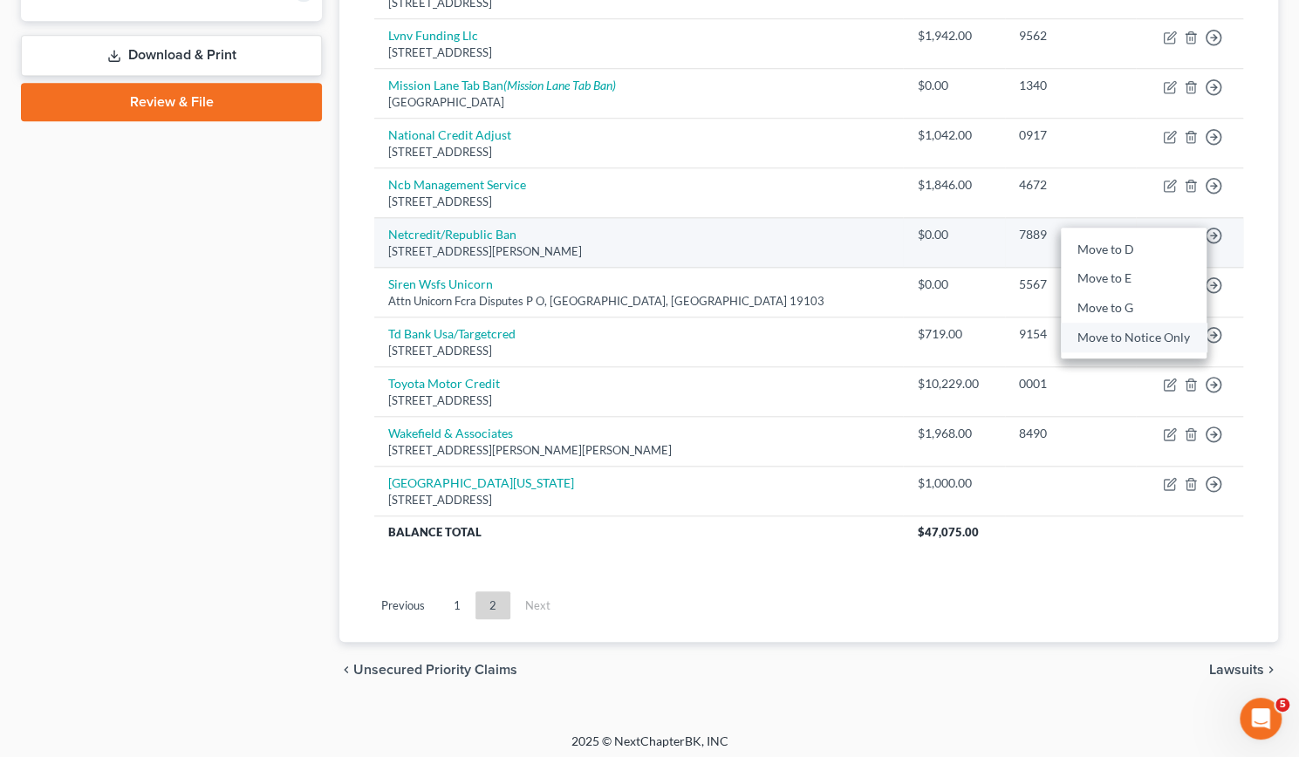
click at [1142, 330] on link "Move to Notice Only" at bounding box center [1134, 338] width 146 height 30
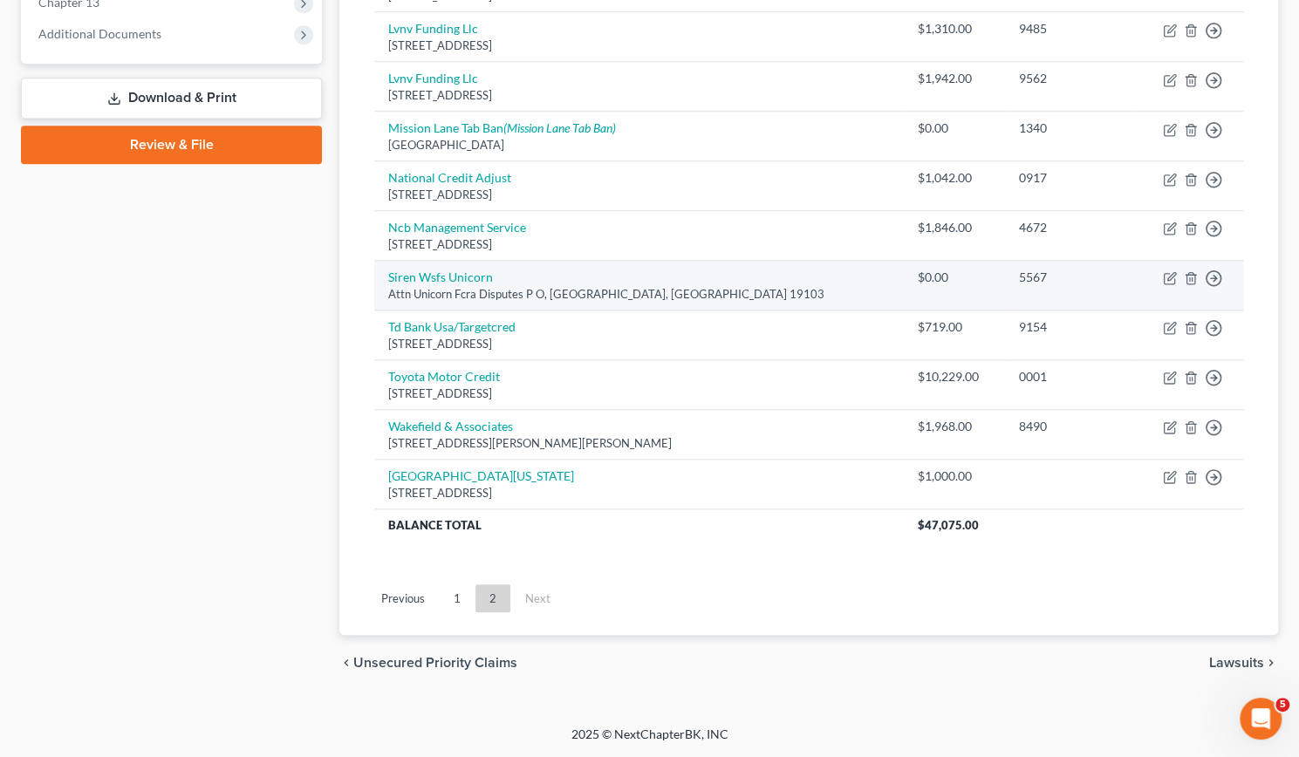
scroll to position [753, 0]
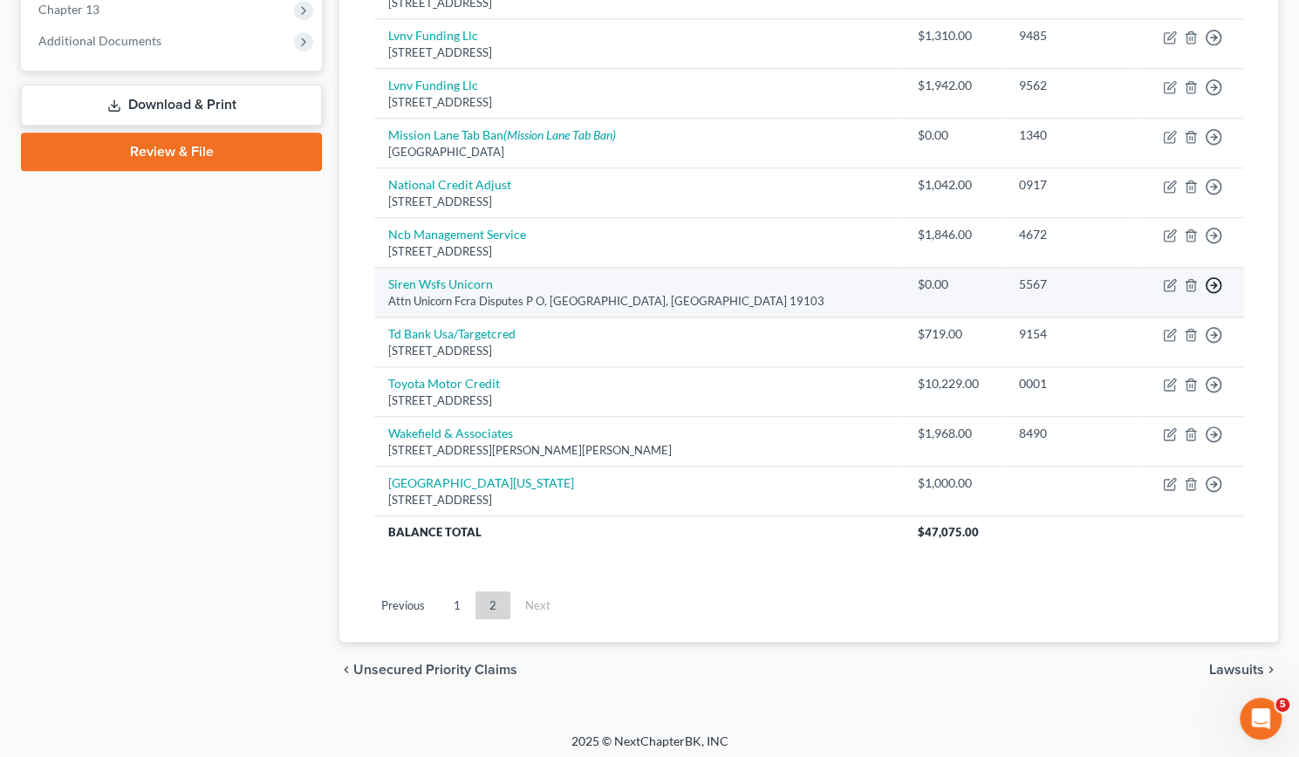
click at [1212, 278] on icon "button" at bounding box center [1213, 284] width 17 height 17
click at [1136, 381] on link "Move to Notice Only" at bounding box center [1134, 387] width 146 height 30
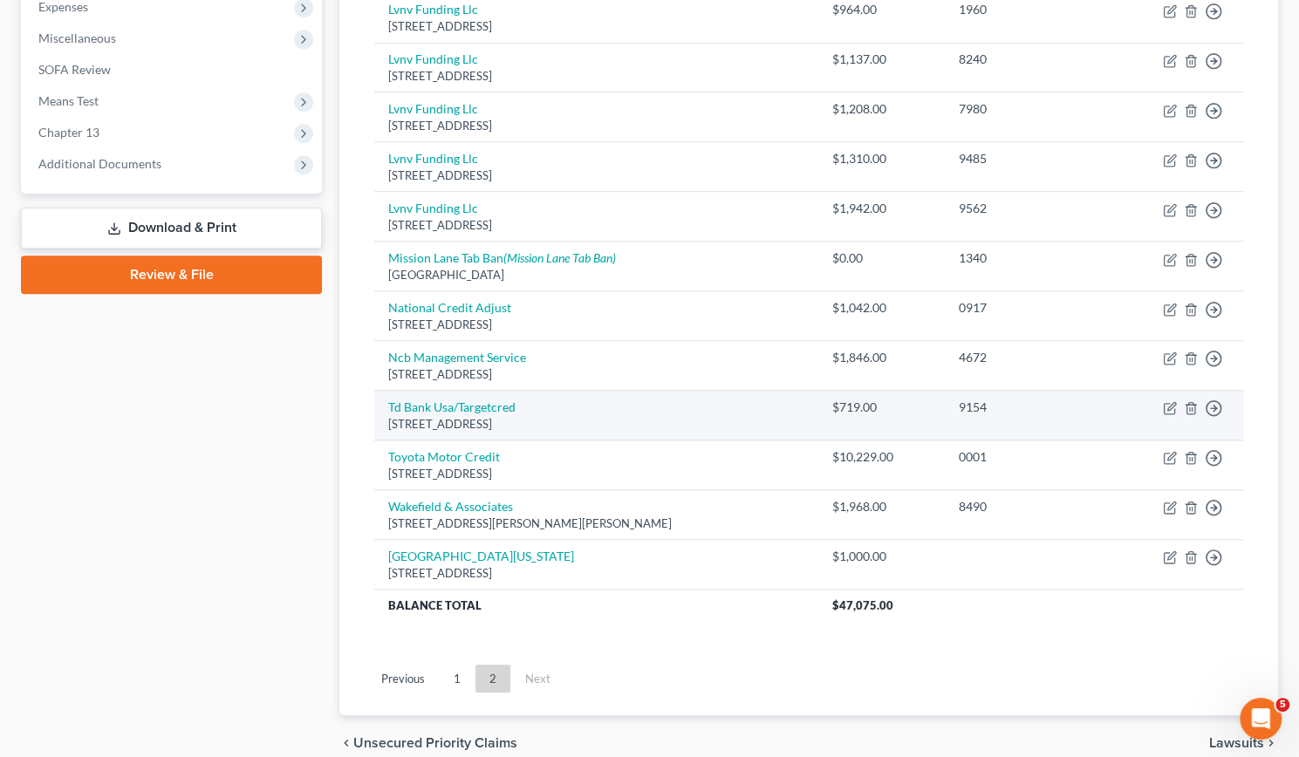
scroll to position [626, 0]
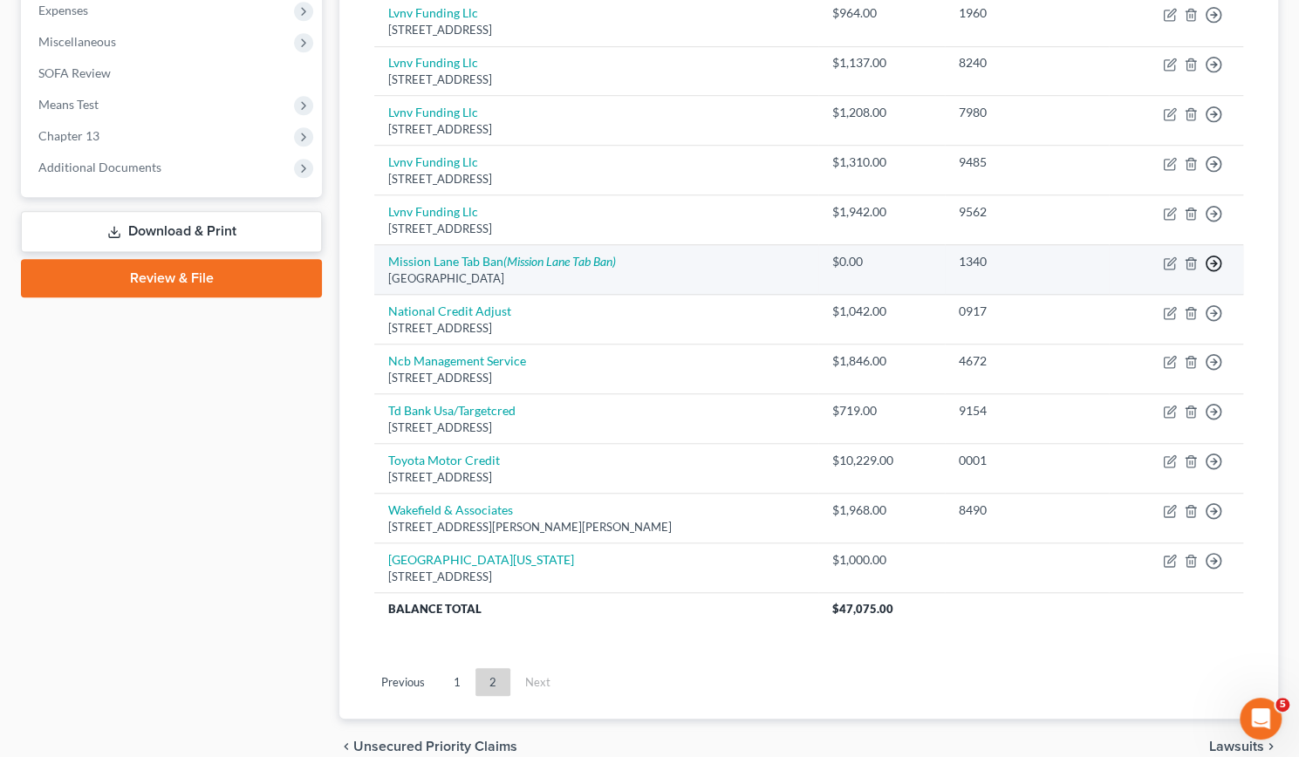
click at [1218, 256] on circle "button" at bounding box center [1213, 263] width 15 height 15
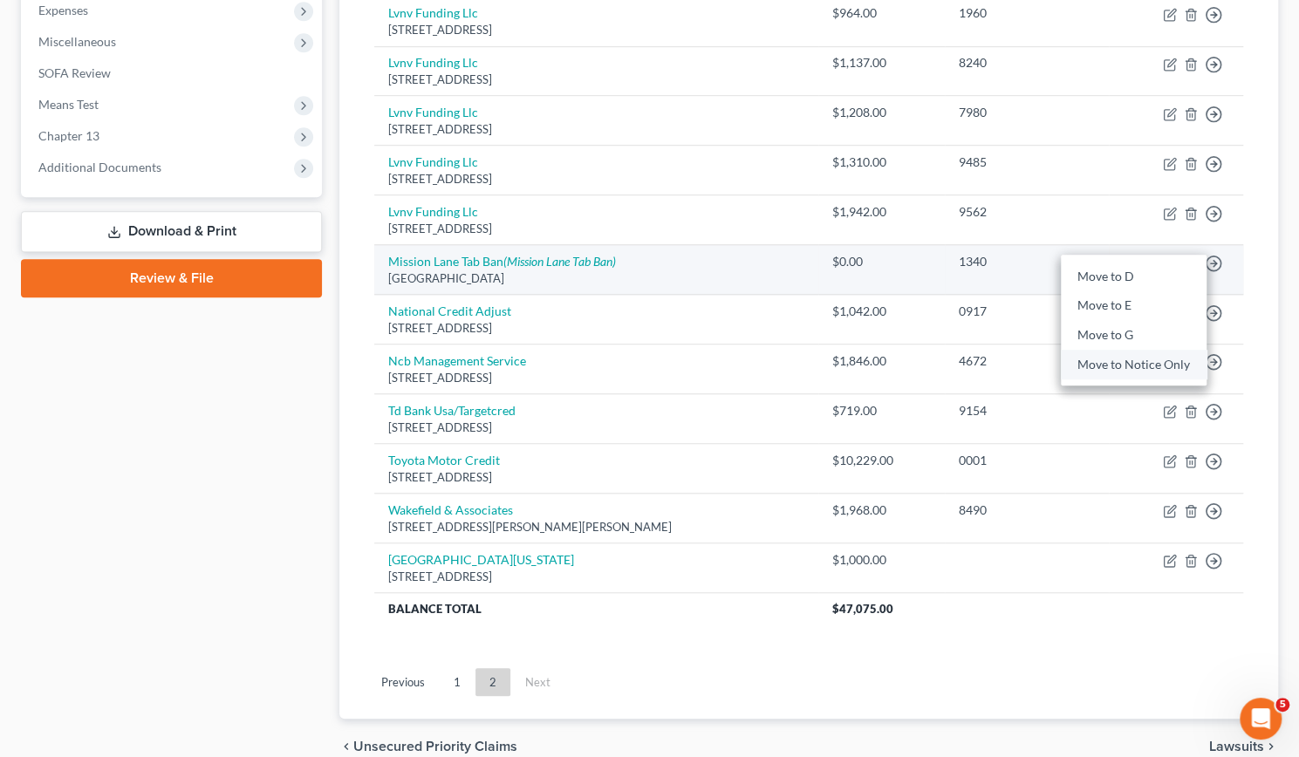
click at [1142, 357] on link "Move to Notice Only" at bounding box center [1134, 365] width 146 height 30
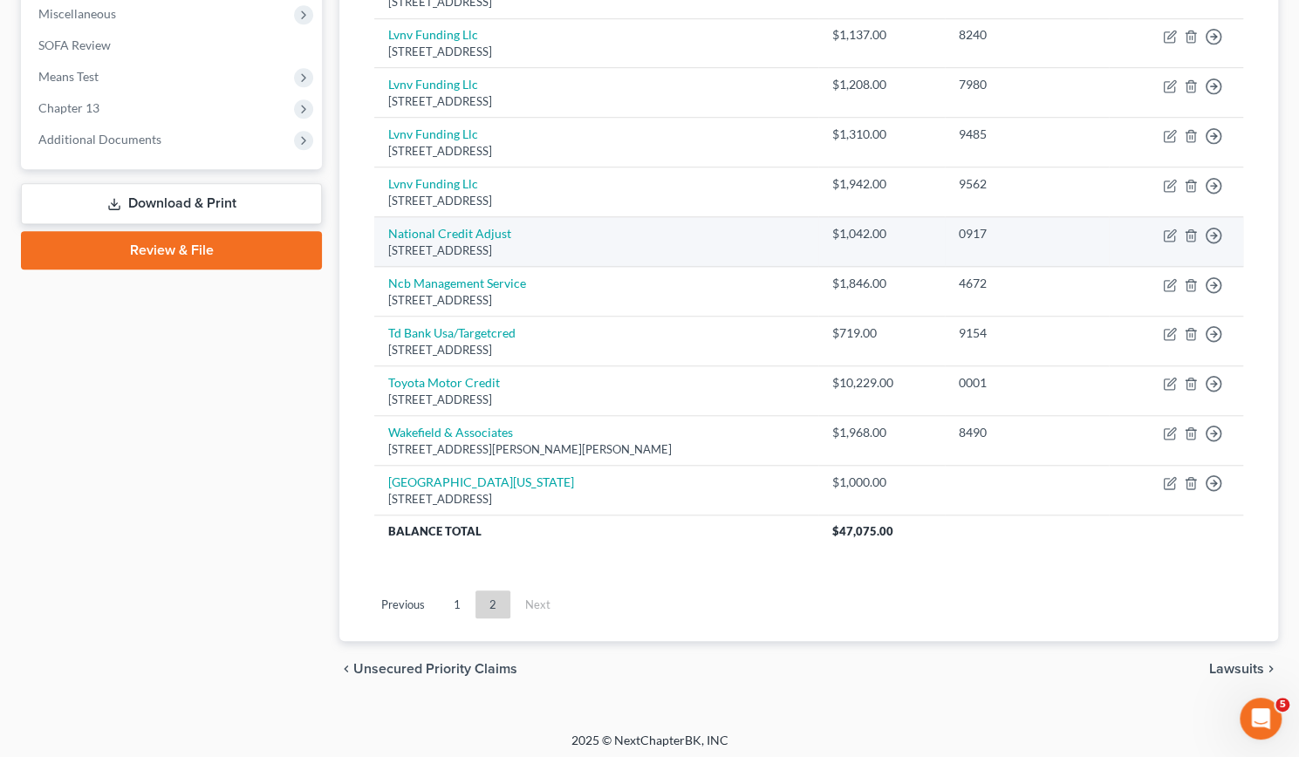
scroll to position [653, 0]
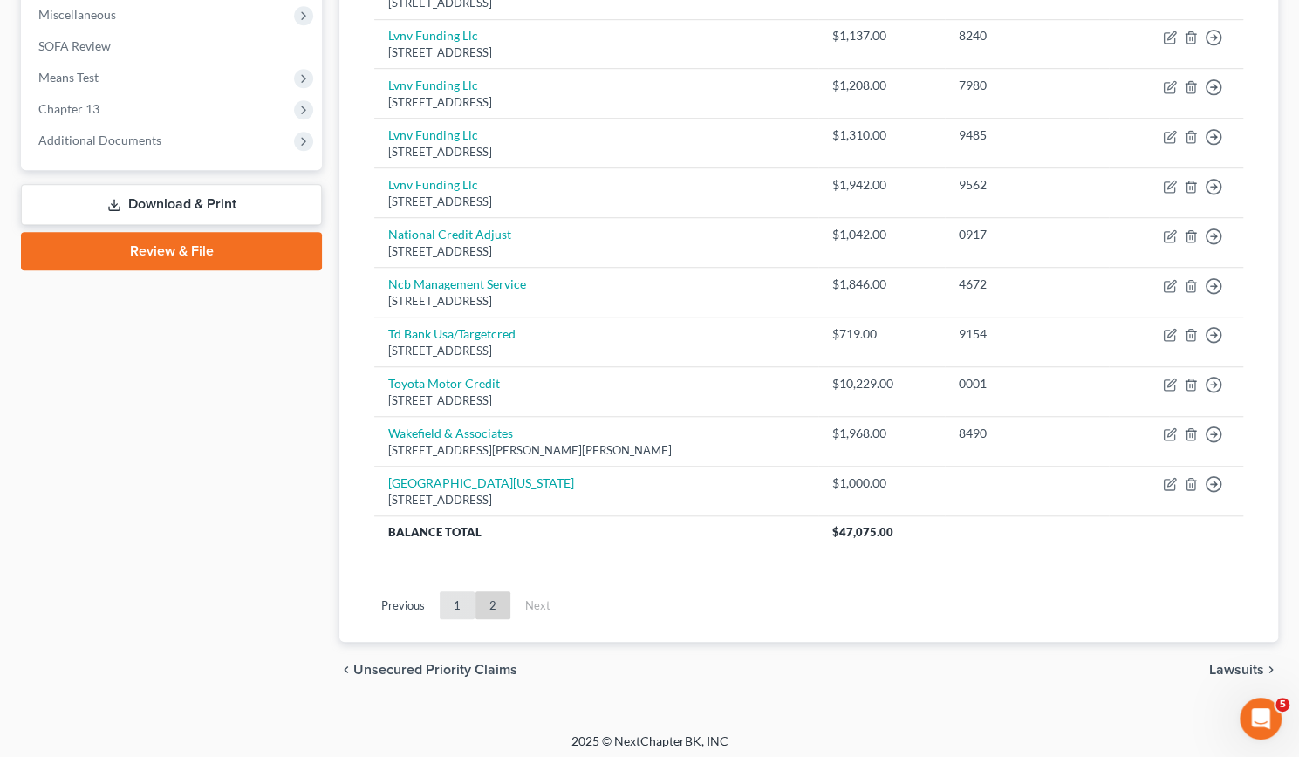
click at [453, 597] on link "1" at bounding box center [457, 605] width 35 height 28
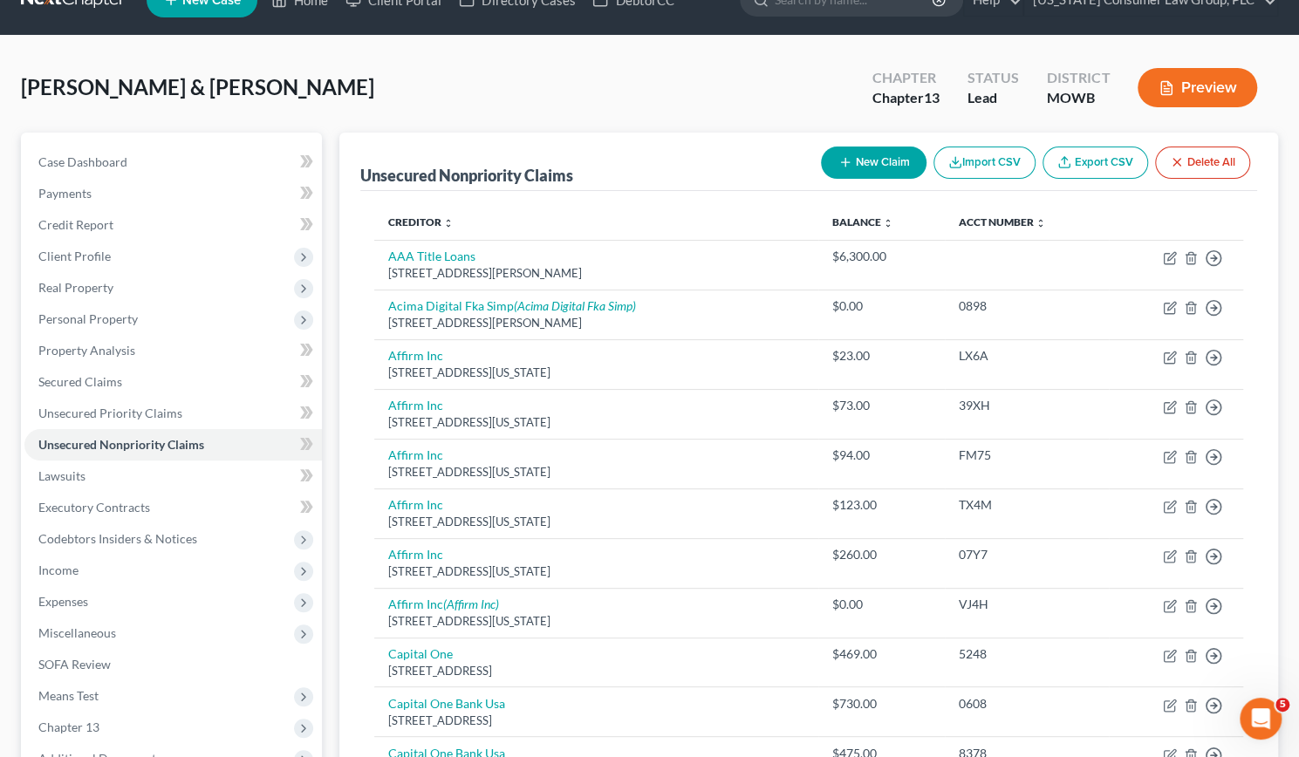
scroll to position [31, 0]
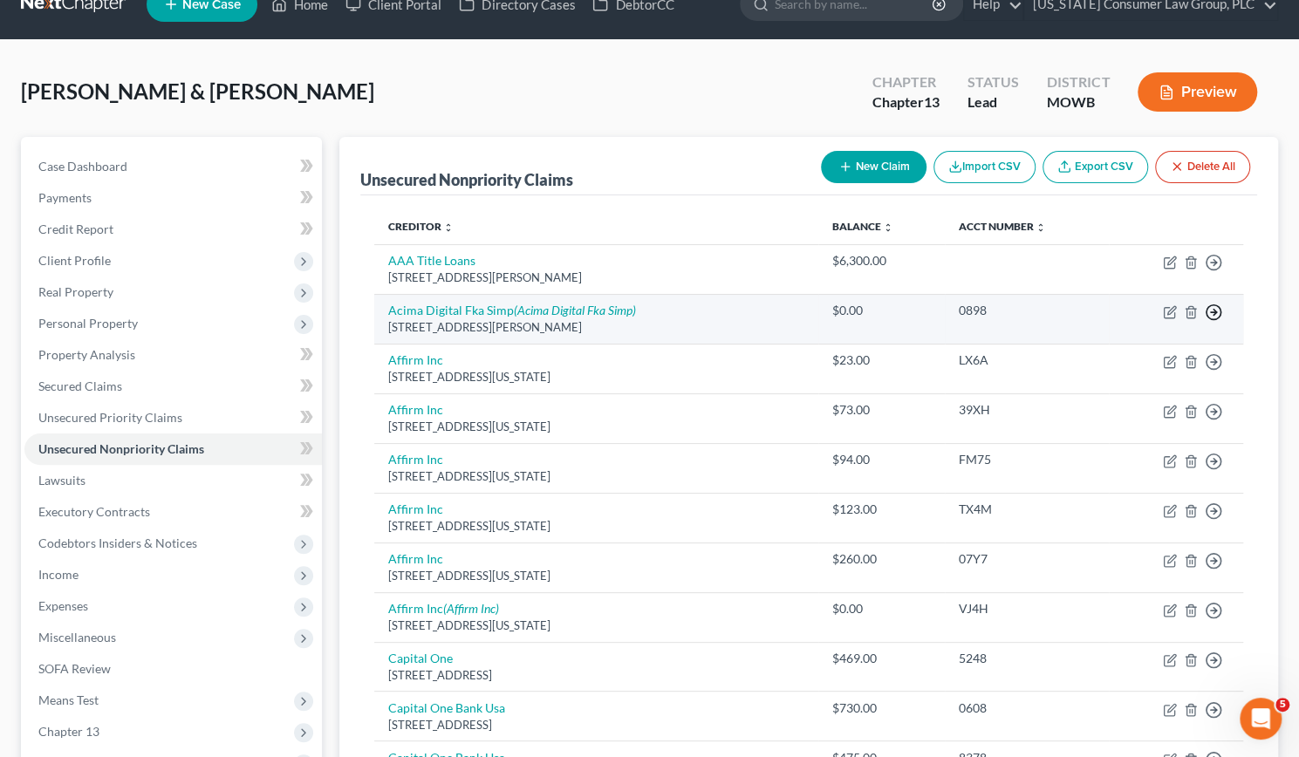
click at [1208, 308] on icon "button" at bounding box center [1213, 312] width 17 height 17
click at [1123, 409] on link "Move to Notice Only" at bounding box center [1134, 414] width 146 height 30
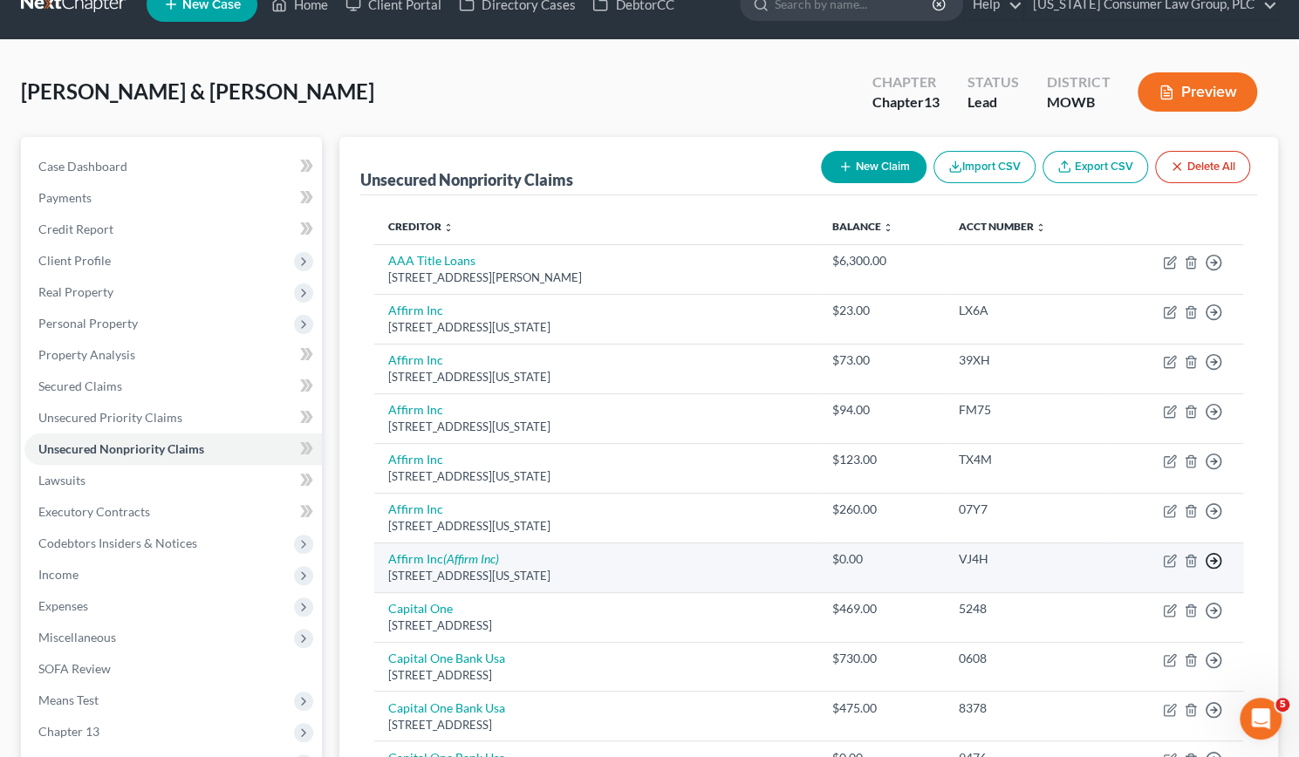
click at [1212, 556] on icon "button" at bounding box center [1213, 560] width 17 height 17
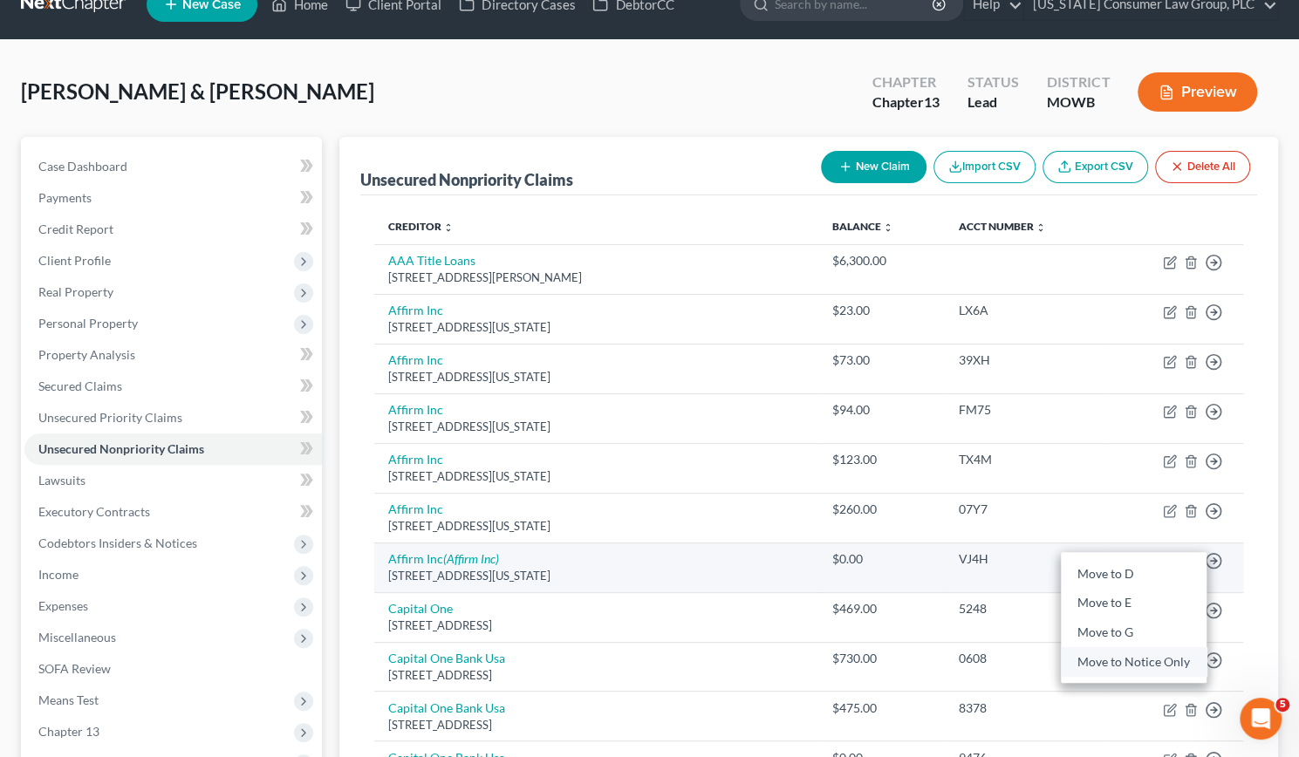
click at [1127, 653] on link "Move to Notice Only" at bounding box center [1134, 662] width 146 height 30
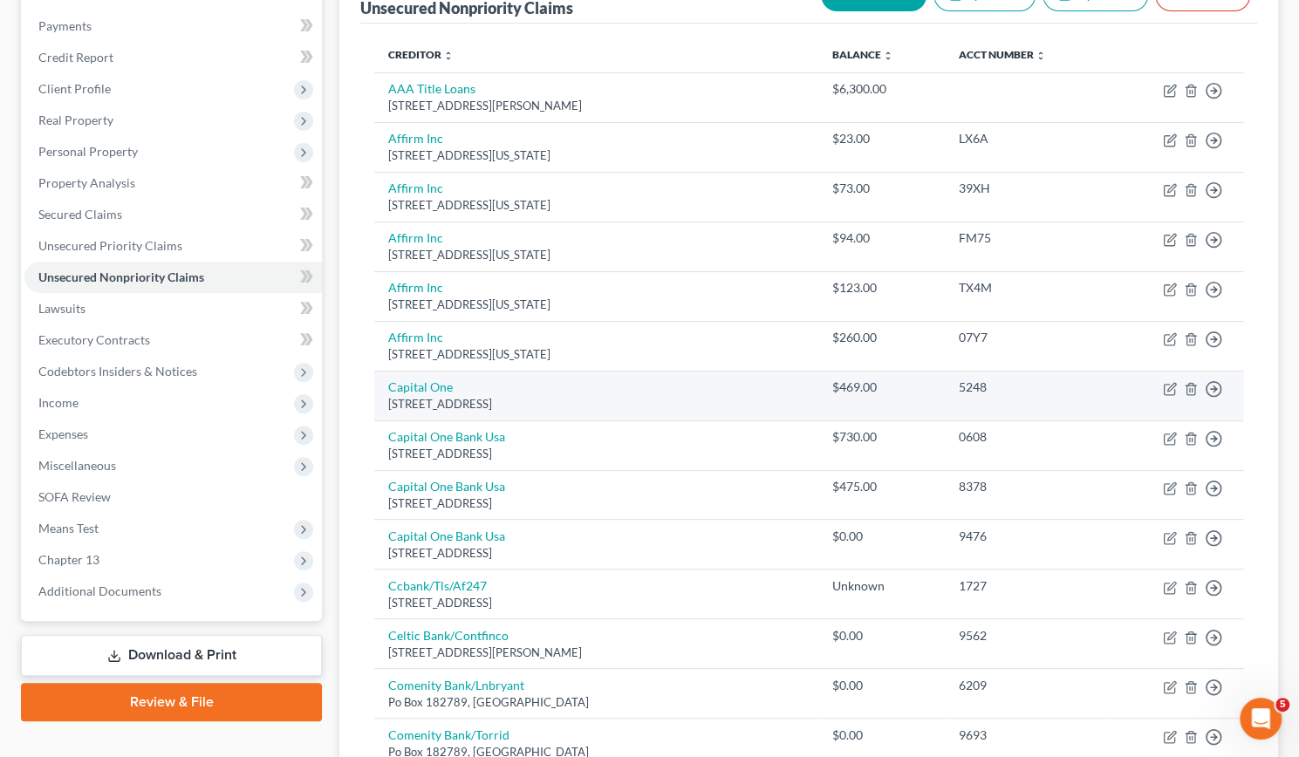
scroll to position [230, 0]
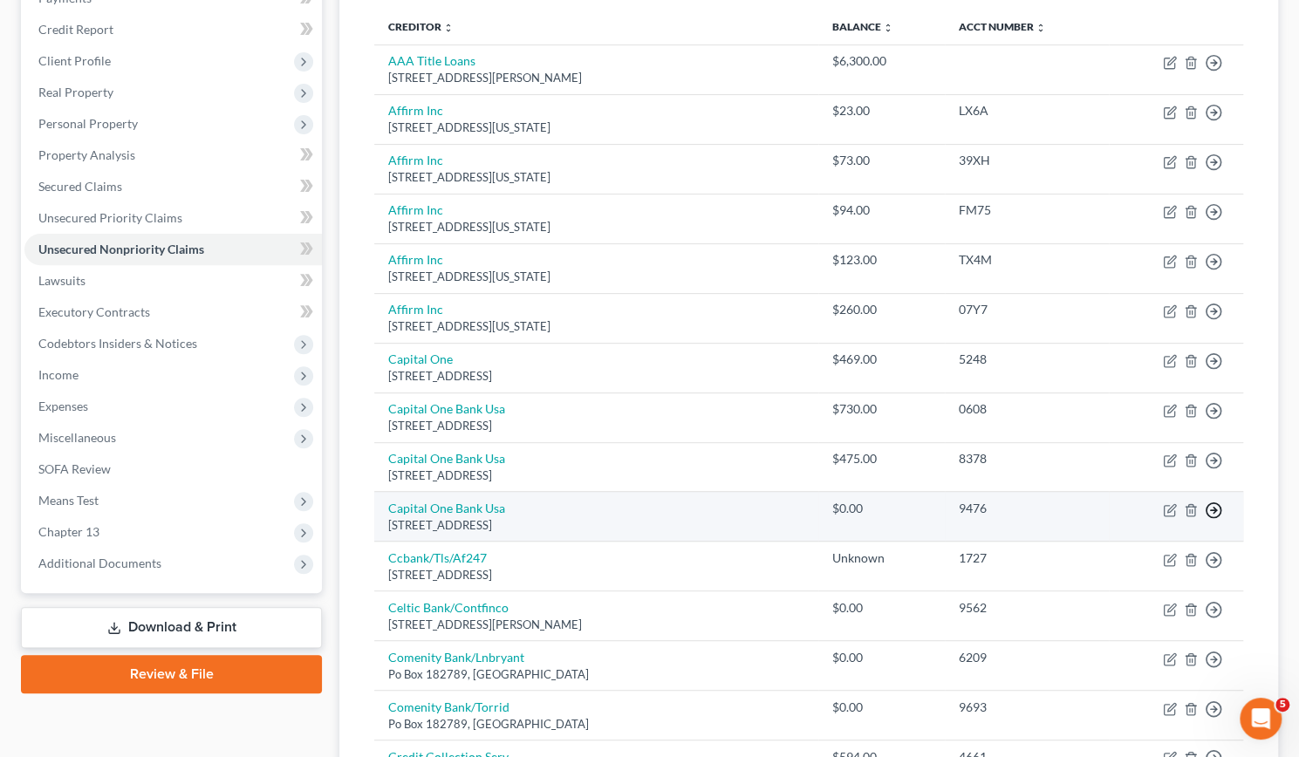
click at [1212, 503] on icon "button" at bounding box center [1213, 510] width 17 height 17
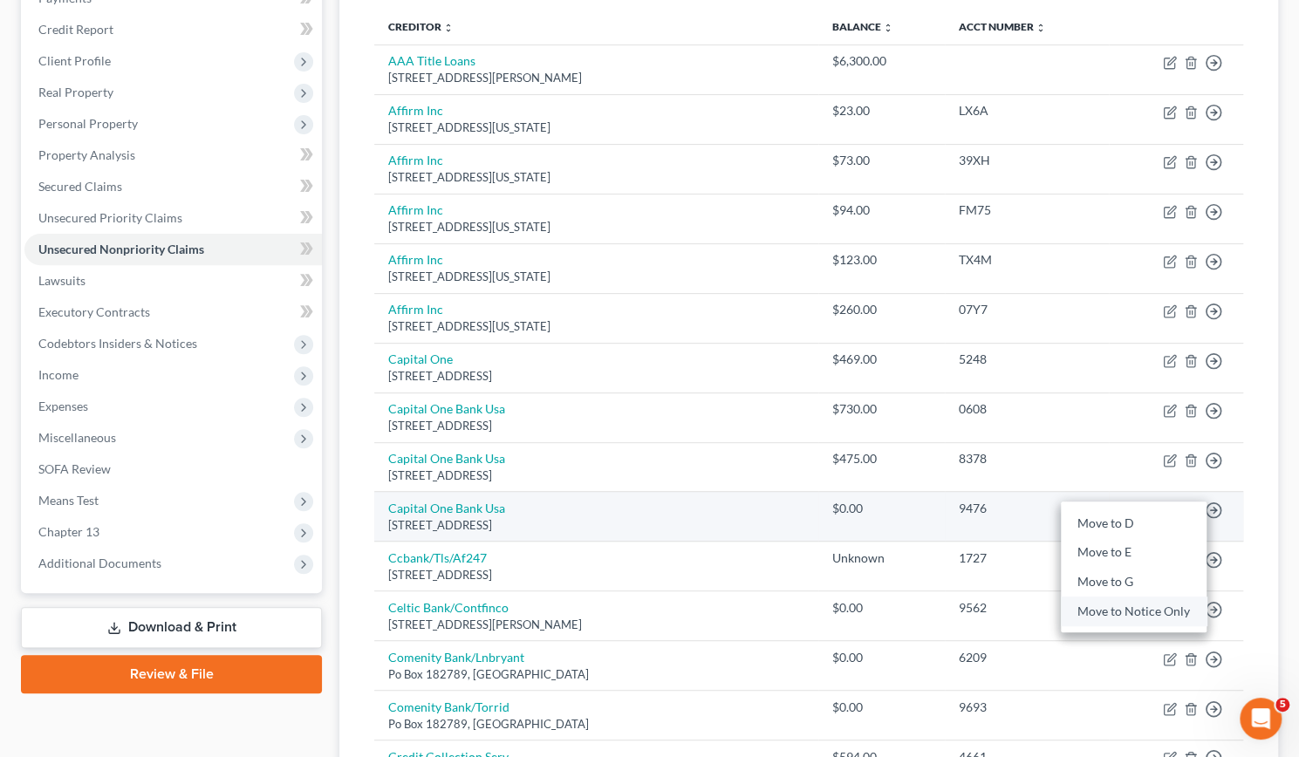
click at [1090, 611] on link "Move to Notice Only" at bounding box center [1134, 612] width 146 height 30
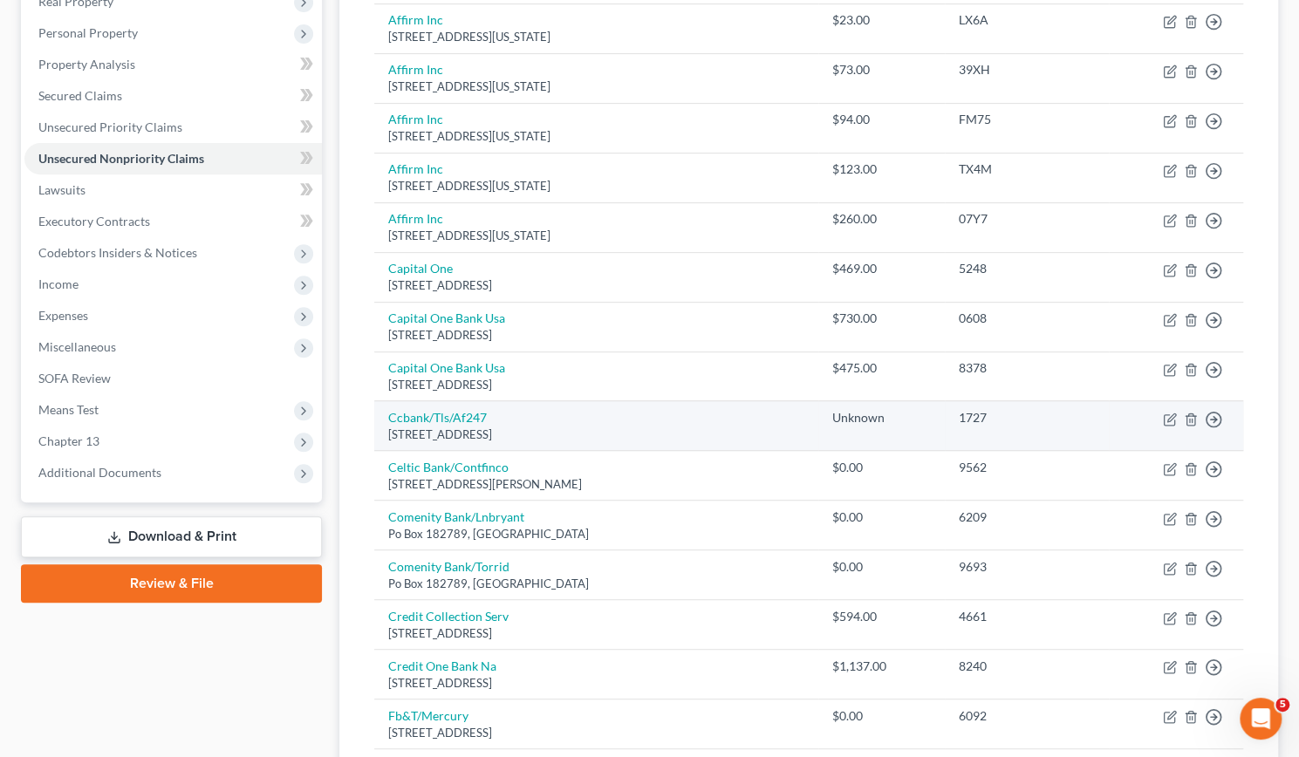
scroll to position [322, 0]
click at [1212, 413] on icon "button" at bounding box center [1213, 418] width 17 height 17
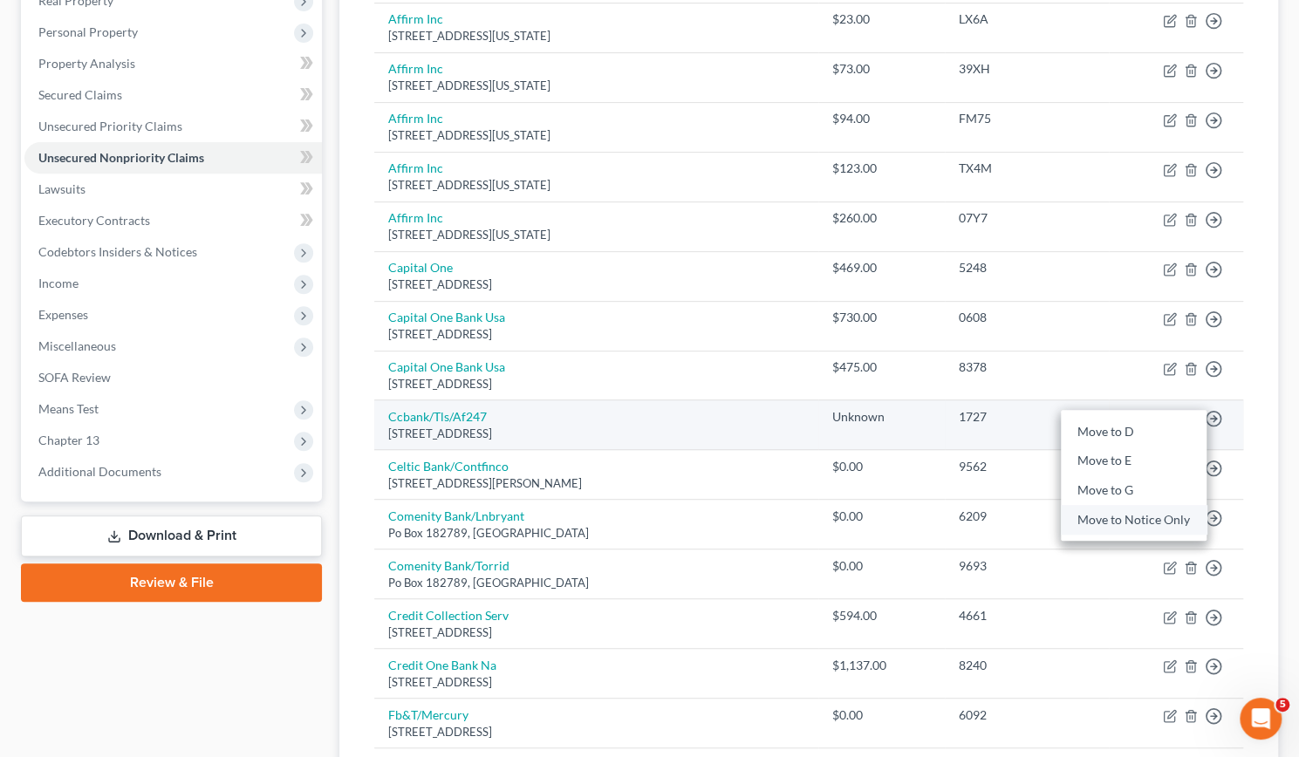
click at [1146, 517] on link "Move to Notice Only" at bounding box center [1134, 520] width 146 height 30
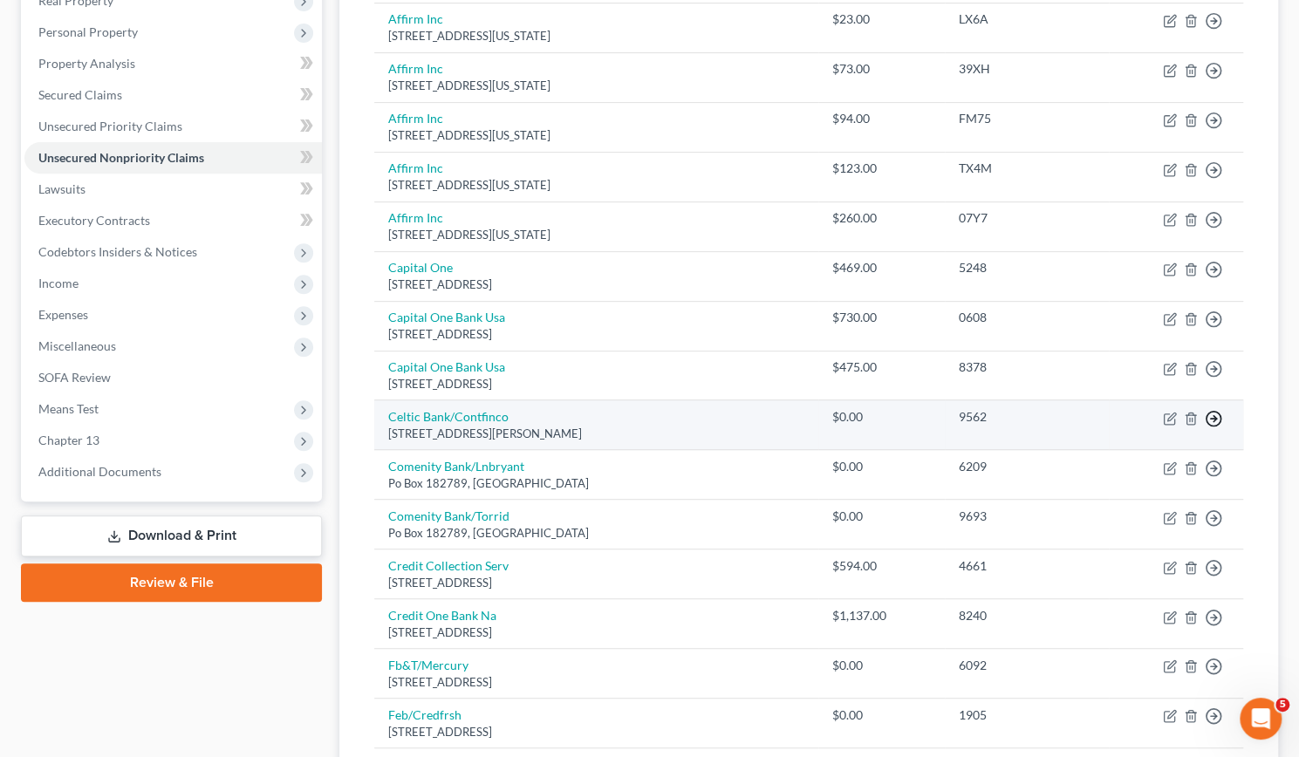
click at [1212, 410] on icon "button" at bounding box center [1213, 418] width 17 height 17
click at [1150, 515] on link "Move to Notice Only" at bounding box center [1134, 520] width 146 height 30
click at [1223, 418] on td "Move to D Move to E Move to G Move to Notice Only" at bounding box center [1176, 425] width 134 height 50
click at [1211, 413] on icon "button" at bounding box center [1213, 418] width 17 height 17
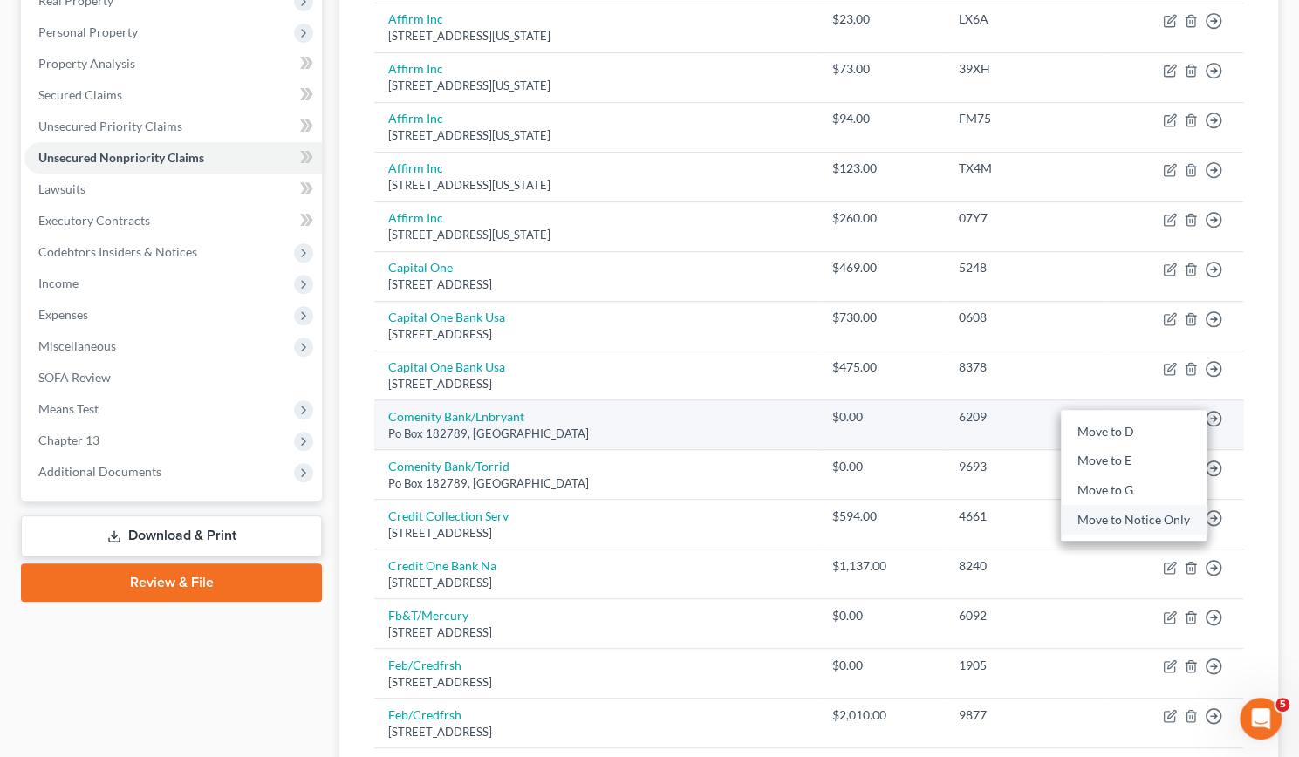
click at [1136, 515] on link "Move to Notice Only" at bounding box center [1134, 520] width 146 height 30
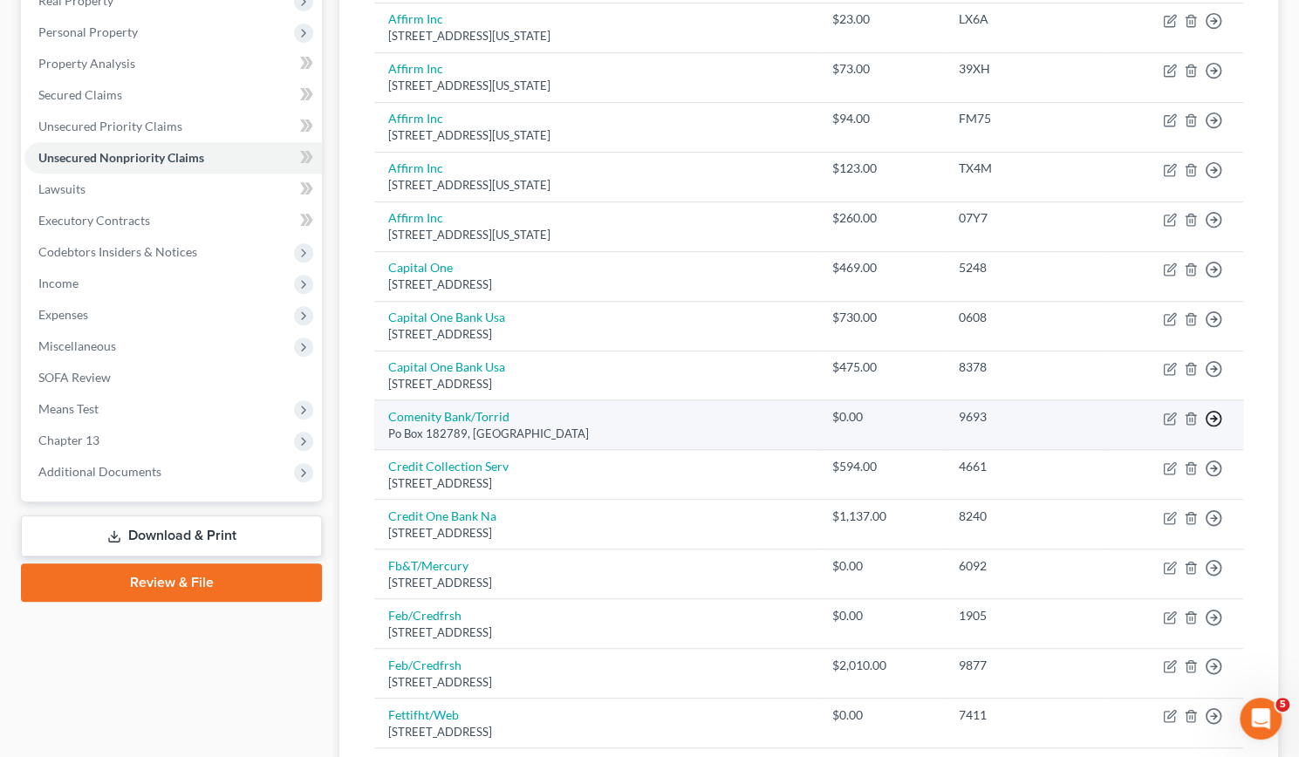
click at [1213, 419] on line "button" at bounding box center [1214, 419] width 6 height 0
click at [1133, 510] on link "Move to Notice Only" at bounding box center [1134, 520] width 146 height 30
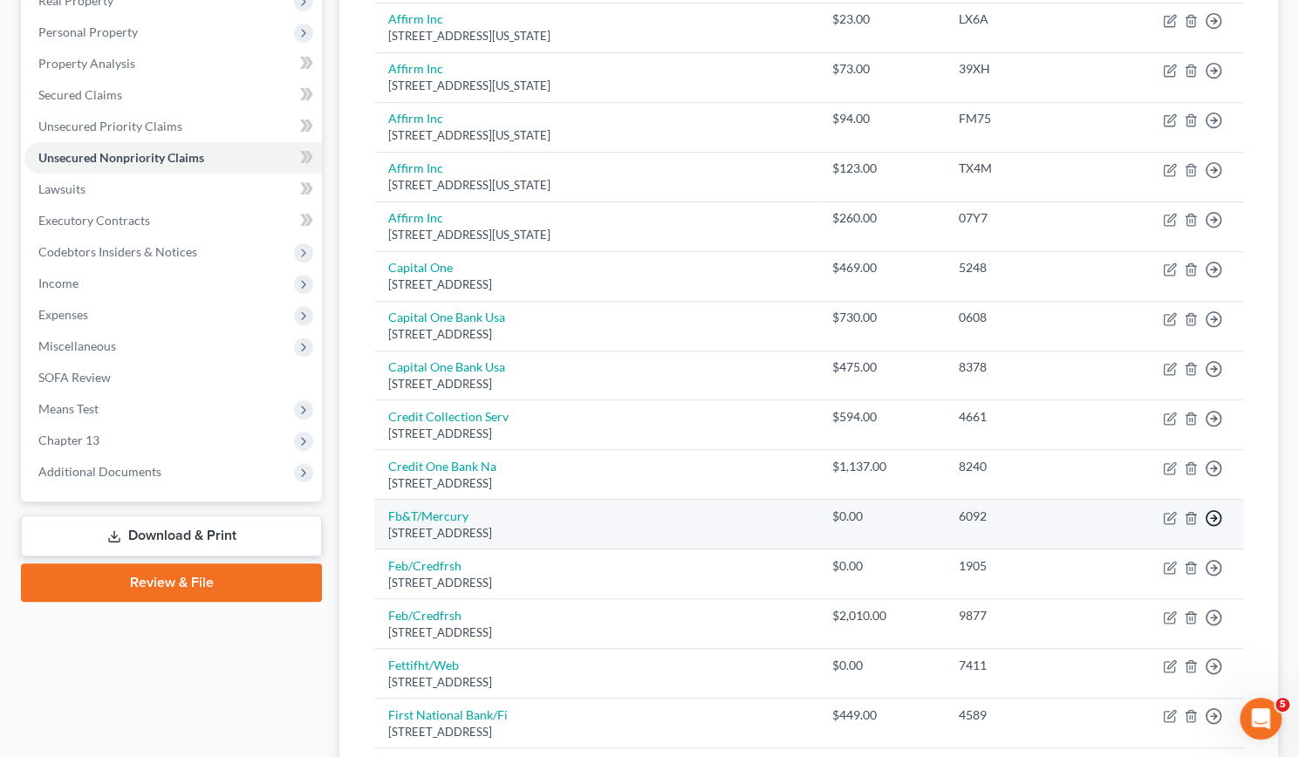
click at [1220, 510] on icon "button" at bounding box center [1213, 517] width 17 height 17
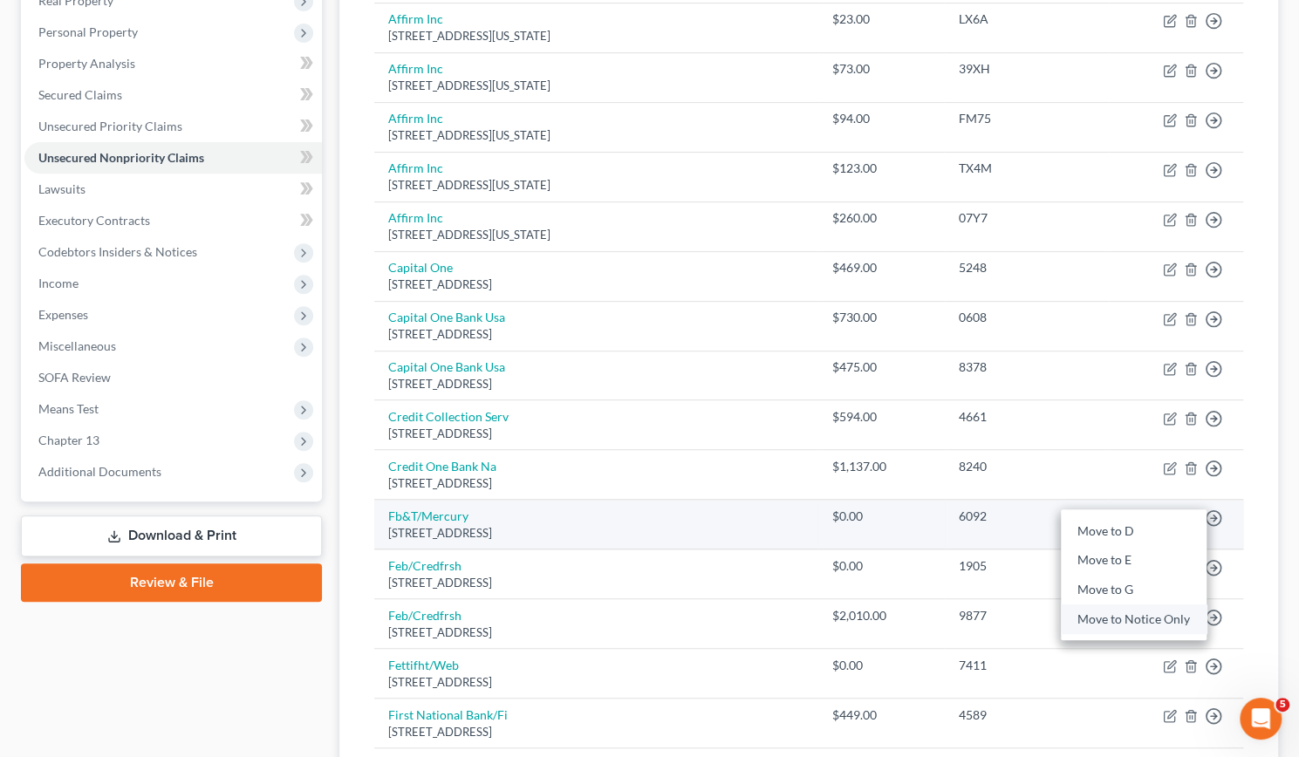
click at [1134, 615] on link "Move to Notice Only" at bounding box center [1134, 619] width 146 height 30
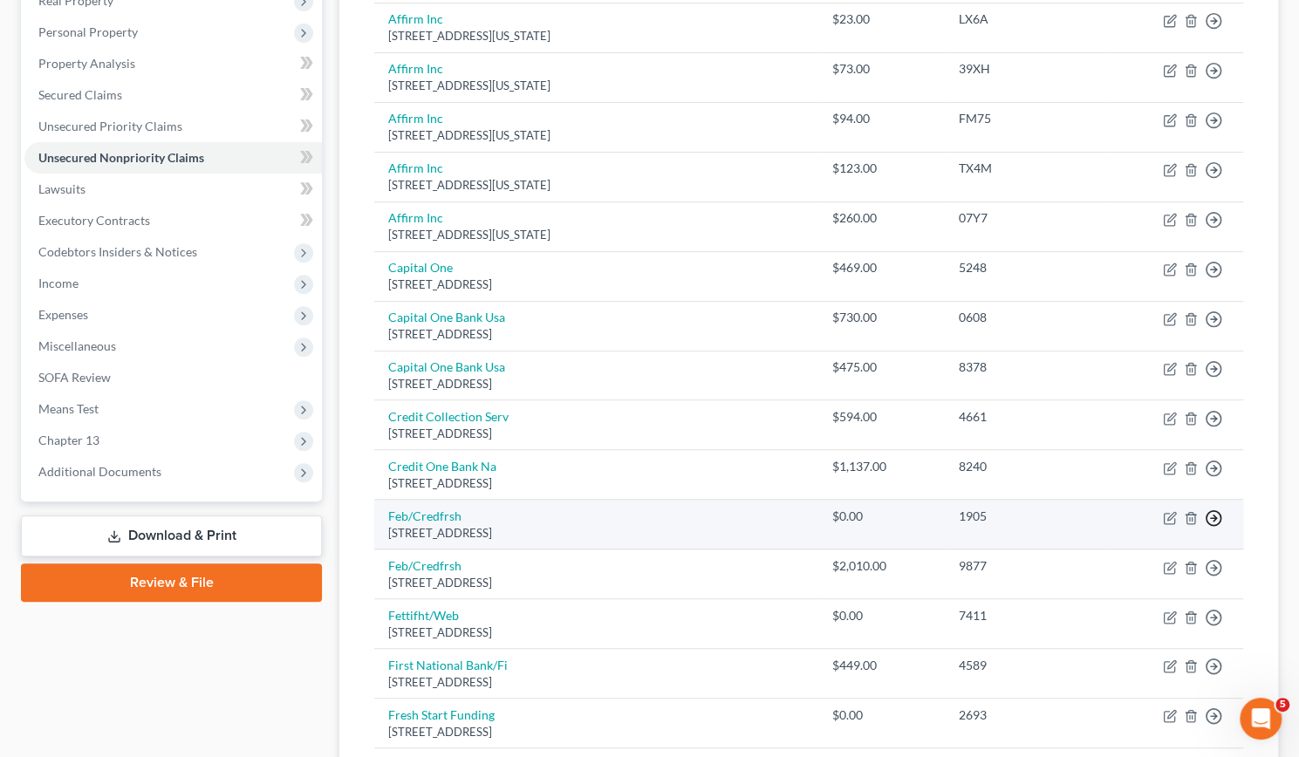
click at [1214, 518] on line "button" at bounding box center [1214, 518] width 6 height 0
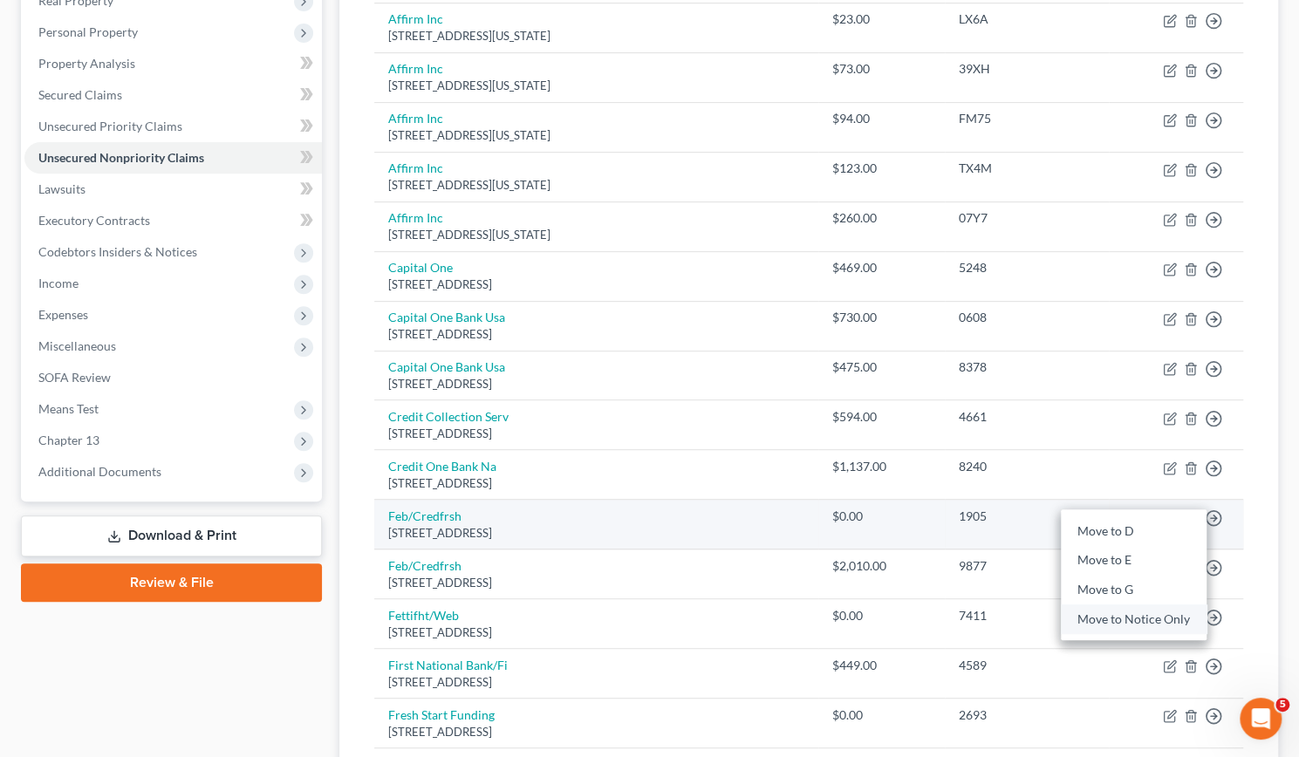
click at [1131, 604] on link "Move to Notice Only" at bounding box center [1134, 619] width 146 height 30
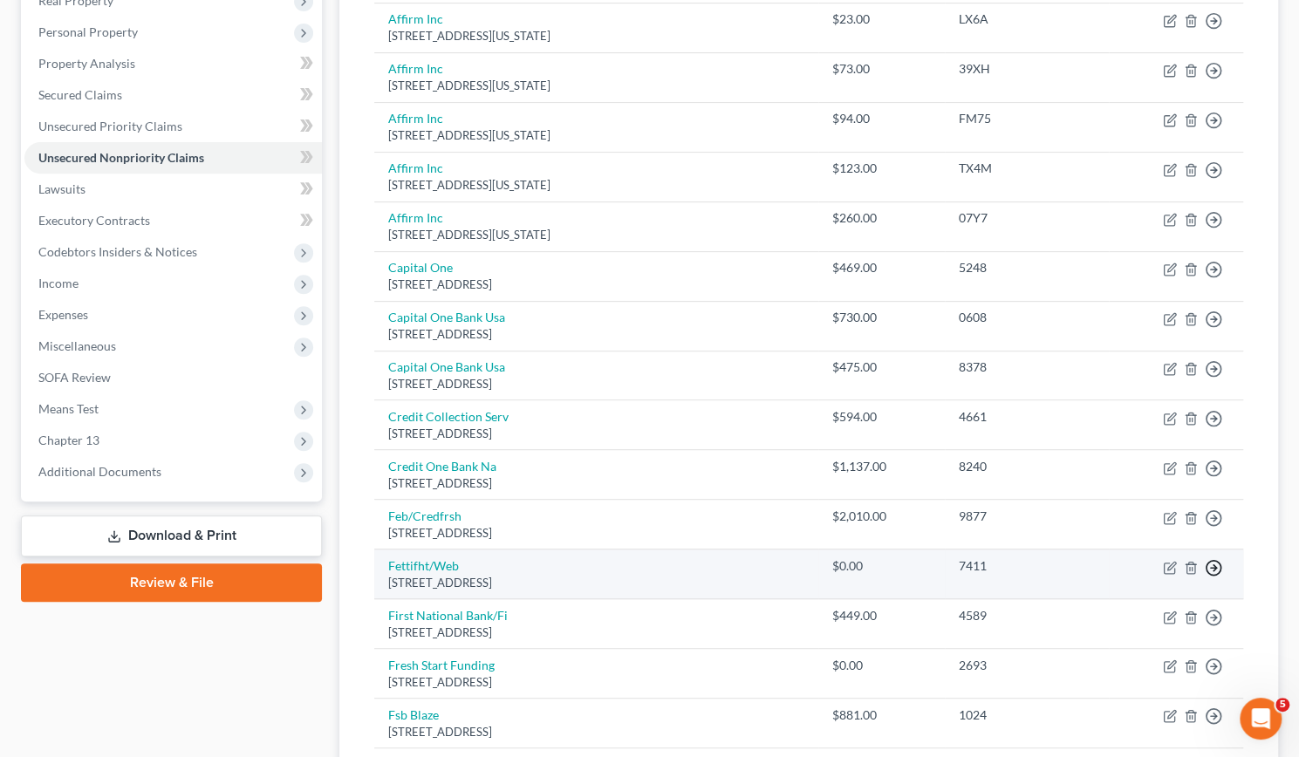
click at [1219, 560] on circle "button" at bounding box center [1213, 567] width 15 height 15
click at [1125, 662] on link "Move to Notice Only" at bounding box center [1134, 669] width 146 height 30
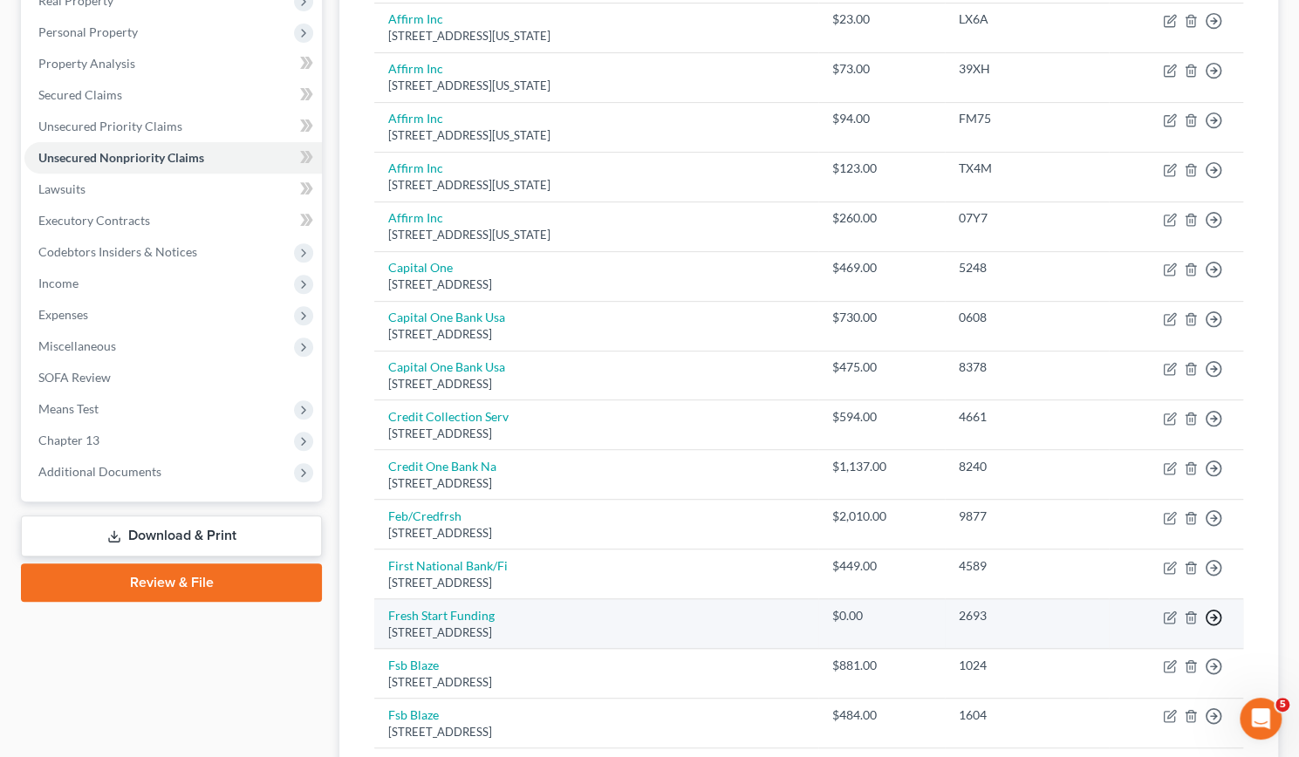
click at [1209, 611] on icon "button" at bounding box center [1213, 617] width 17 height 17
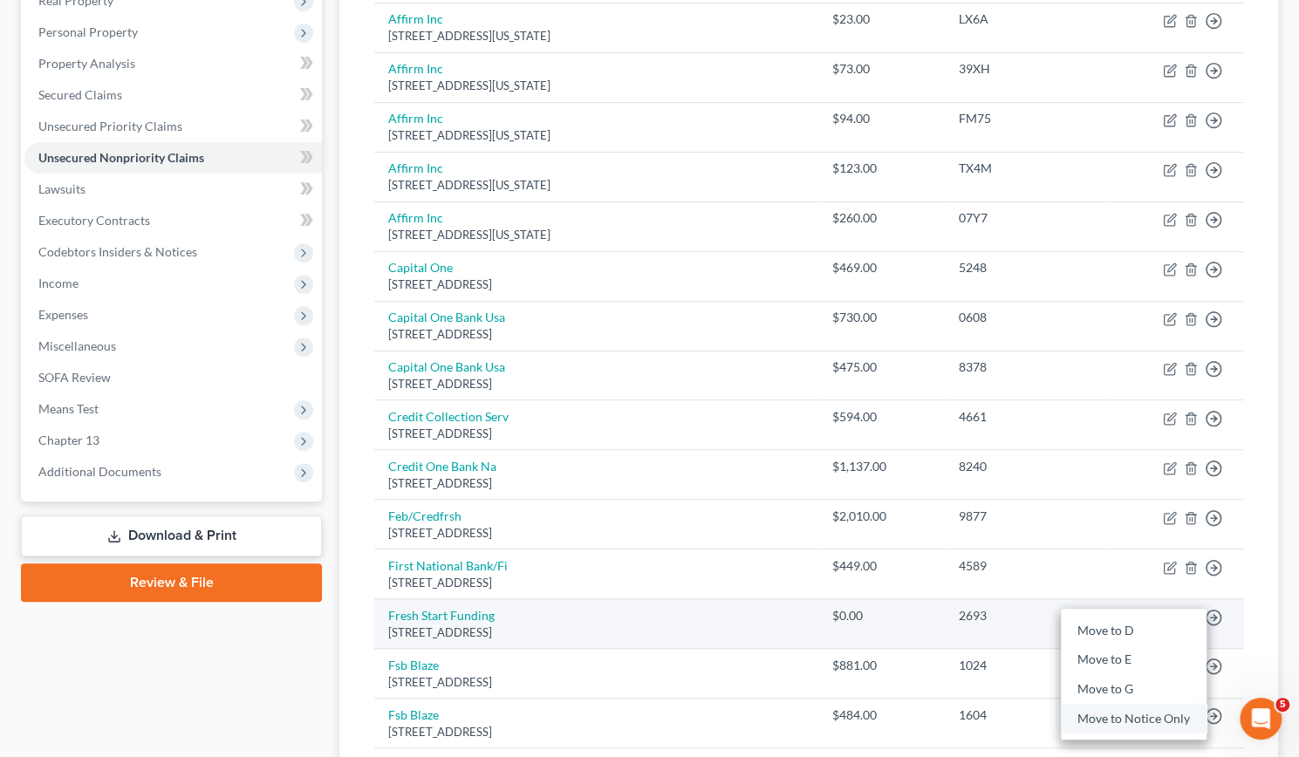
click at [1113, 708] on link "Move to Notice Only" at bounding box center [1134, 719] width 146 height 30
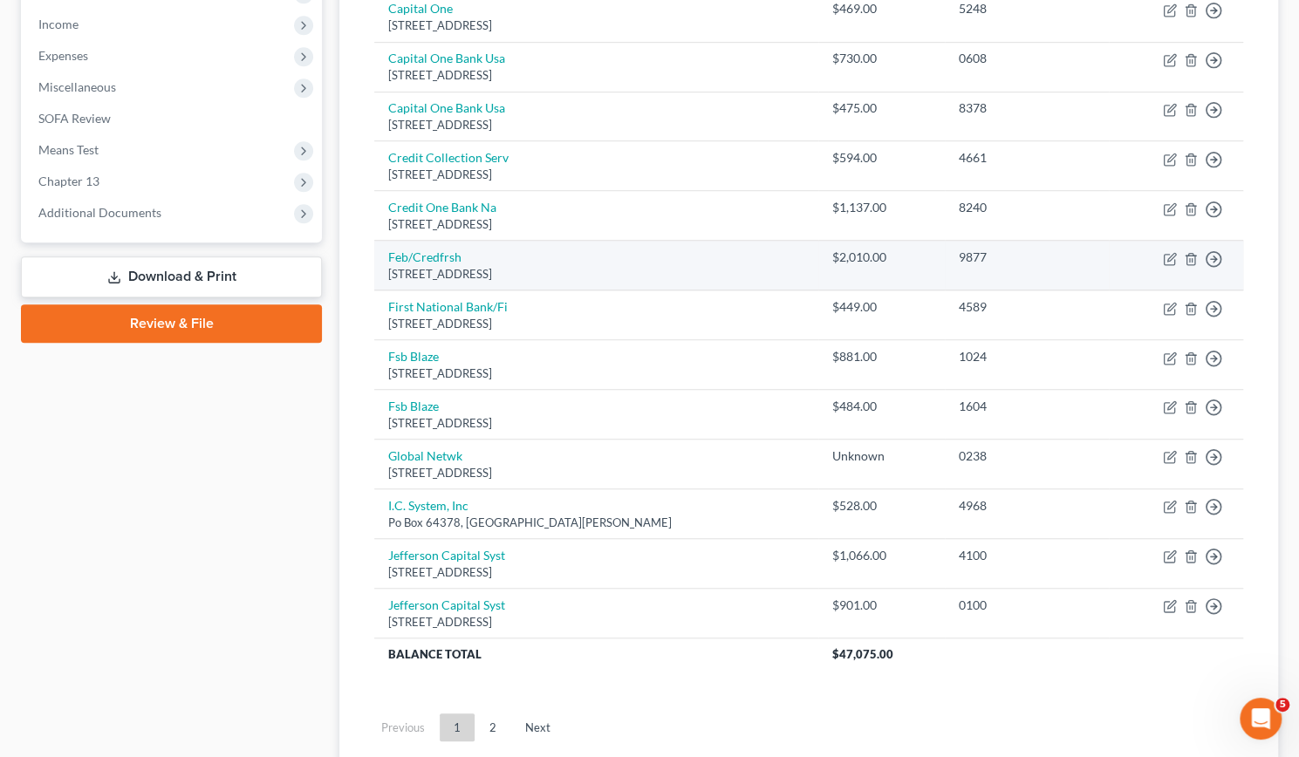
scroll to position [582, 0]
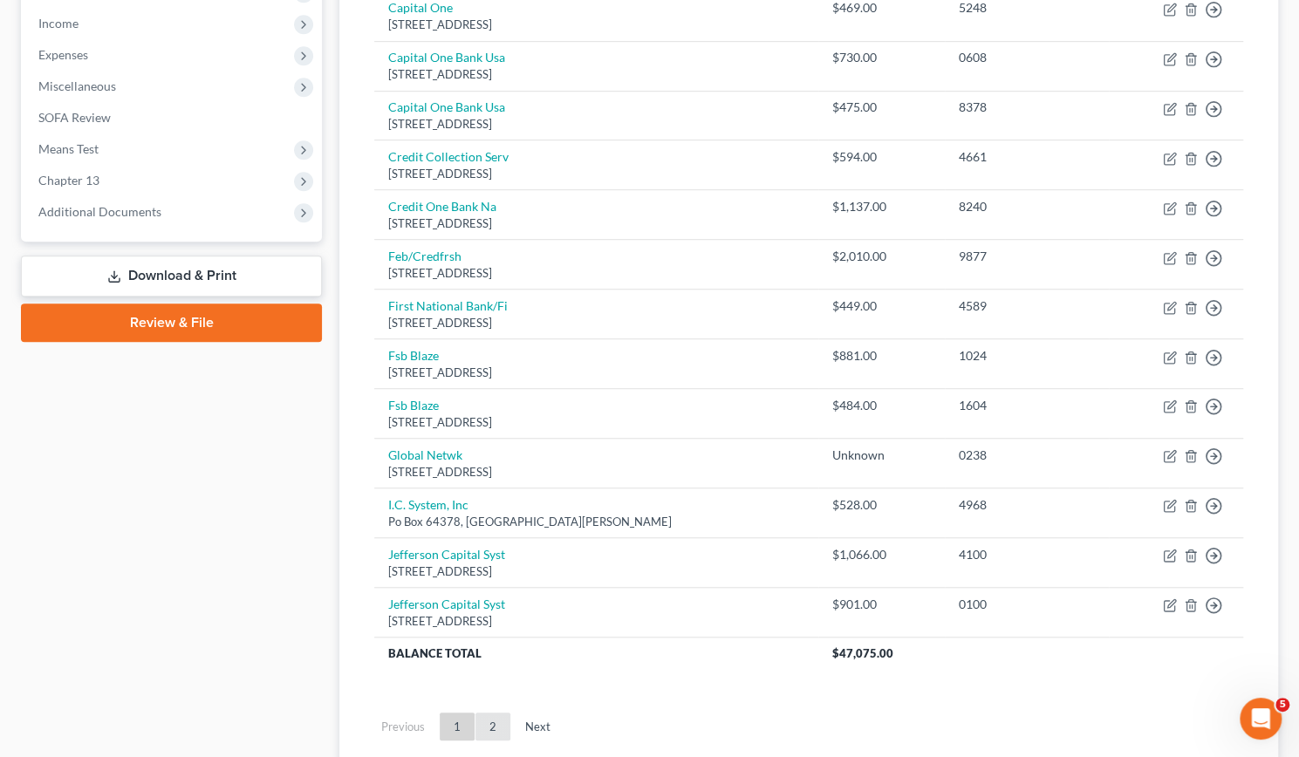
click at [488, 719] on link "2" at bounding box center [492, 727] width 35 height 28
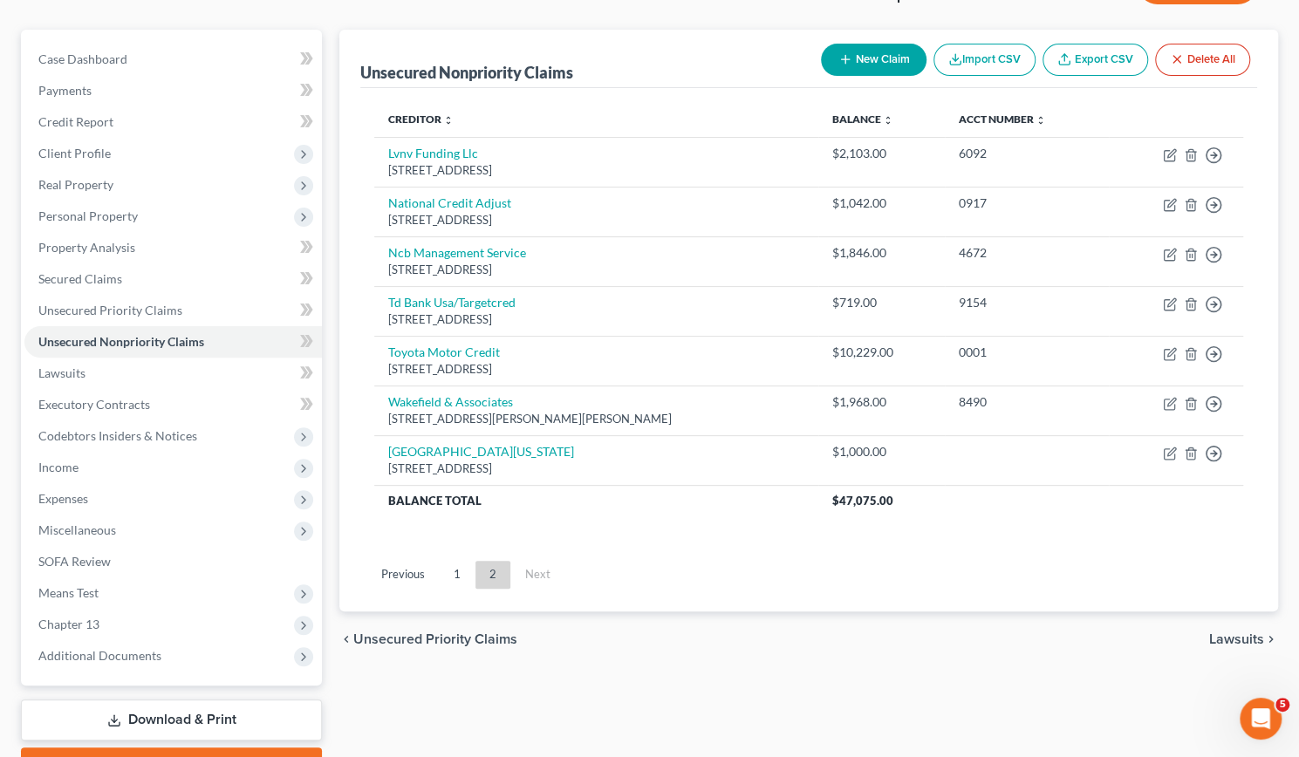
scroll to position [137, 0]
click at [445, 574] on link "1" at bounding box center [457, 576] width 35 height 28
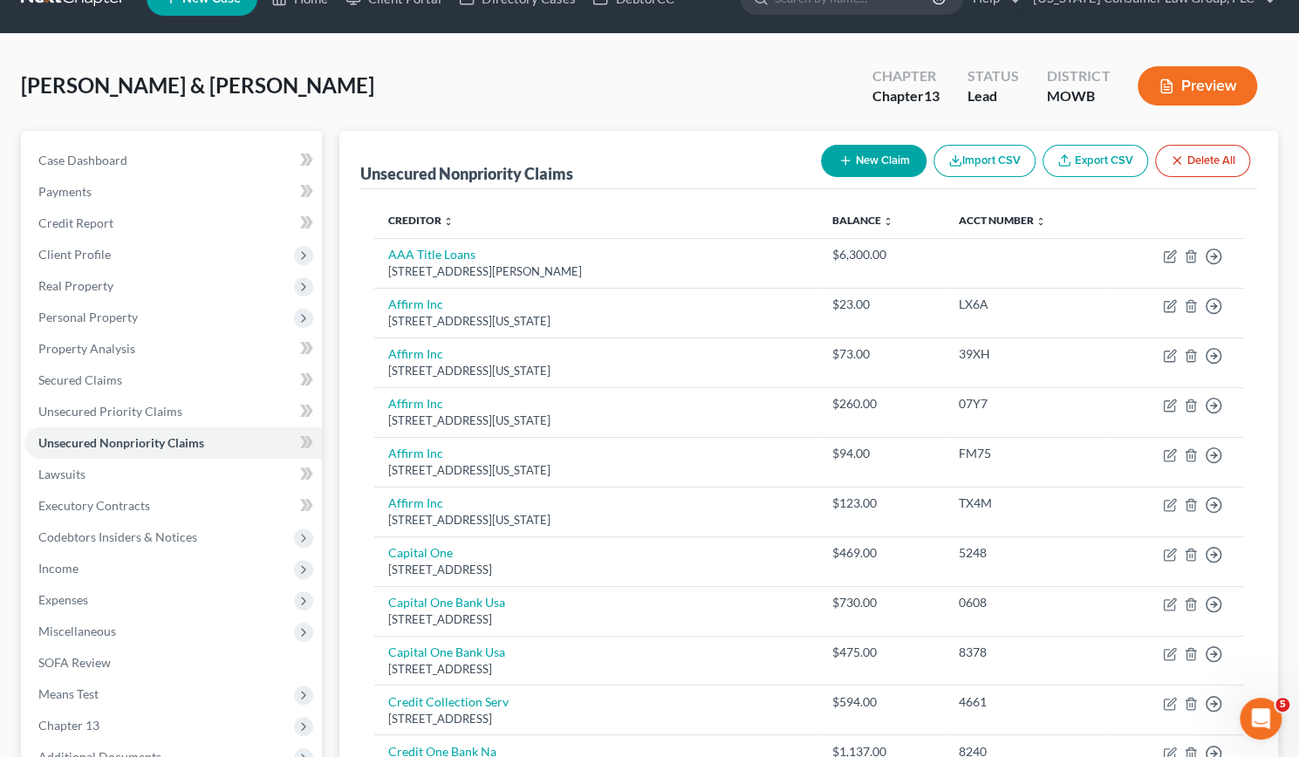
scroll to position [0, 0]
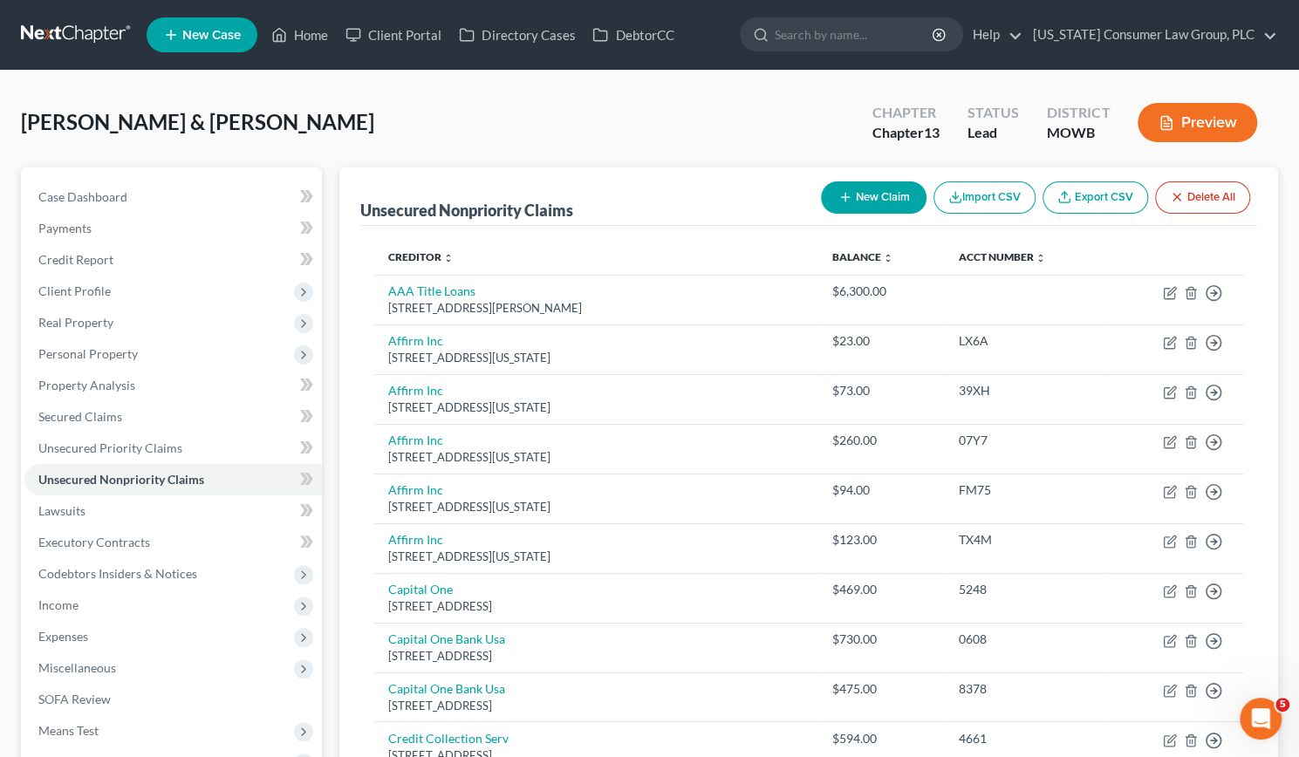
click at [858, 195] on button "New Claim" at bounding box center [874, 197] width 106 height 32
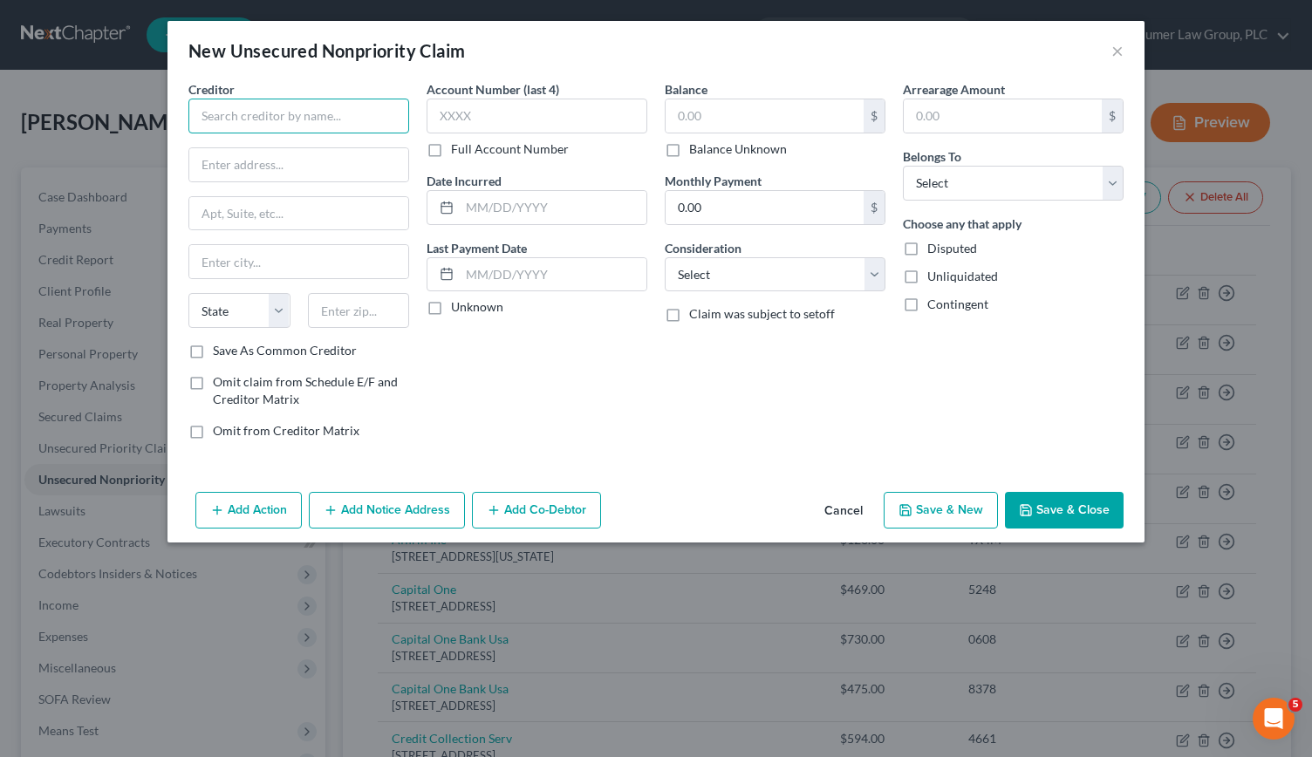
click at [286, 114] on input "text" at bounding box center [298, 116] width 221 height 35
type input "Cash1"
type input "725 E Covey Lane #150"
type input "85024"
type input "Phoenix"
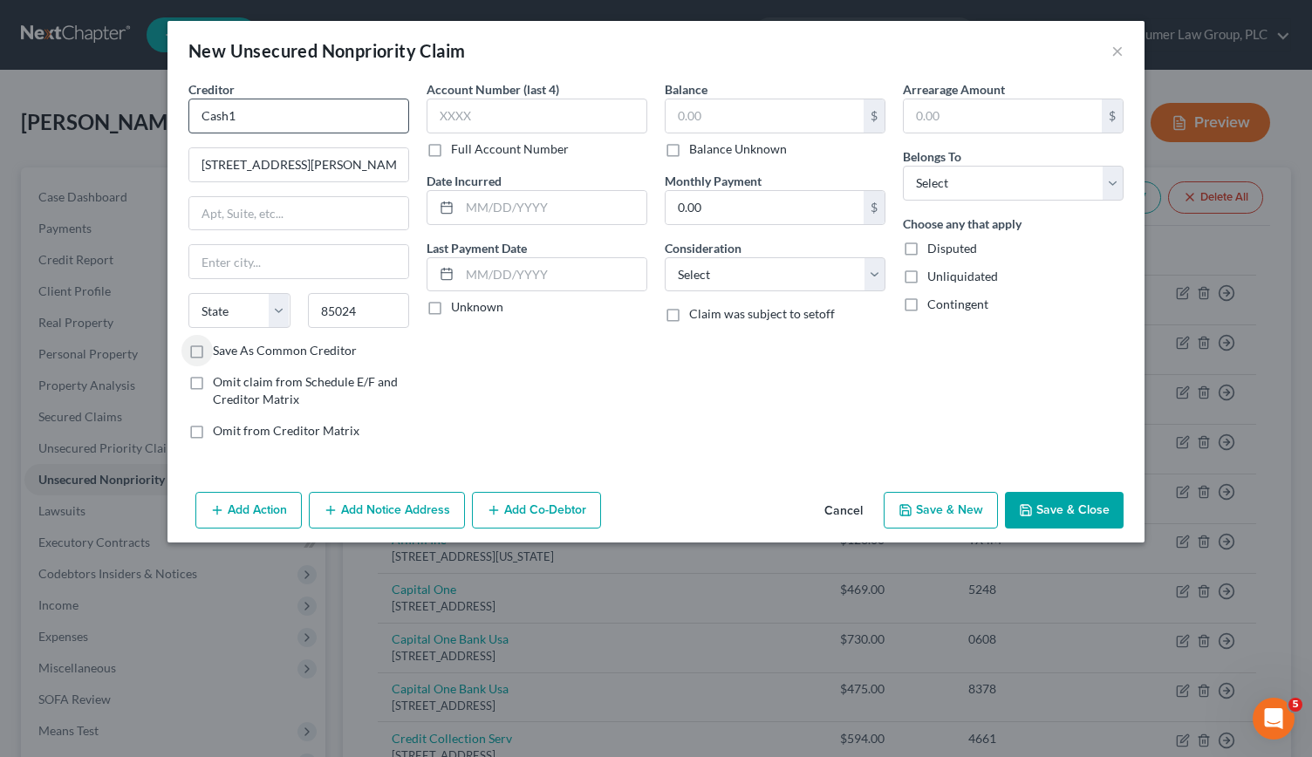
select select "3"
click at [513, 117] on input "text" at bounding box center [537, 116] width 221 height 35
type input "4786"
click at [707, 113] on input "text" at bounding box center [765, 115] width 198 height 33
type input "1,416.26"
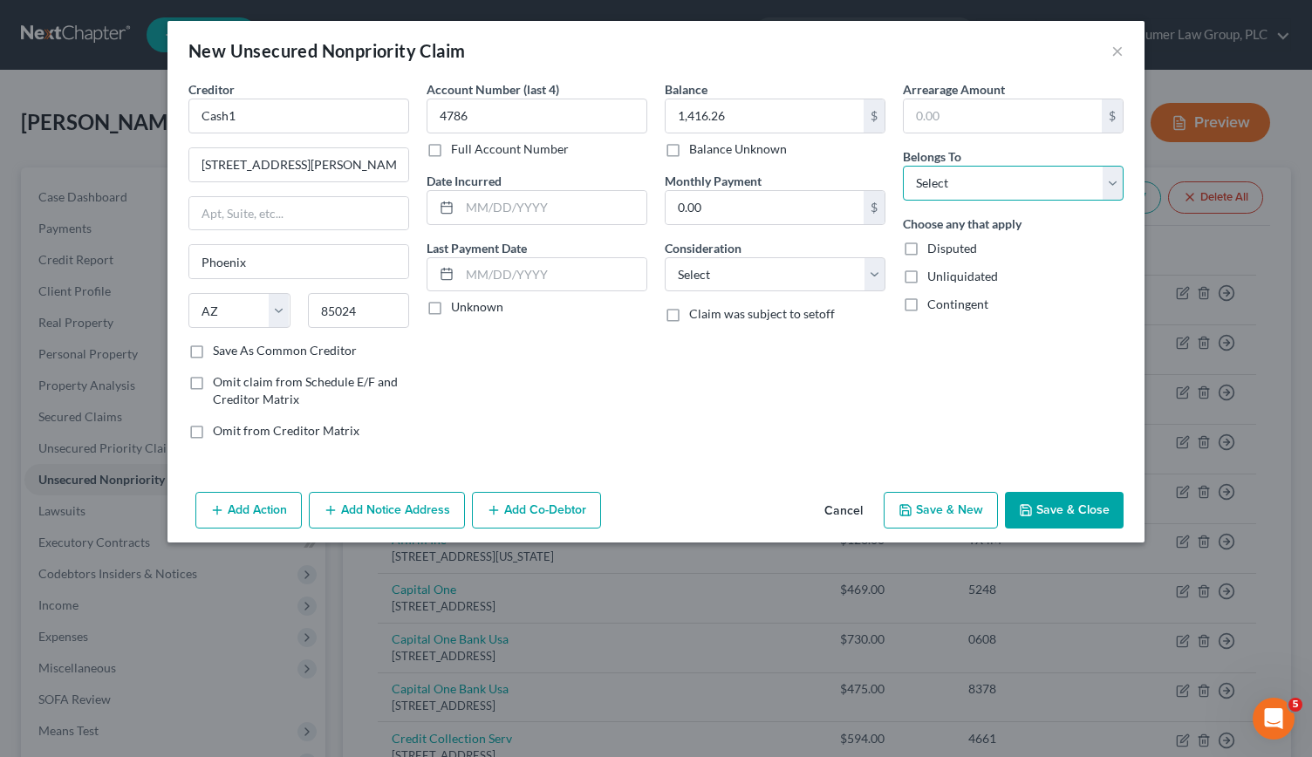
click at [1113, 181] on select "Select Debtor 1 Only Debtor 2 Only Debtor 1 And Debtor 2 Only At Least One Of T…" at bounding box center [1013, 183] width 221 height 35
select select "2"
click at [903, 166] on select "Select Debtor 1 Only Debtor 2 Only Debtor 1 And Debtor 2 Only At Least One Of T…" at bounding box center [1013, 183] width 221 height 35
click at [1050, 505] on button "Save & Close" at bounding box center [1064, 510] width 119 height 37
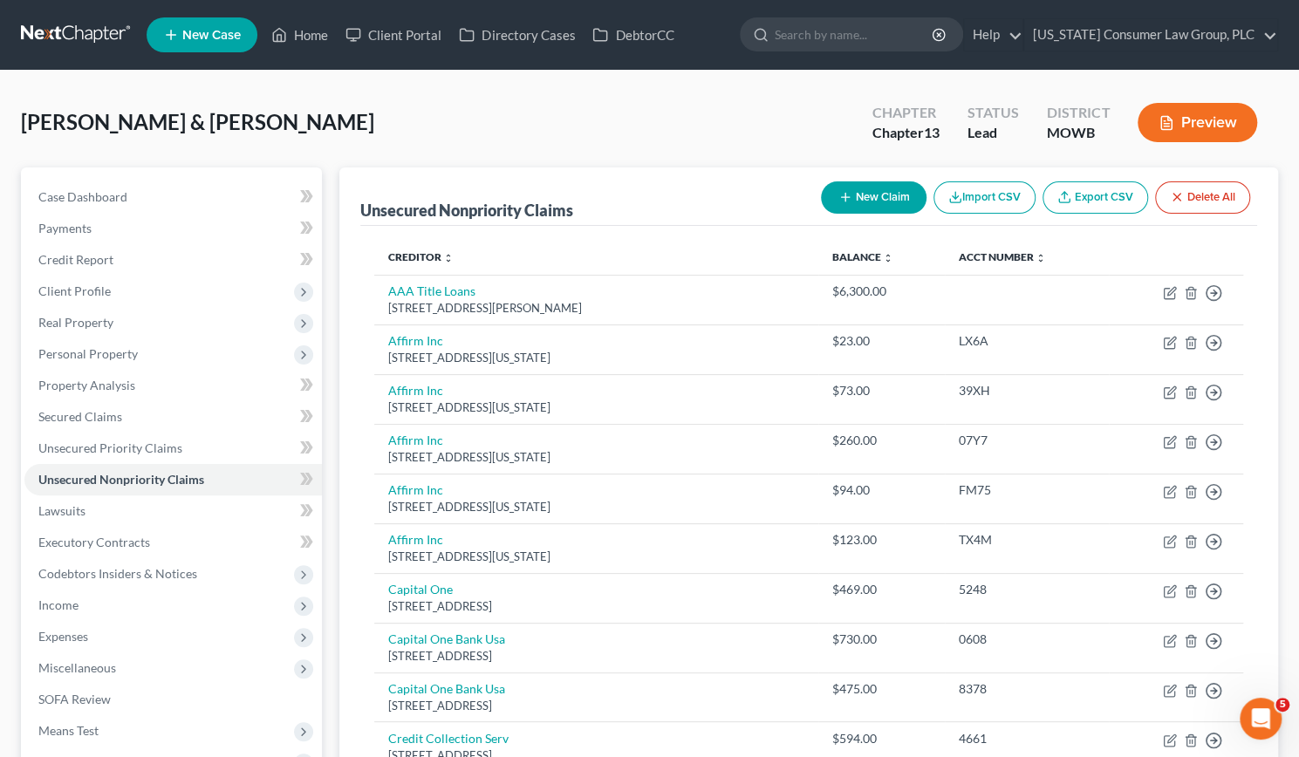
click at [877, 190] on button "New Claim" at bounding box center [874, 197] width 106 height 32
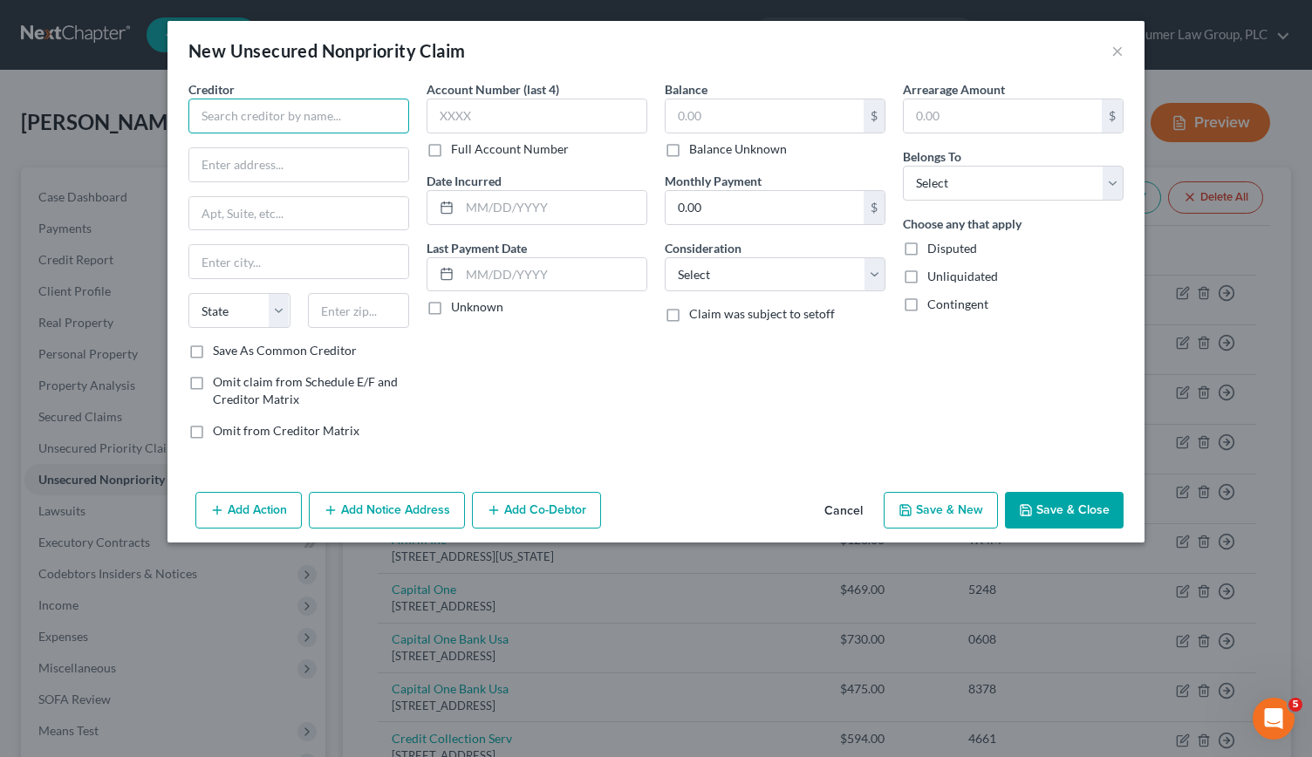
click at [295, 117] on input "text" at bounding box center [298, 116] width 221 height 35
type input "Cash1"
type input "725 E Covey Lane"
type input "#150"
type input "85024"
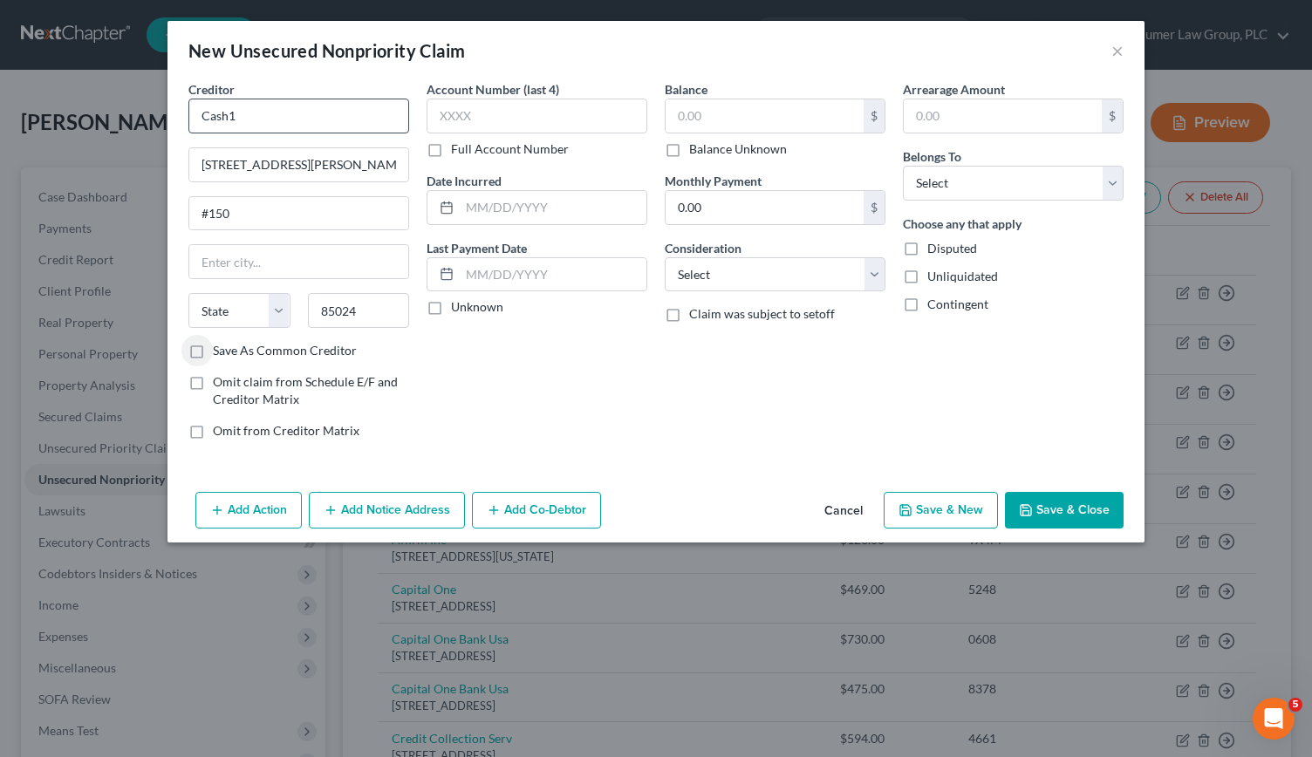
type input "Phoenix"
select select "3"
click at [495, 117] on input "text" at bounding box center [537, 116] width 221 height 35
type input "2527"
click at [770, 111] on input "text" at bounding box center [765, 115] width 198 height 33
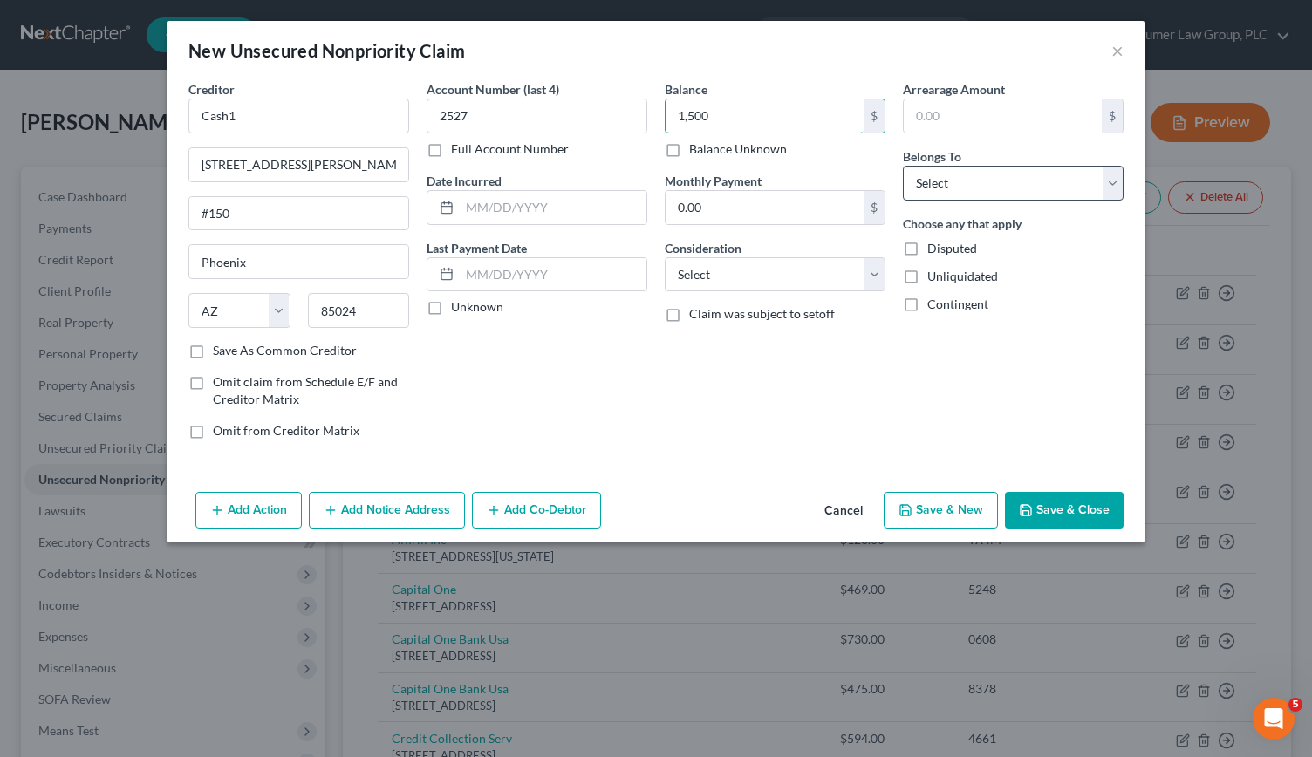
type input "1,500"
click at [1116, 177] on select "Select Debtor 1 Only Debtor 2 Only Debtor 1 And Debtor 2 Only At Least One Of T…" at bounding box center [1013, 183] width 221 height 35
select select "2"
click at [903, 166] on select "Select Debtor 1 Only Debtor 2 Only Debtor 1 And Debtor 2 Only At Least One Of T…" at bounding box center [1013, 183] width 221 height 35
click at [1040, 516] on button "Save & Close" at bounding box center [1064, 510] width 119 height 37
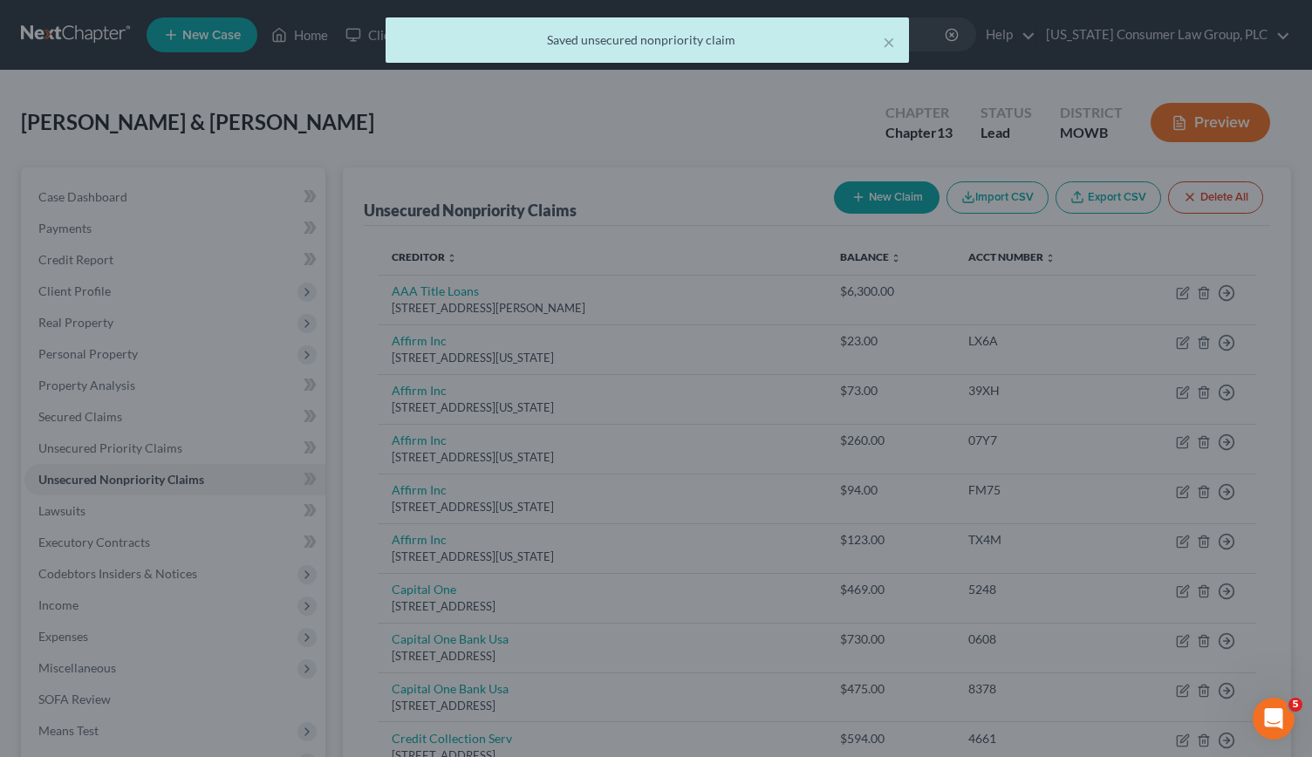
type input "1,500.00"
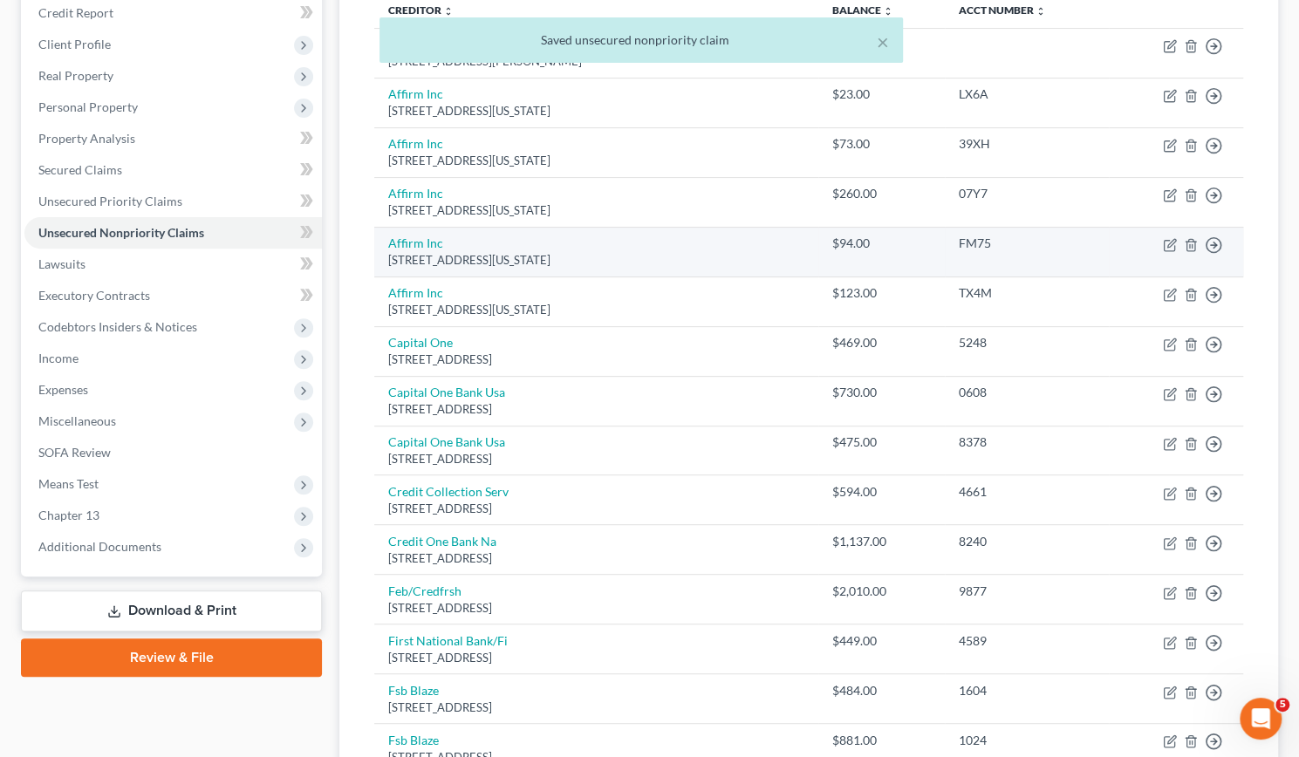
scroll to position [248, 0]
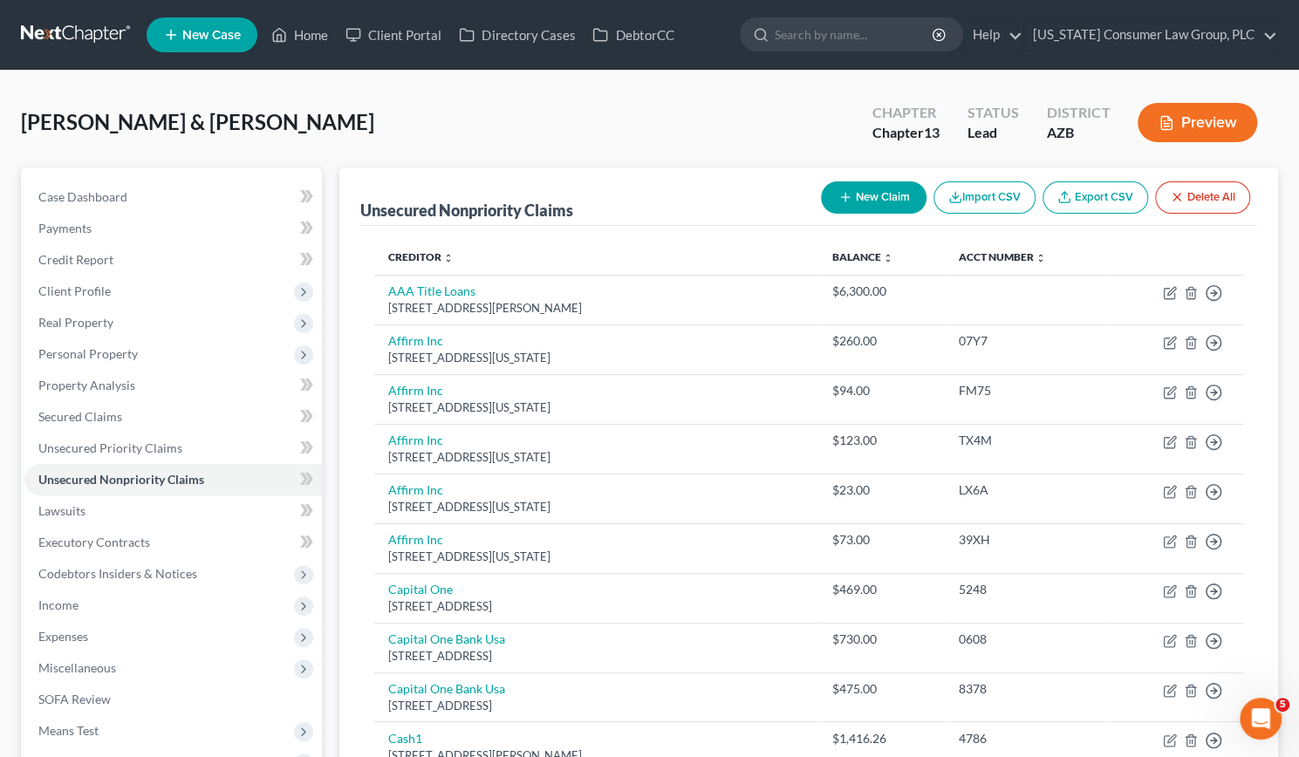
click at [861, 188] on button "New Claim" at bounding box center [874, 197] width 106 height 32
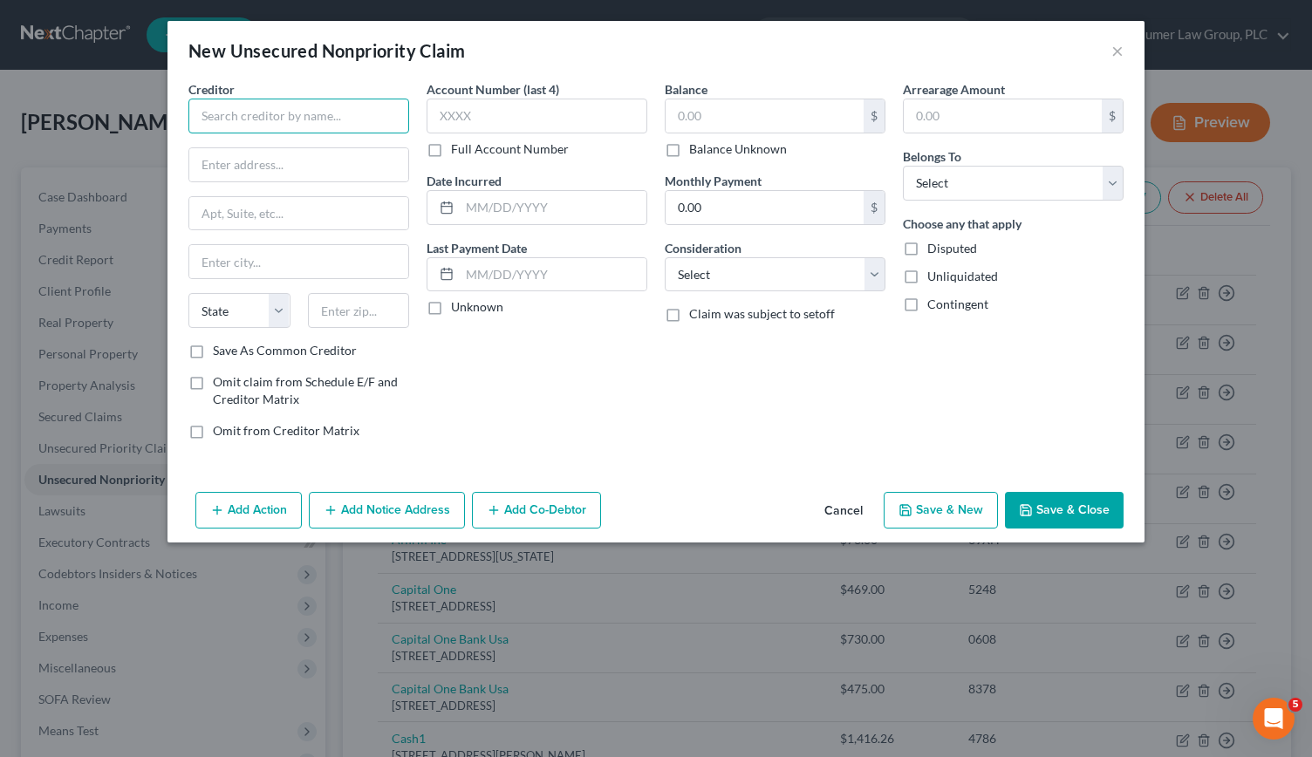
click at [333, 112] on input "text" at bounding box center [298, 116] width 221 height 35
type input "Check Into Cash"
type input "A"
click at [236, 165] on input "text" at bounding box center [298, 164] width 219 height 33
paste input "2312 E. Trinity Mills Road, Ste 100, Carrollton, Texas 75006"
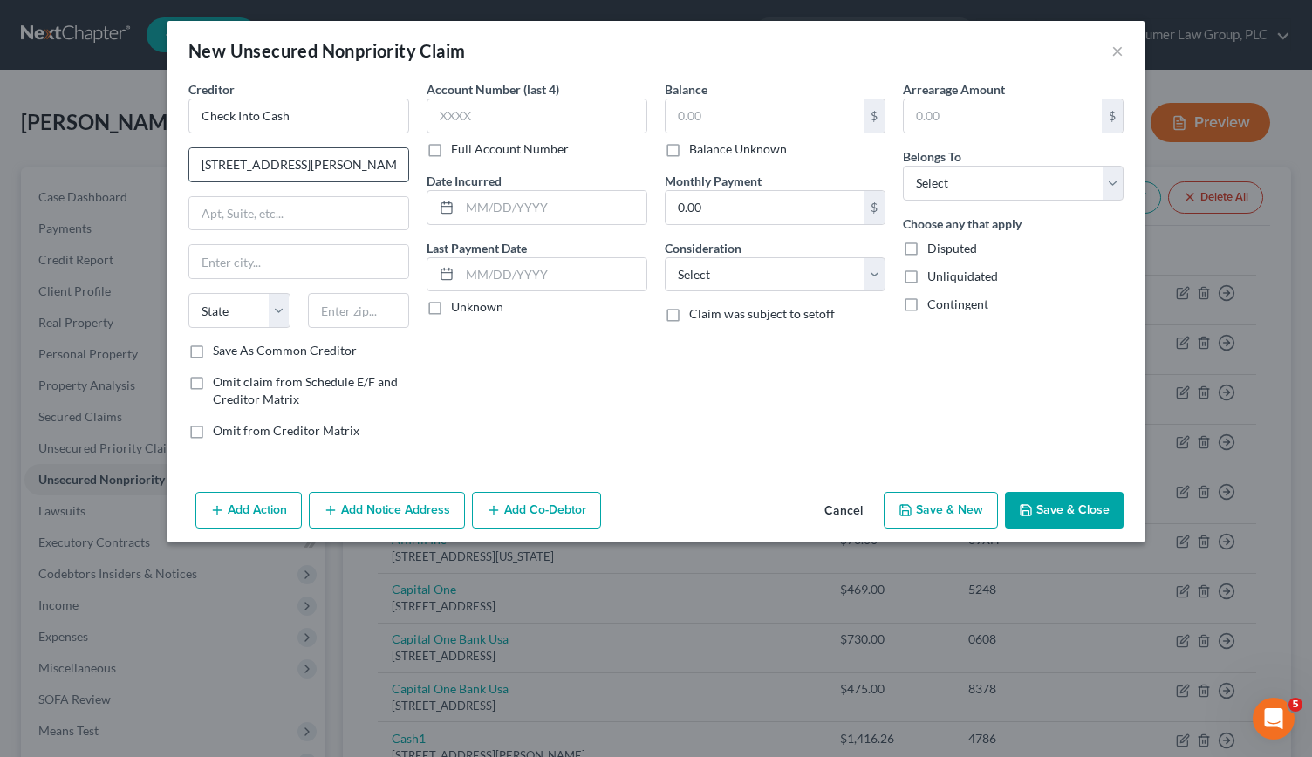
scroll to position [0, 121]
drag, startPoint x: 274, startPoint y: 159, endPoint x: 398, endPoint y: 160, distance: 123.9
click at [398, 160] on input "2312 E. Trinity Mills Road, Ste 100, Carrollton, Texas 75006" at bounding box center [298, 164] width 219 height 33
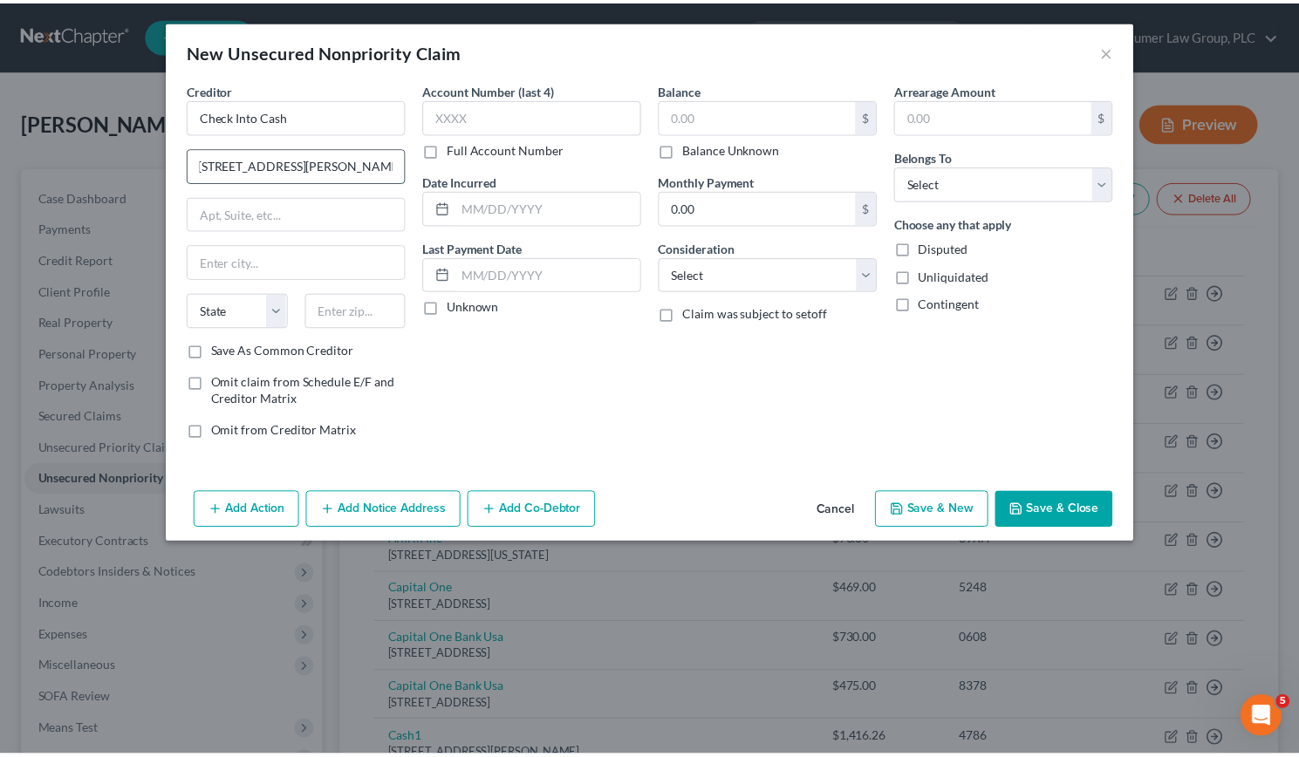
scroll to position [0, 0]
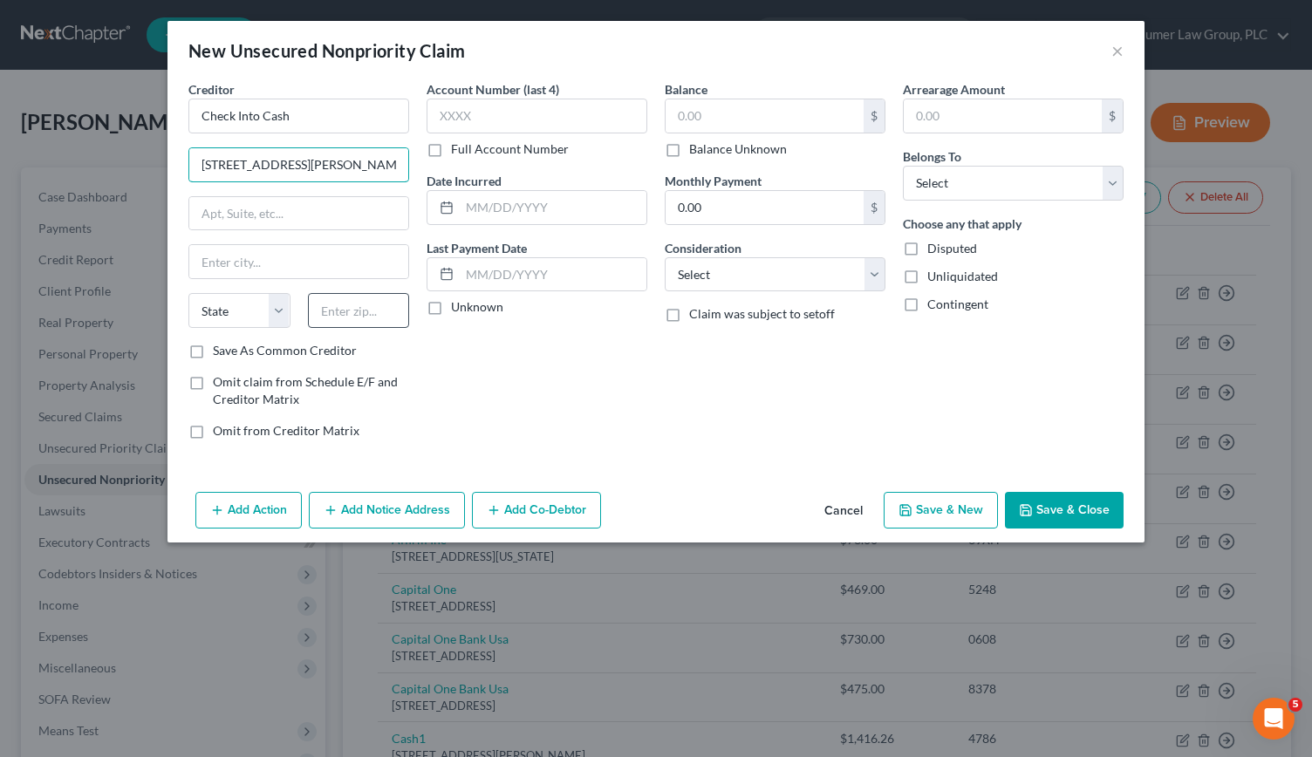
type input "2312 E. Trinity Mills Road, Ste 100"
click at [354, 304] on input "text" at bounding box center [359, 310] width 102 height 35
type input "75006"
type input "Carrollton"
select select "45"
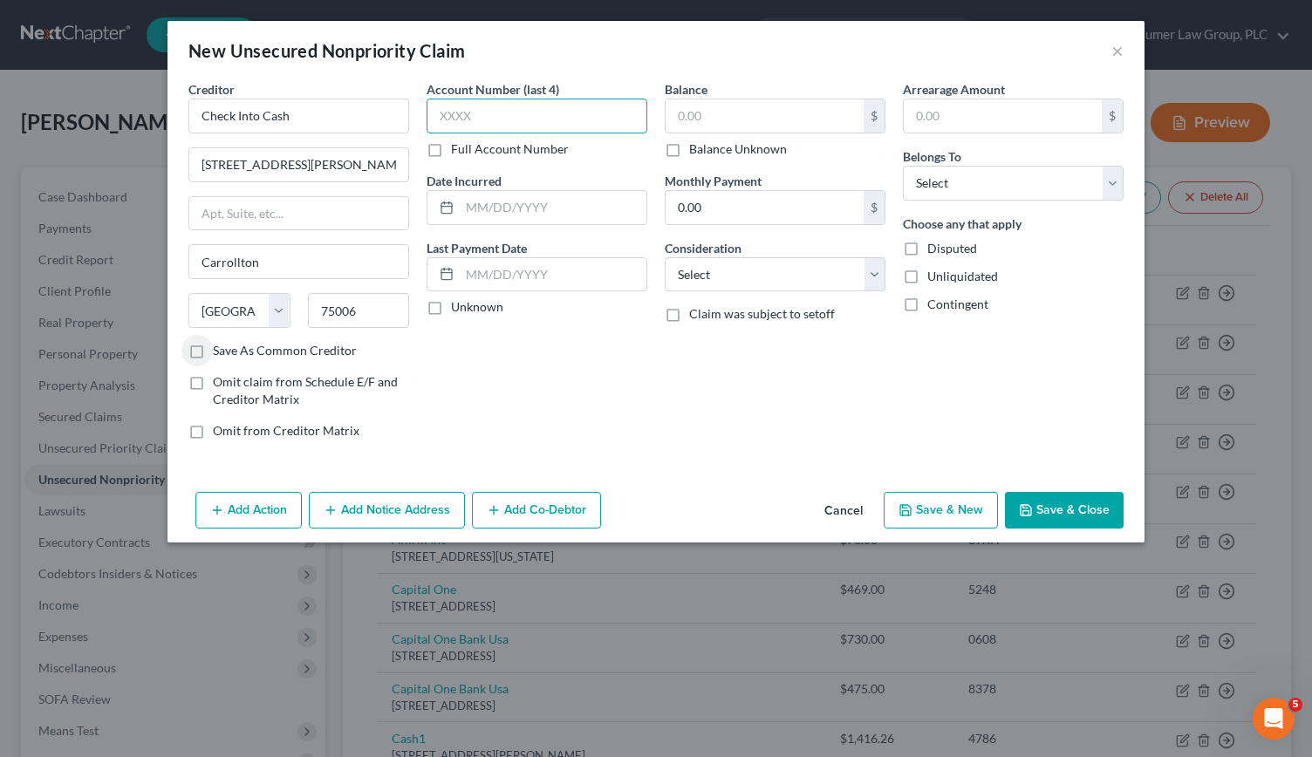
click at [502, 113] on input "text" at bounding box center [537, 116] width 221 height 35
type input "9799"
click at [704, 115] on input "text" at bounding box center [765, 115] width 198 height 33
type input "4,011.35"
click at [877, 267] on select "Select Cable / Satellite Services Collection Agency Credit Card Debt Debt Couns…" at bounding box center [775, 274] width 221 height 35
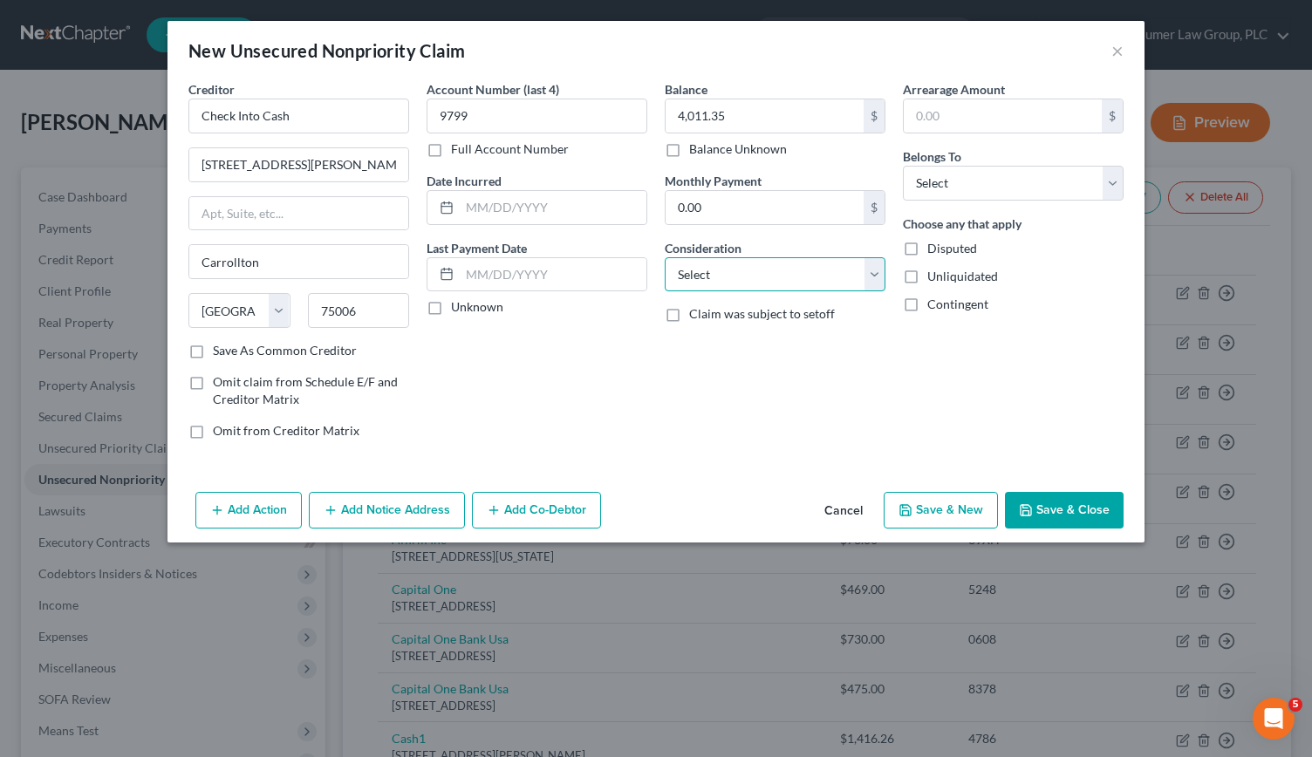
select select "10"
click at [665, 257] on select "Select Cable / Satellite Services Collection Agency Credit Card Debt Debt Couns…" at bounding box center [775, 274] width 221 height 35
click at [1117, 175] on select "Select Debtor 1 Only Debtor 2 Only Debtor 1 And Debtor 2 Only At Least One Of T…" at bounding box center [1013, 183] width 221 height 35
select select "2"
click at [903, 166] on select "Select Debtor 1 Only Debtor 2 Only Debtor 1 And Debtor 2 Only At Least One Of T…" at bounding box center [1013, 183] width 221 height 35
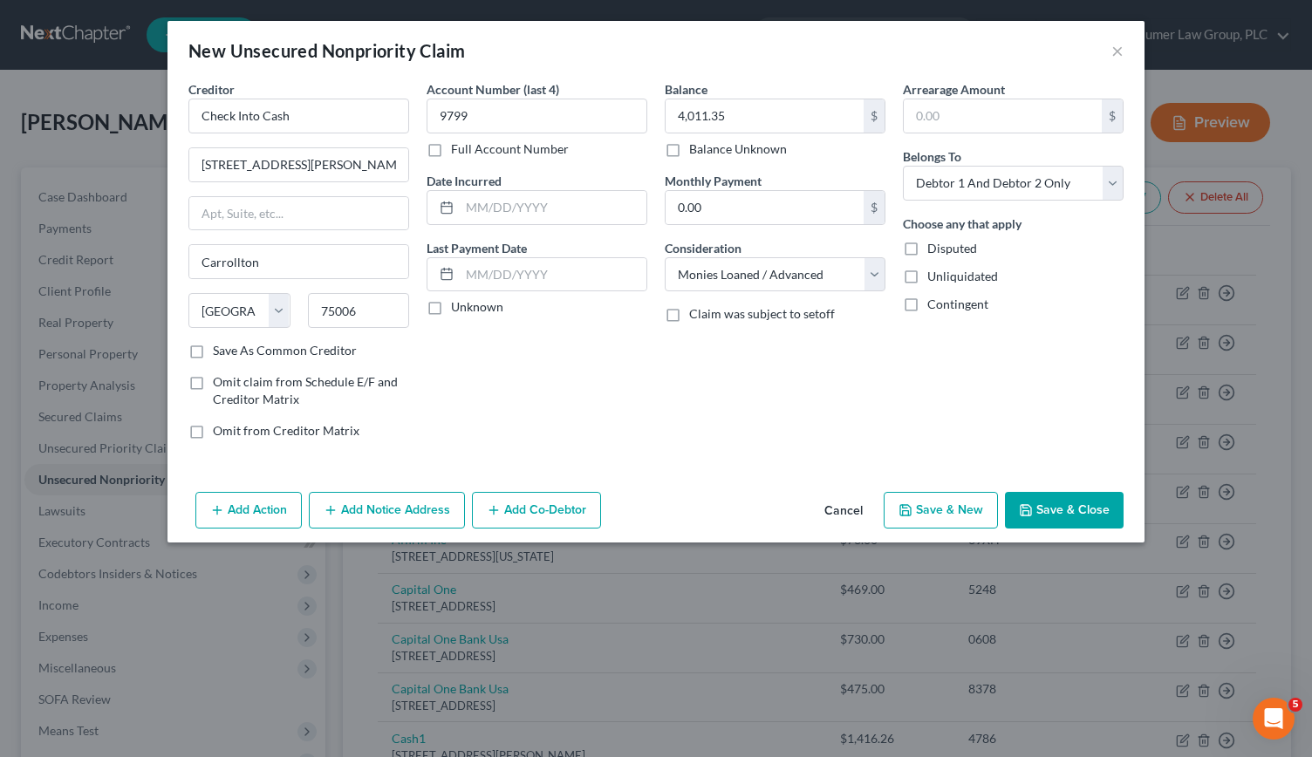
click at [1061, 498] on button "Save & Close" at bounding box center [1064, 510] width 119 height 37
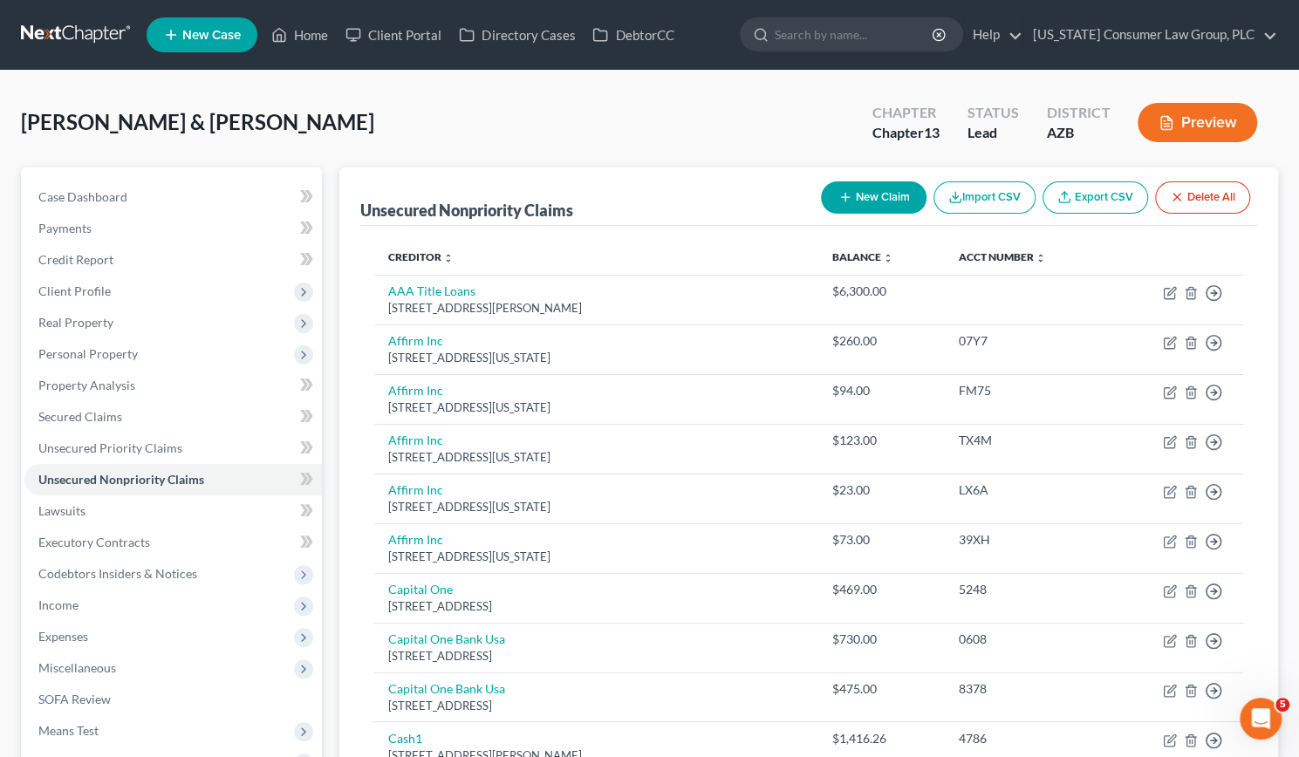
click at [881, 196] on button "New Claim" at bounding box center [874, 197] width 106 height 32
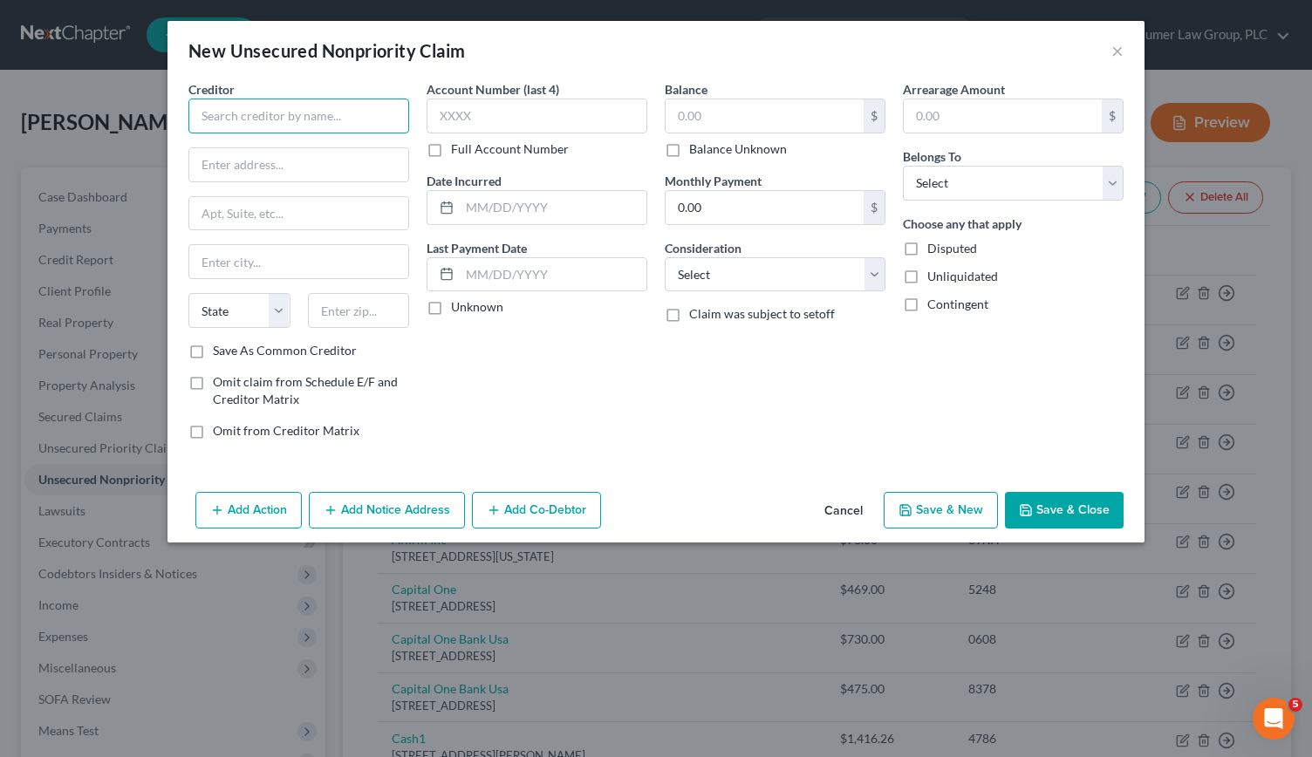
click at [272, 118] on input "text" at bounding box center [298, 116] width 221 height 35
type input "Allied Cash Advance"
type input "PO Box 14283"
type input "45250"
type input "Cincinnati"
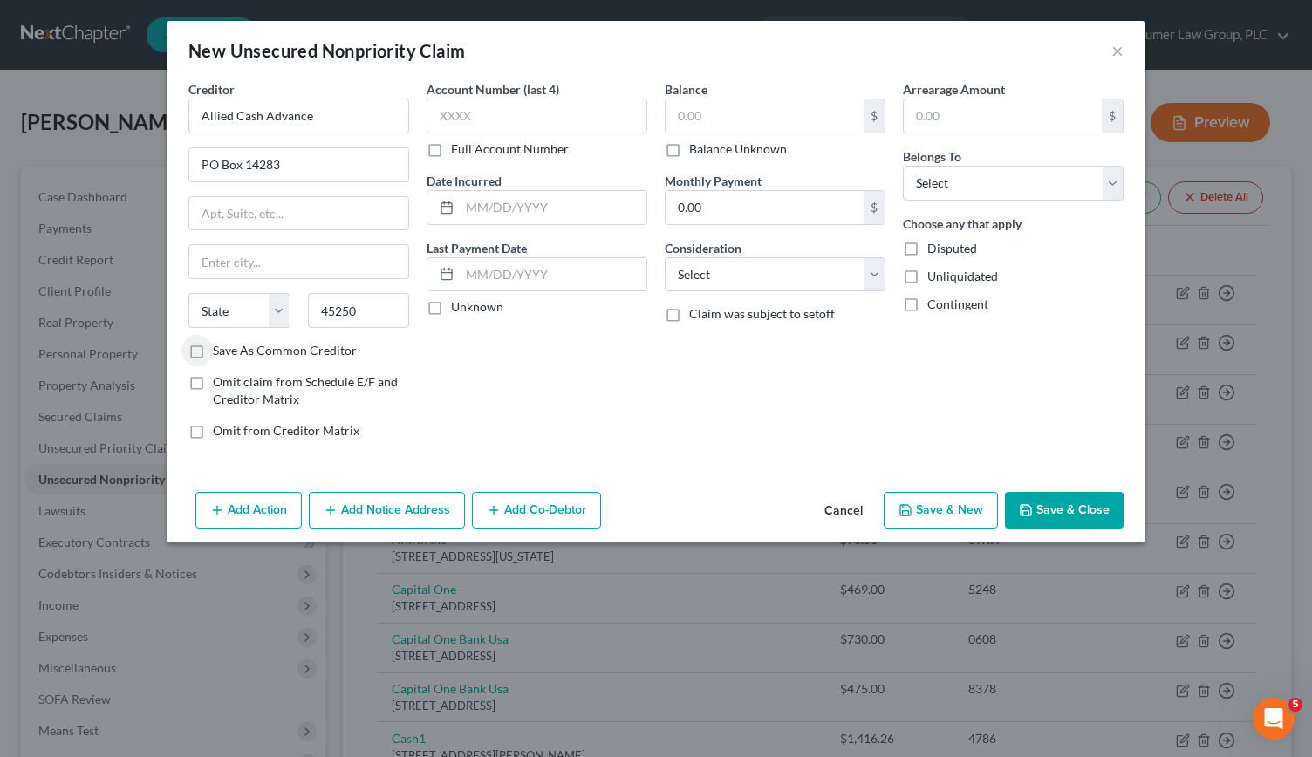
select select "36"
click at [487, 109] on input "text" at bounding box center [537, 116] width 221 height 35
click at [689, 144] on label "Balance Unknown" at bounding box center [738, 148] width 98 height 17
click at [696, 144] on input "Balance Unknown" at bounding box center [701, 145] width 11 height 11
checkbox input "true"
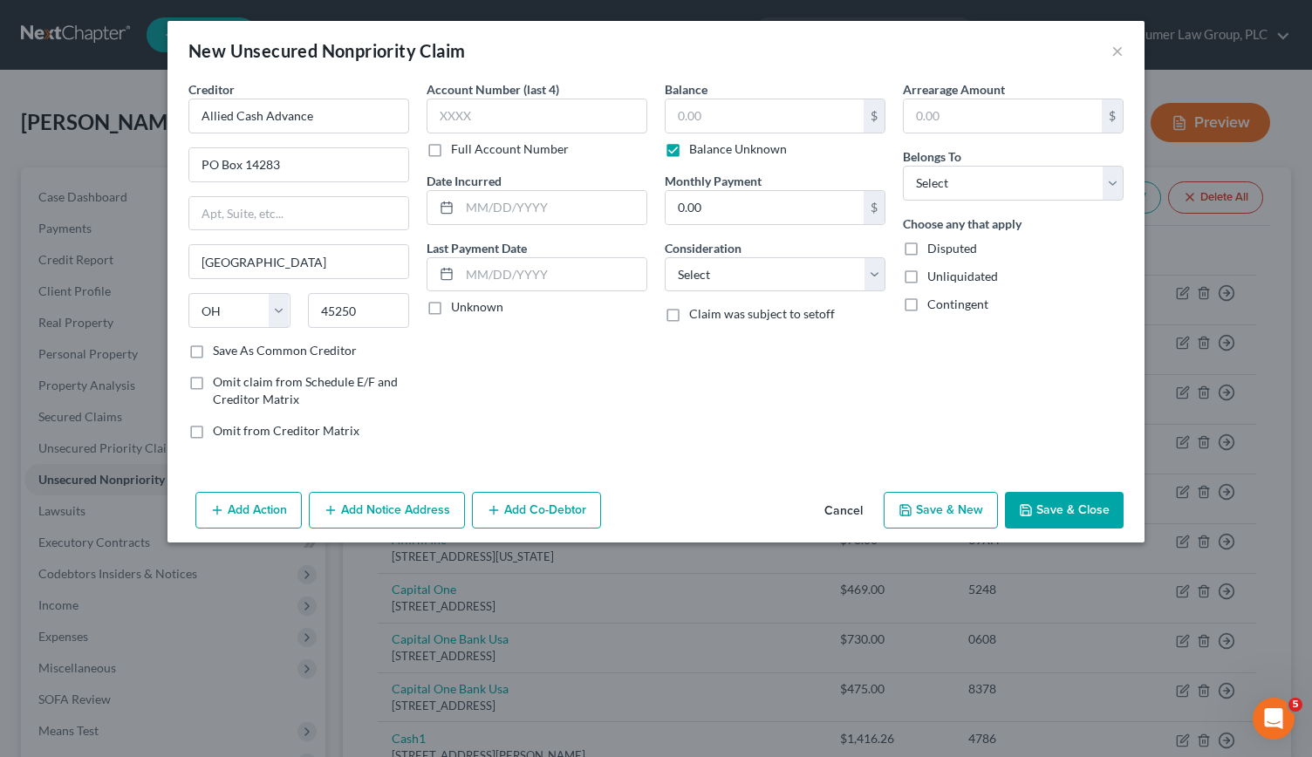
type input "0.00"
click at [1110, 180] on select "Select Debtor 1 Only Debtor 2 Only Debtor 1 And Debtor 2 Only At Least One Of T…" at bounding box center [1013, 183] width 221 height 35
select select "2"
click at [903, 166] on select "Select Debtor 1 Only Debtor 2 Only Debtor 1 And Debtor 2 Only At Least One Of T…" at bounding box center [1013, 183] width 221 height 35
click at [1041, 509] on button "Save & Close" at bounding box center [1064, 510] width 119 height 37
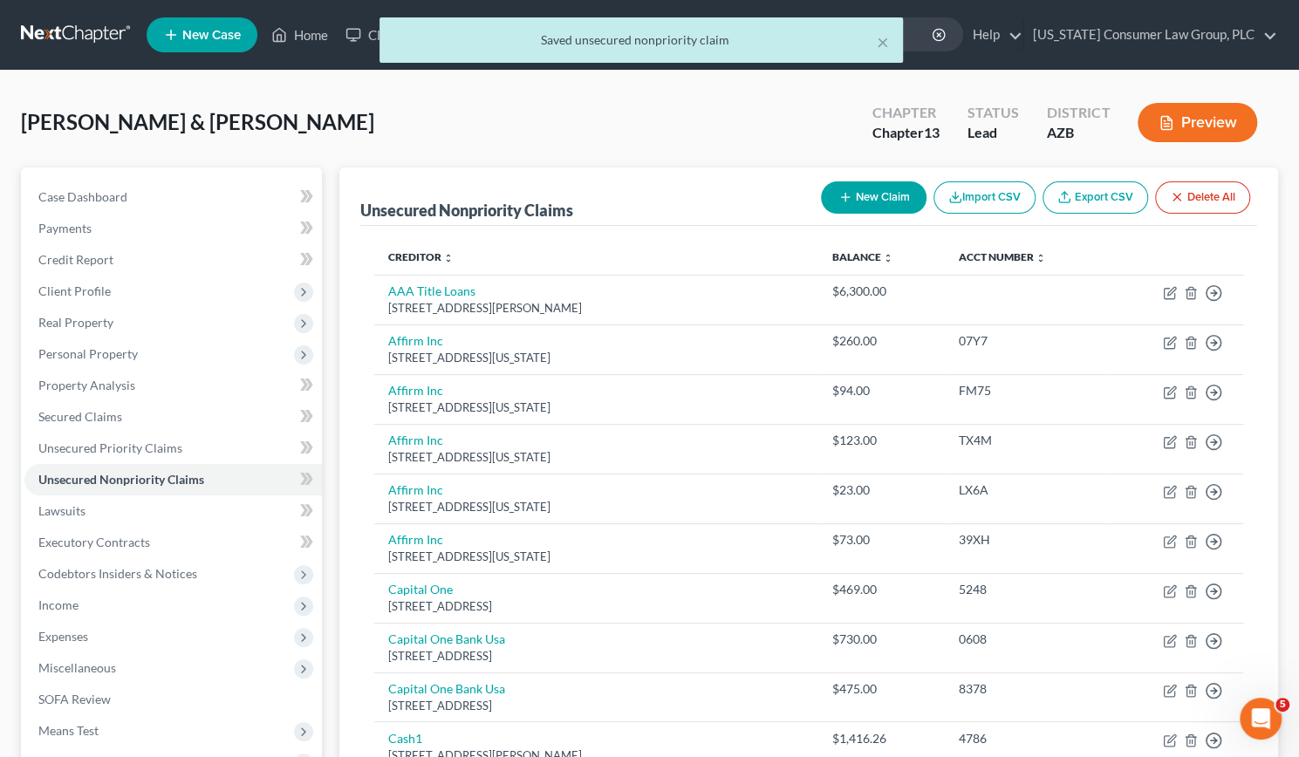
click at [864, 185] on button "New Claim" at bounding box center [874, 197] width 106 height 32
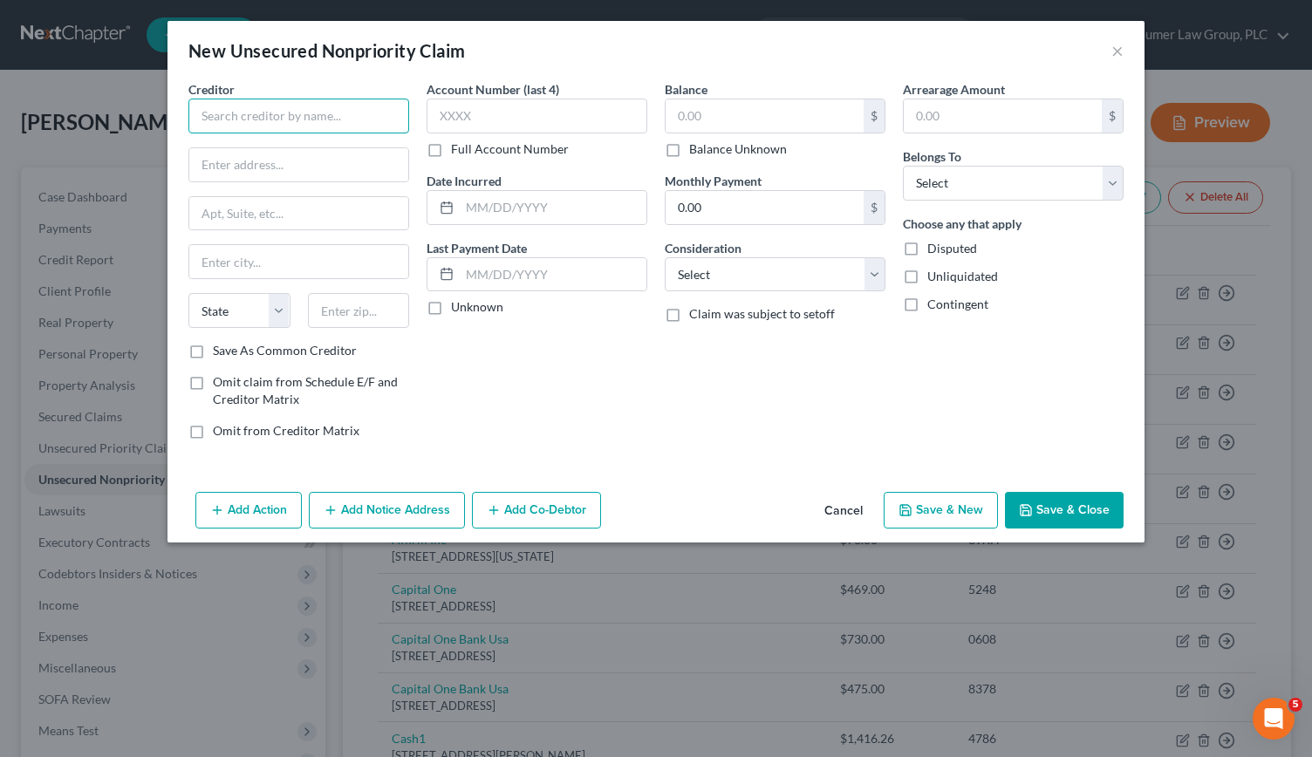
click at [242, 113] on input "text" at bounding box center [298, 116] width 221 height 35
type input "USAA"
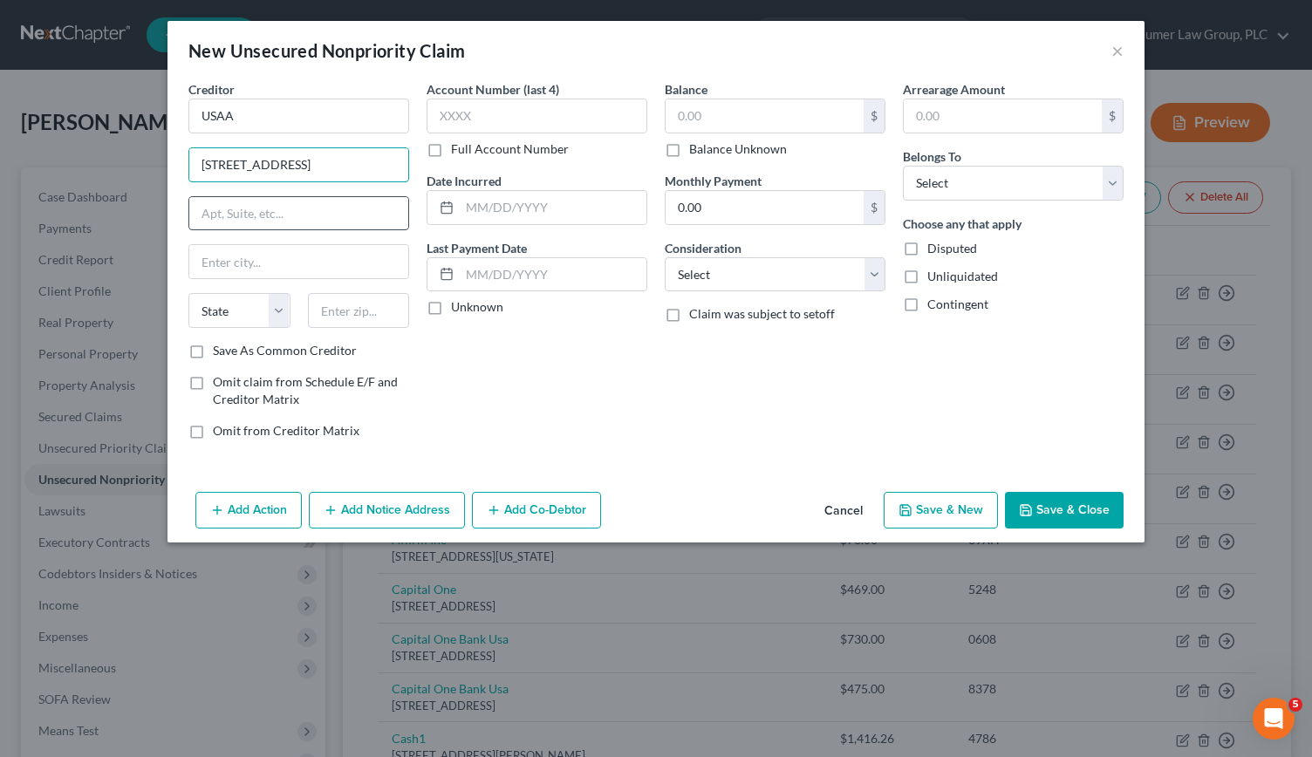
type input "9800 Fredricksburg Rd."
click at [330, 212] on input "text" at bounding box center [298, 213] width 219 height 33
type input "8"
type input "78288"
type input "San Antonio"
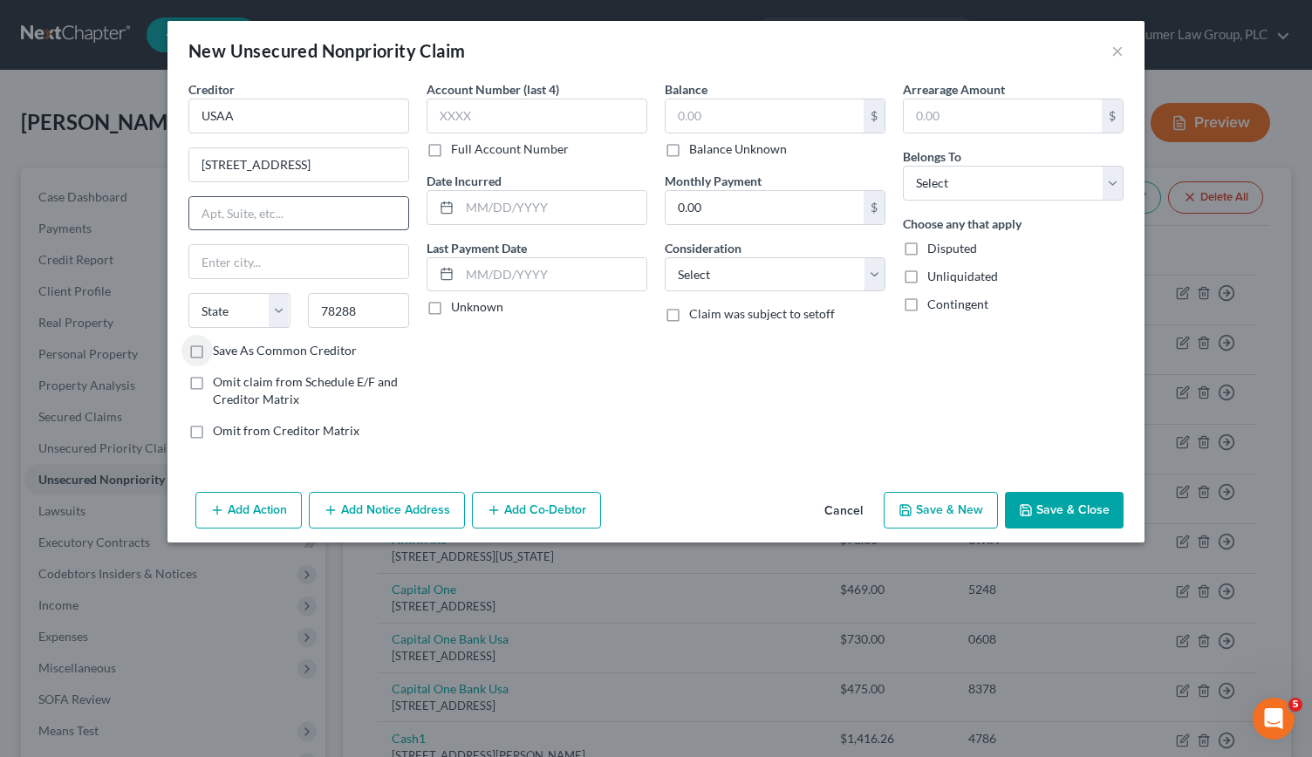
select select "45"
click at [293, 165] on input "9800 Fredricksburg Rd." at bounding box center [298, 164] width 219 height 33
type input "9800 Fredricksberg Rd."
click at [331, 215] on input "text" at bounding box center [298, 213] width 219 height 33
click at [483, 106] on input "text" at bounding box center [537, 116] width 221 height 35
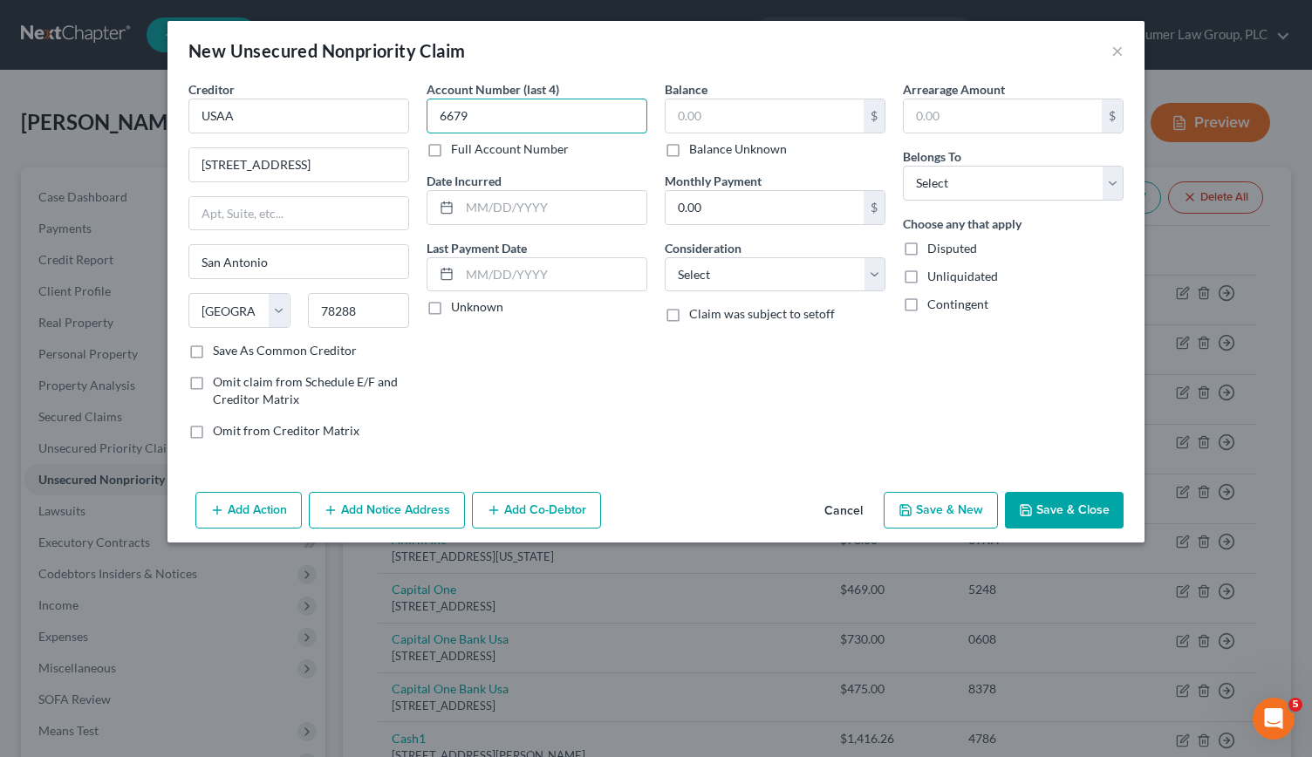
type input "6679"
click at [695, 116] on input "text" at bounding box center [765, 115] width 198 height 33
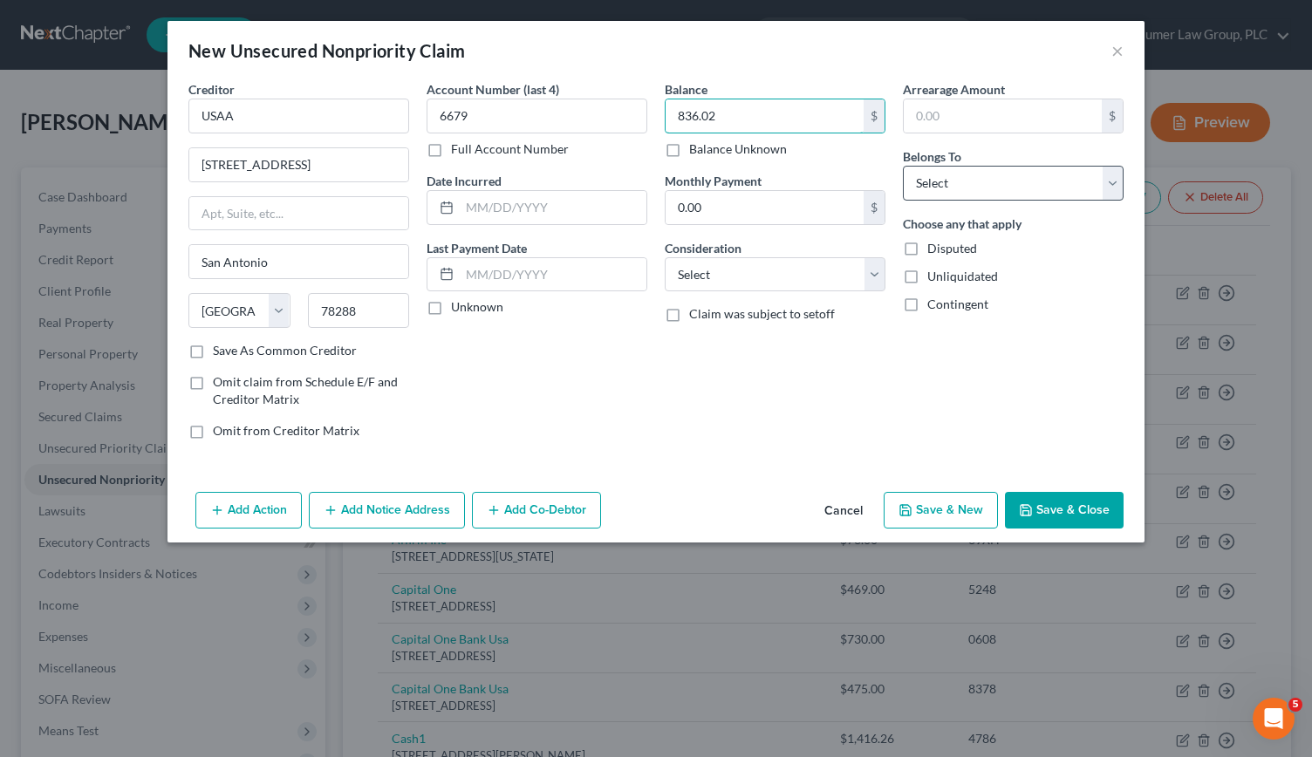
type input "836.02"
click at [1114, 186] on select "Select Debtor 1 Only Debtor 2 Only Debtor 1 And Debtor 2 Only At Least One Of T…" at bounding box center [1013, 183] width 221 height 35
select select "2"
click at [903, 166] on select "Select Debtor 1 Only Debtor 2 Only Debtor 1 And Debtor 2 Only At Least One Of T…" at bounding box center [1013, 183] width 221 height 35
click at [869, 278] on select "Select Cable / Satellite Services Collection Agency Credit Card Debt Debt Couns…" at bounding box center [775, 274] width 221 height 35
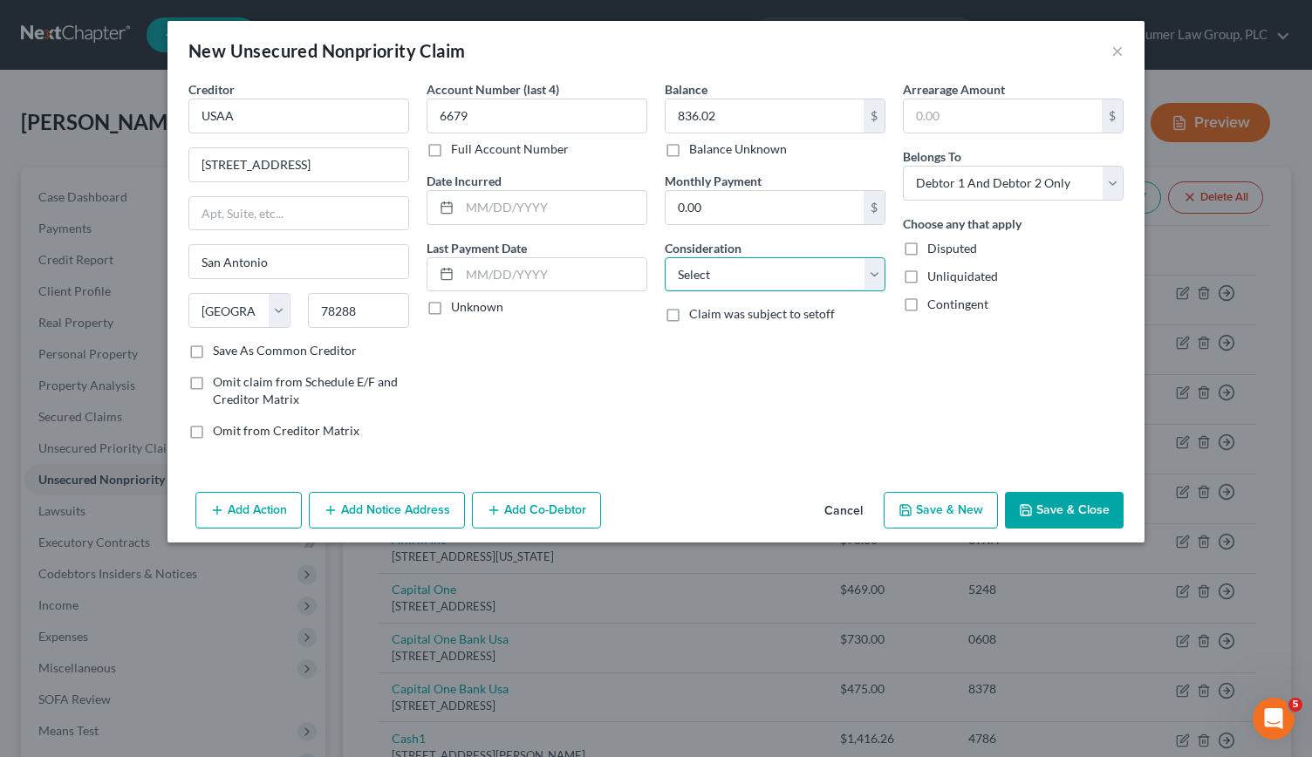
select select "14"
click at [665, 257] on select "Select Cable / Satellite Services Collection Agency Credit Card Debt Debt Couns…" at bounding box center [775, 274] width 221 height 35
click at [725, 339] on input "text" at bounding box center [775, 340] width 219 height 33
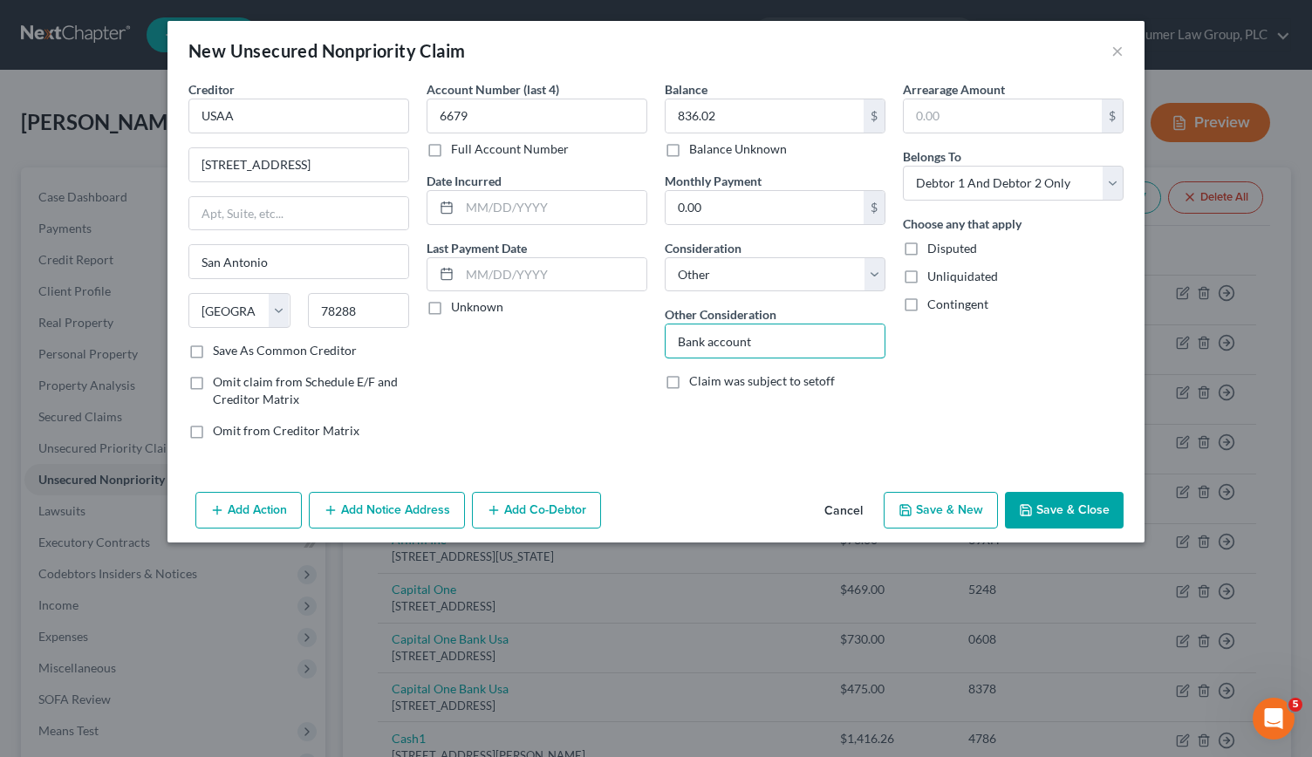
type input "Bank account"
click at [1050, 507] on button "Save & Close" at bounding box center [1064, 510] width 119 height 37
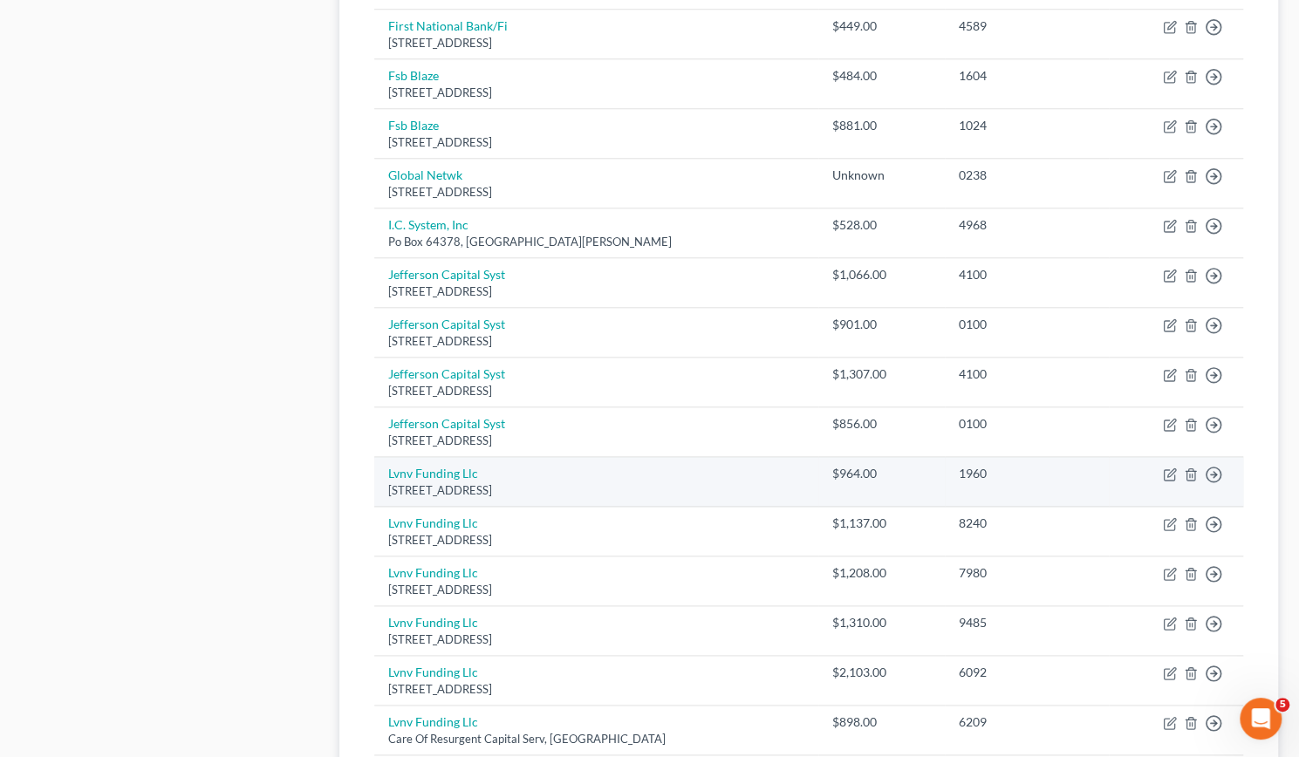
scroll to position [1396, 0]
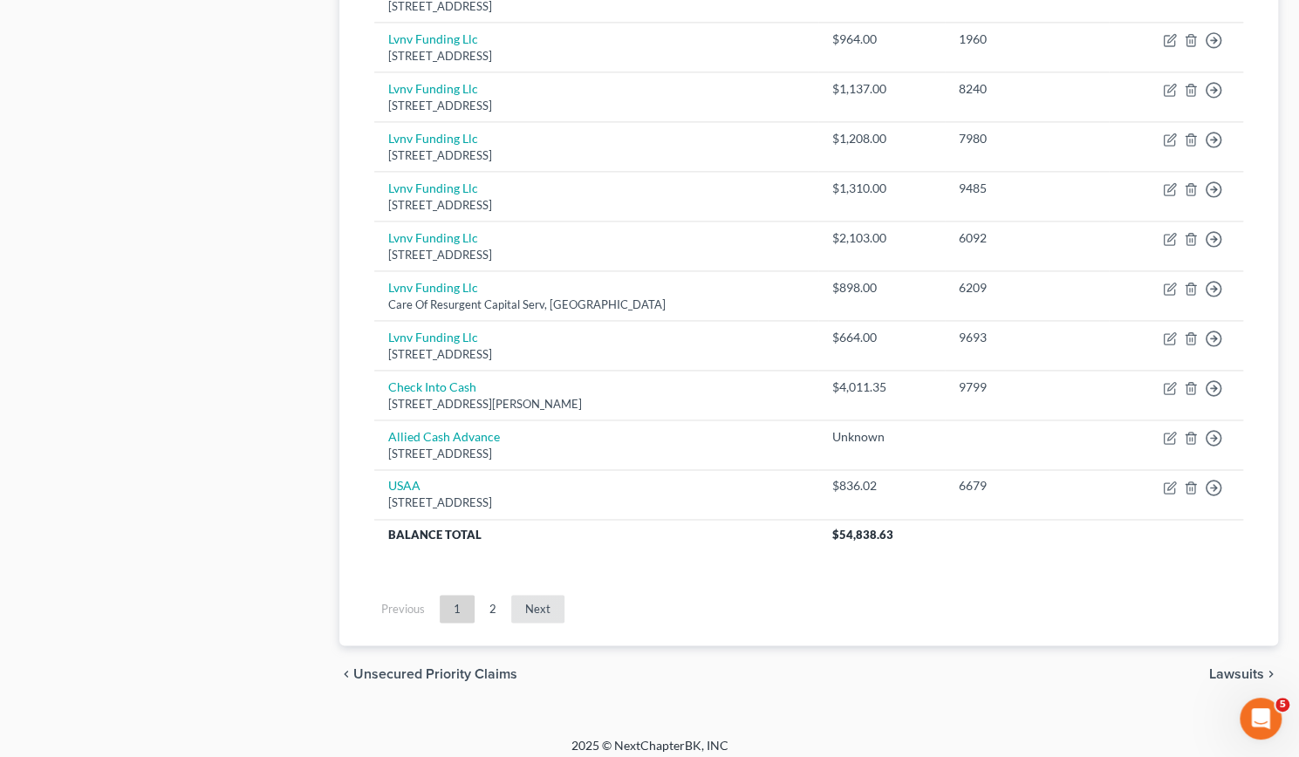
click at [535, 600] on link "Next" at bounding box center [537, 609] width 53 height 28
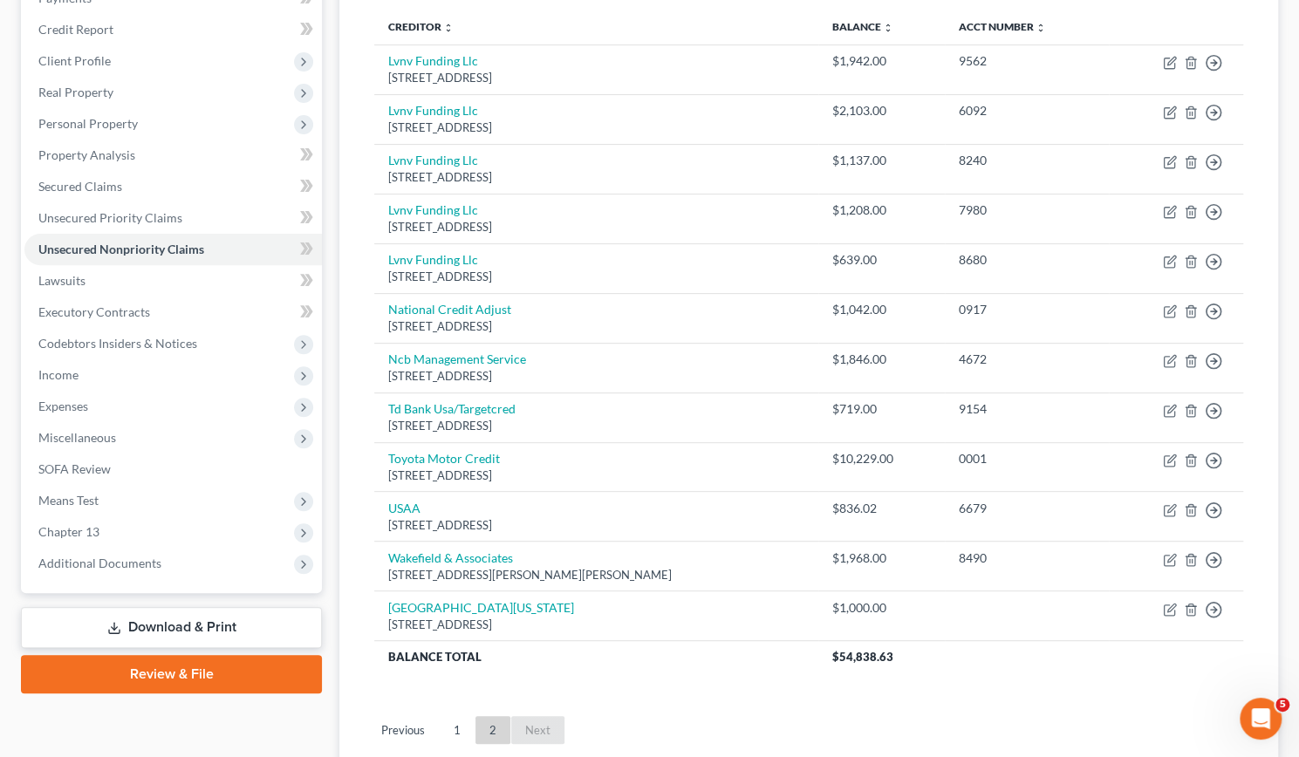
scroll to position [358, 0]
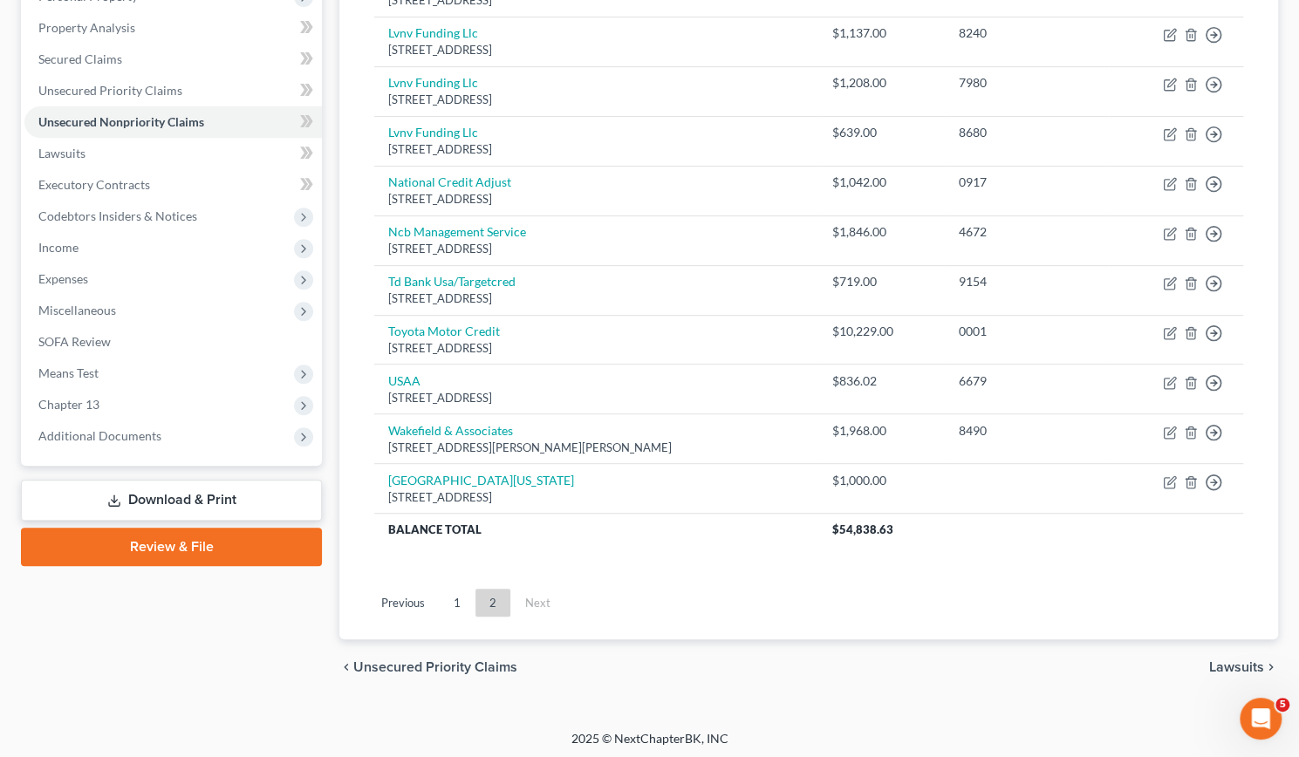
click at [533, 601] on li "Next" at bounding box center [537, 603] width 54 height 28
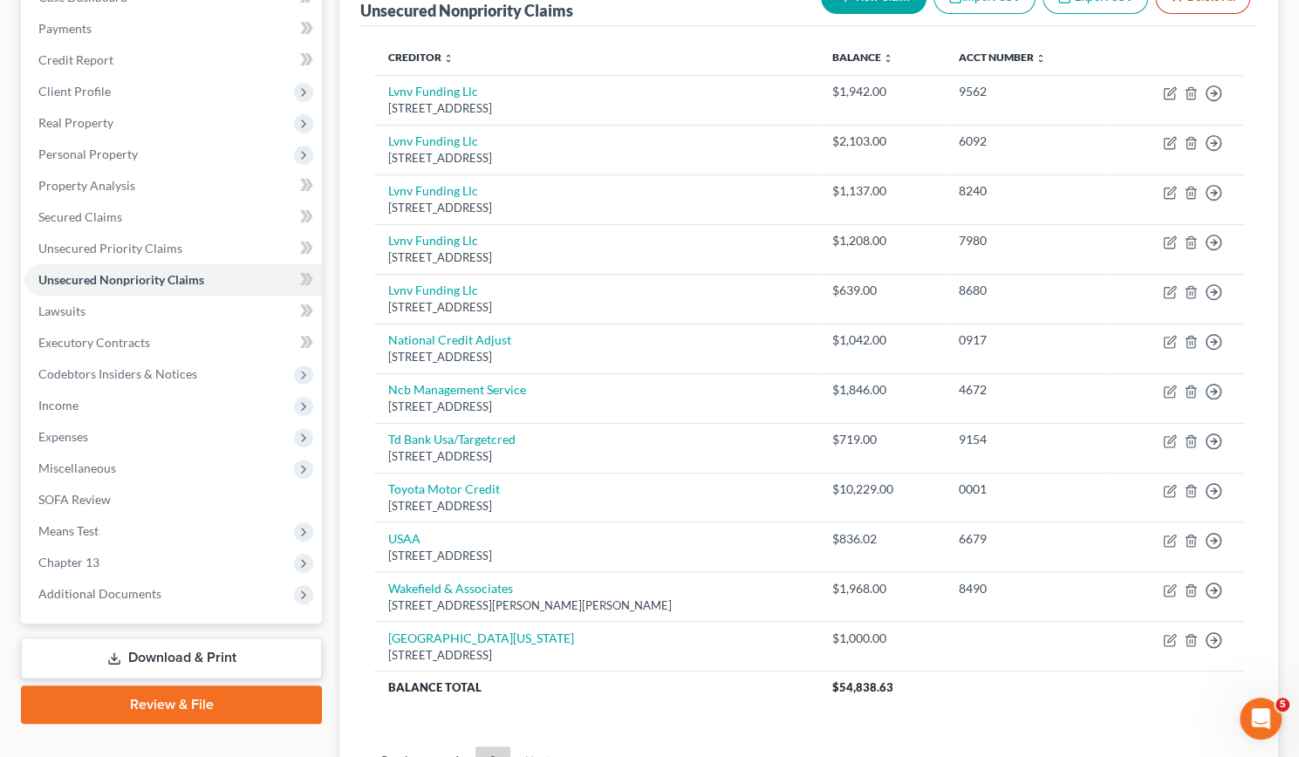
scroll to position [190, 0]
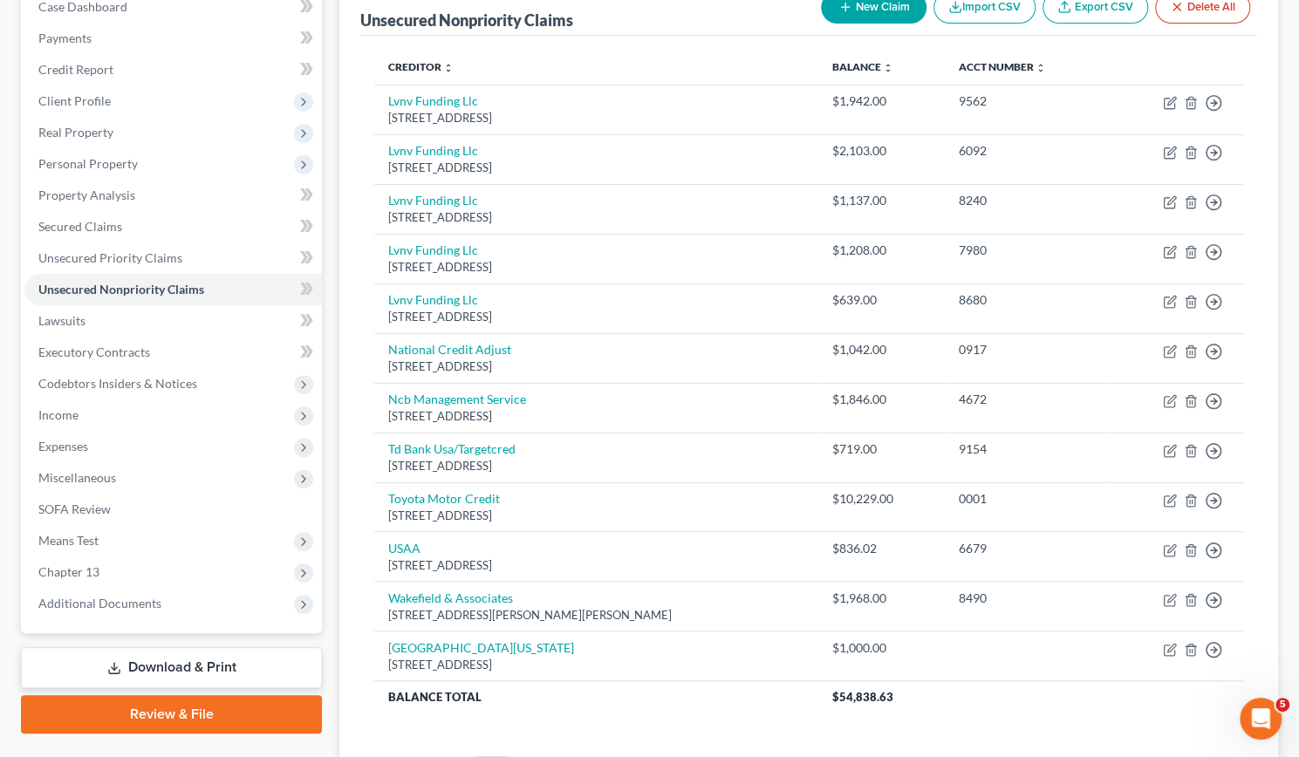
click at [152, 666] on link "Download & Print" at bounding box center [171, 667] width 301 height 41
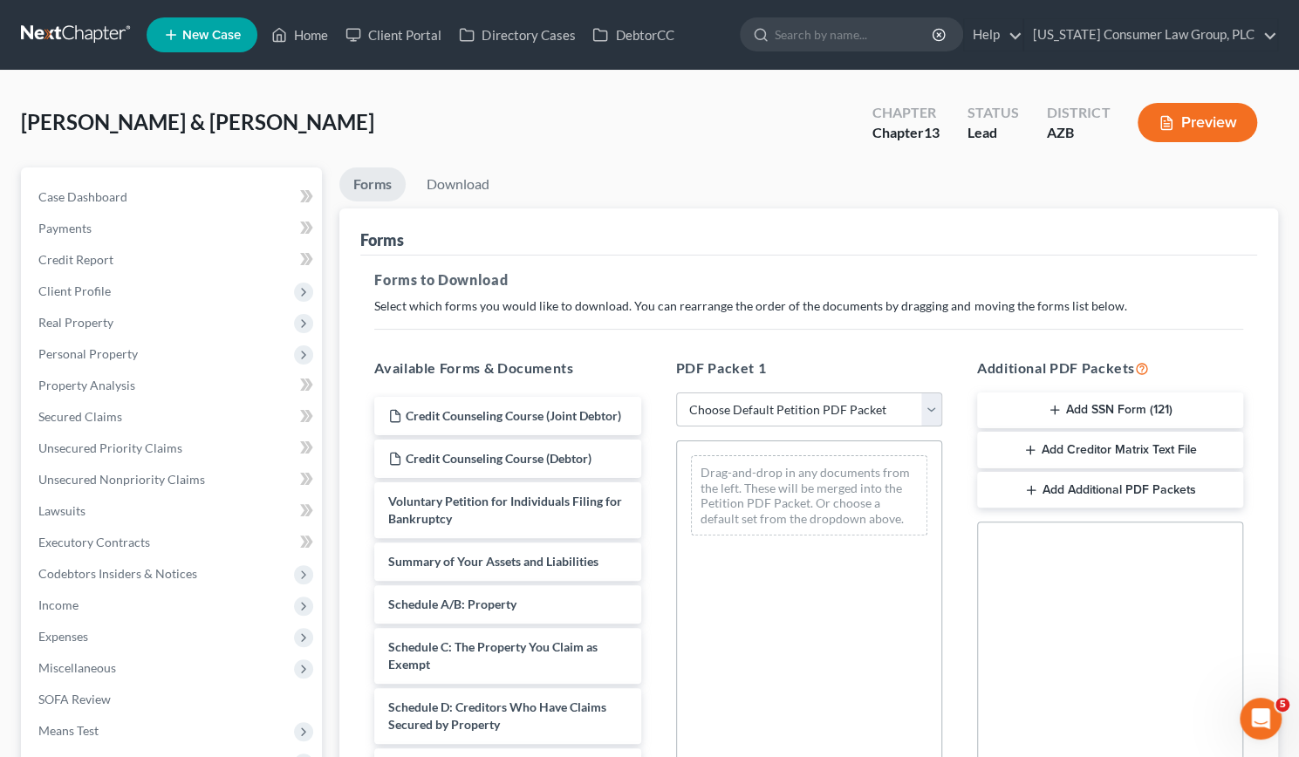
click at [930, 407] on select "Choose Default Petition PDF Packet Complete Bankruptcy Petition (all forms and …" at bounding box center [809, 410] width 266 height 35
select select "1"
click at [676, 393] on select "Choose Default Petition PDF Packet Complete Bankruptcy Petition (all forms and …" at bounding box center [809, 410] width 266 height 35
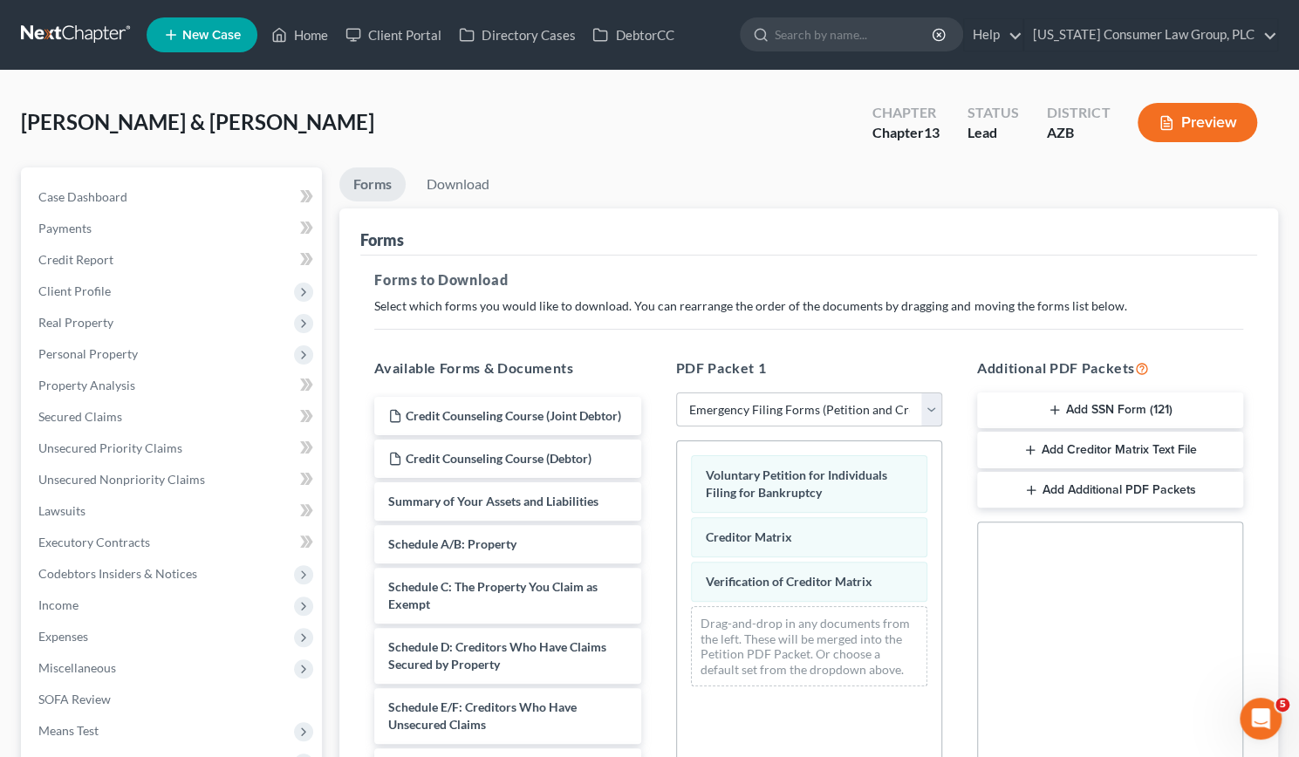
scroll to position [318, 0]
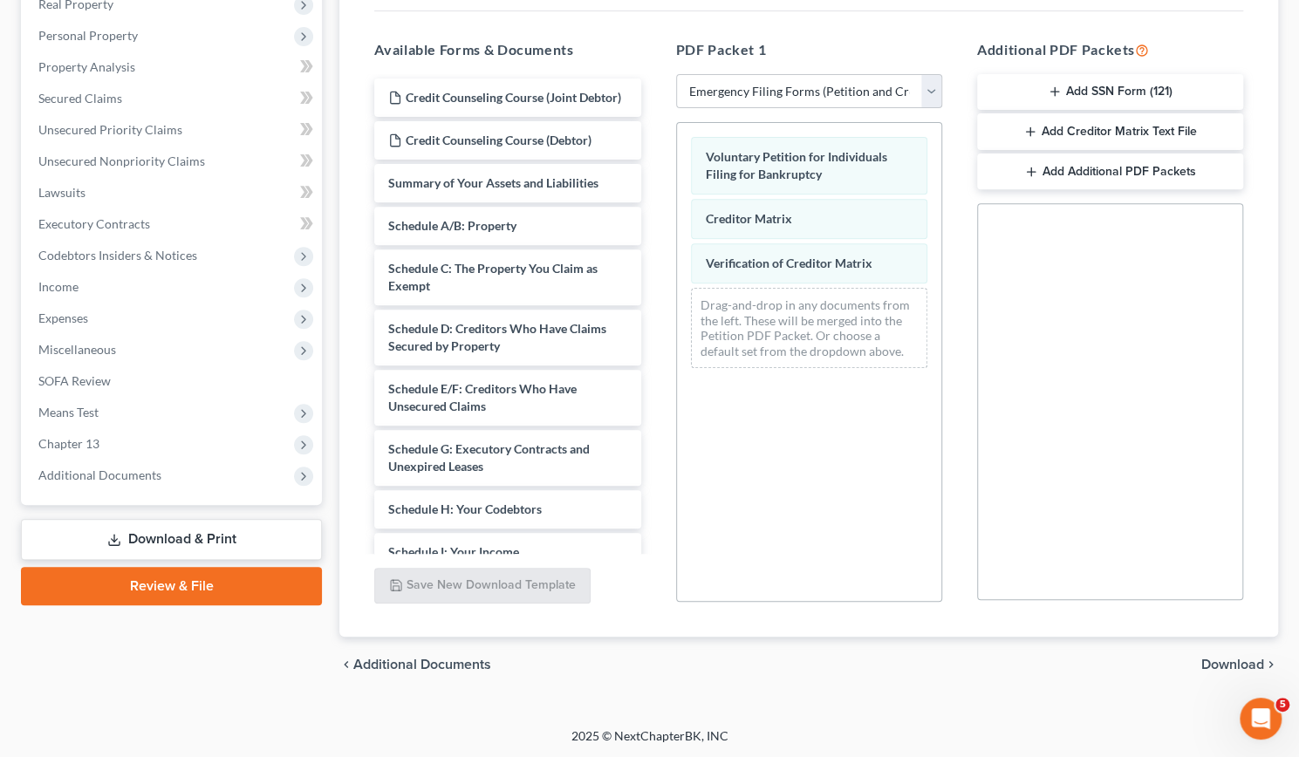
click at [1219, 662] on span "Download" at bounding box center [1232, 665] width 63 height 14
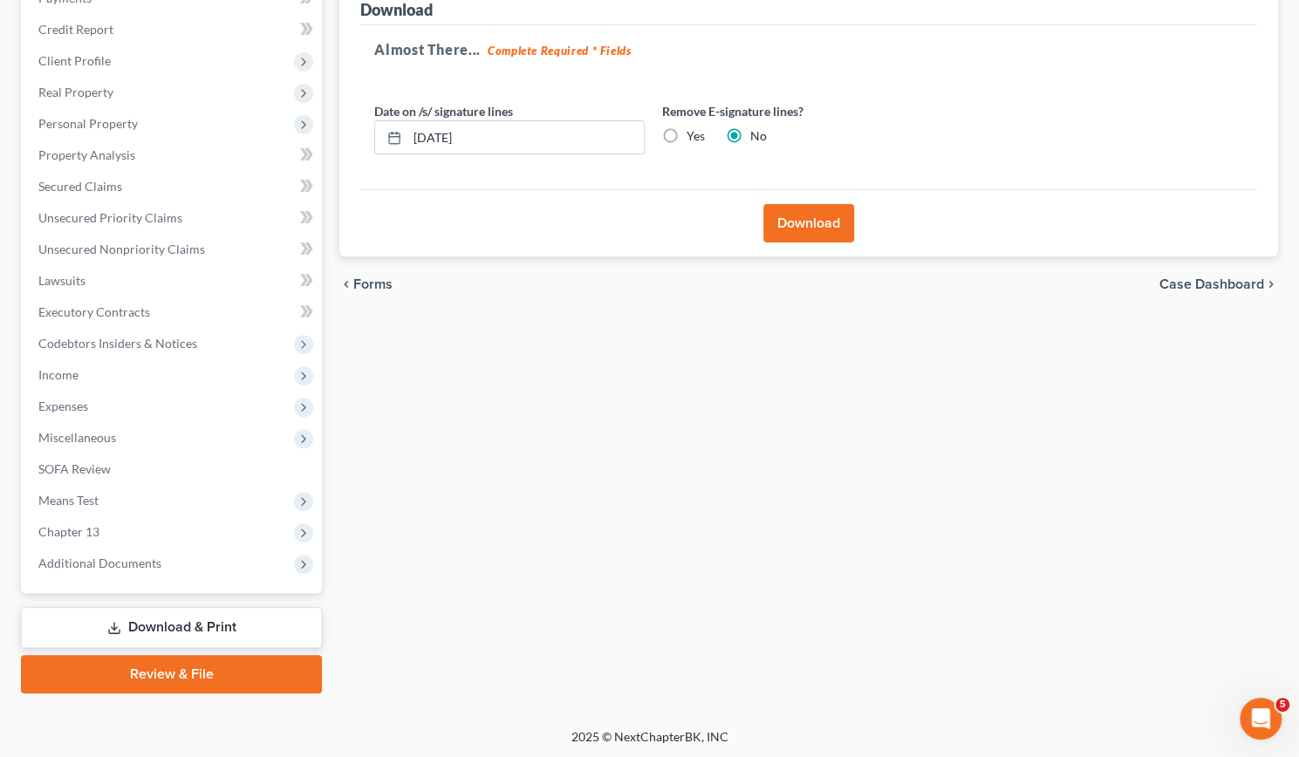
click at [686, 133] on label "Yes" at bounding box center [695, 135] width 18 height 17
click at [693, 133] on input "Yes" at bounding box center [698, 132] width 11 height 11
radio input "true"
radio input "false"
click at [827, 216] on button "Download" at bounding box center [808, 223] width 91 height 38
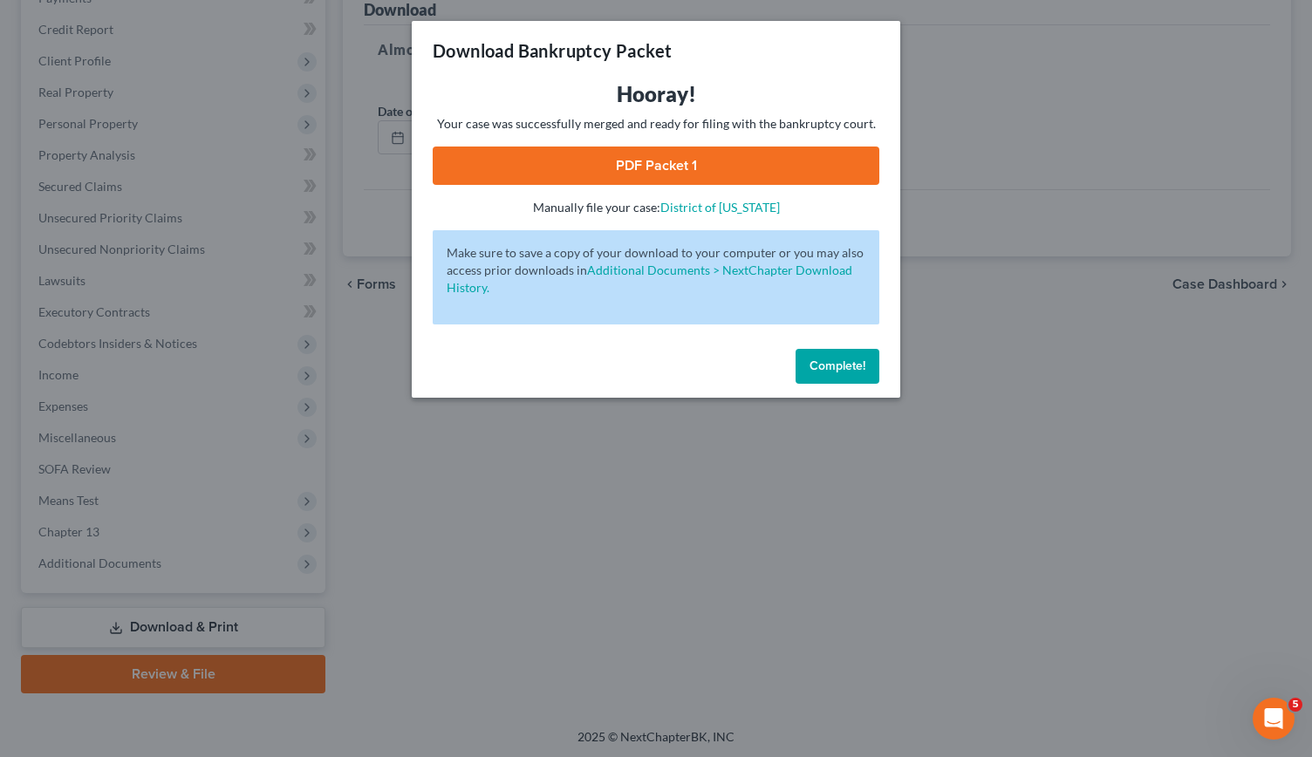
click at [588, 168] on link "PDF Packet 1" at bounding box center [656, 166] width 447 height 38
click at [813, 443] on div "Download Bankruptcy Packet Hooray! Your case was successfully merged and ready …" at bounding box center [656, 378] width 1312 height 757
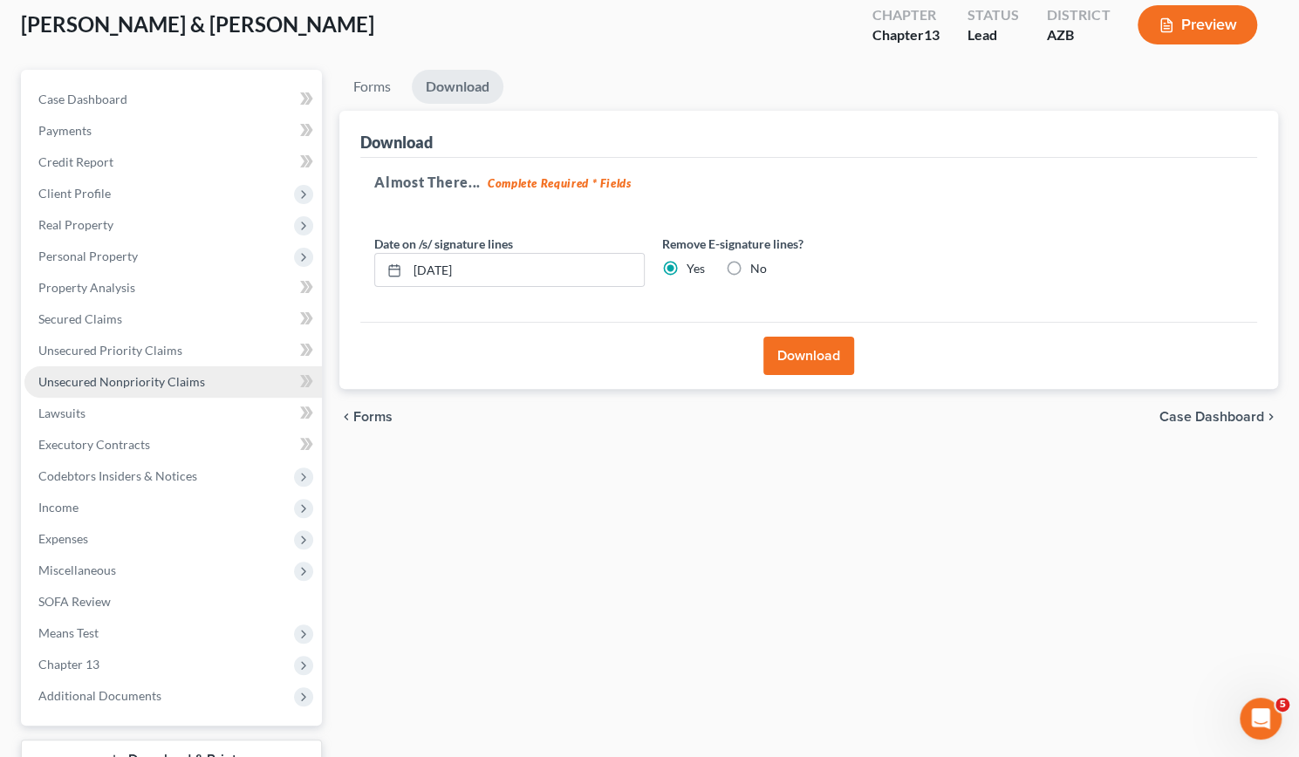
scroll to position [89, 0]
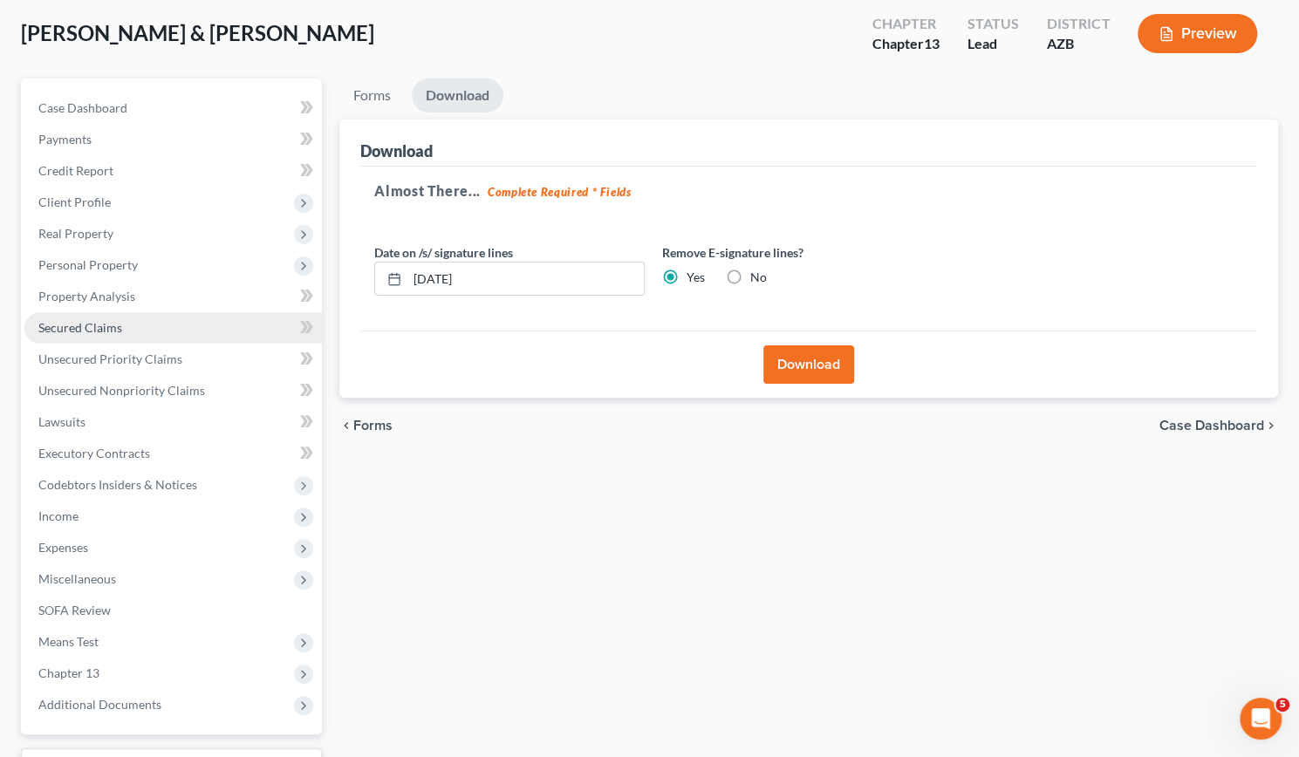
click at [66, 324] on span "Secured Claims" at bounding box center [80, 327] width 84 height 15
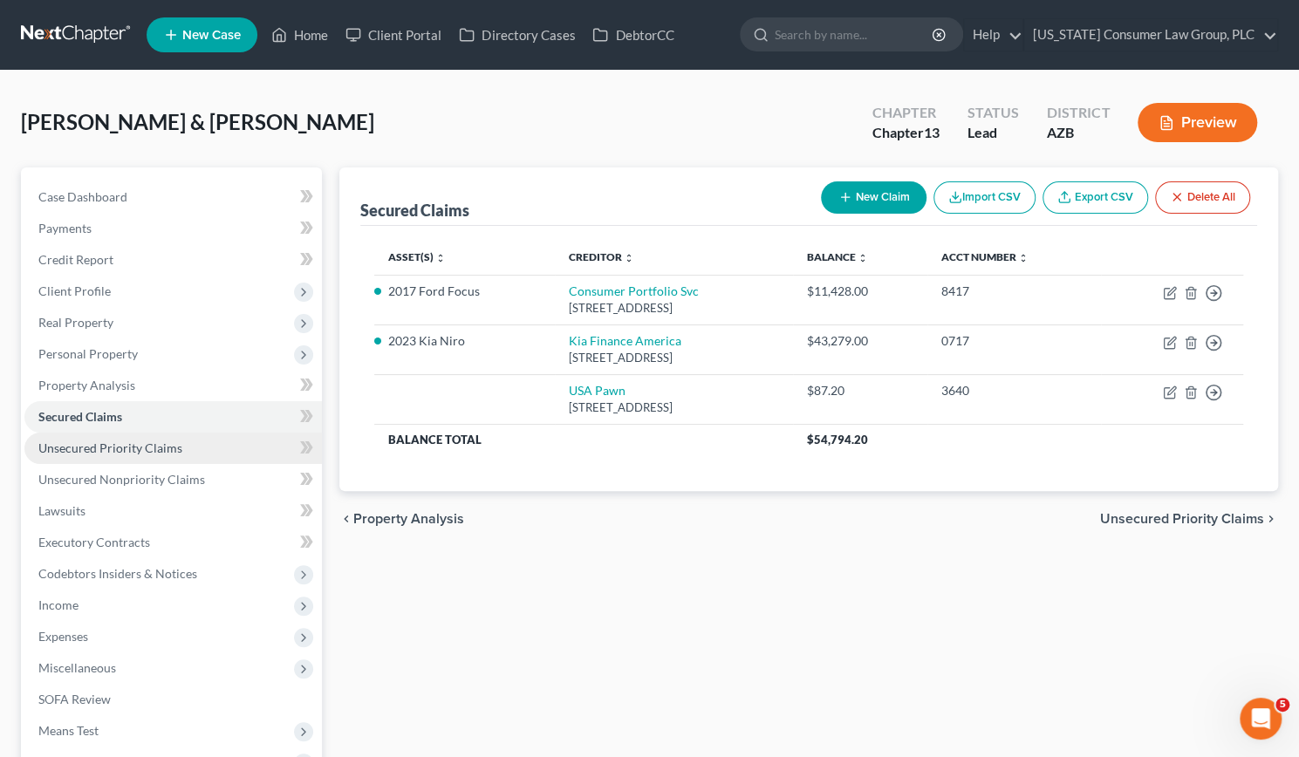
click at [113, 453] on span "Unsecured Priority Claims" at bounding box center [110, 447] width 144 height 15
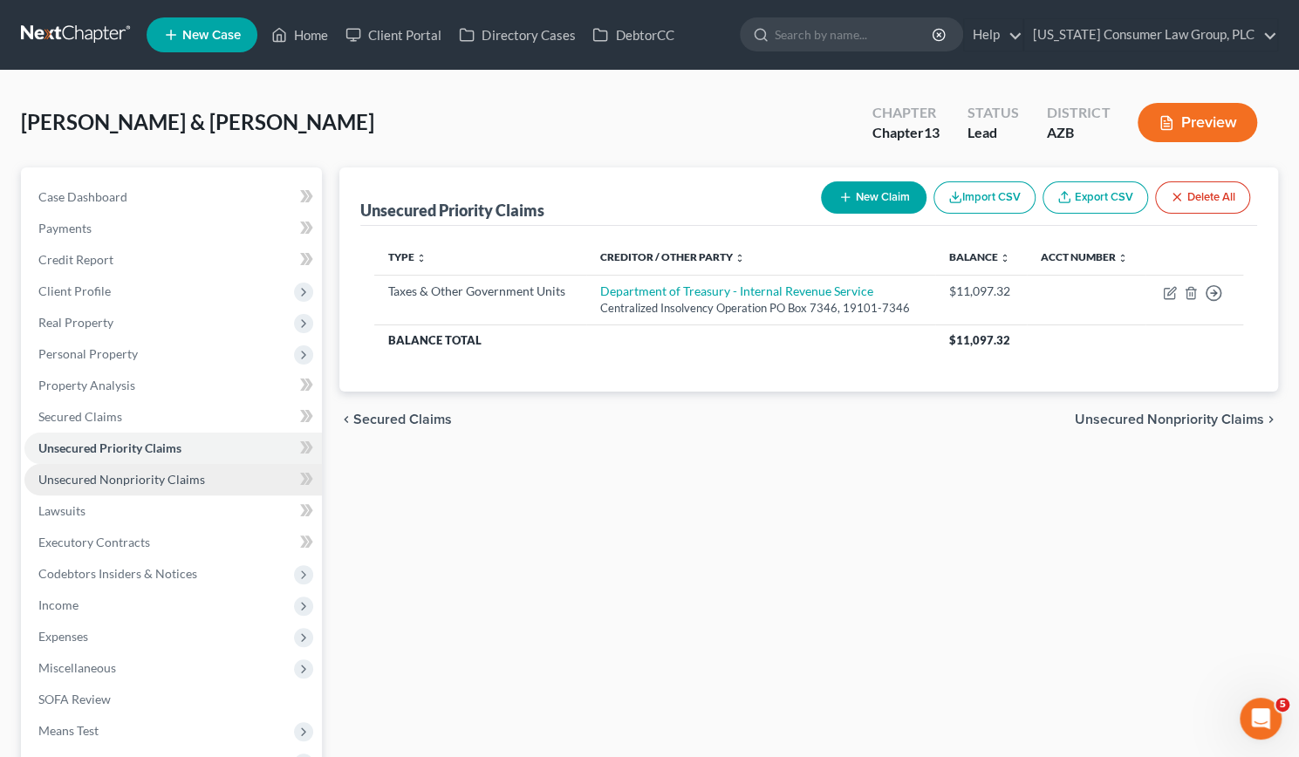
click at [108, 474] on span "Unsecured Nonpriority Claims" at bounding box center [121, 479] width 167 height 15
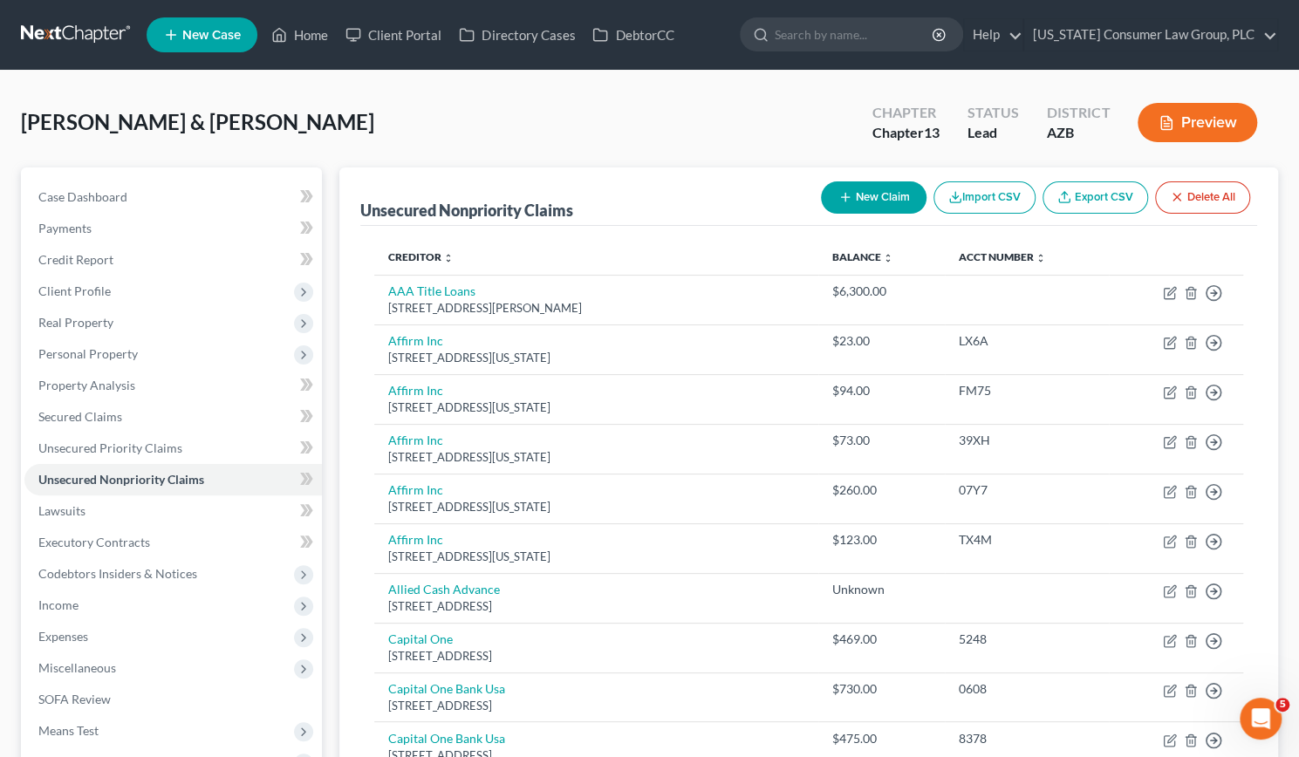
click at [884, 198] on button "New Claim" at bounding box center [874, 197] width 106 height 32
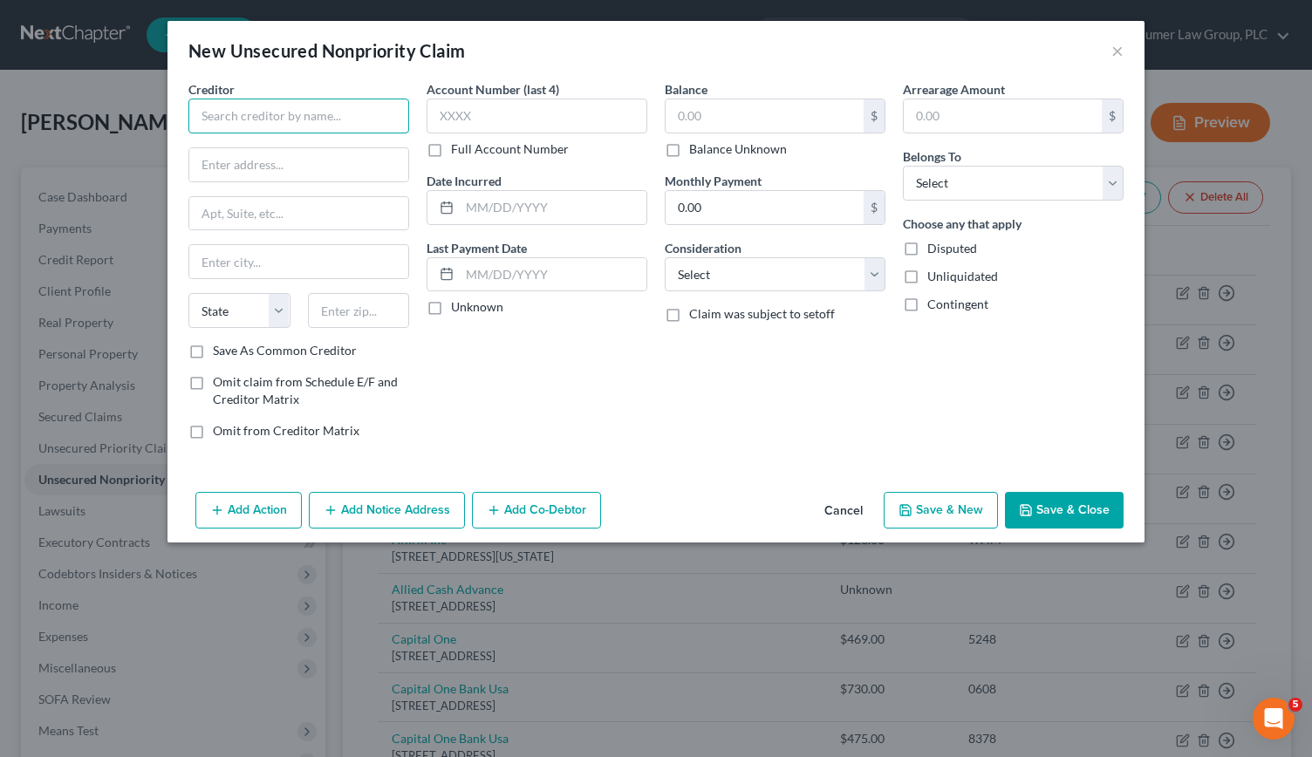
click at [324, 113] on input "text" at bounding box center [298, 116] width 221 height 35
type input "National Debt Holdings, LLC"
type input "c/o The MLS Group"
type input "2350 N Forest Suite 28b"
type input "86409"
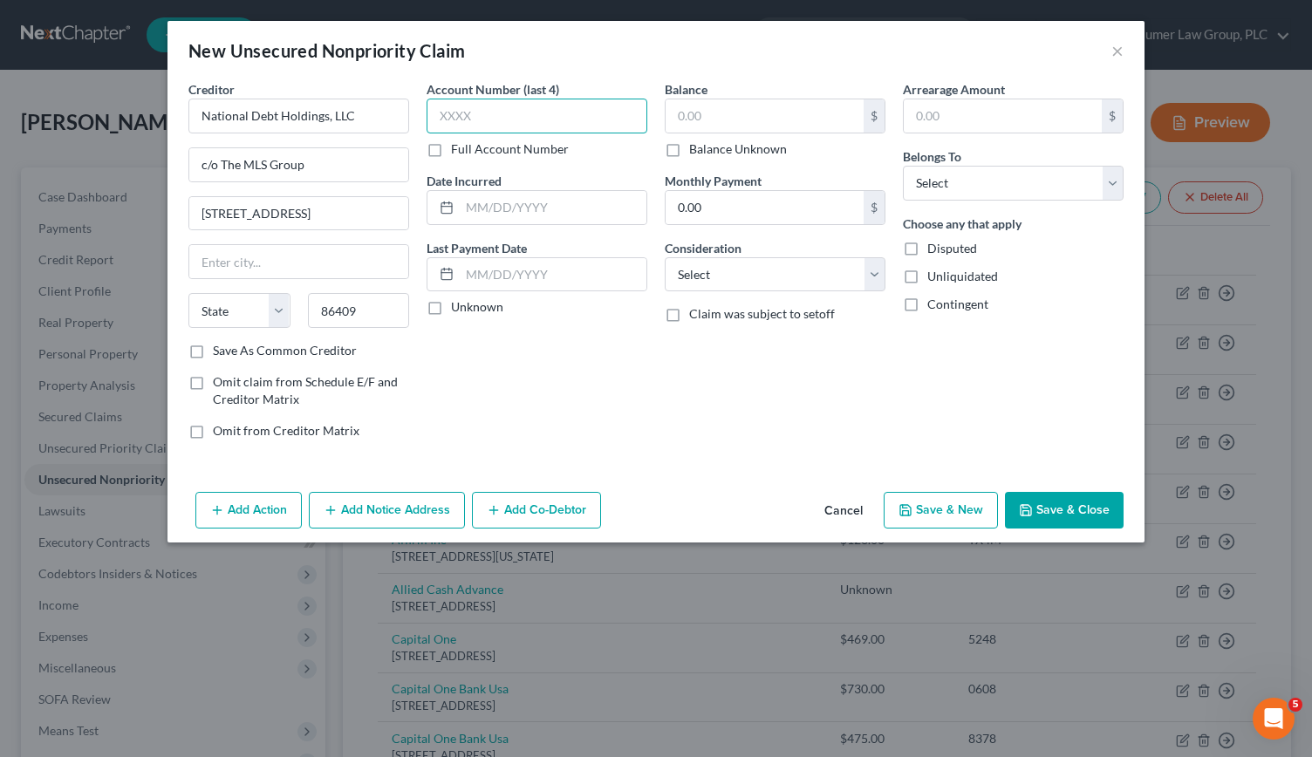
click at [480, 122] on input "text" at bounding box center [537, 116] width 221 height 35
type input "9893"
click at [701, 113] on input "text" at bounding box center [765, 115] width 198 height 33
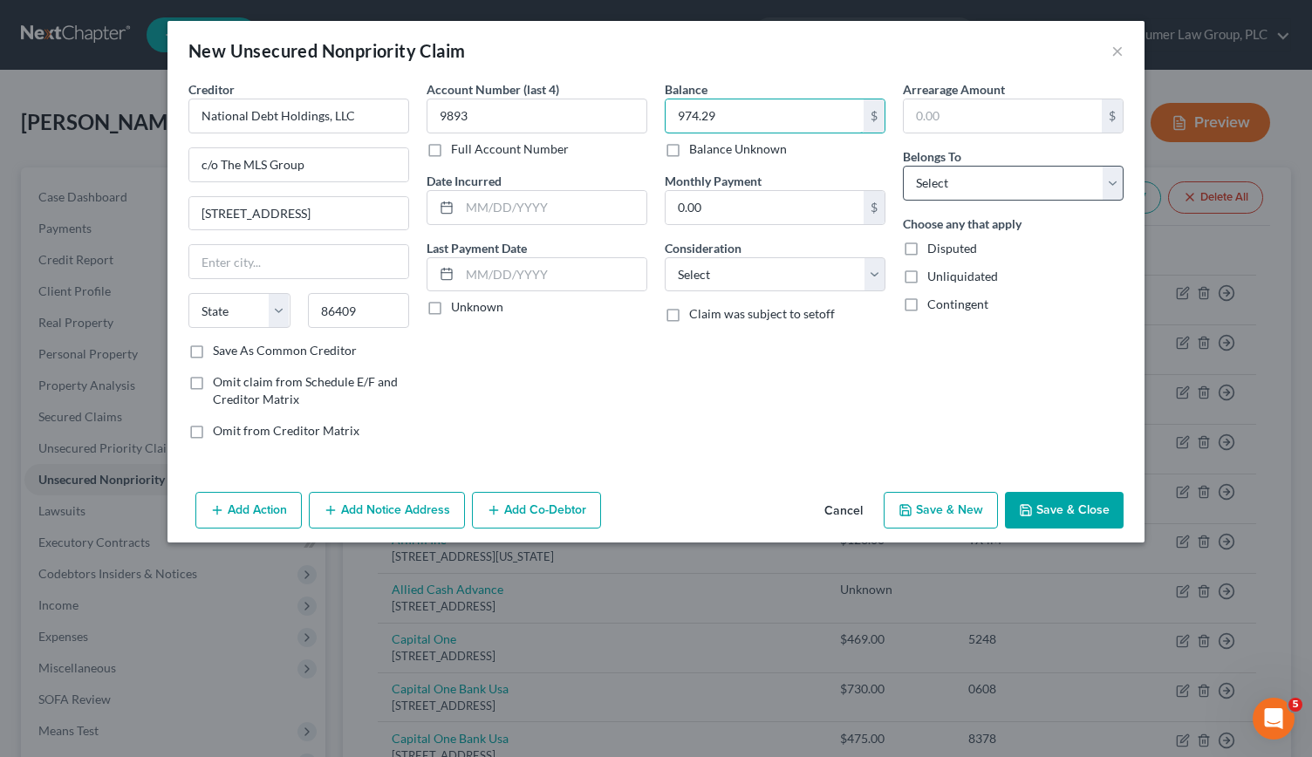
type input "974.29"
click at [1103, 183] on select "Select Debtor 1 Only Debtor 2 Only Debtor 1 And Debtor 2 Only At Least One Of T…" at bounding box center [1013, 183] width 221 height 35
select select "2"
click at [903, 166] on select "Select Debtor 1 Only Debtor 2 Only Debtor 1 And Debtor 2 Only At Least One Of T…" at bounding box center [1013, 183] width 221 height 35
click at [873, 273] on select "Select Cable / Satellite Services Collection Agency Credit Card Debt Debt Couns…" at bounding box center [775, 274] width 221 height 35
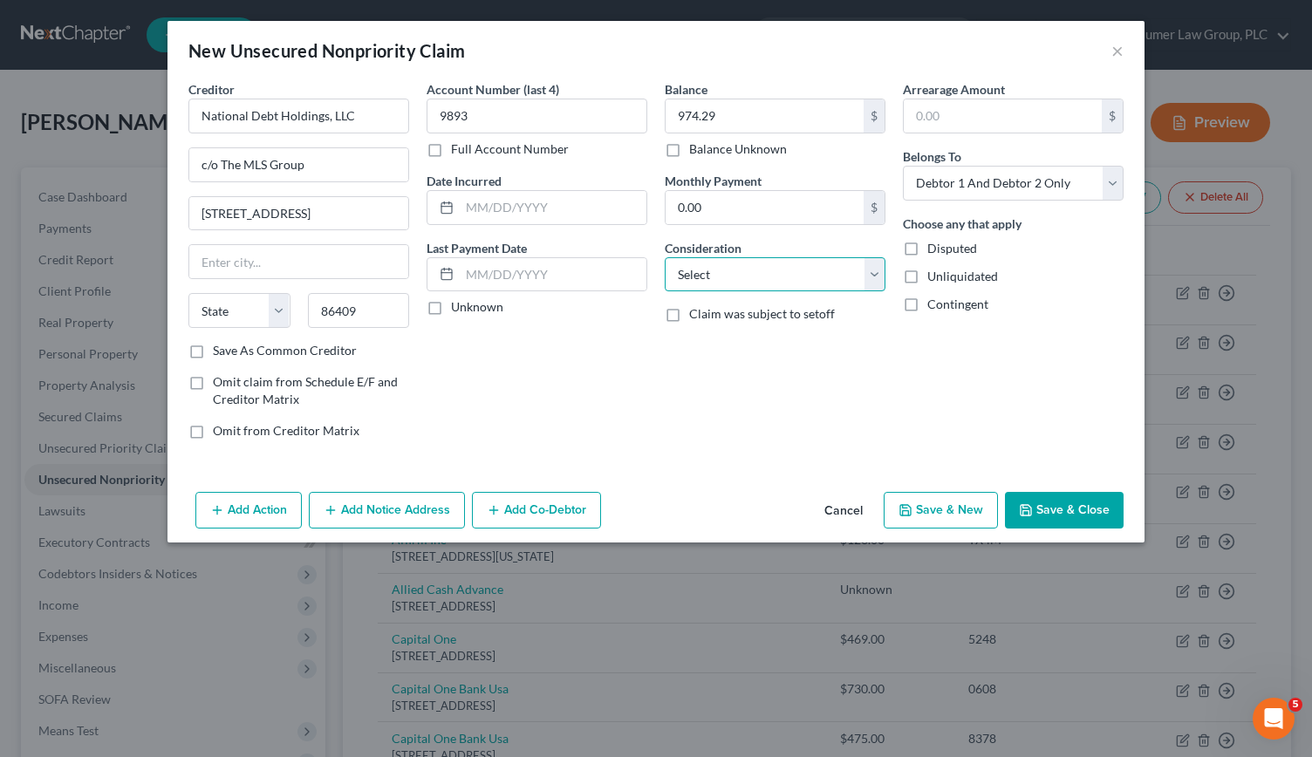
select select "10"
click at [665, 257] on select "Select Cable / Satellite Services Collection Agency Credit Card Debt Debt Couns…" at bounding box center [775, 274] width 221 height 35
click at [1036, 500] on button "Save & Close" at bounding box center [1064, 510] width 119 height 37
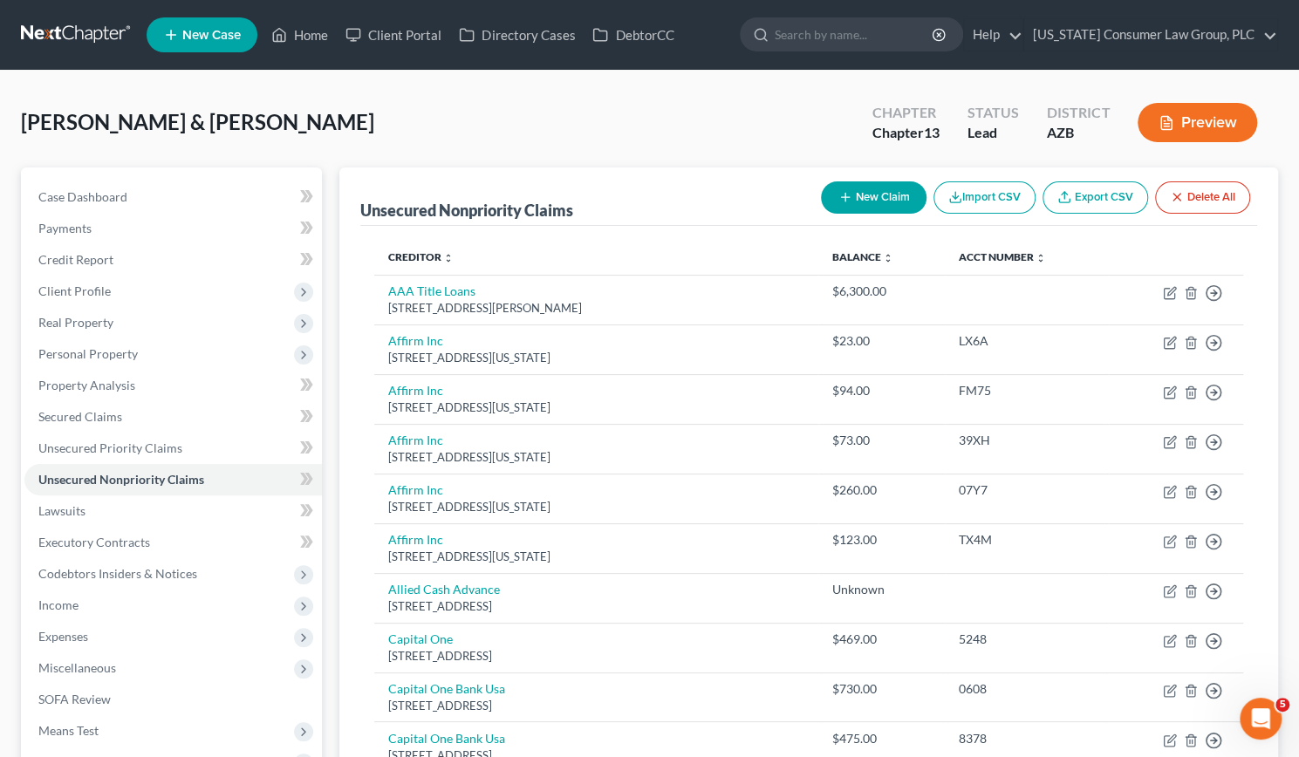
click at [876, 194] on button "New Claim" at bounding box center [874, 197] width 106 height 32
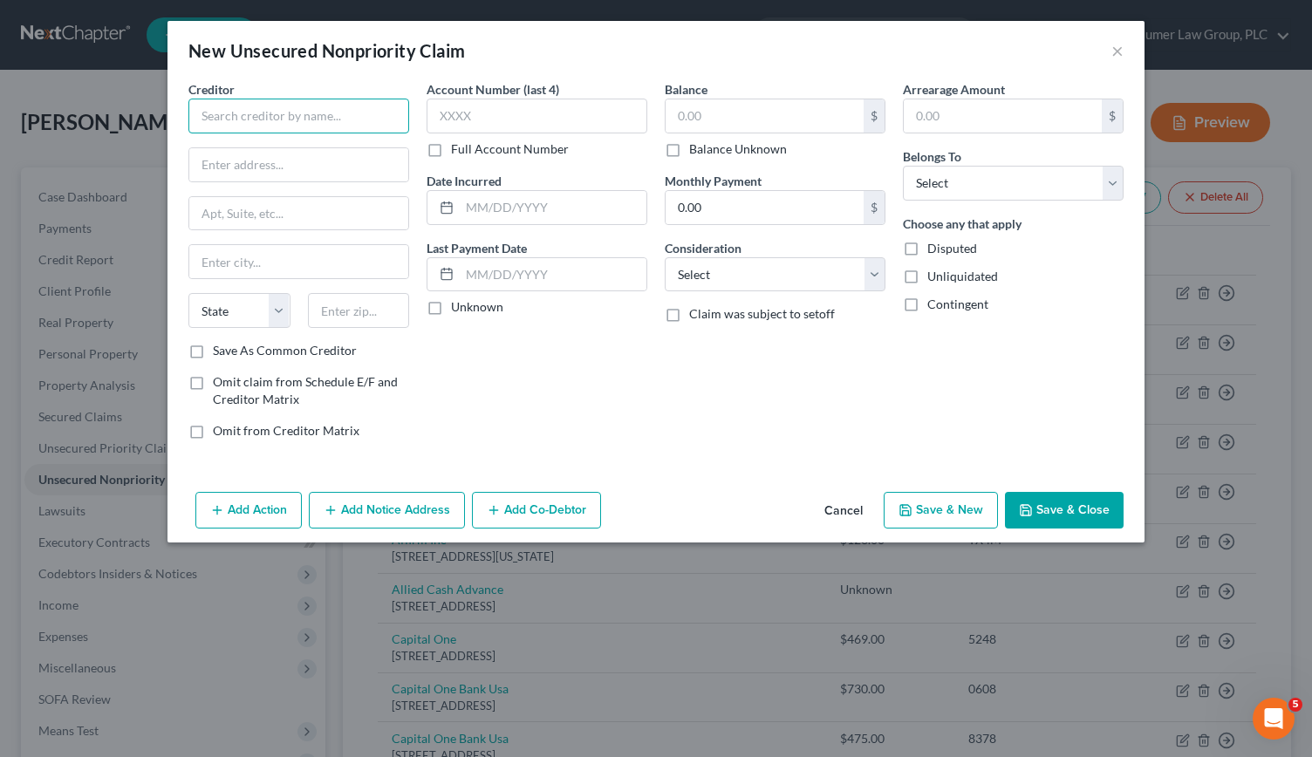
click at [311, 103] on input "text" at bounding box center [298, 116] width 221 height 35
type input "National Debt Holdings, LLC"
type input "c/o The MLS Group"
type input "2350 N Forest Suite 28b"
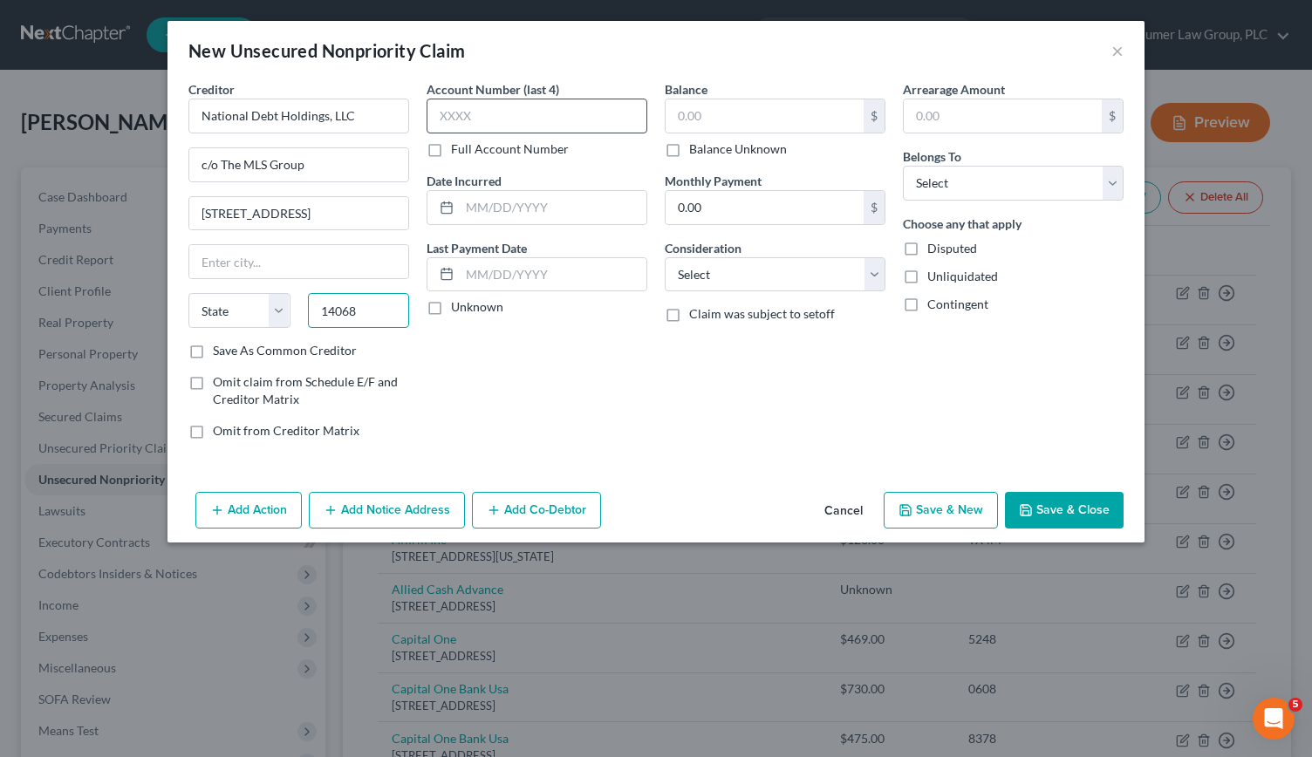
type input "14068"
click at [474, 105] on input "text" at bounding box center [537, 116] width 221 height 35
type input "Getzville"
select select "35"
type input "3682"
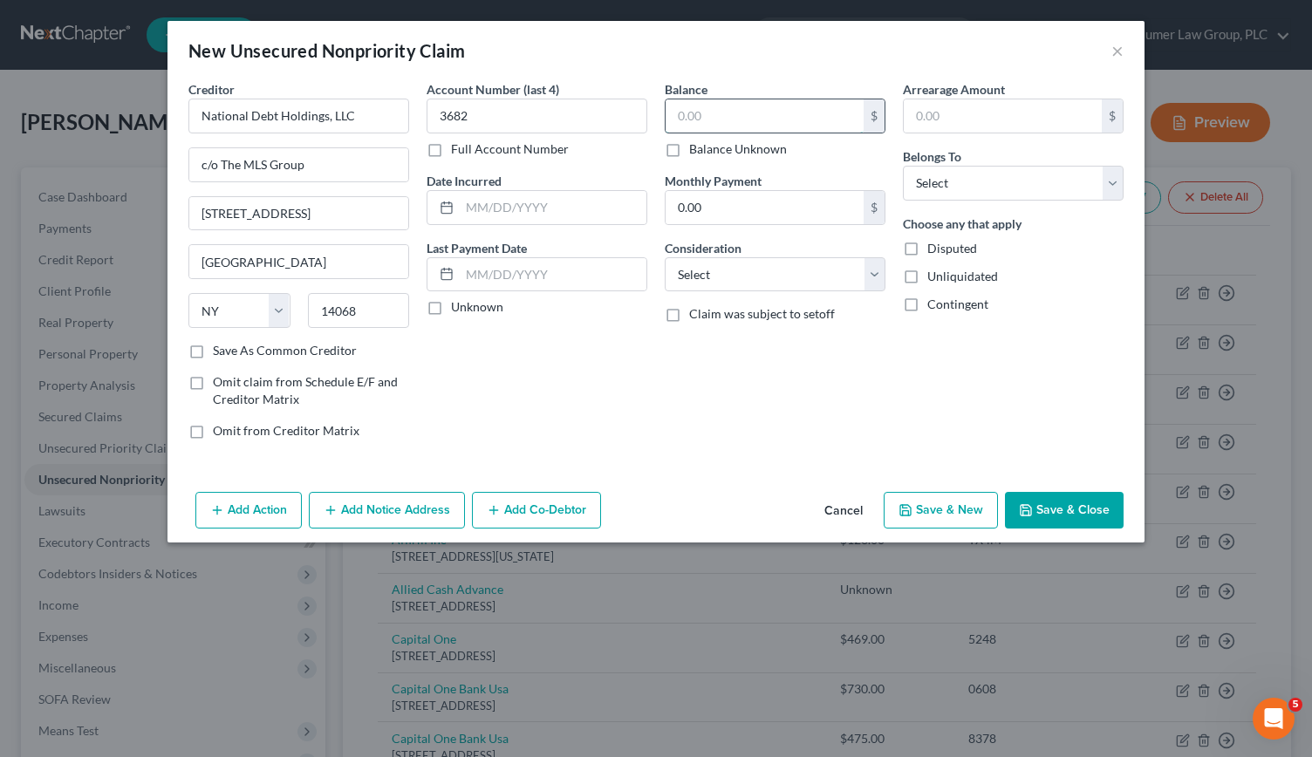
click at [734, 108] on input "text" at bounding box center [765, 115] width 198 height 33
type input "731.07"
click at [1080, 188] on select "Select Debtor 1 Only Debtor 2 Only Debtor 1 And Debtor 2 Only At Least One Of T…" at bounding box center [1013, 183] width 221 height 35
select select "2"
click at [903, 166] on select "Select Debtor 1 Only Debtor 2 Only Debtor 1 And Debtor 2 Only At Least One Of T…" at bounding box center [1013, 183] width 221 height 35
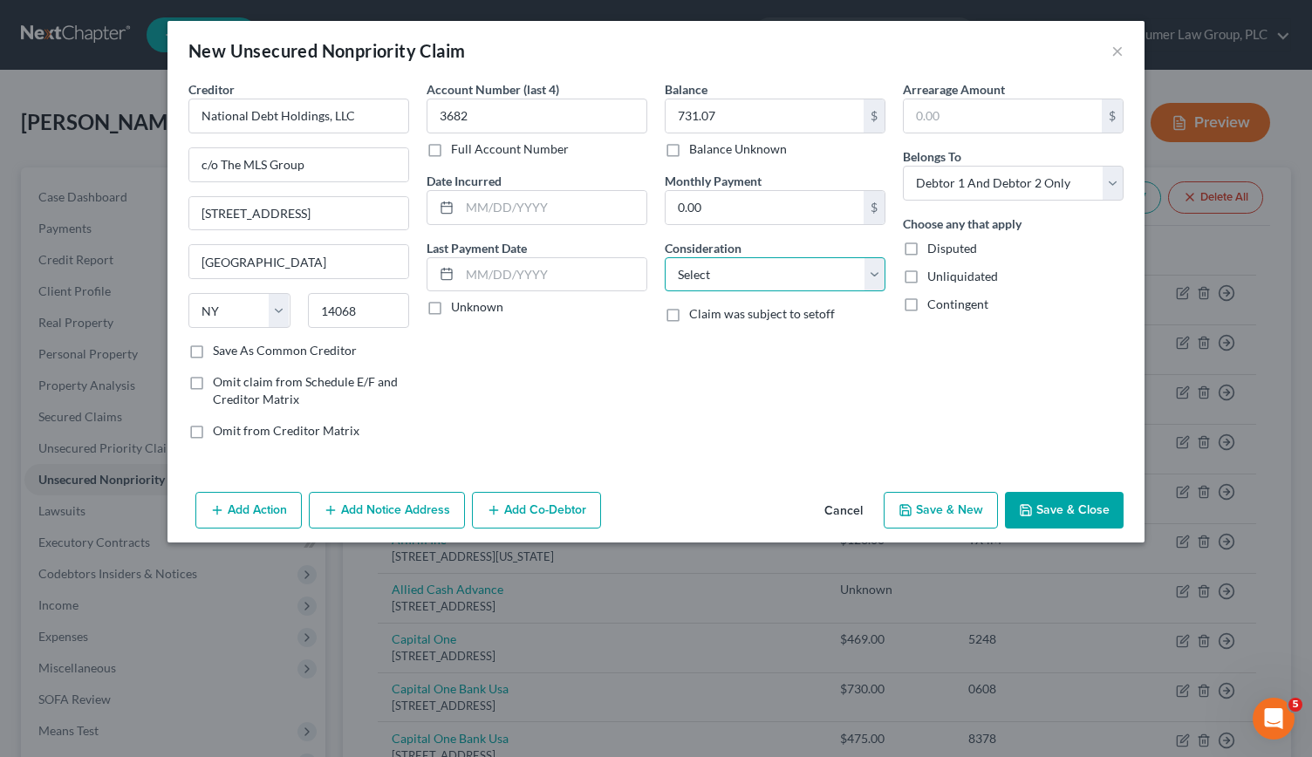
click at [877, 277] on select "Select Cable / Satellite Services Collection Agency Credit Card Debt Debt Couns…" at bounding box center [775, 274] width 221 height 35
select select "9"
click at [665, 257] on select "Select Cable / Satellite Services Collection Agency Credit Card Debt Debt Couns…" at bounding box center [775, 274] width 221 height 35
click at [1066, 500] on button "Save & Close" at bounding box center [1064, 510] width 119 height 37
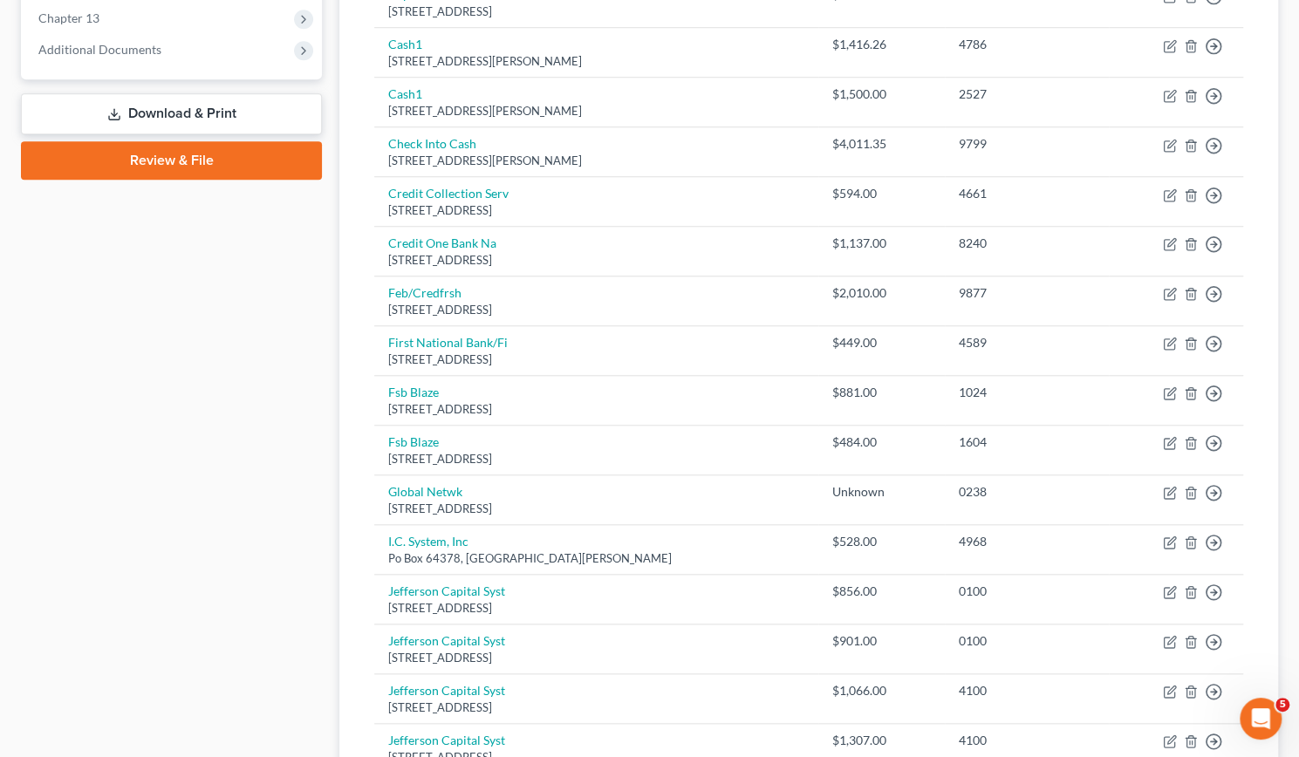
scroll to position [743, 0]
click at [138, 100] on link "Download & Print" at bounding box center [171, 114] width 301 height 41
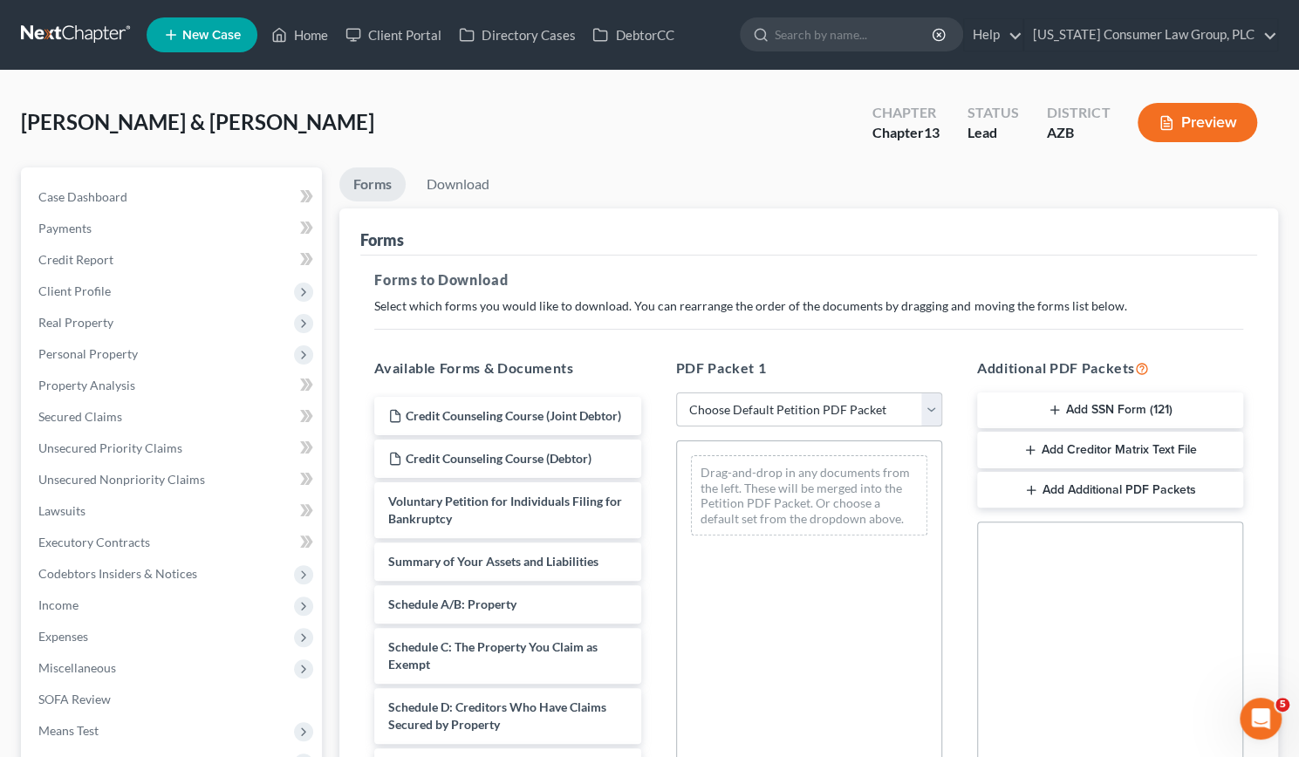
click at [932, 400] on select "Choose Default Petition PDF Packet Complete Bankruptcy Petition (all forms and …" at bounding box center [809, 410] width 266 height 35
select select "1"
click at [676, 393] on select "Choose Default Petition PDF Packet Complete Bankruptcy Petition (all forms and …" at bounding box center [809, 410] width 266 height 35
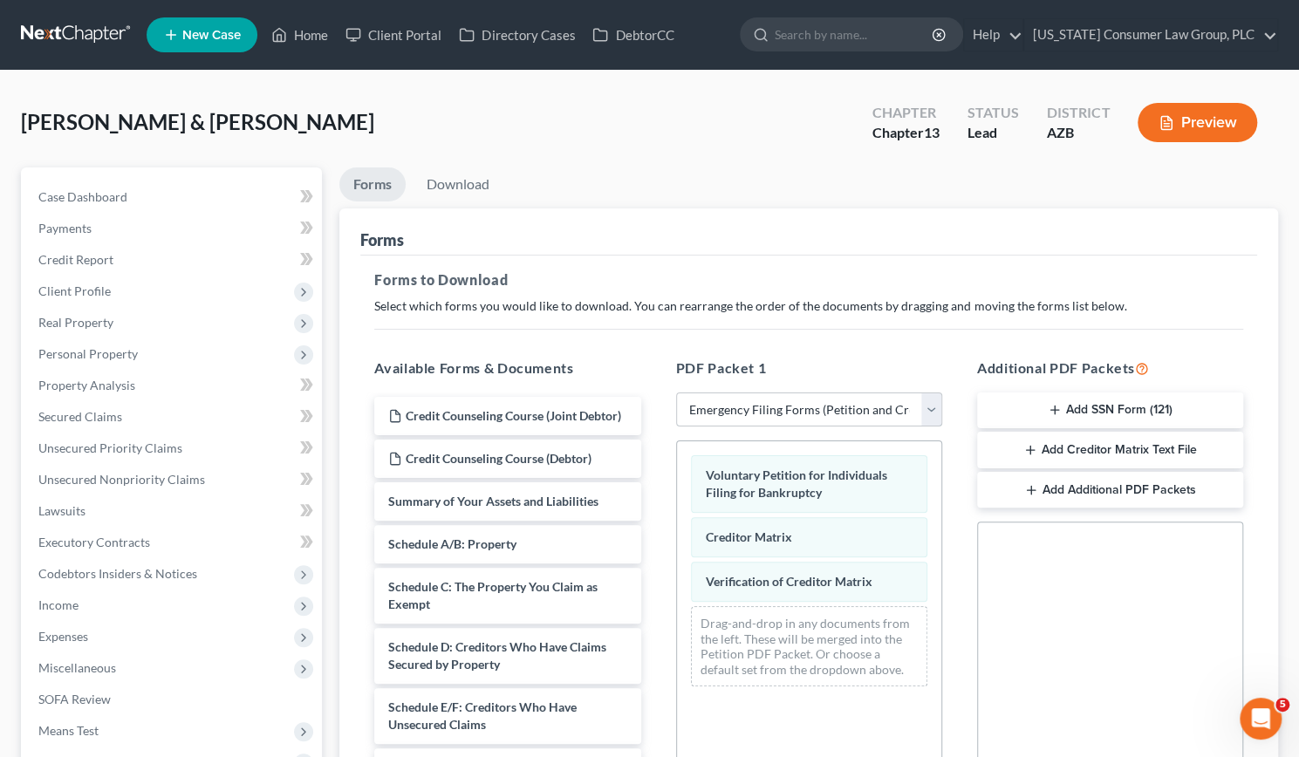
scroll to position [318, 0]
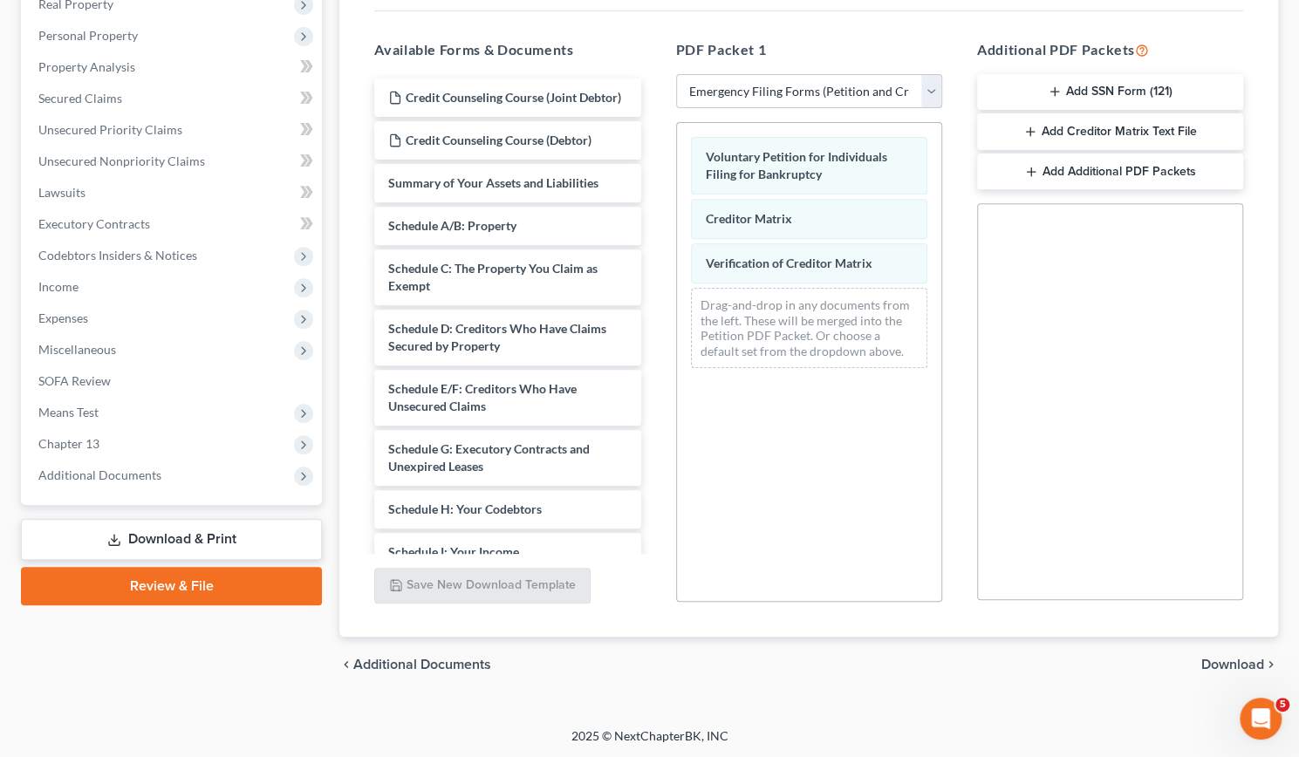
click at [1225, 660] on span "Download" at bounding box center [1232, 665] width 63 height 14
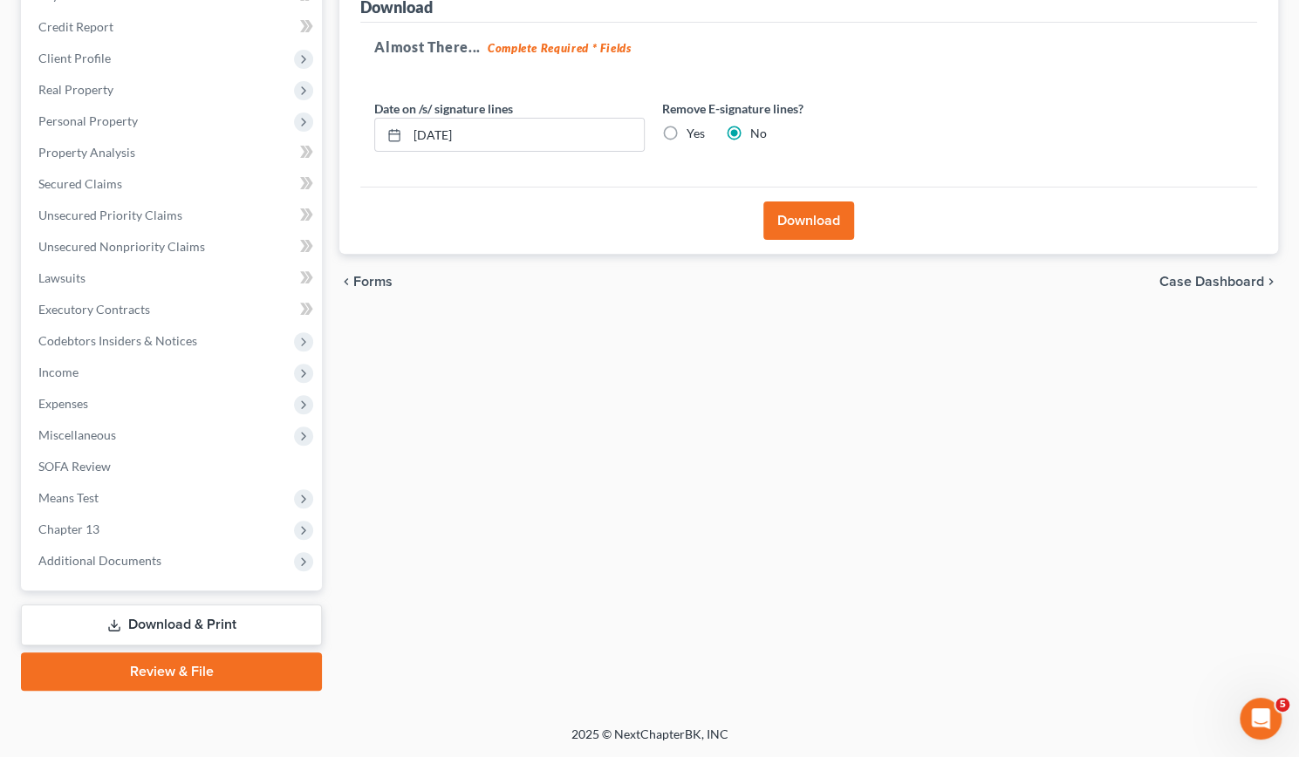
scroll to position [230, 0]
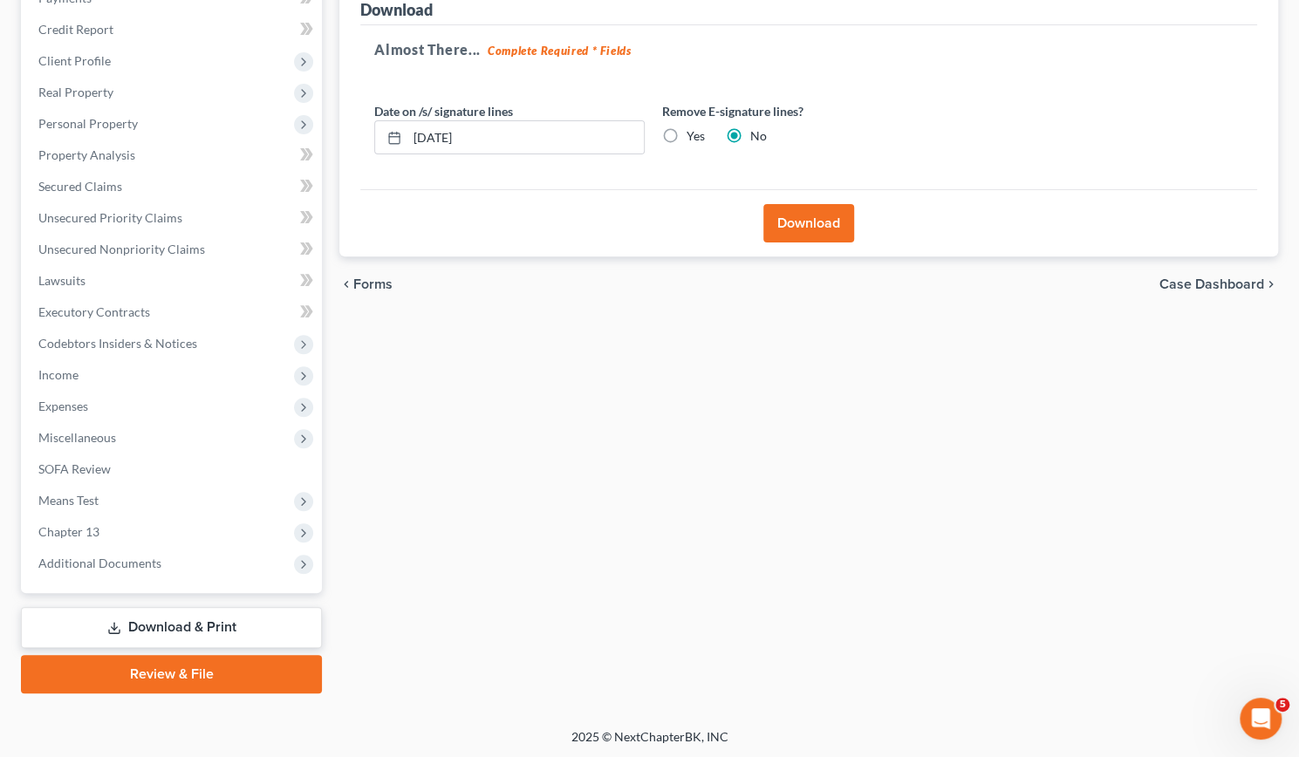
click at [686, 133] on label "Yes" at bounding box center [695, 135] width 18 height 17
click at [693, 133] on input "Yes" at bounding box center [698, 132] width 11 height 11
radio input "true"
radio input "false"
click at [778, 219] on button "Download" at bounding box center [808, 223] width 91 height 38
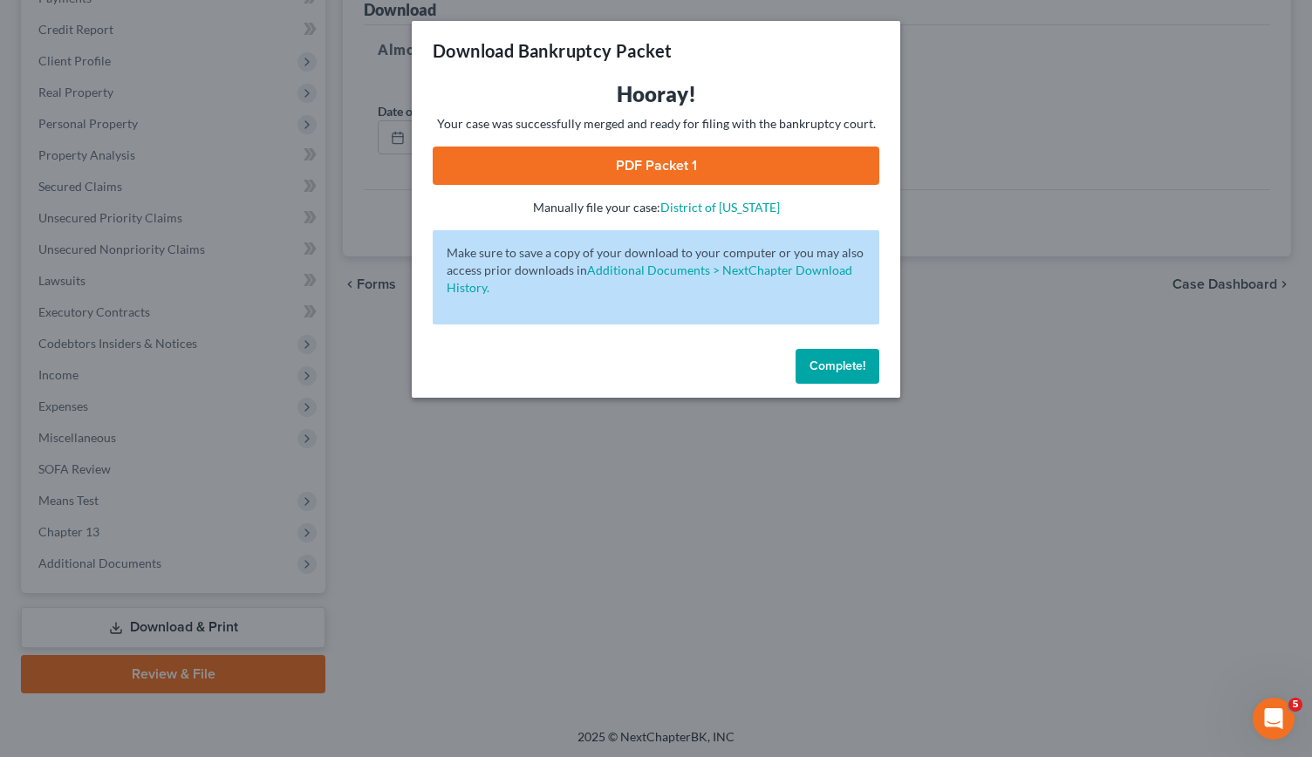
click at [633, 167] on link "PDF Packet 1" at bounding box center [656, 166] width 447 height 38
click at [729, 585] on div "Download Bankruptcy Packet Hooray! Your case was successfully merged and ready …" at bounding box center [656, 378] width 1312 height 757
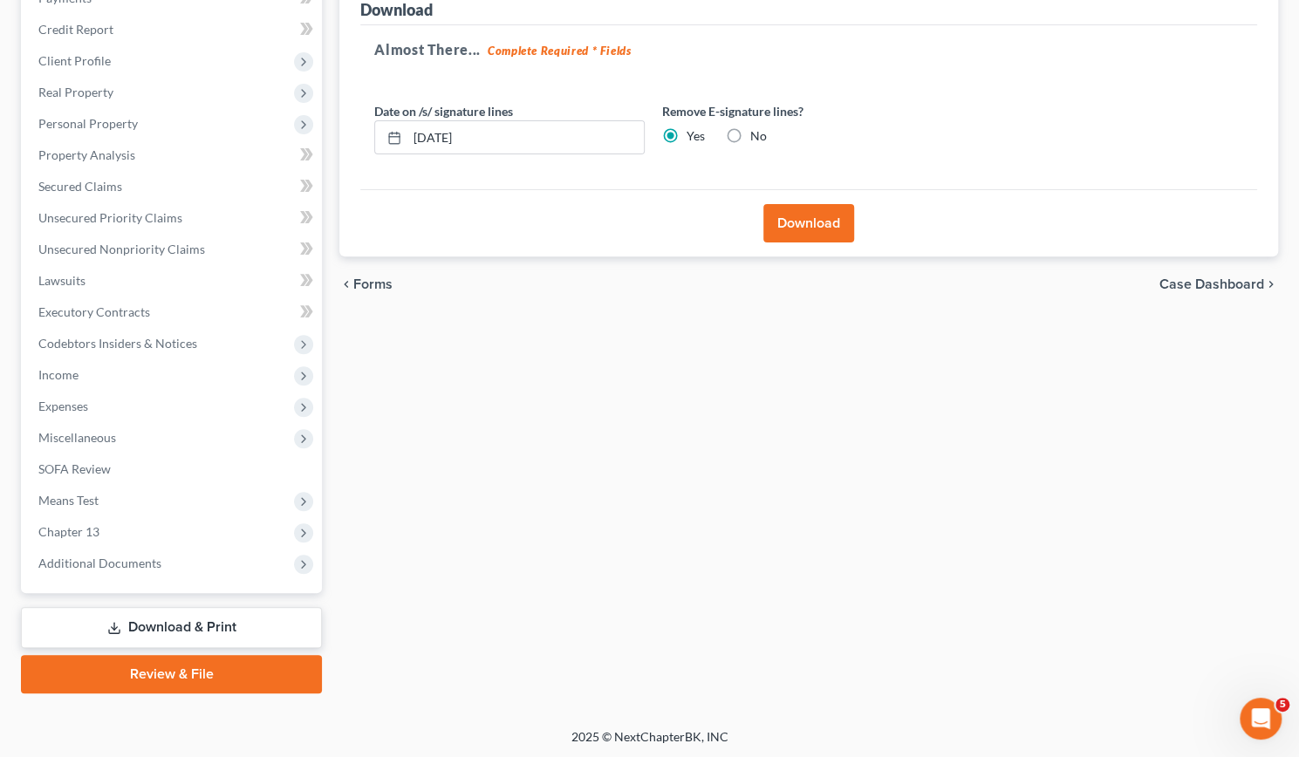
click at [209, 670] on link "Review & File" at bounding box center [171, 674] width 301 height 38
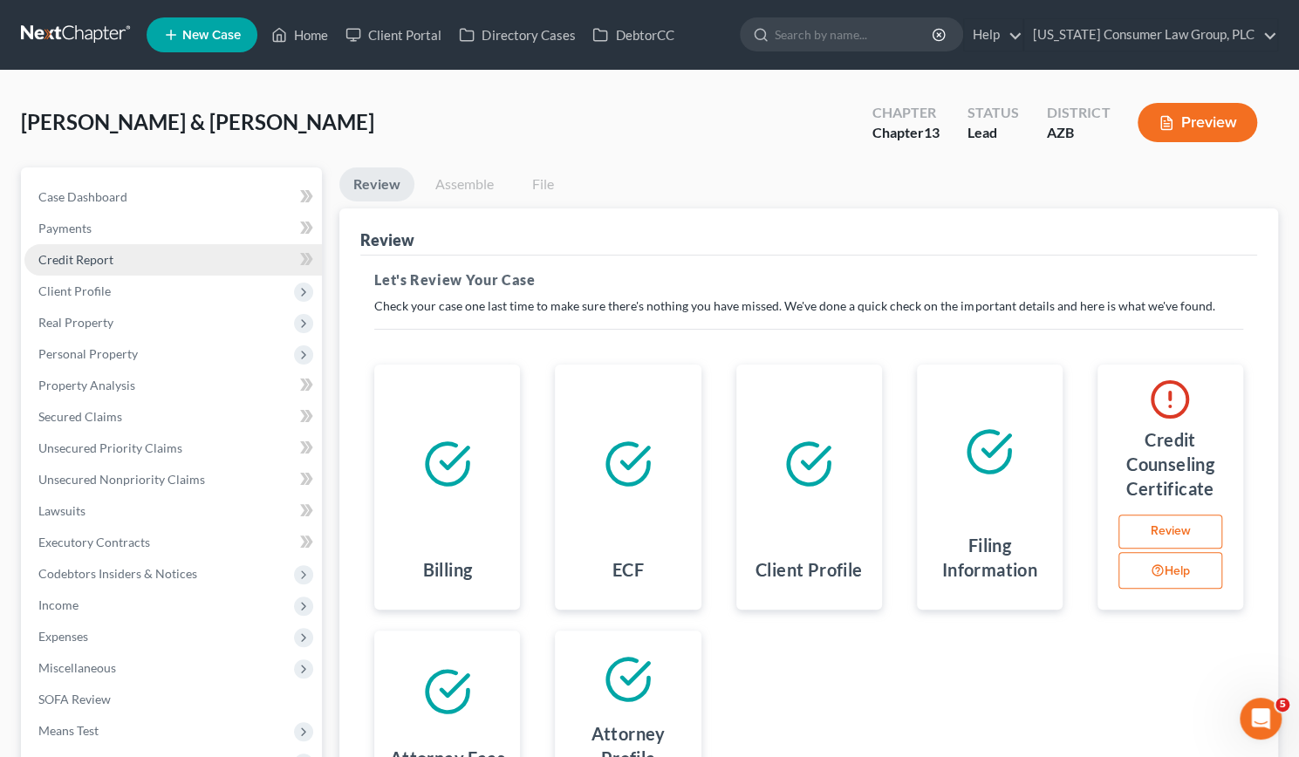
click at [94, 258] on span "Credit Report" at bounding box center [75, 259] width 75 height 15
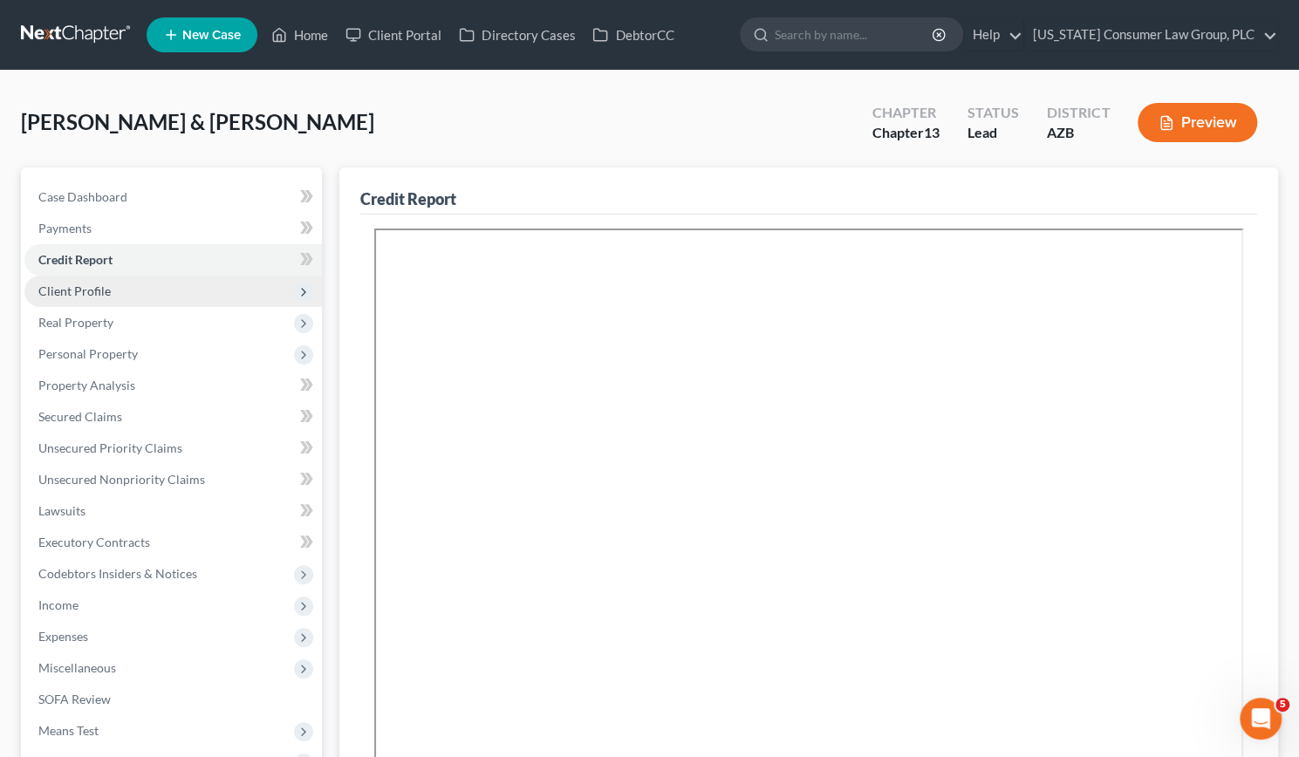
click at [73, 292] on span "Client Profile" at bounding box center [74, 290] width 72 height 15
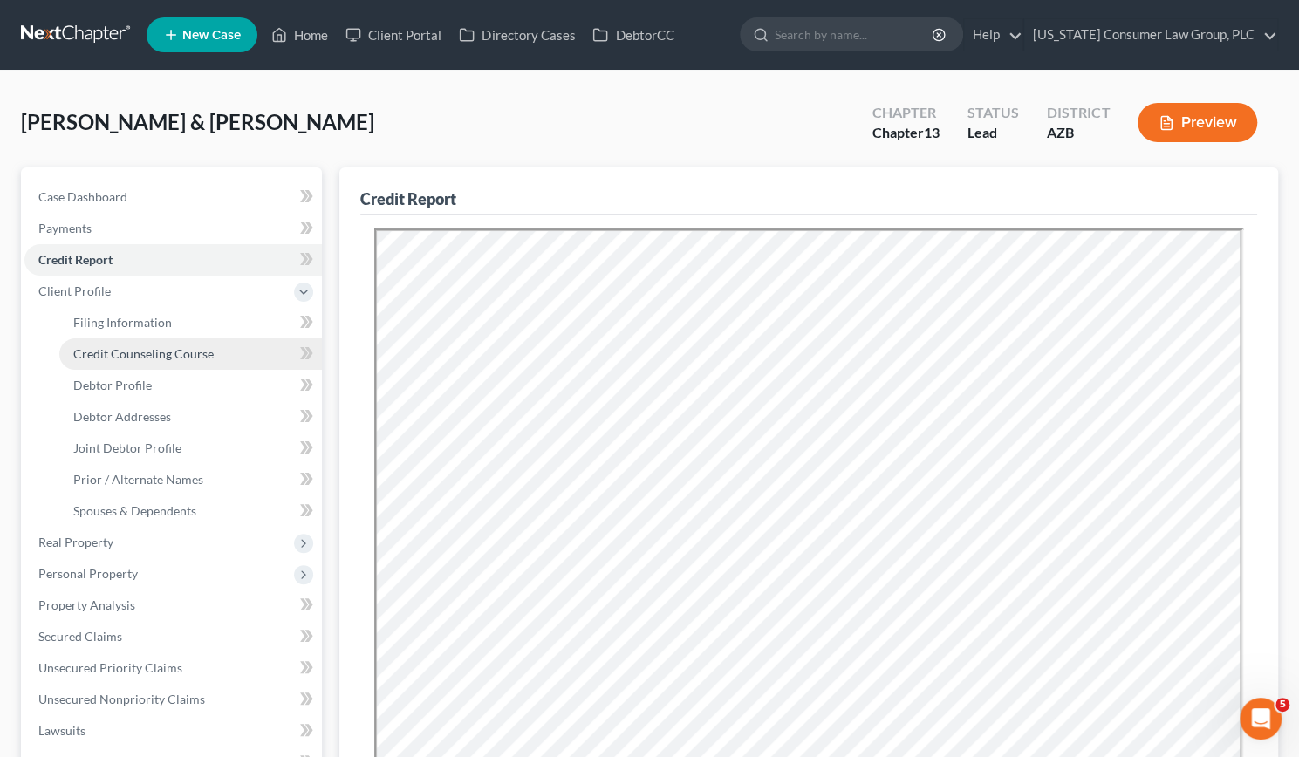
click at [124, 345] on link "Credit Counseling Course" at bounding box center [190, 353] width 263 height 31
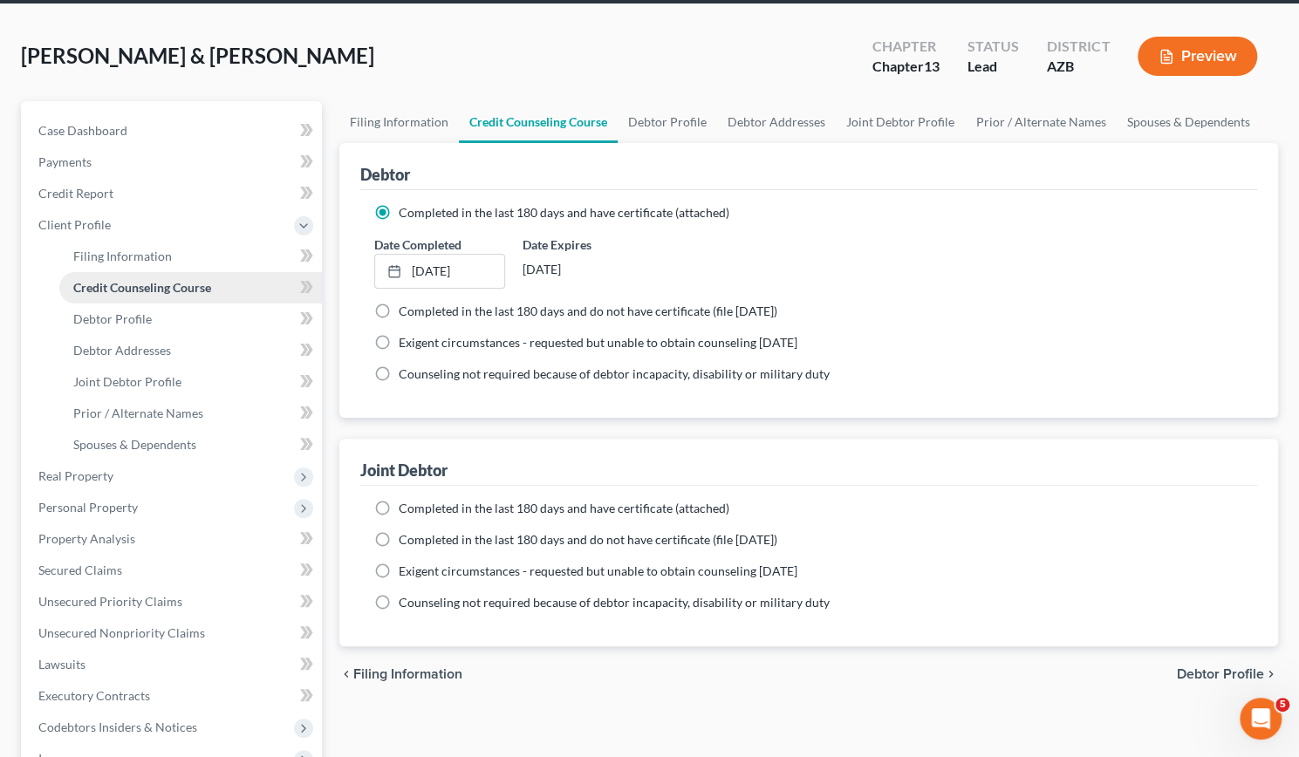
scroll to position [72, 0]
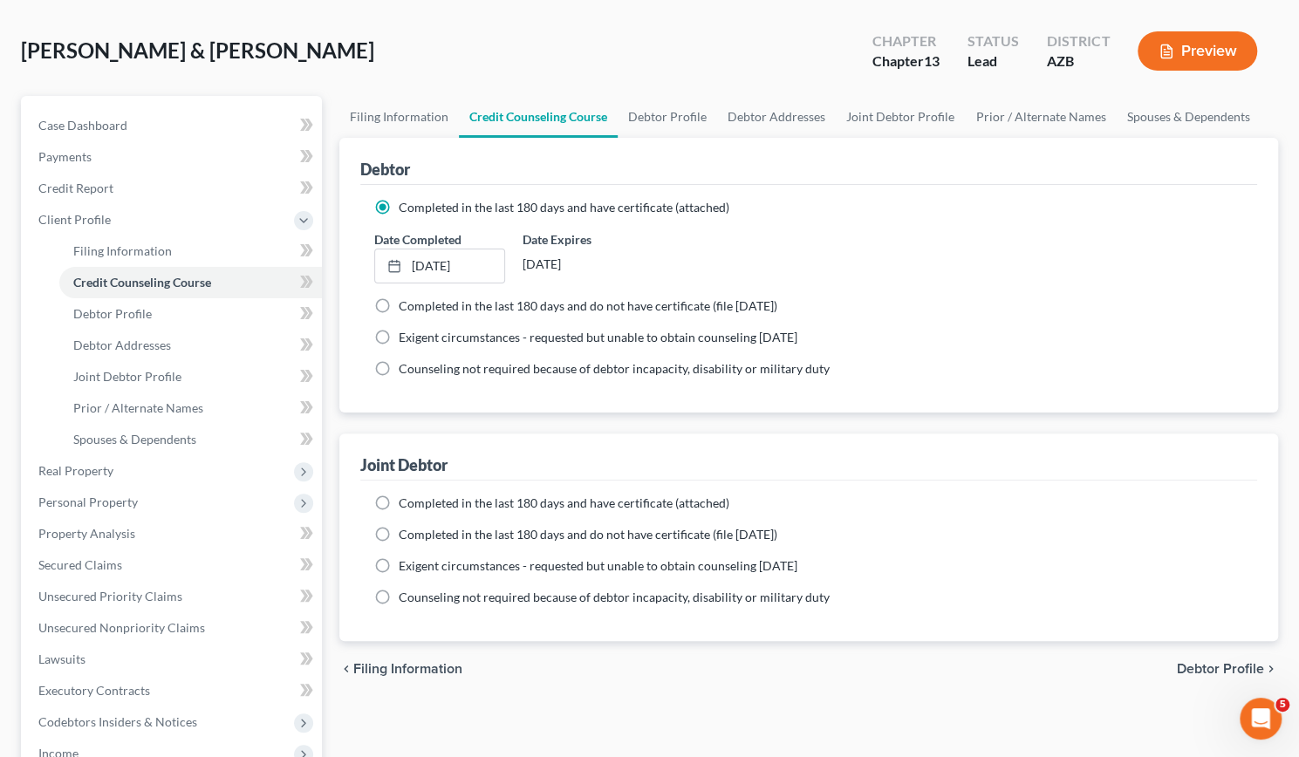
click at [399, 303] on label "Completed in the last 180 days and do not have certificate (file within 14 days)" at bounding box center [588, 305] width 379 height 17
click at [406, 303] on input "Completed in the last 180 days and do not have certificate (file within 14 days)" at bounding box center [411, 302] width 11 height 11
radio input "true"
radio input "false"
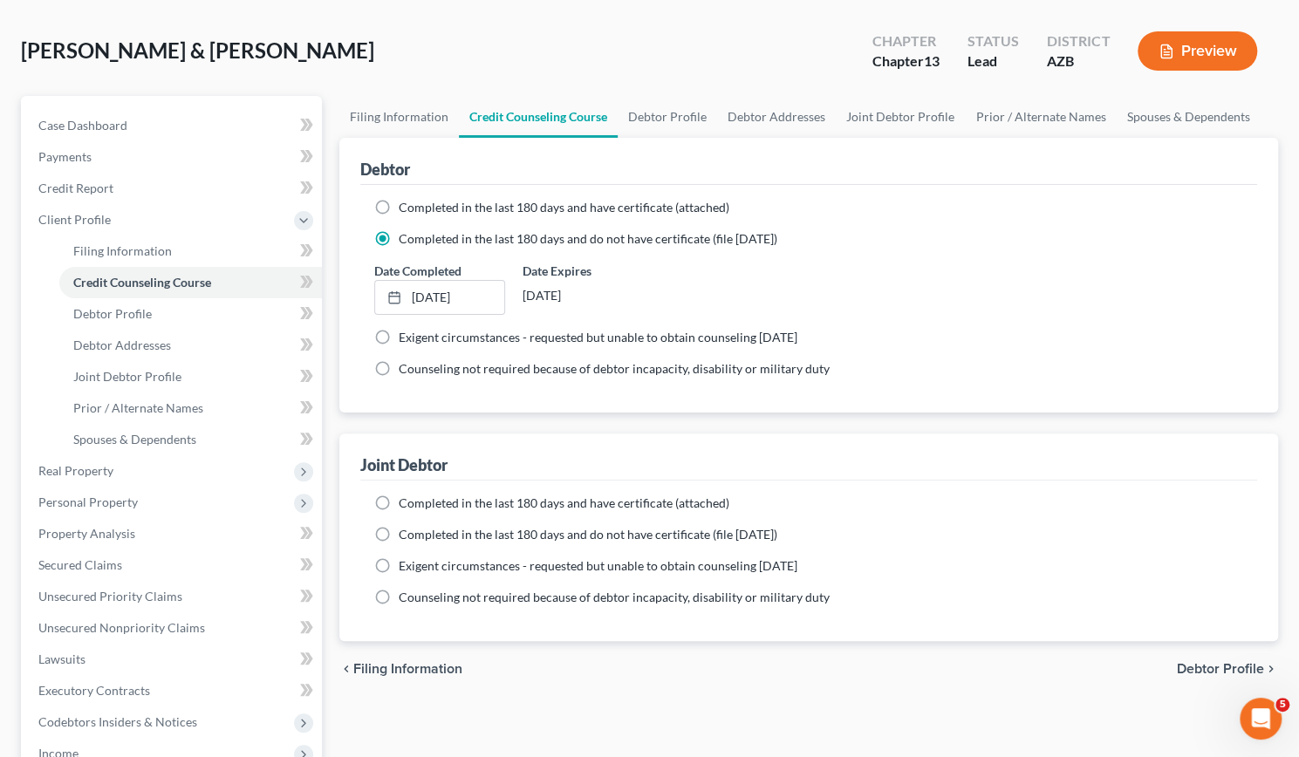
click at [399, 498] on label "Completed in the last 180 days and have certificate (attached)" at bounding box center [564, 503] width 331 height 17
click at [406, 498] on input "Completed in the last 180 days and have certificate (attached)" at bounding box center [411, 500] width 11 height 11
radio input "true"
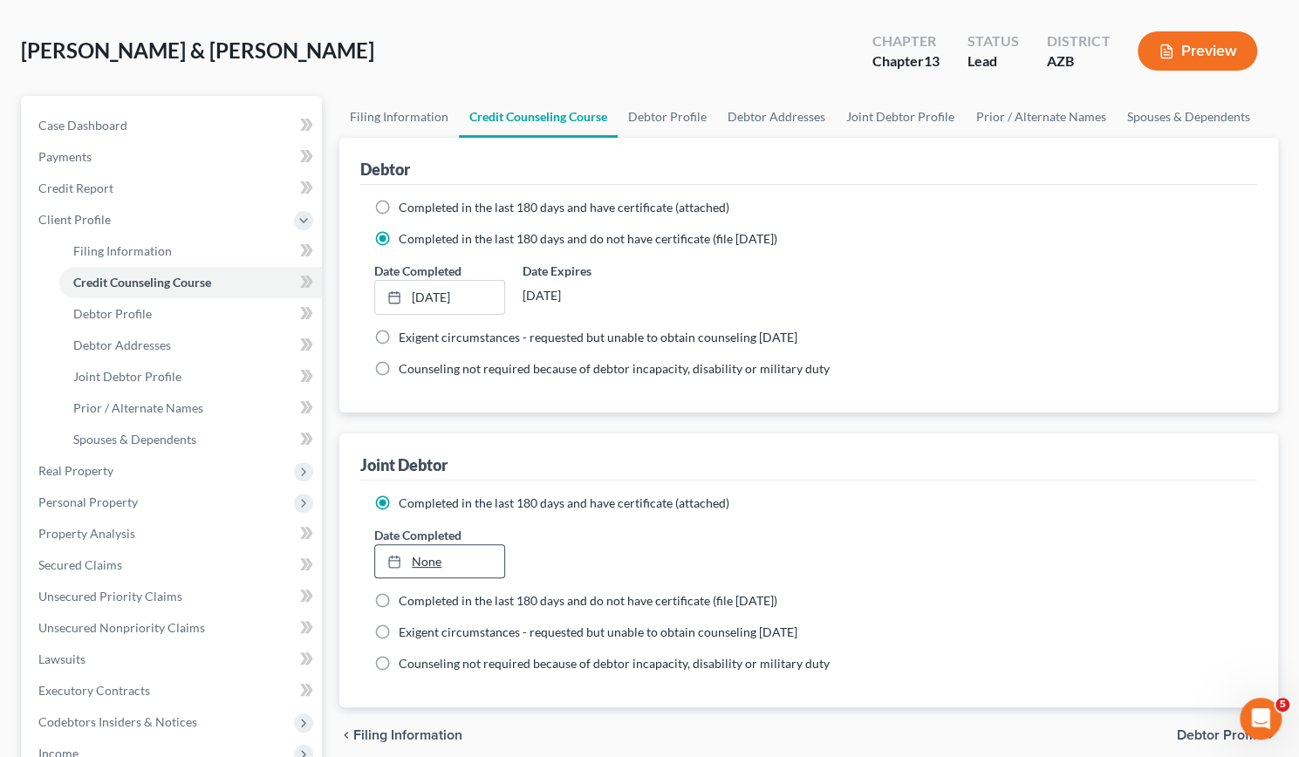
type input "10/2/2025"
click at [420, 556] on link "10/2/2025" at bounding box center [439, 561] width 128 height 33
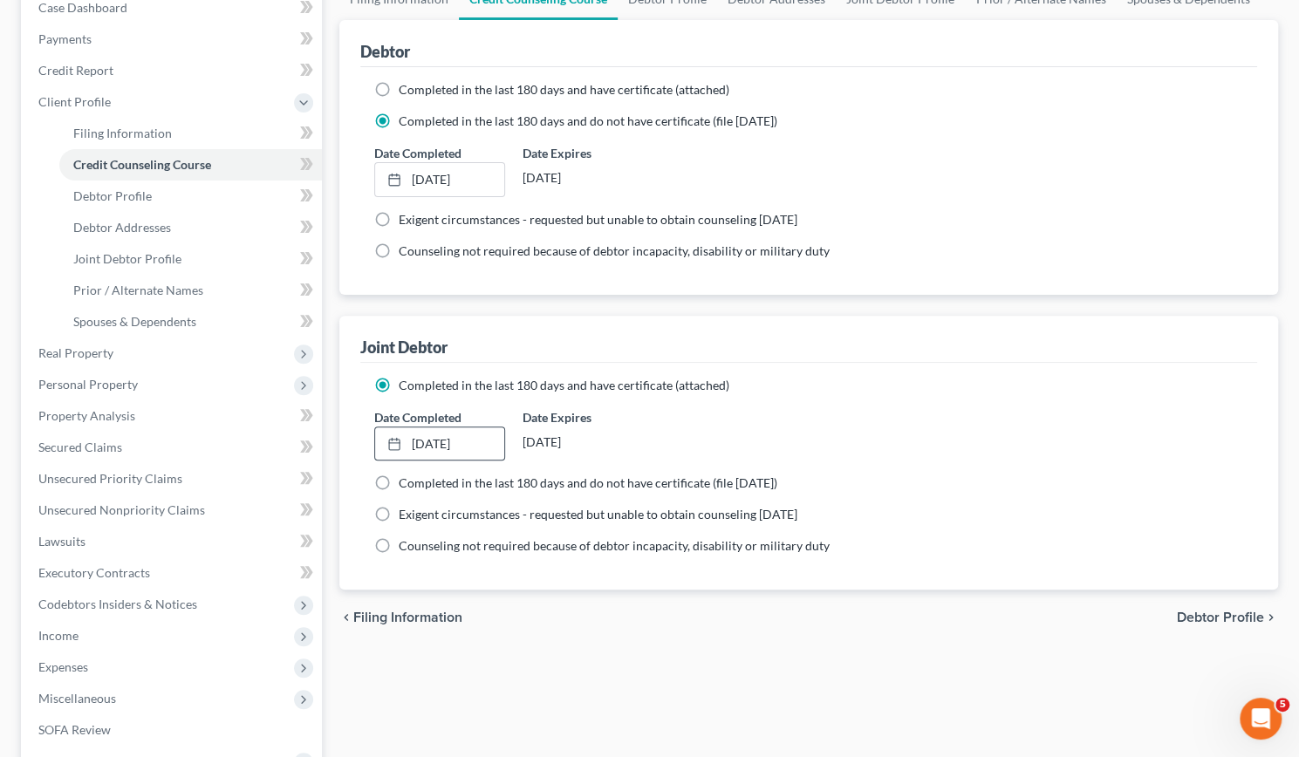
scroll to position [190, 0]
click at [399, 81] on label "Completed in the last 180 days and have certificate (attached)" at bounding box center [564, 88] width 331 height 17
click at [406, 81] on input "Completed in the last 180 days and have certificate (attached)" at bounding box center [411, 85] width 11 height 11
radio input "true"
radio input "false"
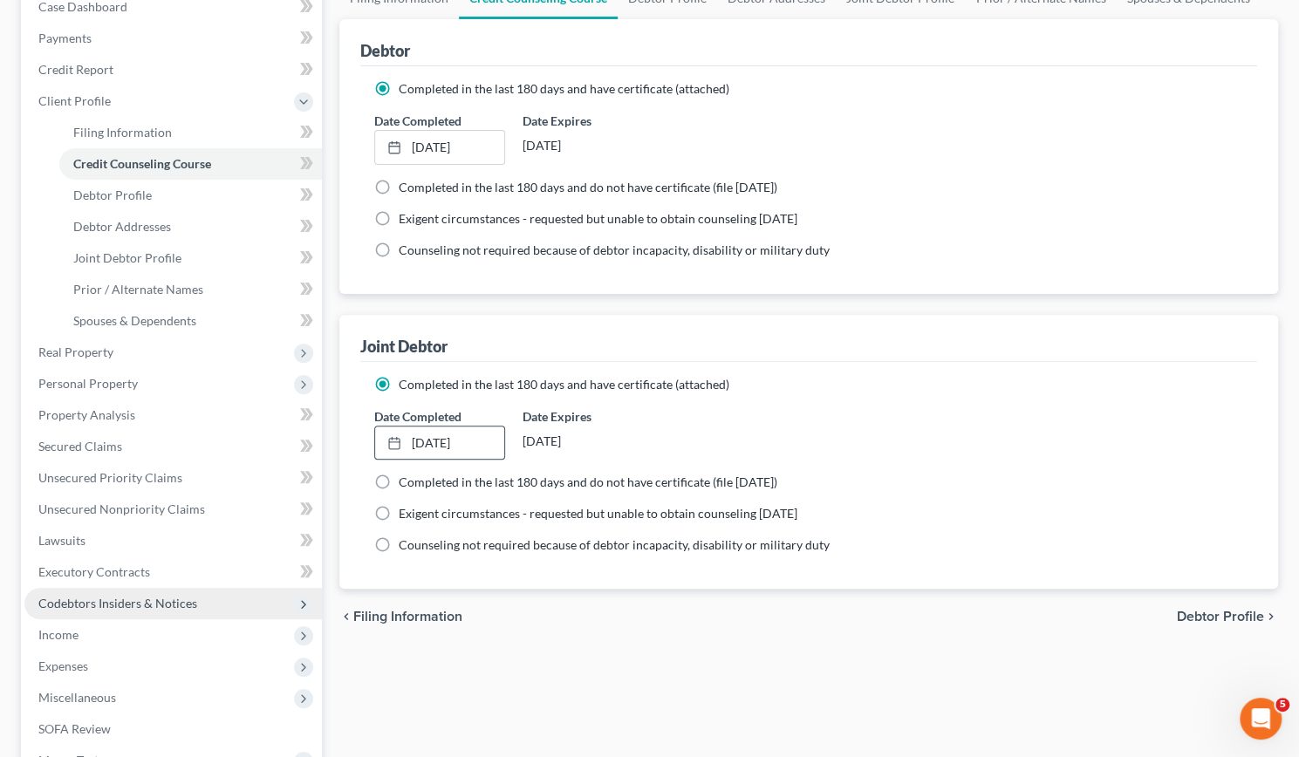
scroll to position [450, 0]
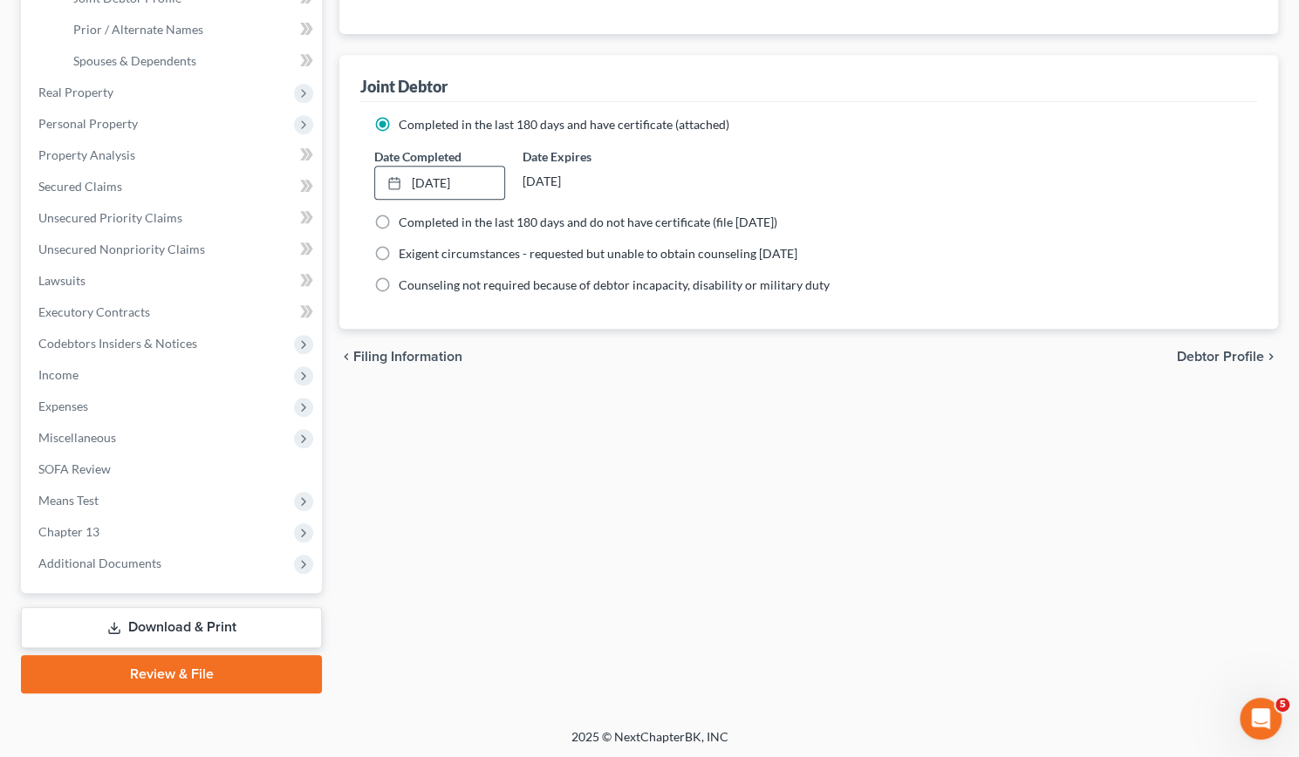
click at [152, 667] on link "Review & File" at bounding box center [171, 674] width 301 height 38
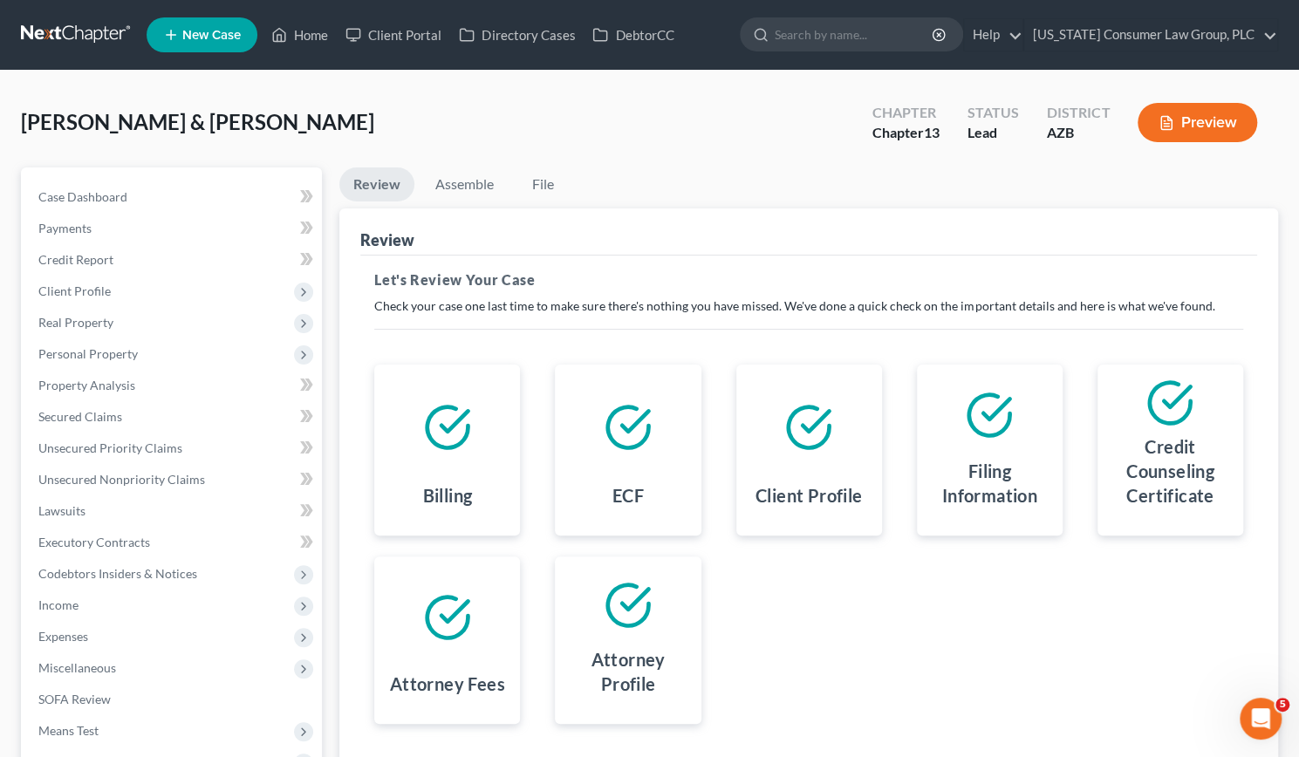
scroll to position [230, 0]
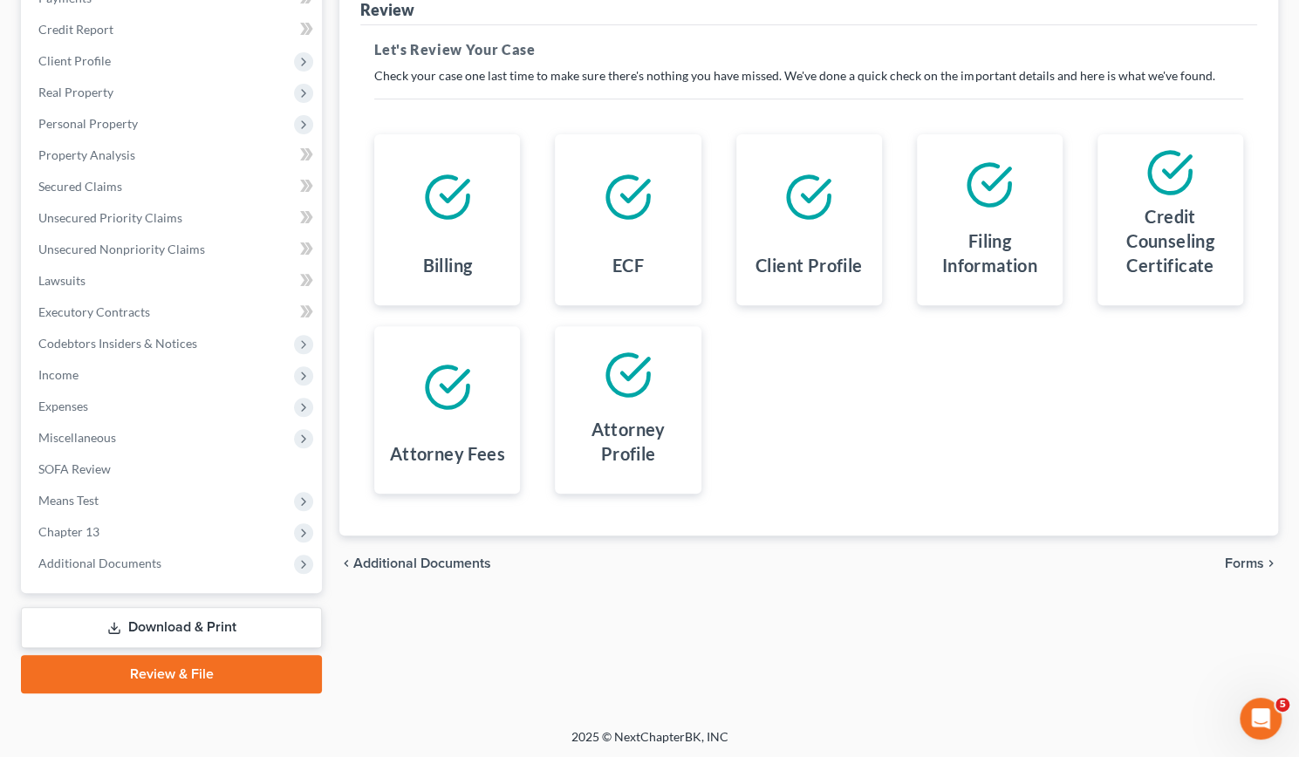
click at [1235, 559] on span "Forms" at bounding box center [1244, 563] width 39 height 14
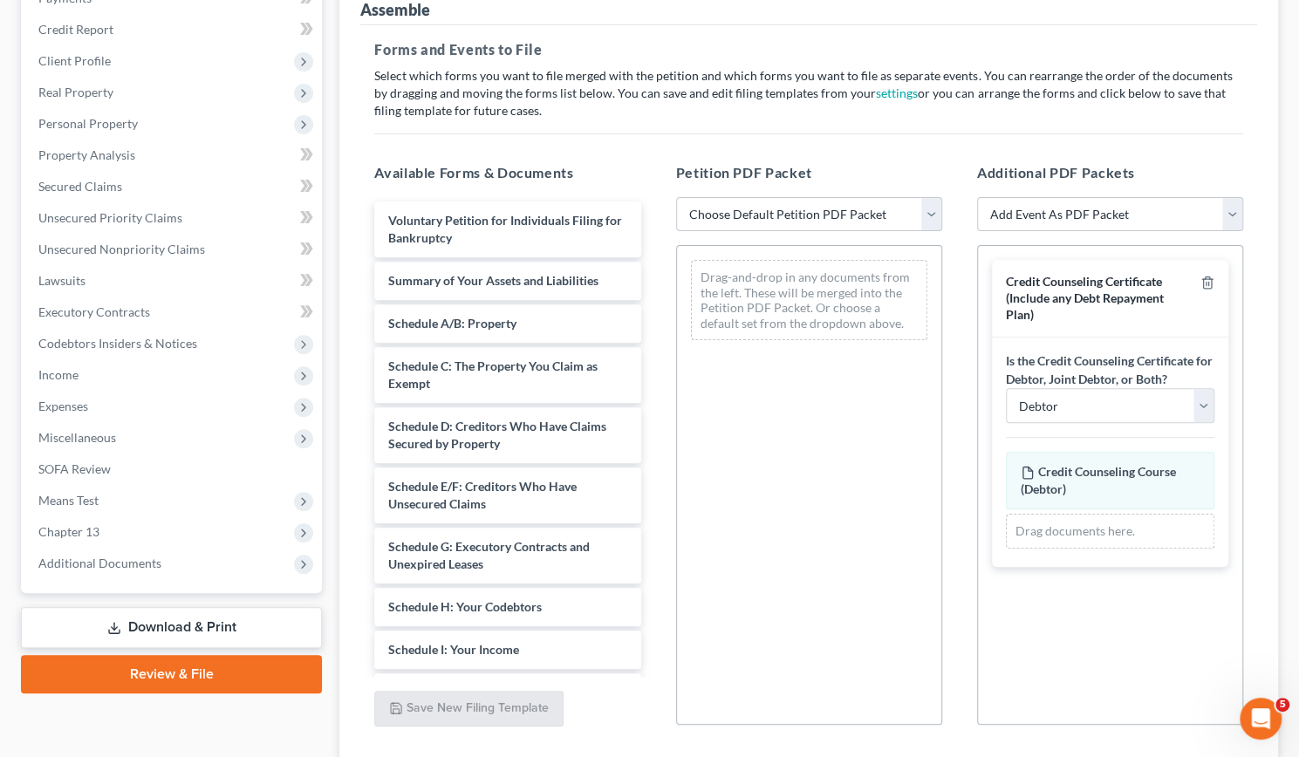
click at [928, 210] on select "Choose Default Petition PDF Packet Complete Bankruptcy Petition (all forms and …" at bounding box center [809, 214] width 266 height 35
select select "1"
click at [676, 197] on select "Choose Default Petition PDF Packet Complete Bankruptcy Petition (all forms and …" at bounding box center [809, 214] width 266 height 35
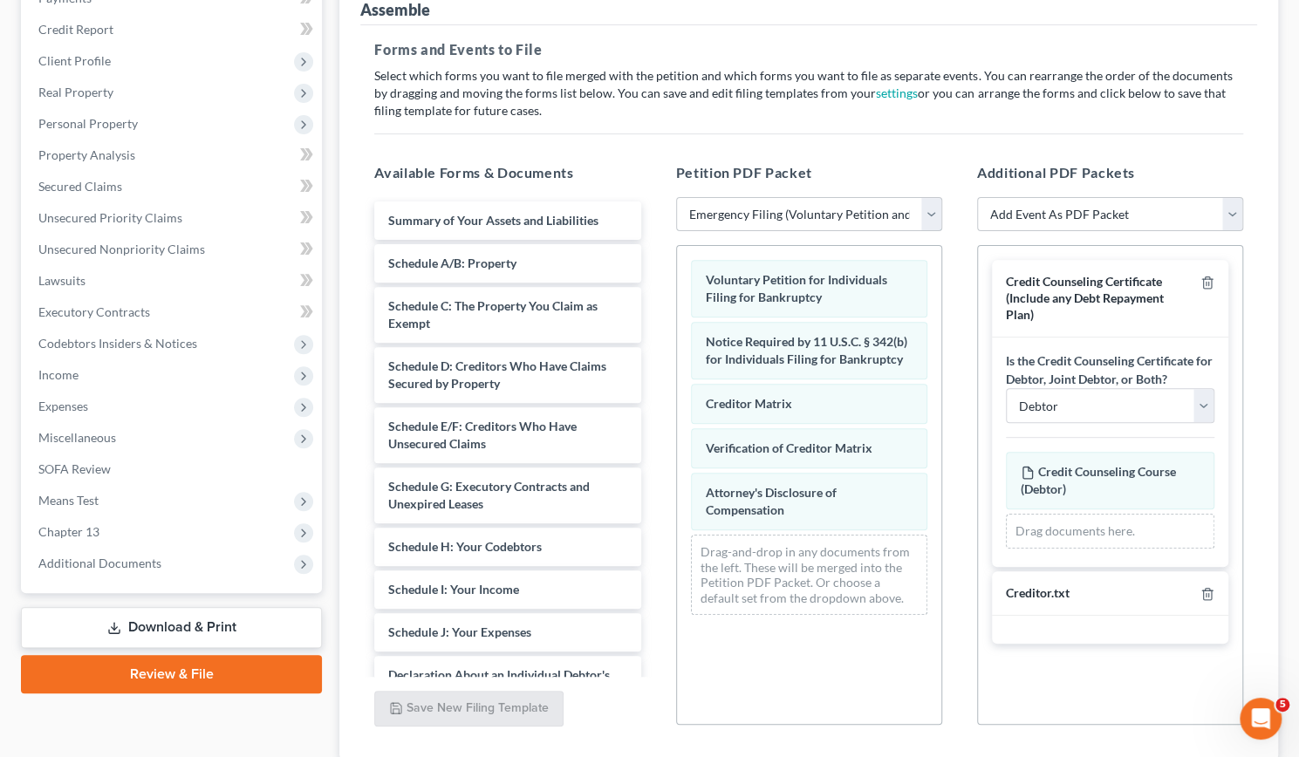
scroll to position [353, 0]
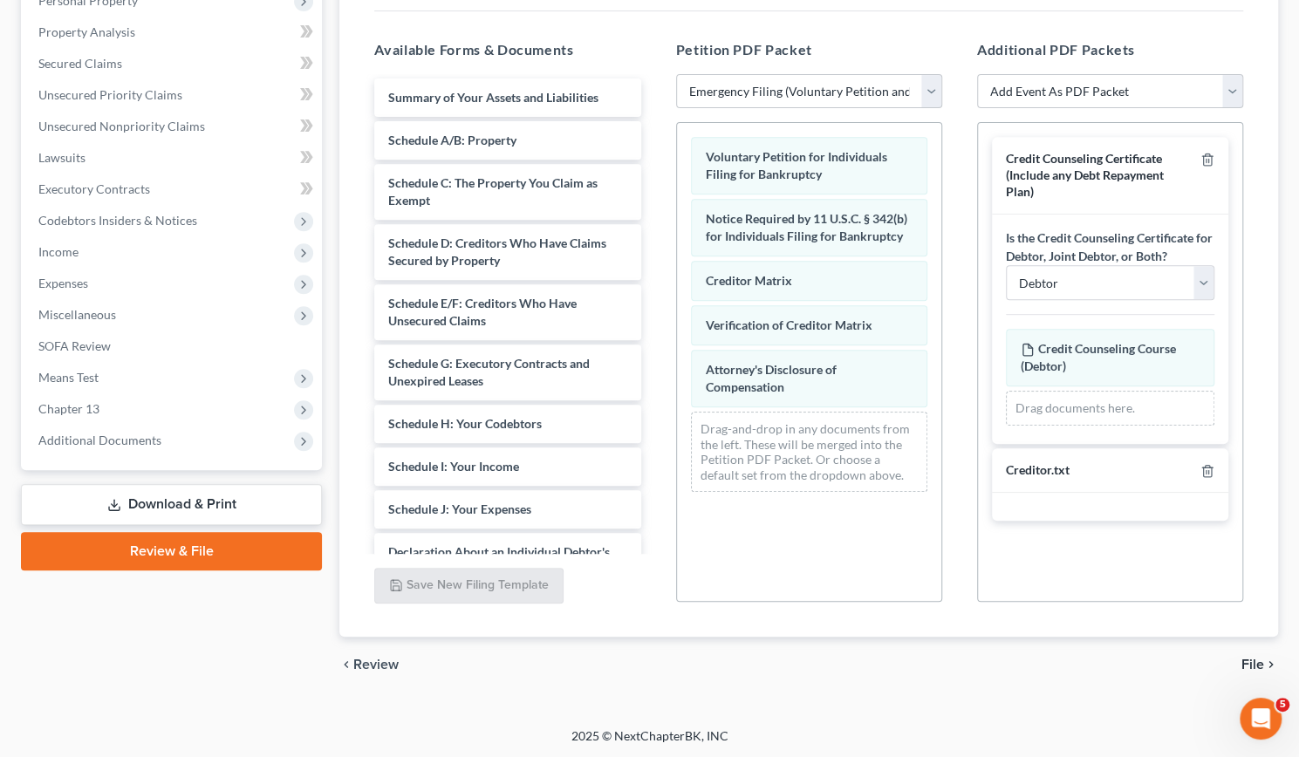
click at [1259, 658] on span "File" at bounding box center [1252, 665] width 23 height 14
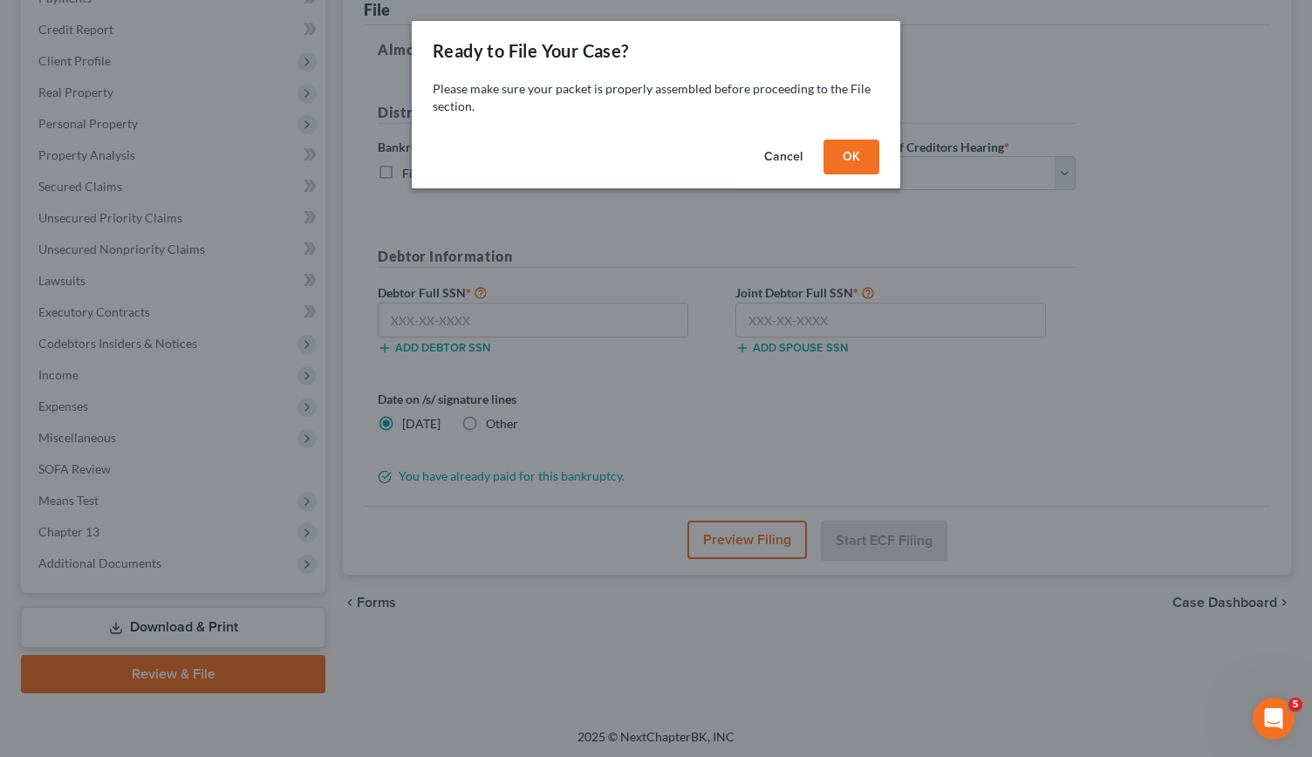
click at [853, 151] on button "OK" at bounding box center [851, 157] width 56 height 35
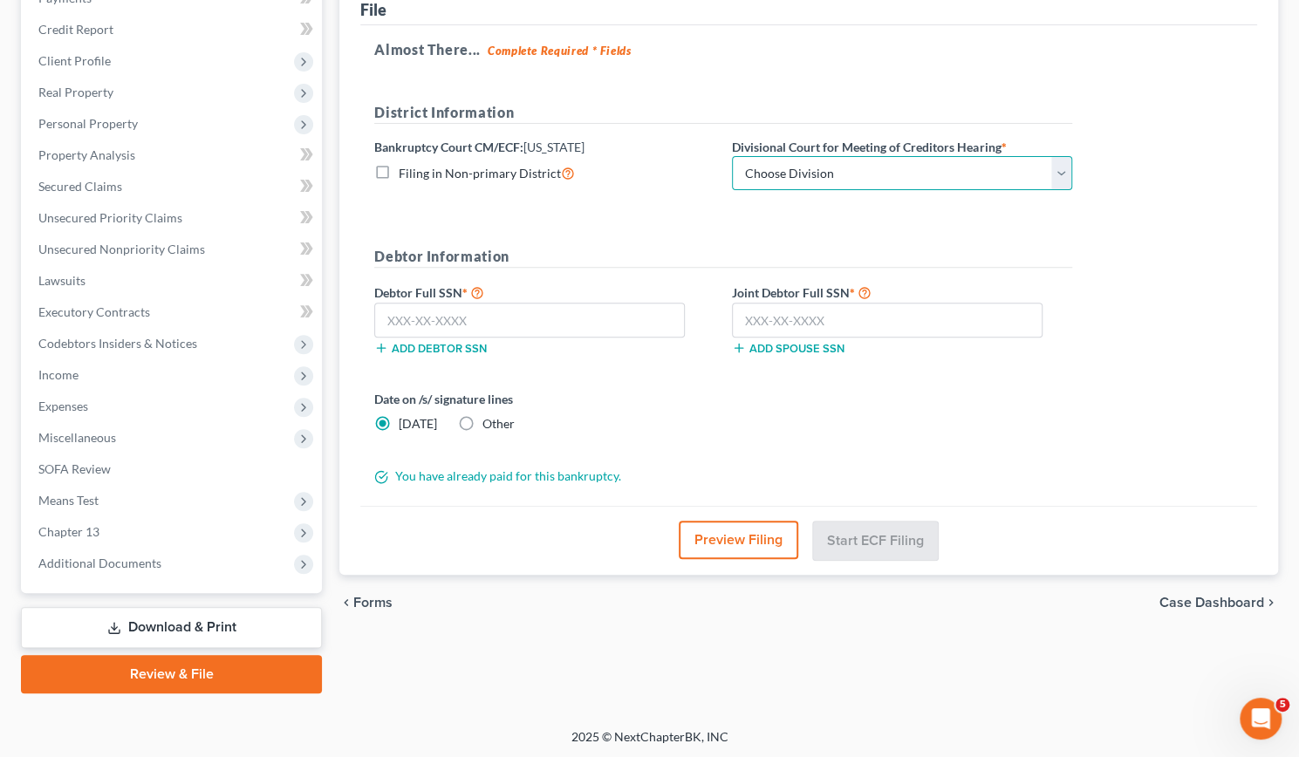
click at [1062, 171] on select "Choose Division Phoenix Tucson Yuma Prescott" at bounding box center [902, 173] width 340 height 35
click at [1064, 165] on select "Choose Division Phoenix Tucson Yuma Prescott" at bounding box center [902, 173] width 340 height 35
select select "0"
click at [732, 156] on select "Choose Division Phoenix Tucson Yuma Prescott" at bounding box center [902, 173] width 340 height 35
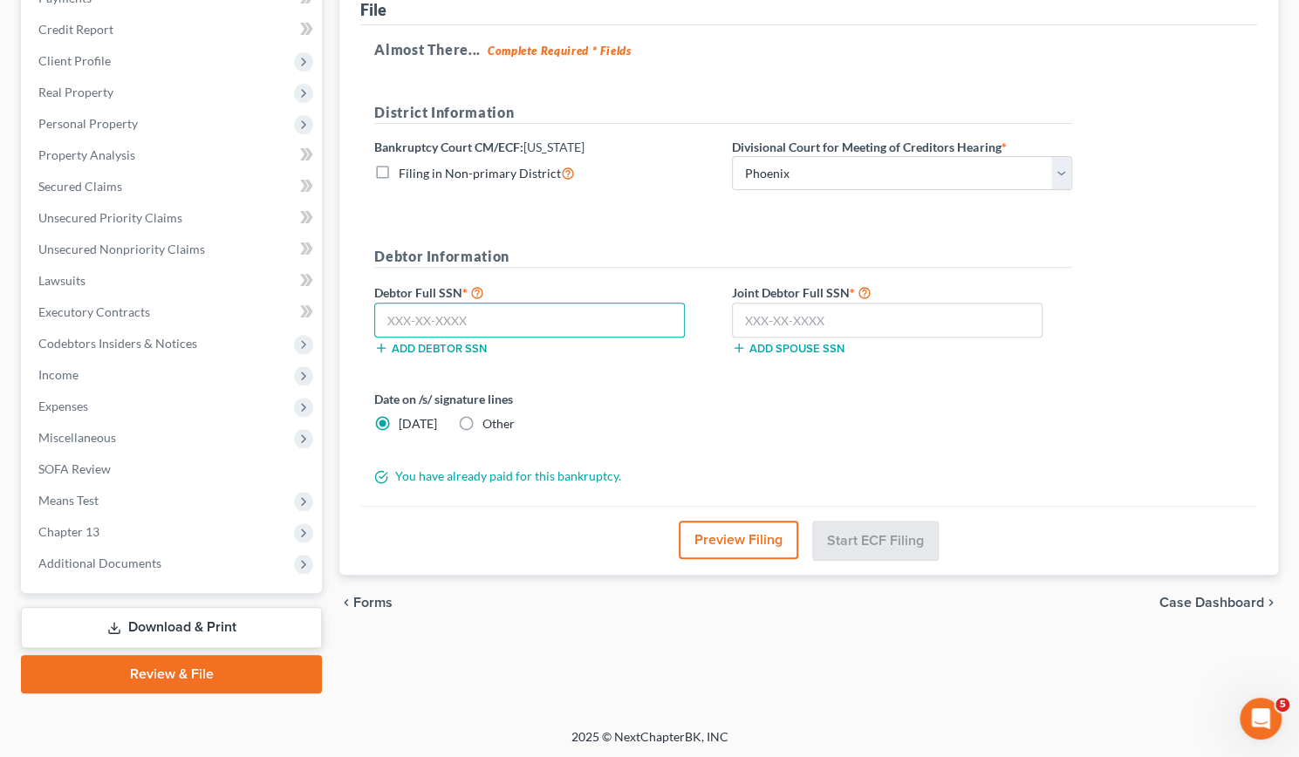
click at [406, 319] on input "text" at bounding box center [529, 320] width 311 height 35
type input "329-66-1056"
click at [785, 317] on input "text" at bounding box center [887, 320] width 311 height 35
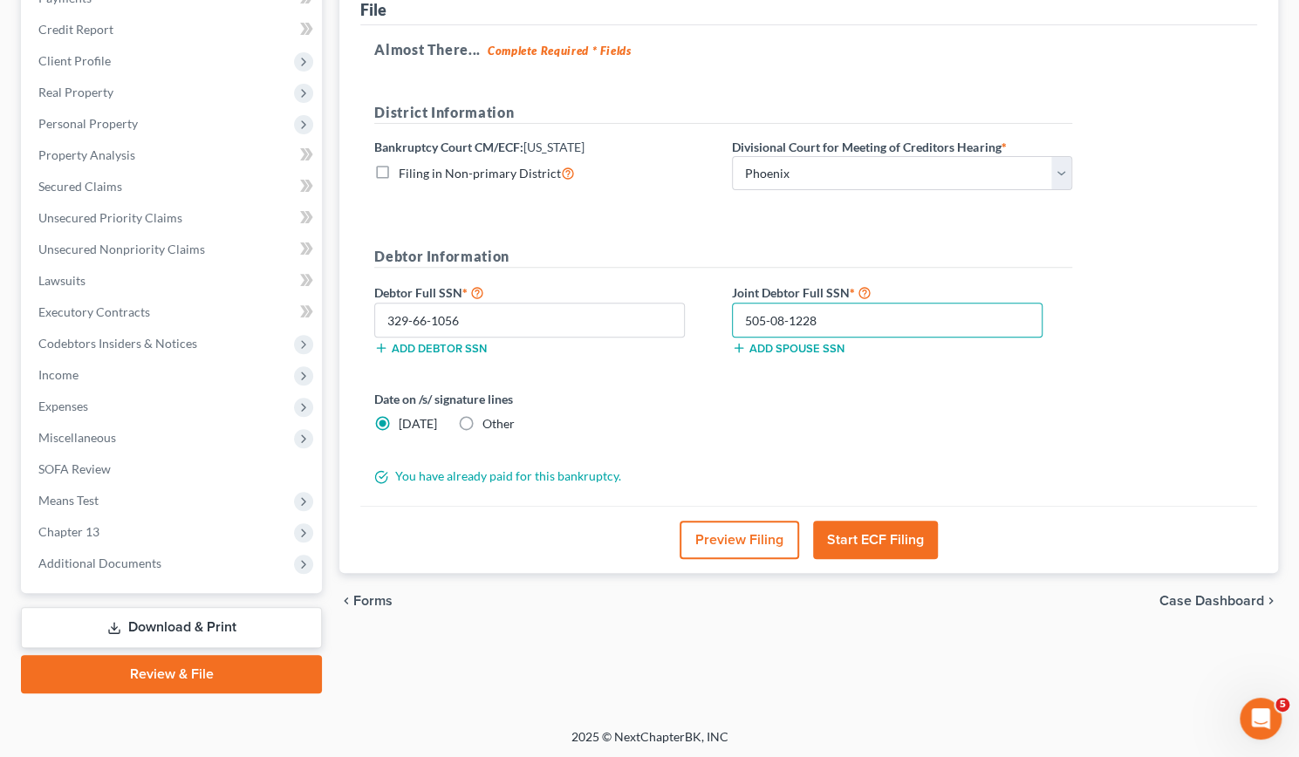
type input "505-08-1228"
click at [850, 533] on button "Start ECF Filing" at bounding box center [875, 540] width 125 height 38
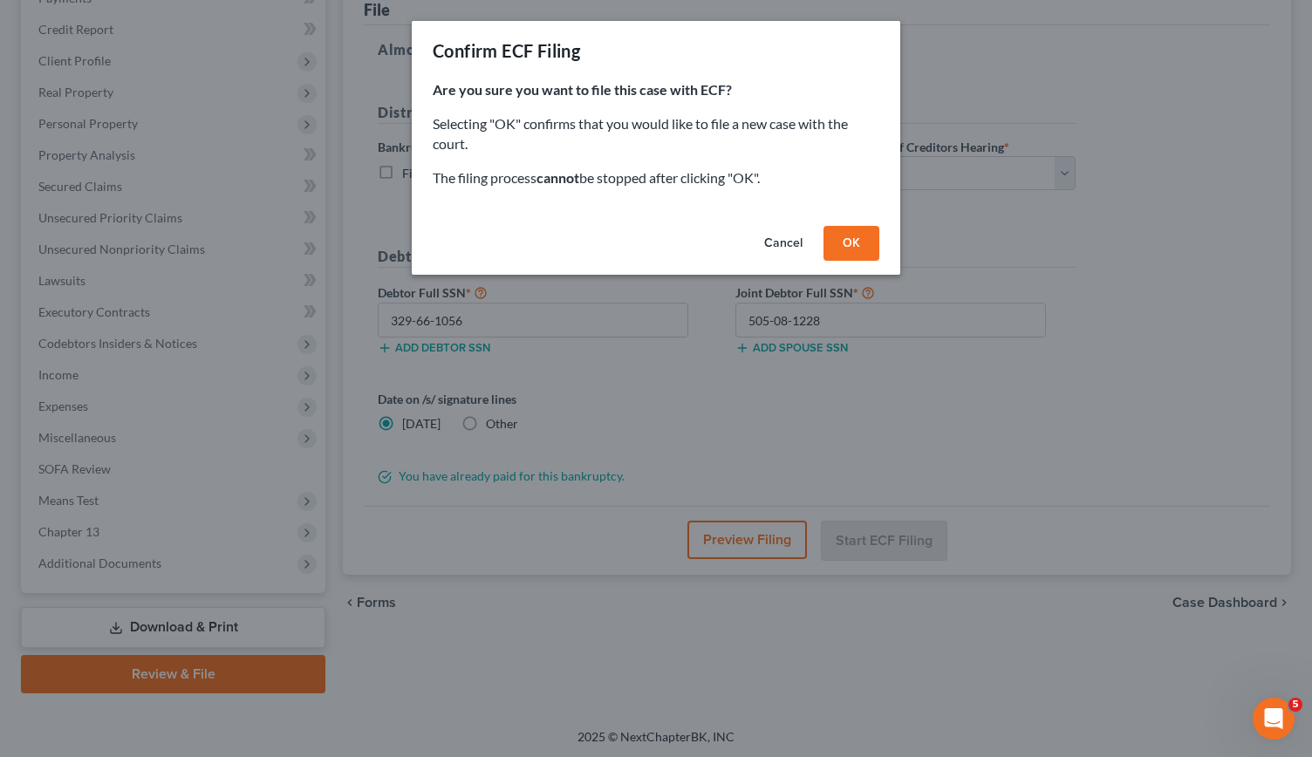
click at [857, 238] on button "OK" at bounding box center [851, 243] width 56 height 35
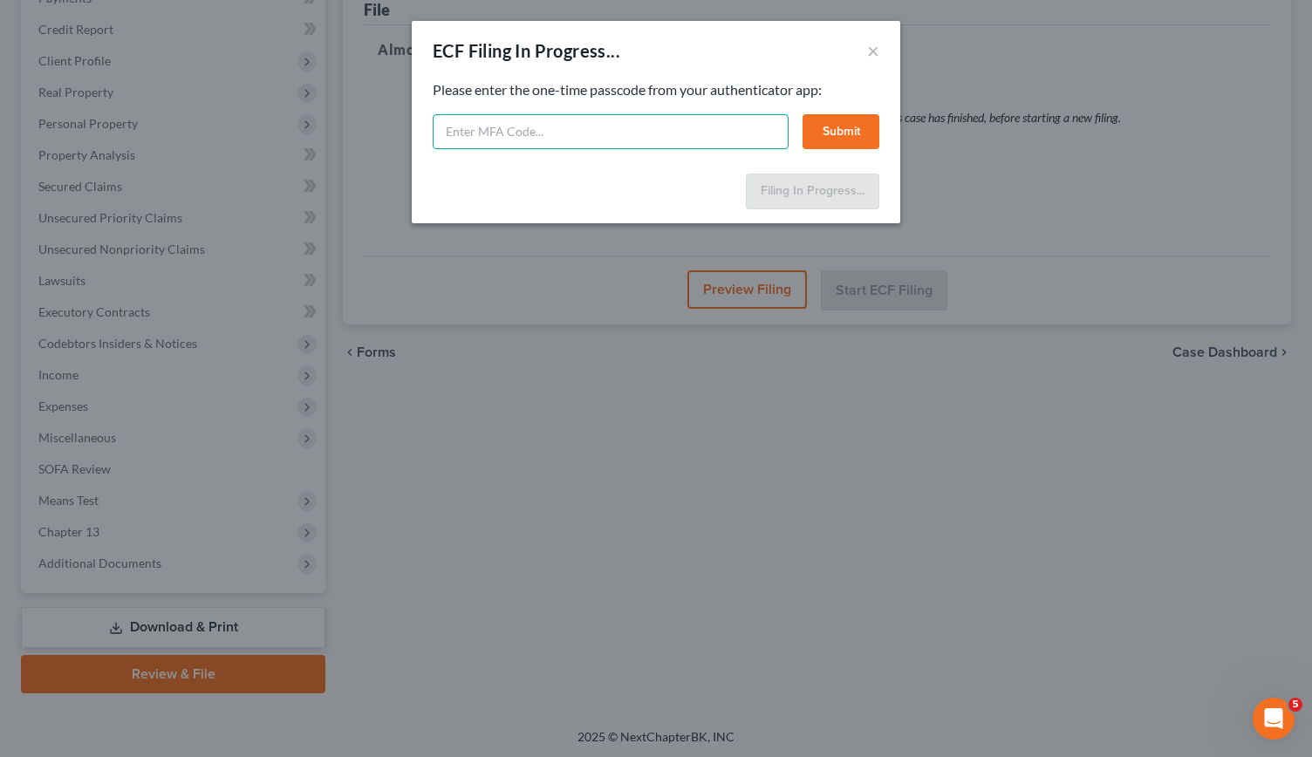
click at [522, 122] on input "text" at bounding box center [611, 131] width 356 height 35
type input "297960"
click at [826, 133] on button "Submit" at bounding box center [840, 131] width 77 height 35
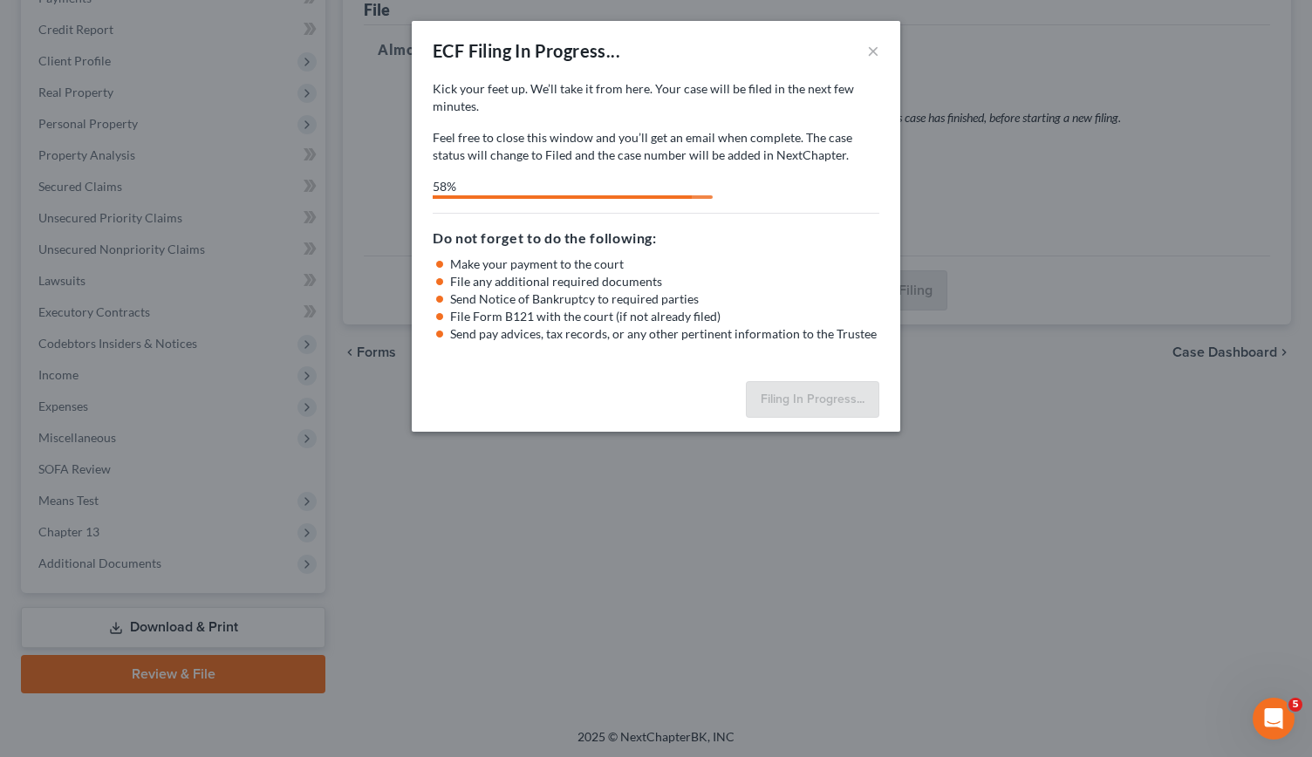
select select "0"
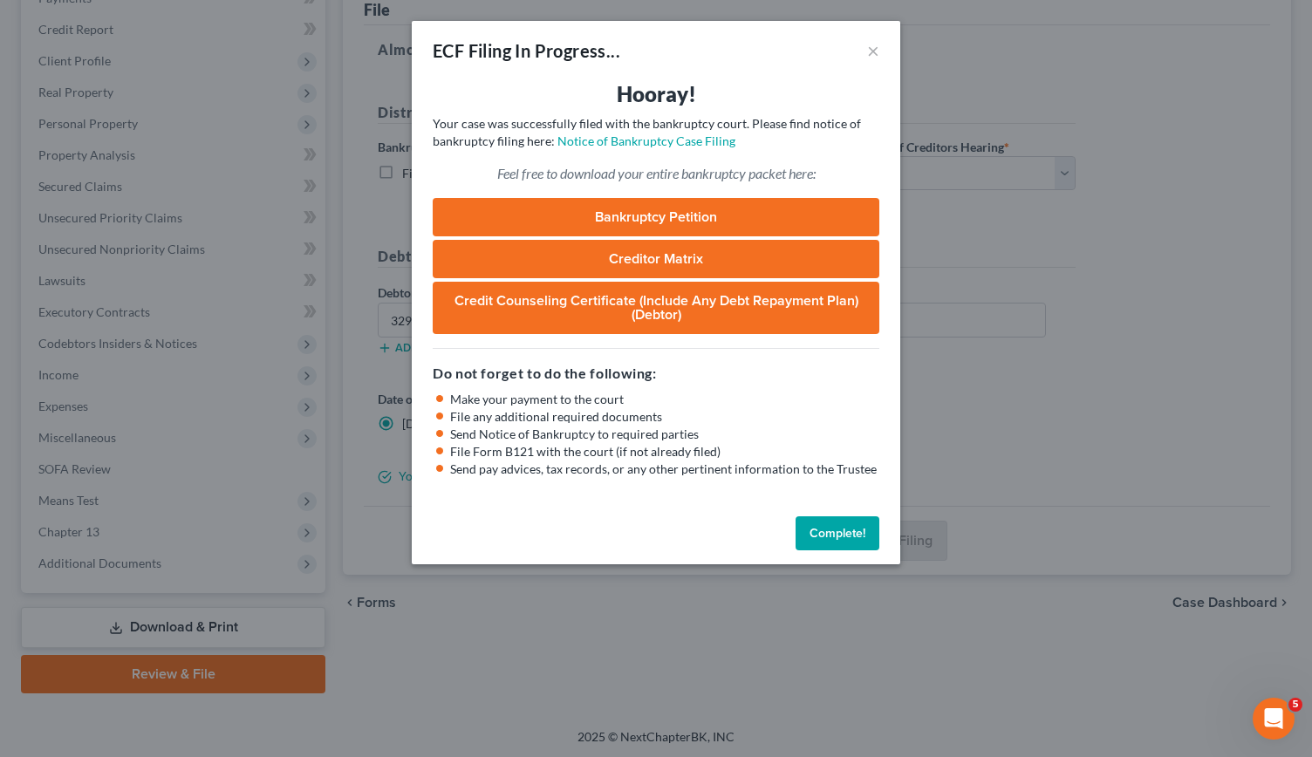
drag, startPoint x: 835, startPoint y: 528, endPoint x: 815, endPoint y: 531, distance: 20.4
click at [815, 531] on button "Complete!" at bounding box center [837, 533] width 84 height 35
